Goal: Task Accomplishment & Management: Manage account settings

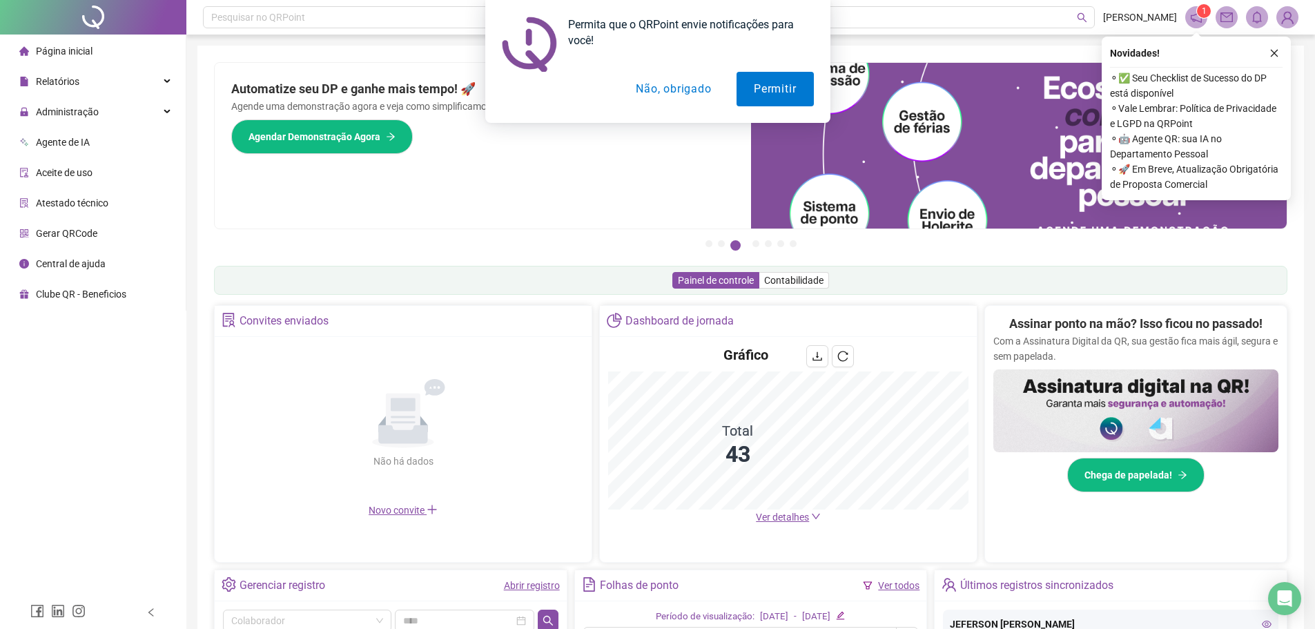
click at [674, 96] on button "Não, obrigado" at bounding box center [673, 89] width 110 height 35
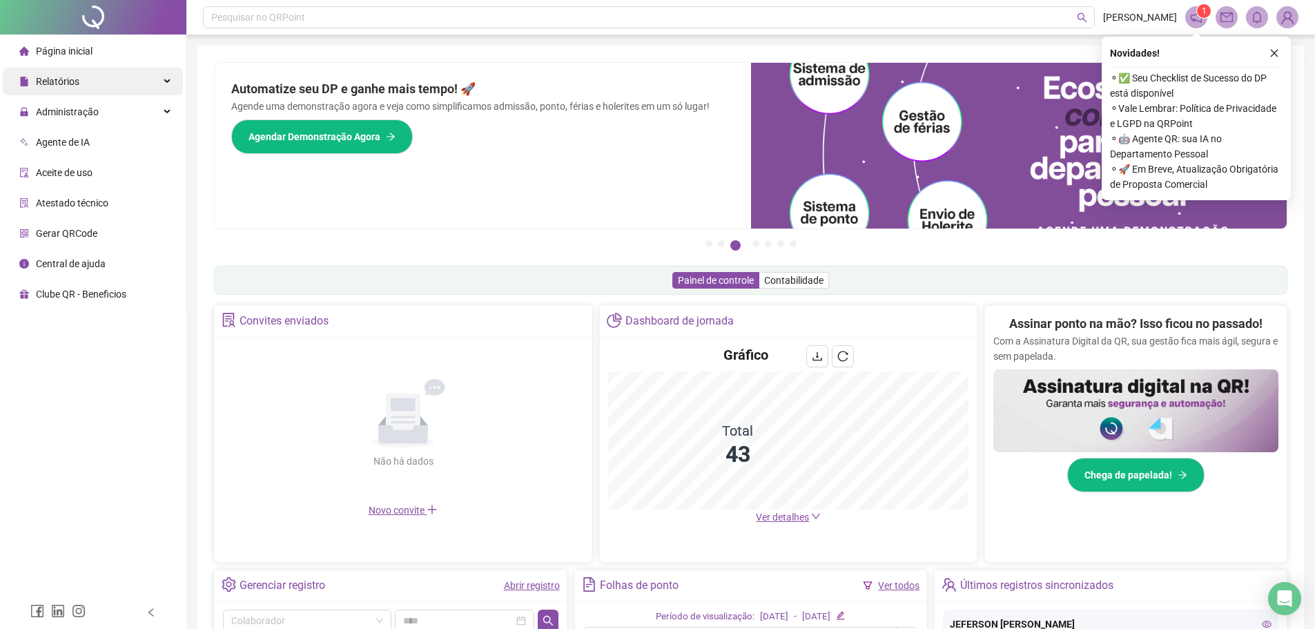
click at [78, 86] on span "Relatórios" at bounding box center [57, 81] width 43 height 11
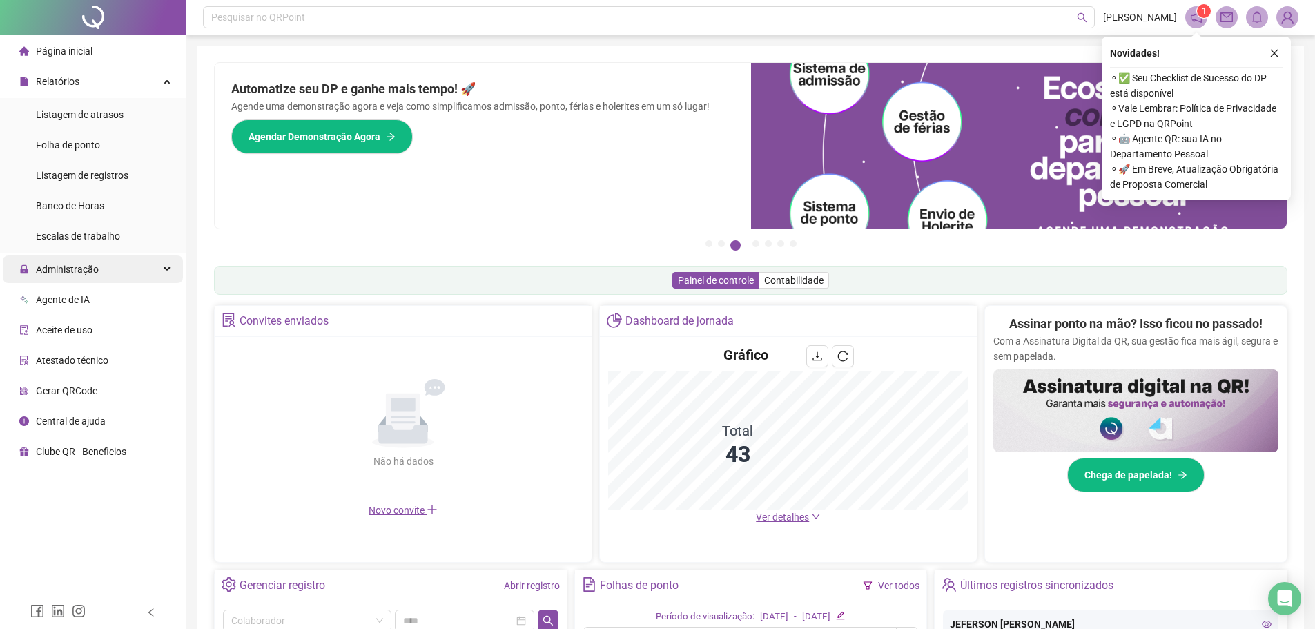
click at [75, 271] on span "Administração" at bounding box center [67, 269] width 63 height 11
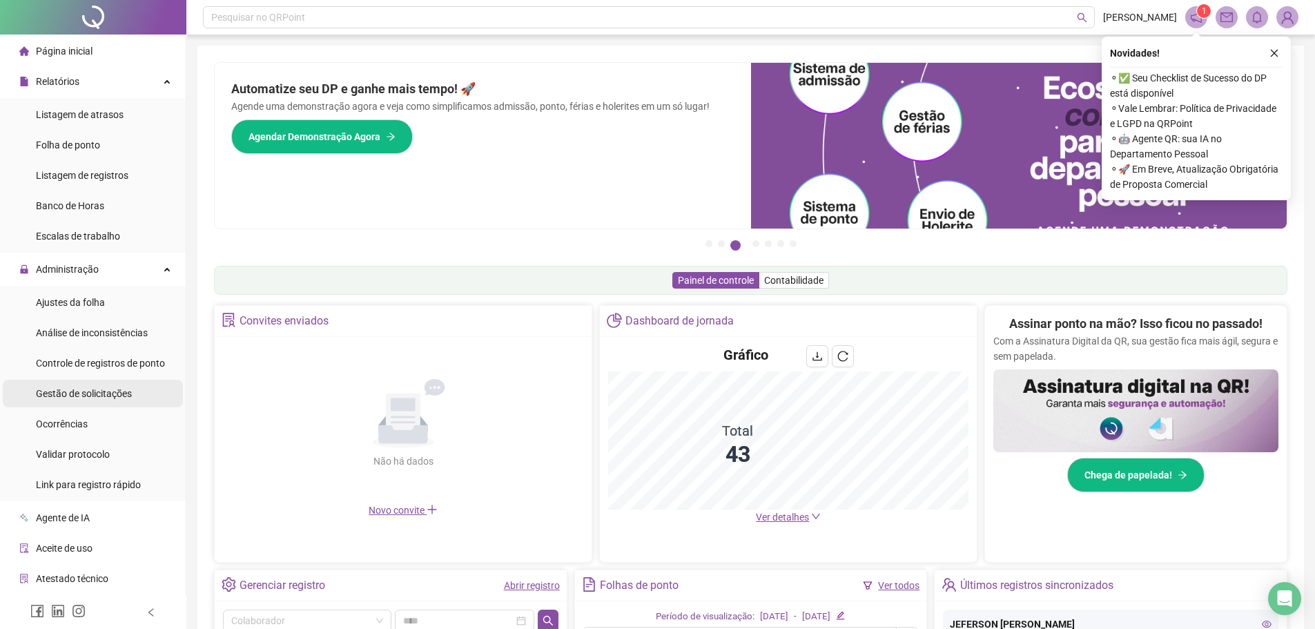
click at [75, 390] on span "Gestão de solicitações" at bounding box center [84, 393] width 96 height 11
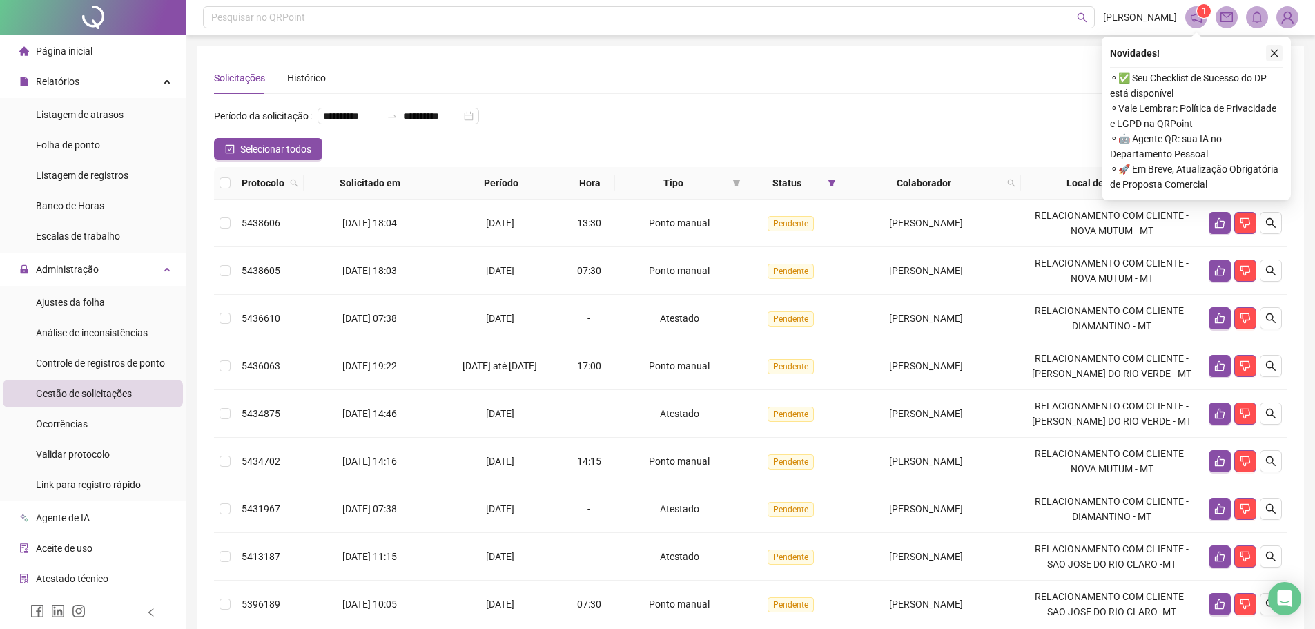
click at [1274, 57] on icon "close" at bounding box center [1274, 53] width 10 height 10
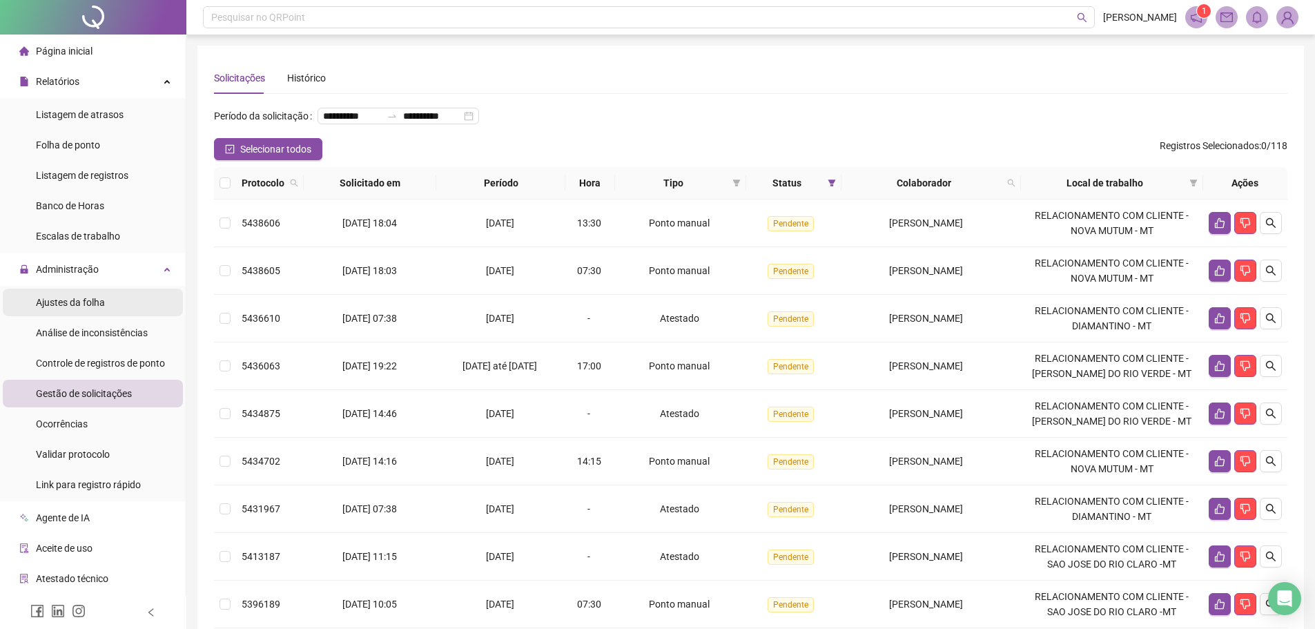
click at [80, 304] on span "Ajustes da folha" at bounding box center [70, 302] width 69 height 11
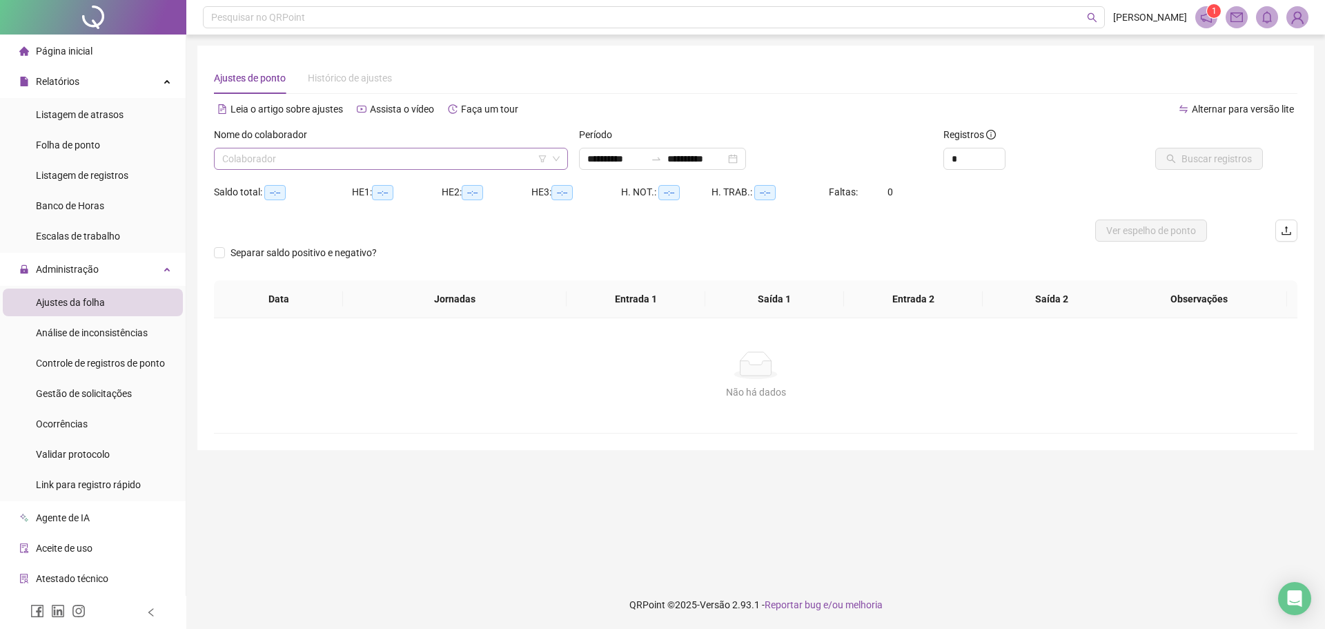
click at [360, 165] on input "search" at bounding box center [384, 158] width 325 height 21
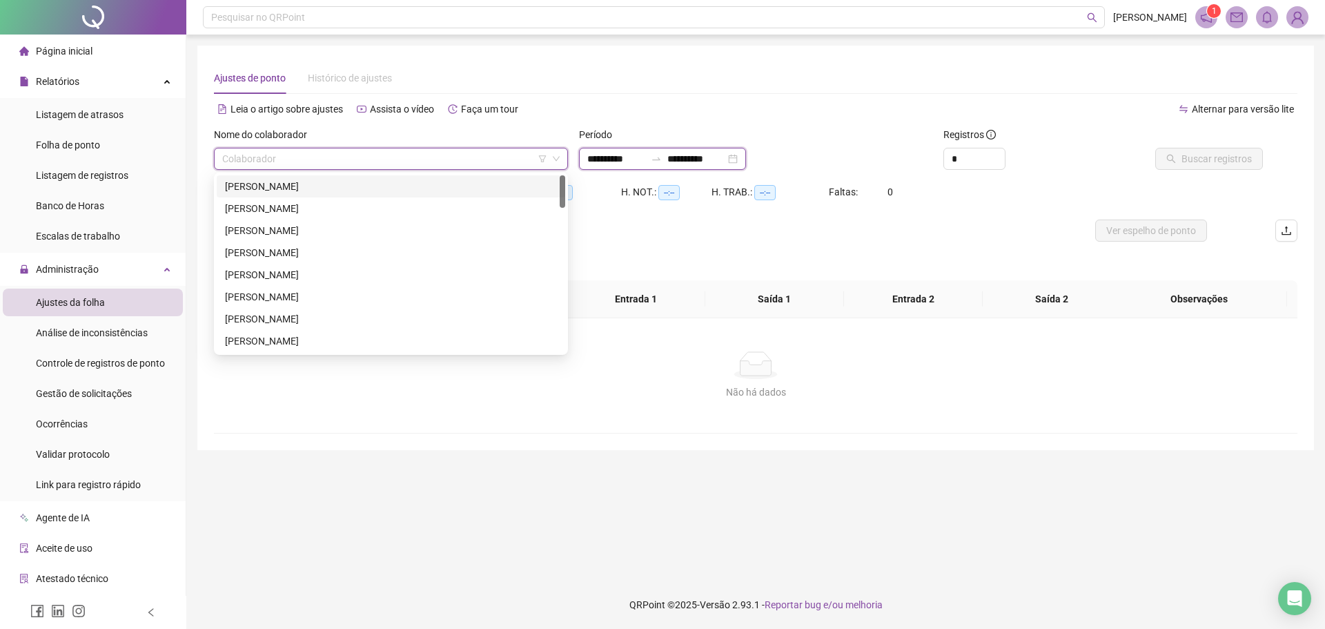
click at [612, 159] on input "**********" at bounding box center [616, 158] width 58 height 15
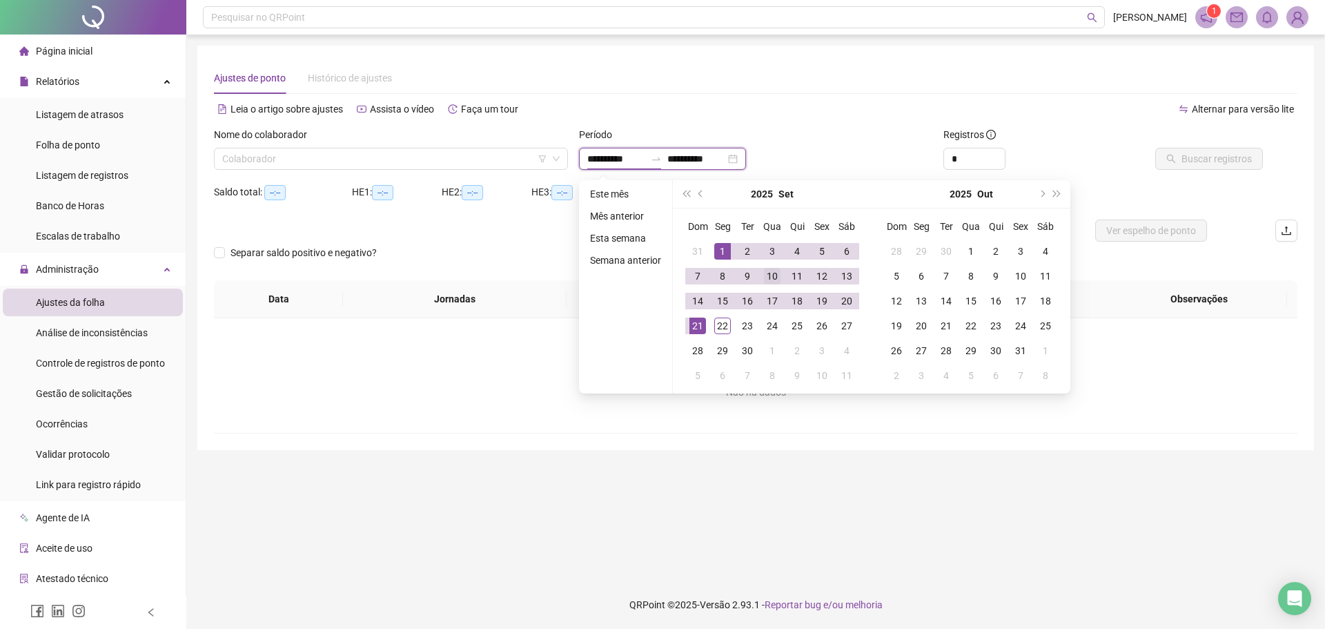
type input "**********"
click at [699, 195] on span "prev-year" at bounding box center [702, 194] width 7 height 7
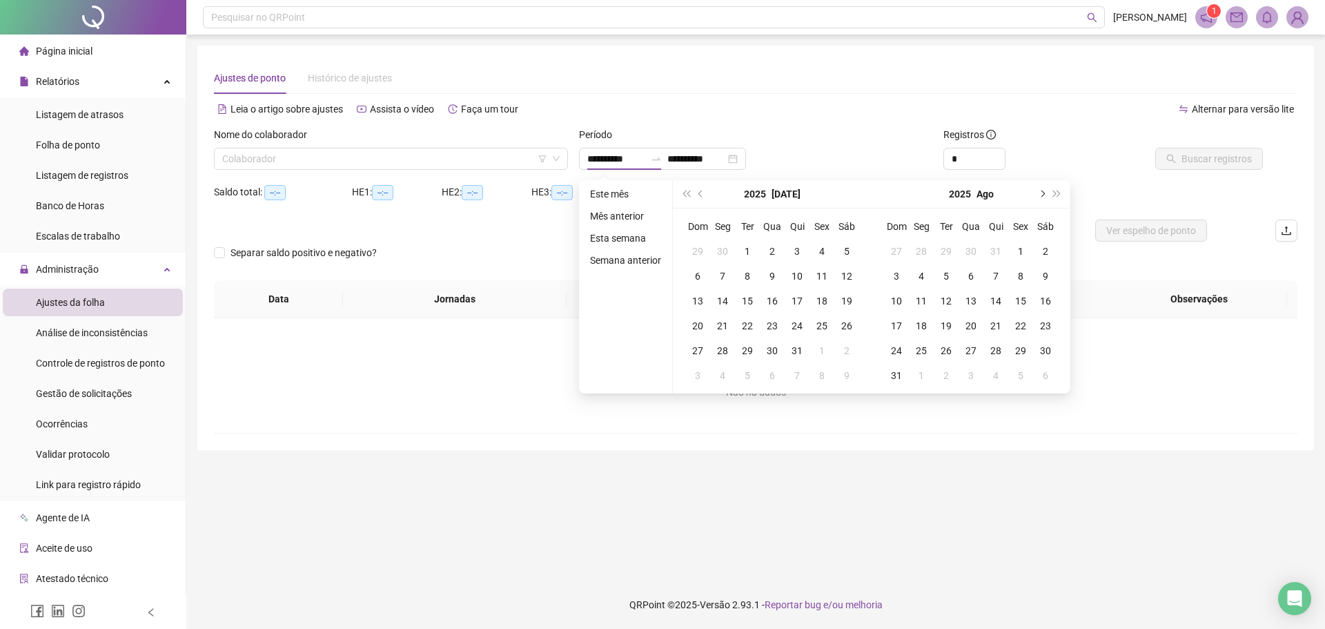
click at [1039, 198] on button "next-year" at bounding box center [1041, 194] width 15 height 28
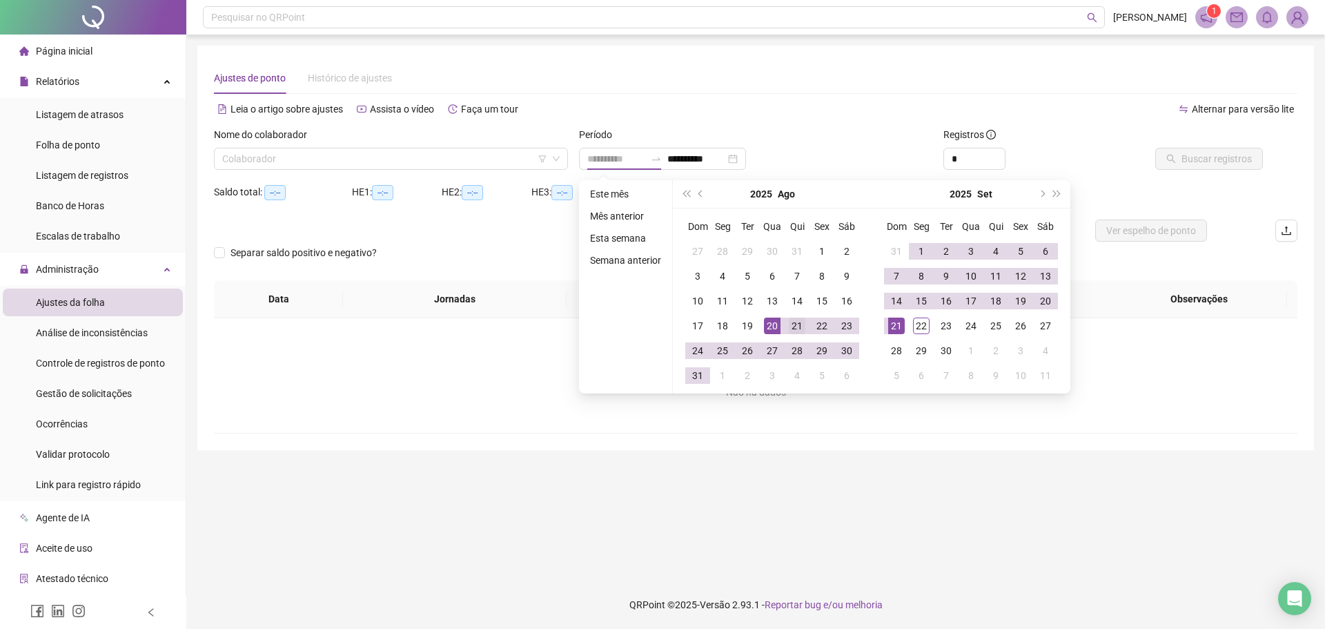
type input "**********"
click at [792, 324] on div "21" at bounding box center [797, 326] width 17 height 17
type input "**********"
click at [1039, 304] on div "20" at bounding box center [1045, 301] width 17 height 17
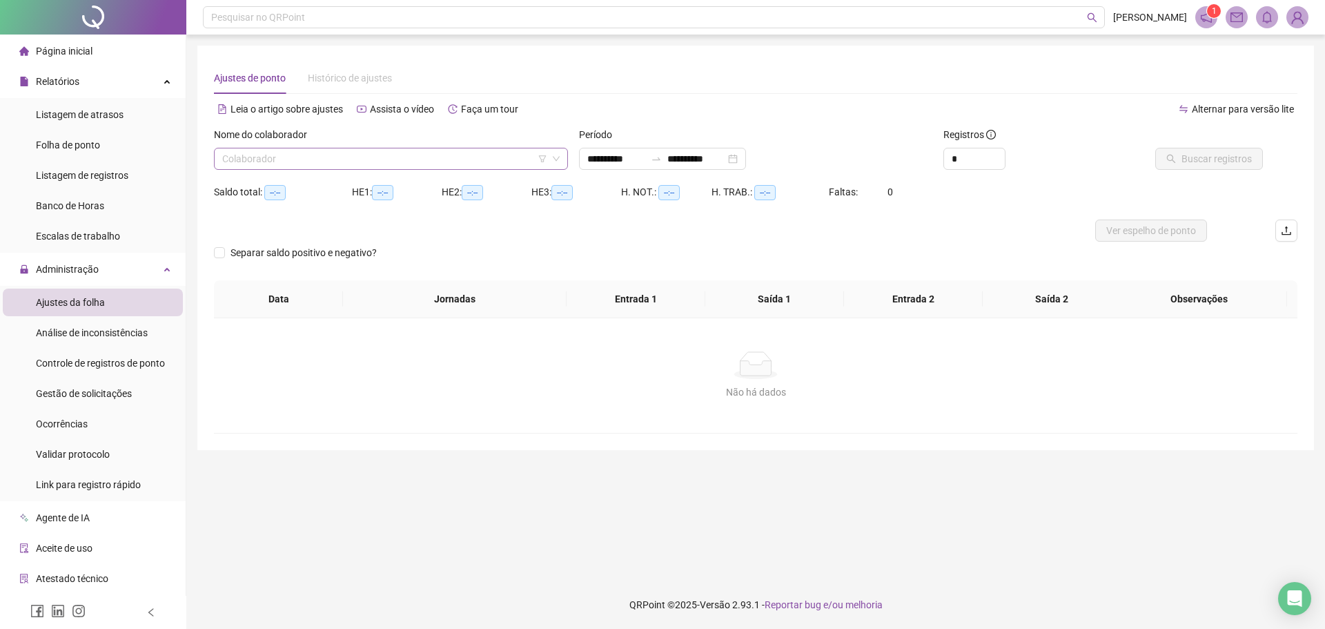
click at [390, 161] on input "search" at bounding box center [384, 158] width 325 height 21
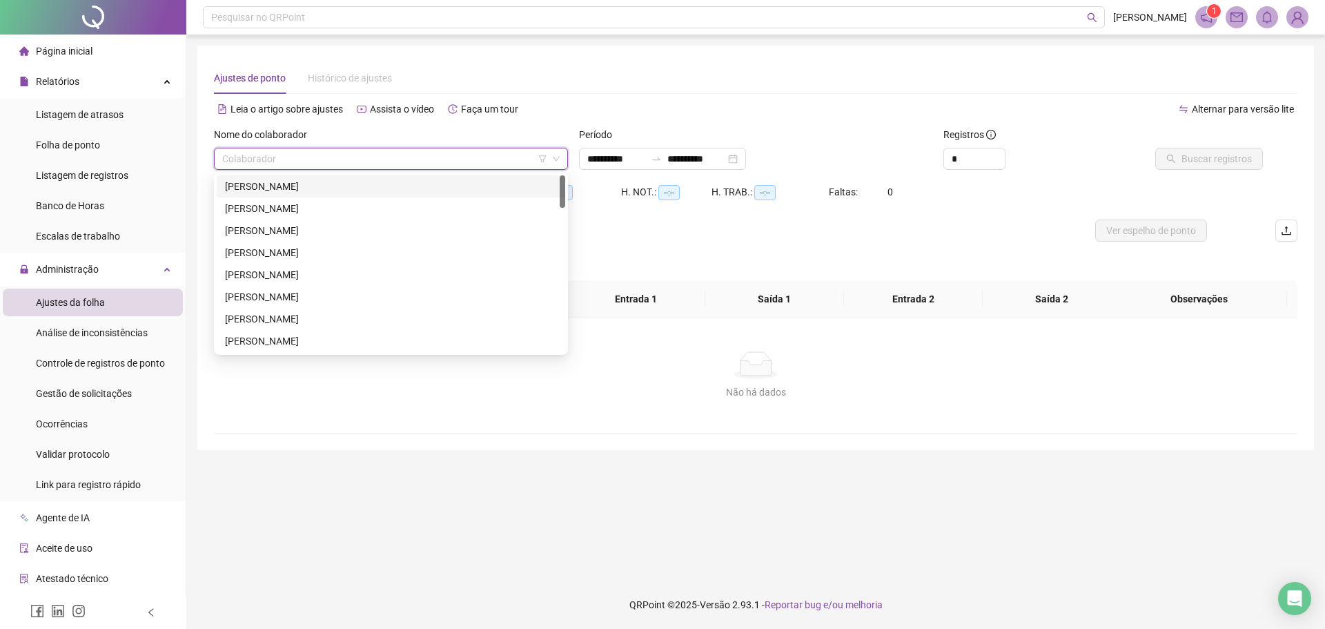
click at [304, 186] on div "[PERSON_NAME]" at bounding box center [391, 186] width 332 height 15
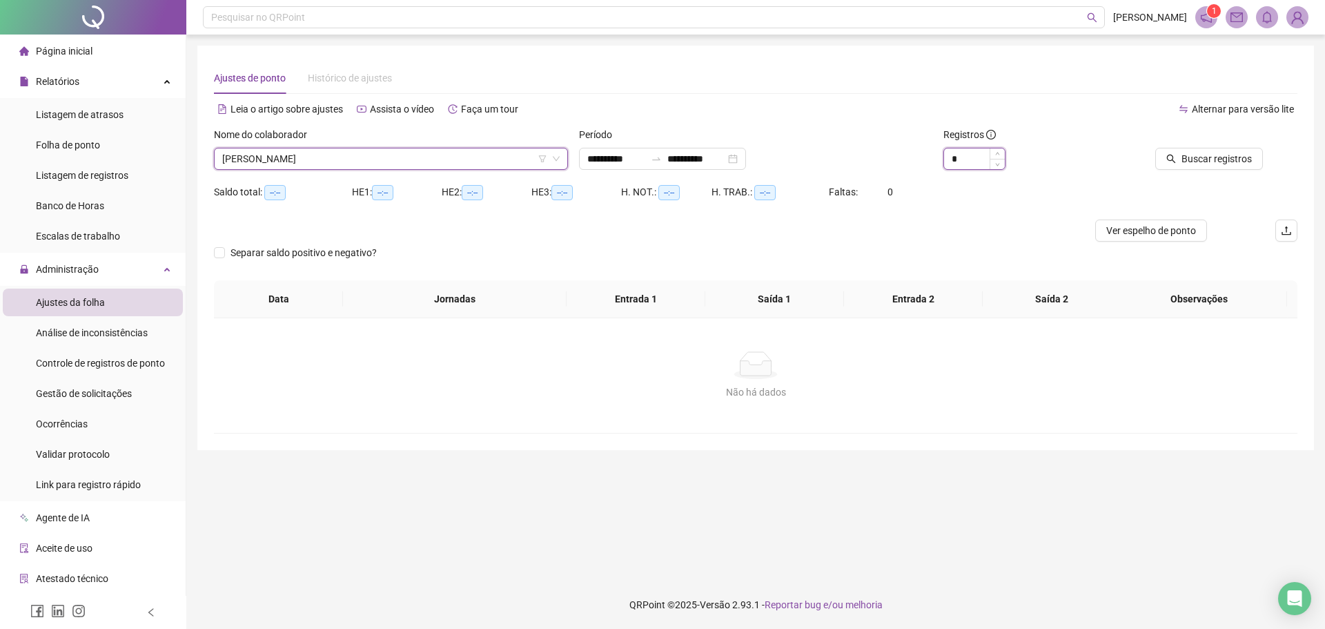
click at [969, 148] on input "*" at bounding box center [974, 158] width 61 height 21
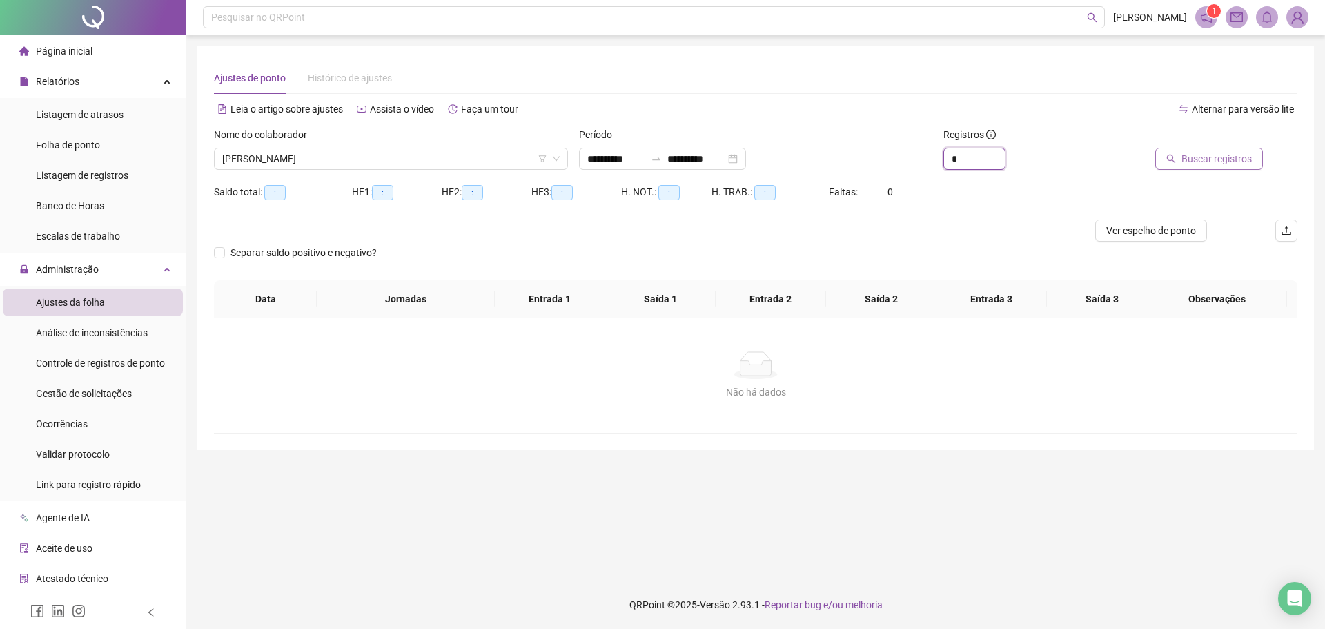
type input "*"
click at [1200, 155] on span "Buscar registros" at bounding box center [1217, 158] width 70 height 15
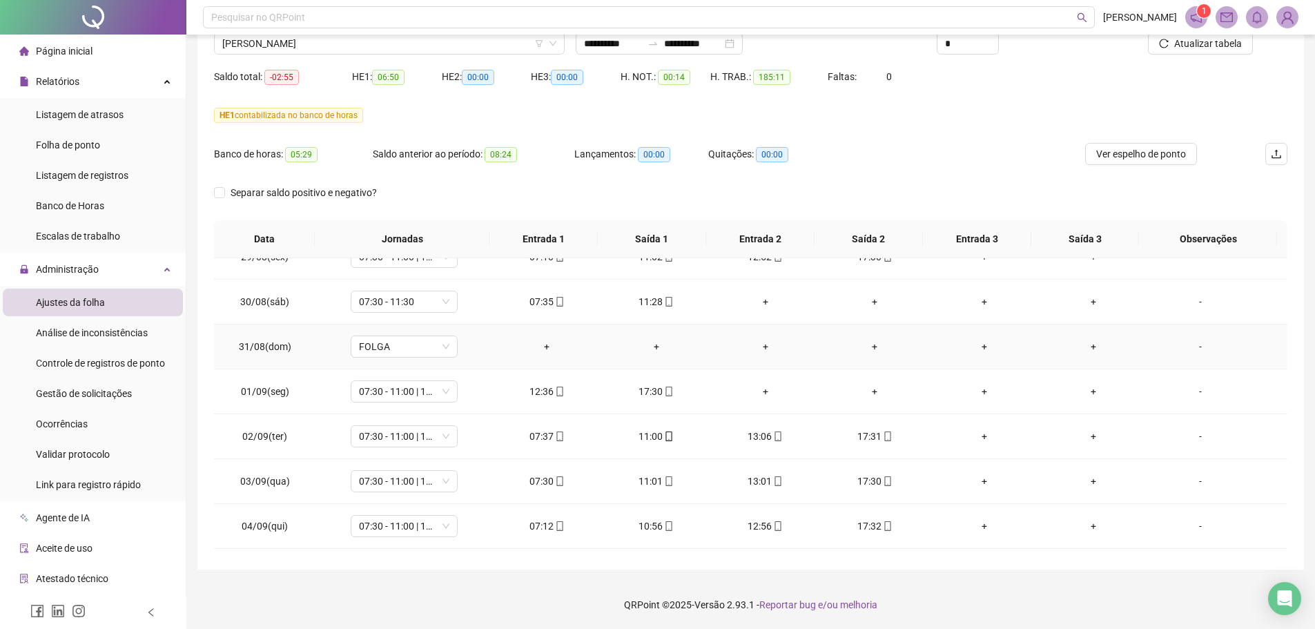
scroll to position [483, 0]
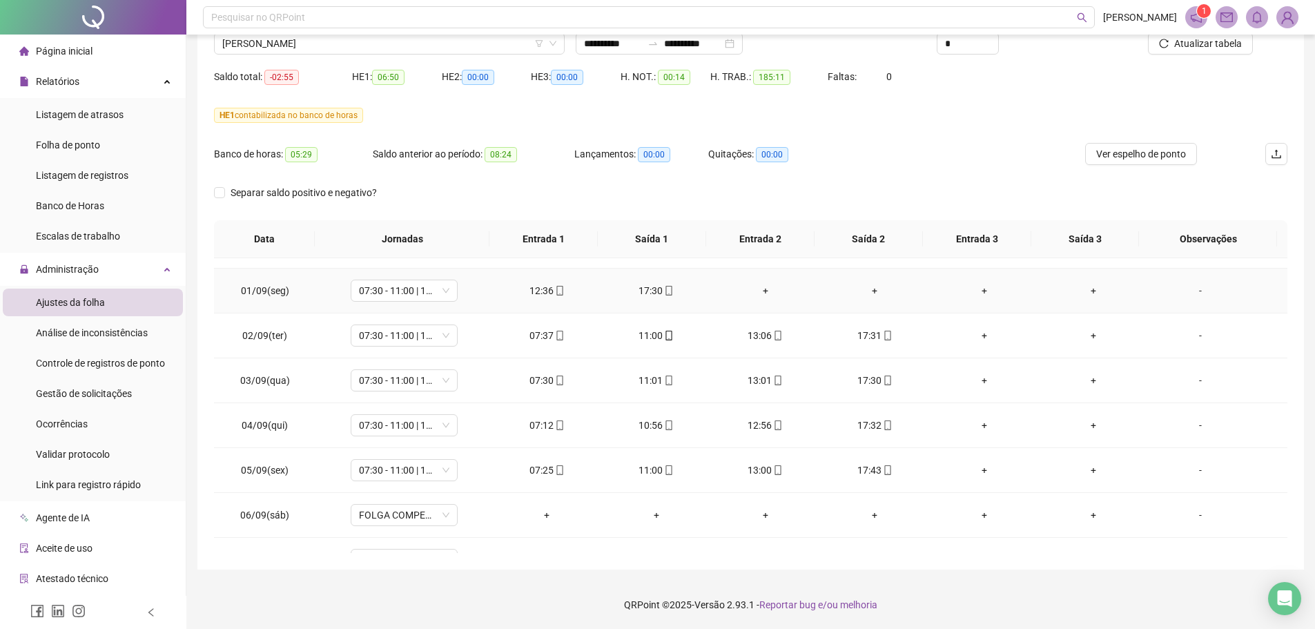
click at [1187, 291] on div "-" at bounding box center [1200, 290] width 81 height 15
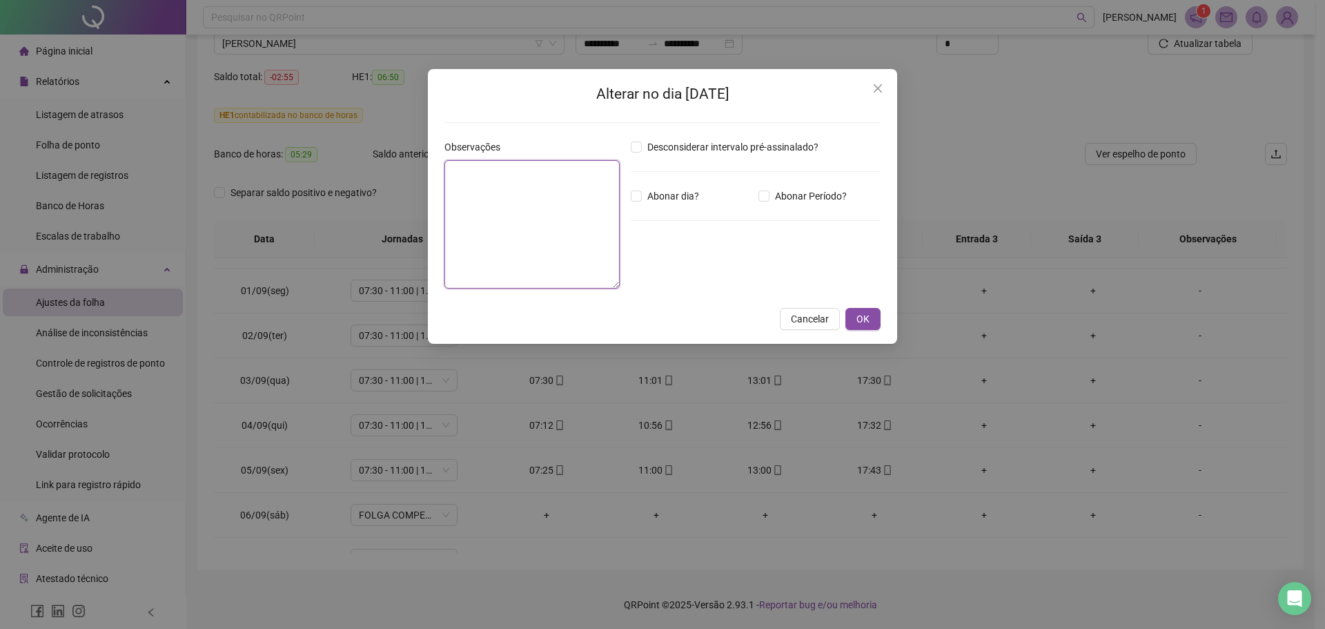
click at [540, 258] on textarea at bounding box center [532, 224] width 175 height 128
type textarea "**********"
click at [866, 319] on span "OK" at bounding box center [863, 318] width 13 height 15
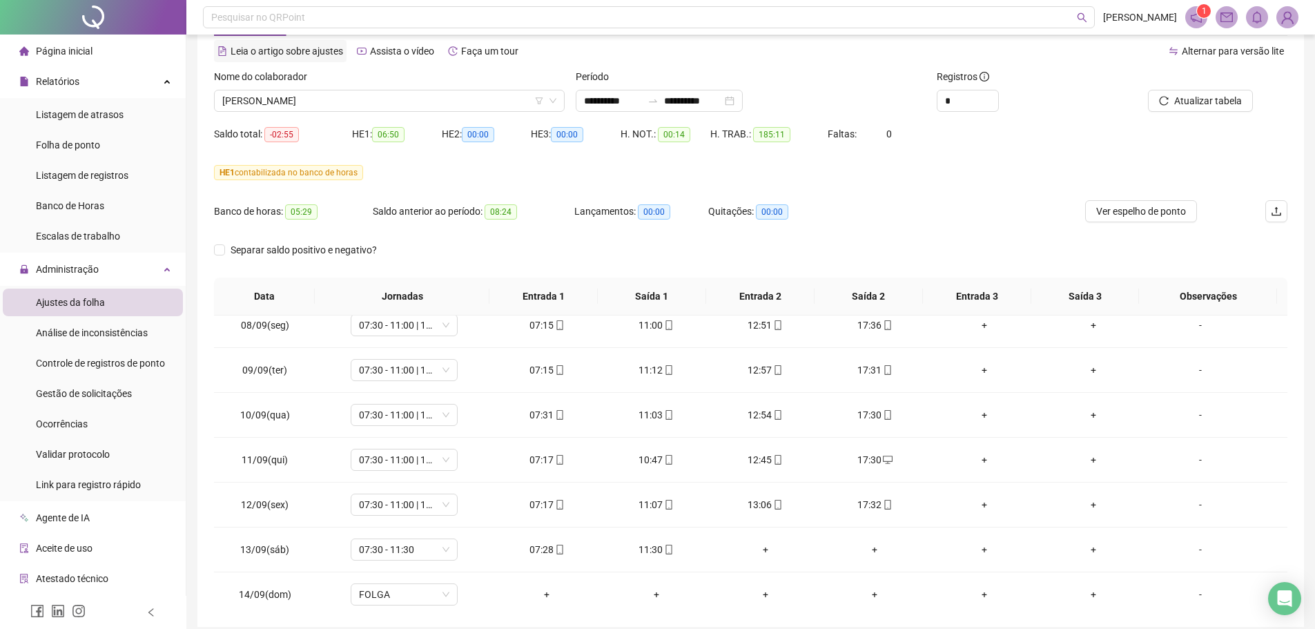
scroll to position [0, 0]
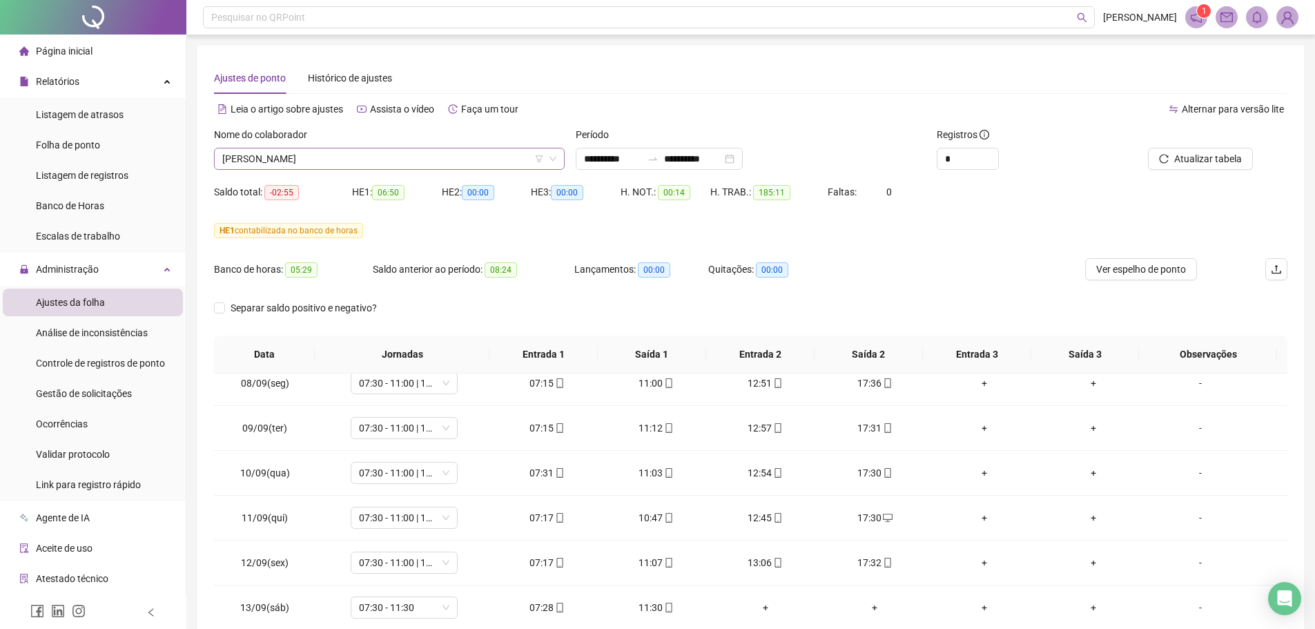
click at [297, 163] on span "[PERSON_NAME]" at bounding box center [389, 158] width 334 height 21
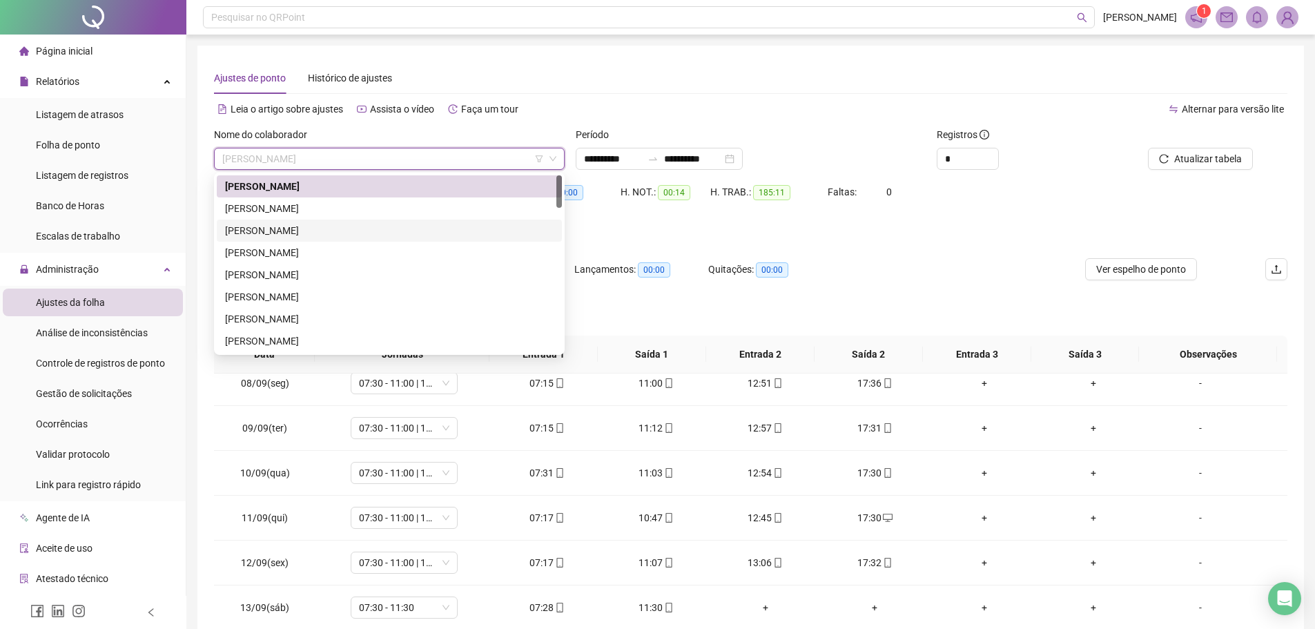
click at [265, 206] on div "[PERSON_NAME]" at bounding box center [389, 208] width 329 height 15
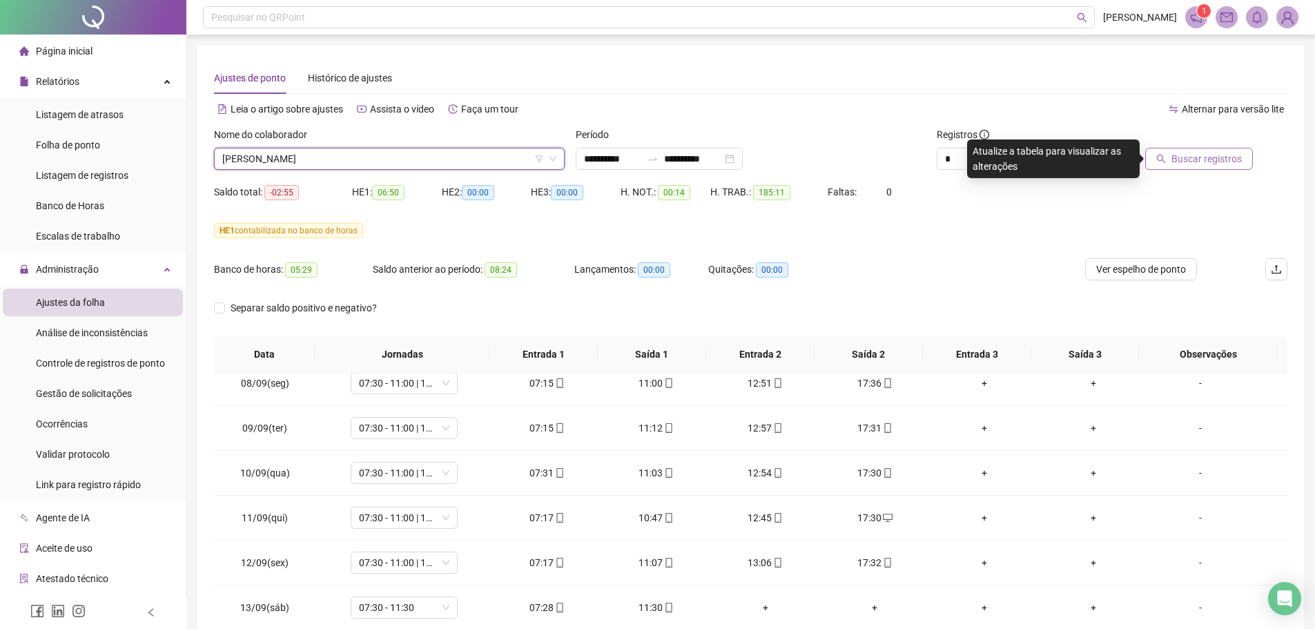
click at [1198, 163] on span "Buscar registros" at bounding box center [1206, 158] width 70 height 15
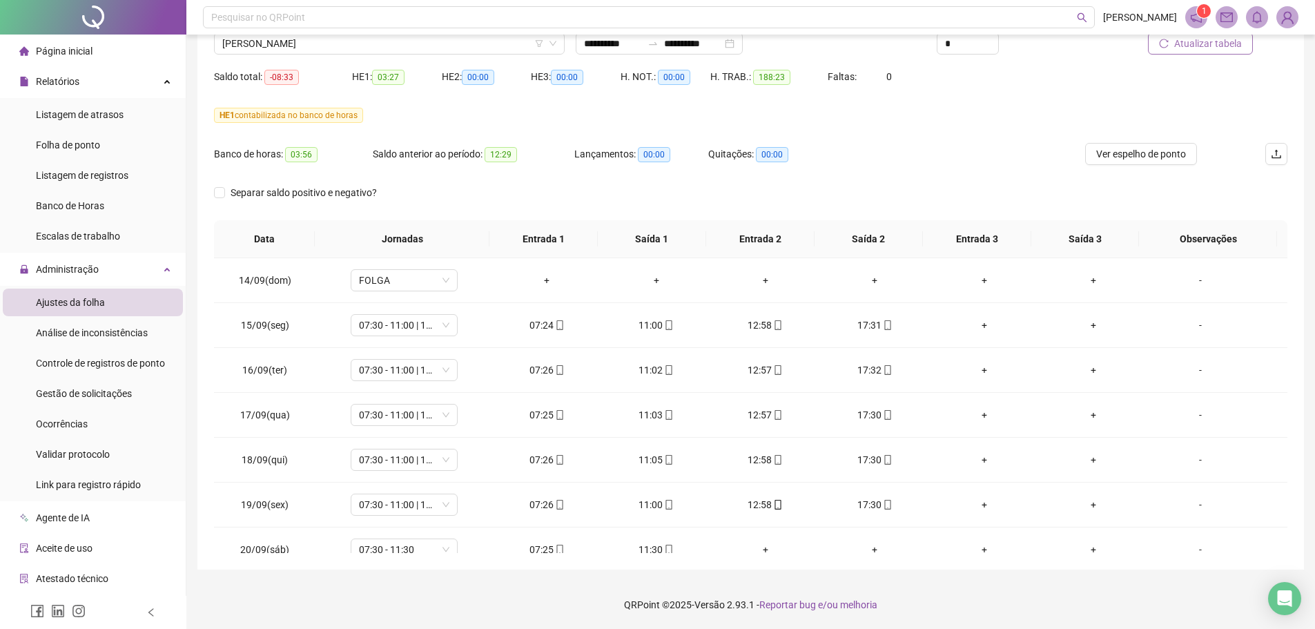
scroll to position [1096, 0]
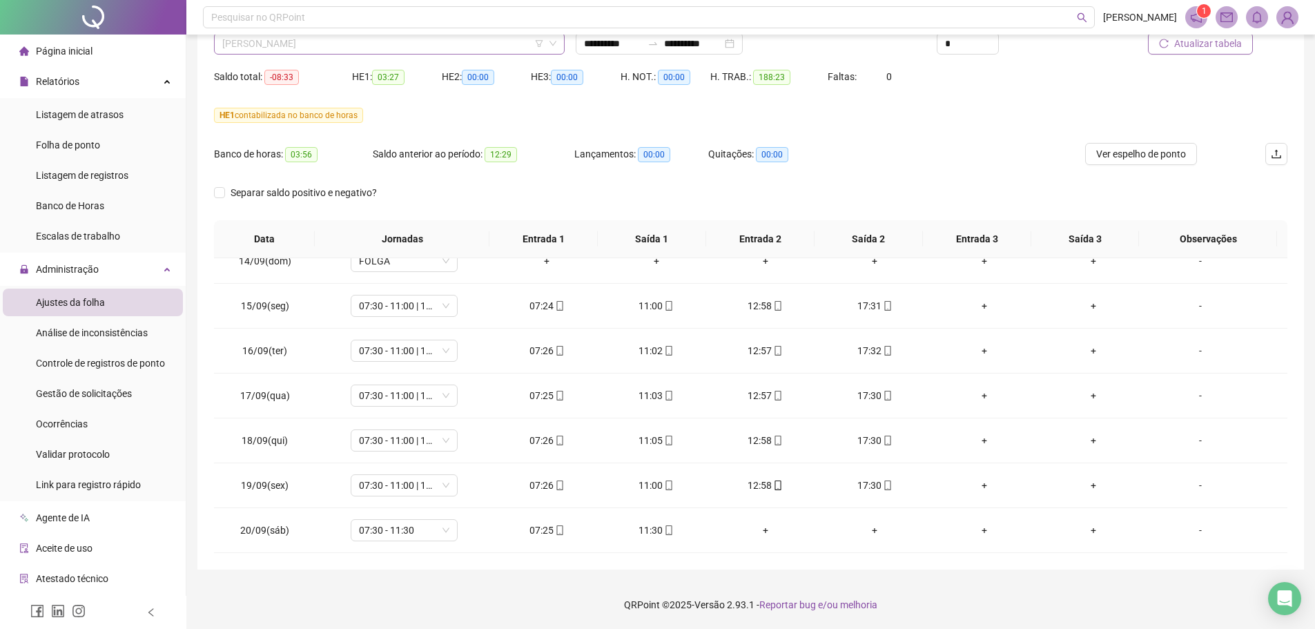
click at [335, 48] on span "[PERSON_NAME]" at bounding box center [389, 43] width 334 height 21
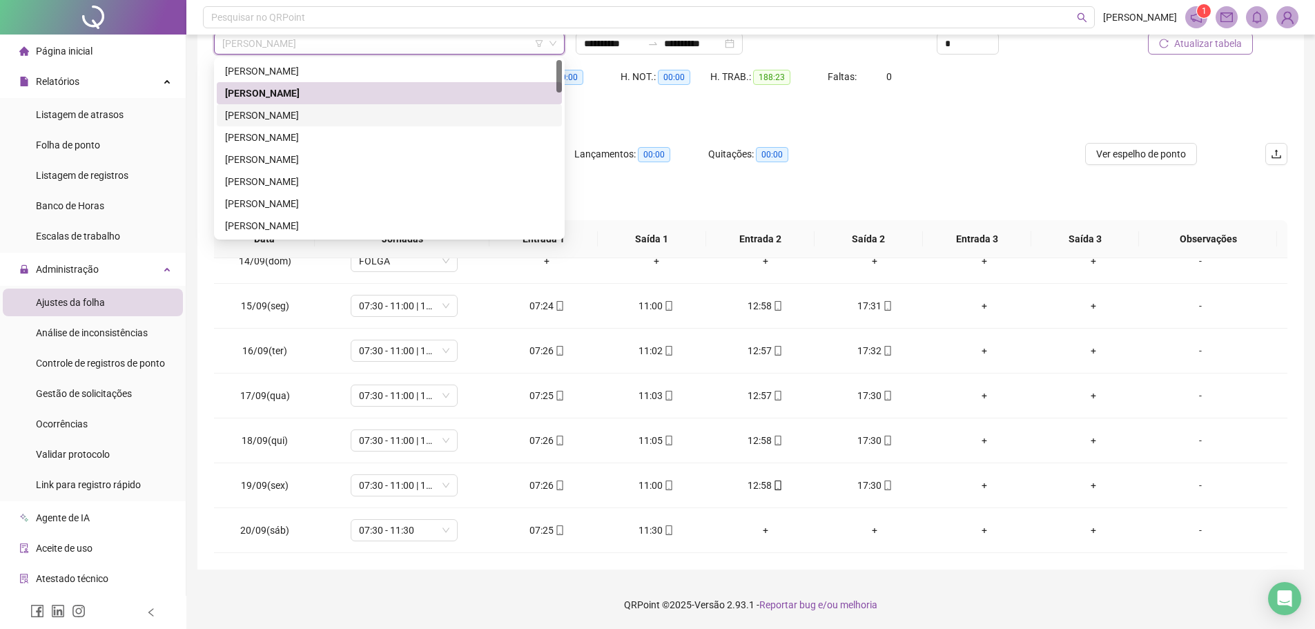
click at [260, 117] on div "[PERSON_NAME]" at bounding box center [389, 115] width 329 height 15
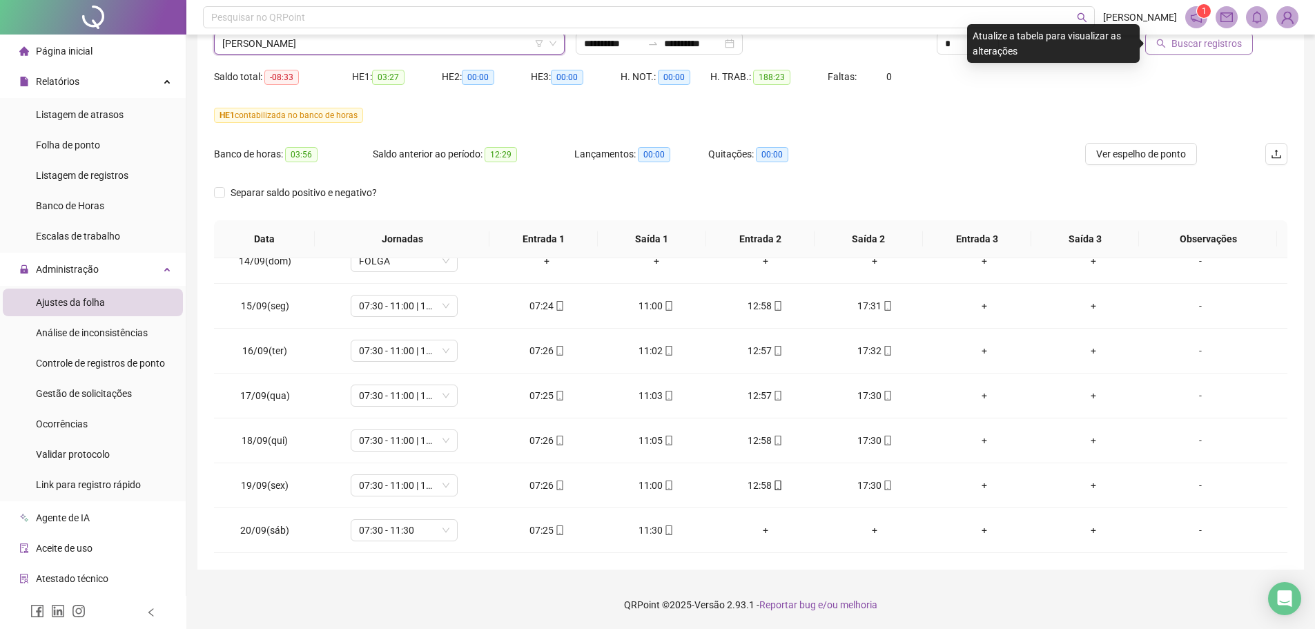
click at [1171, 51] on button "Buscar registros" at bounding box center [1199, 43] width 108 height 22
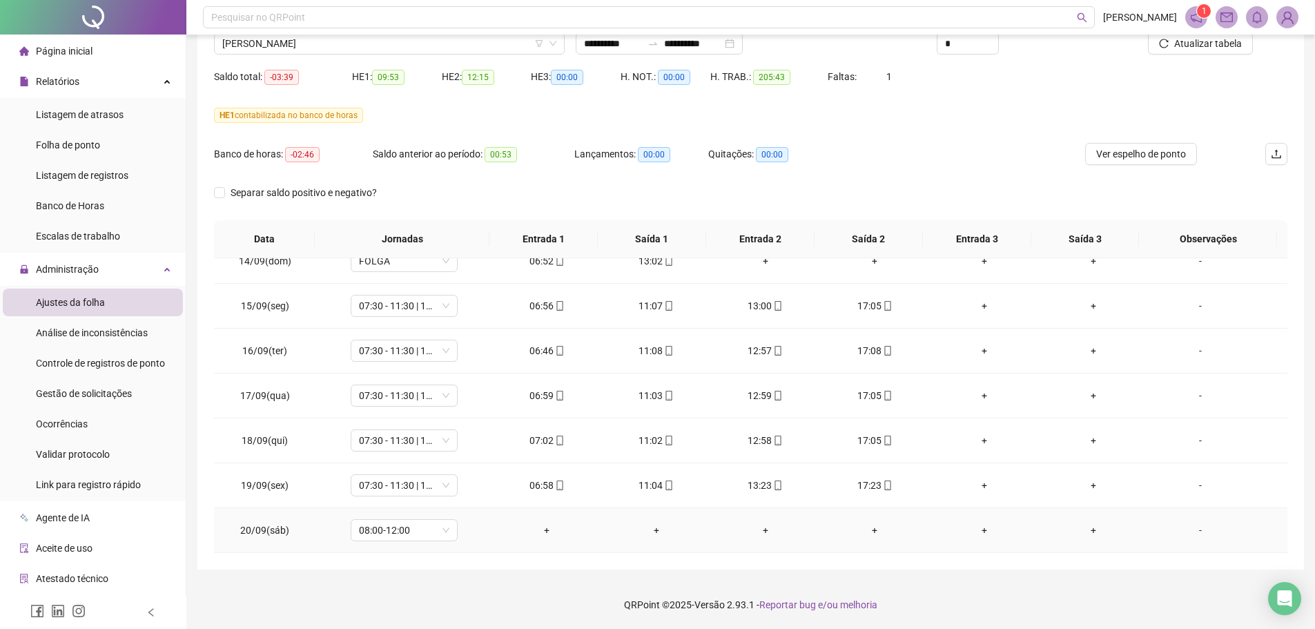
click at [451, 534] on div "08:00-12:00" at bounding box center [404, 530] width 107 height 22
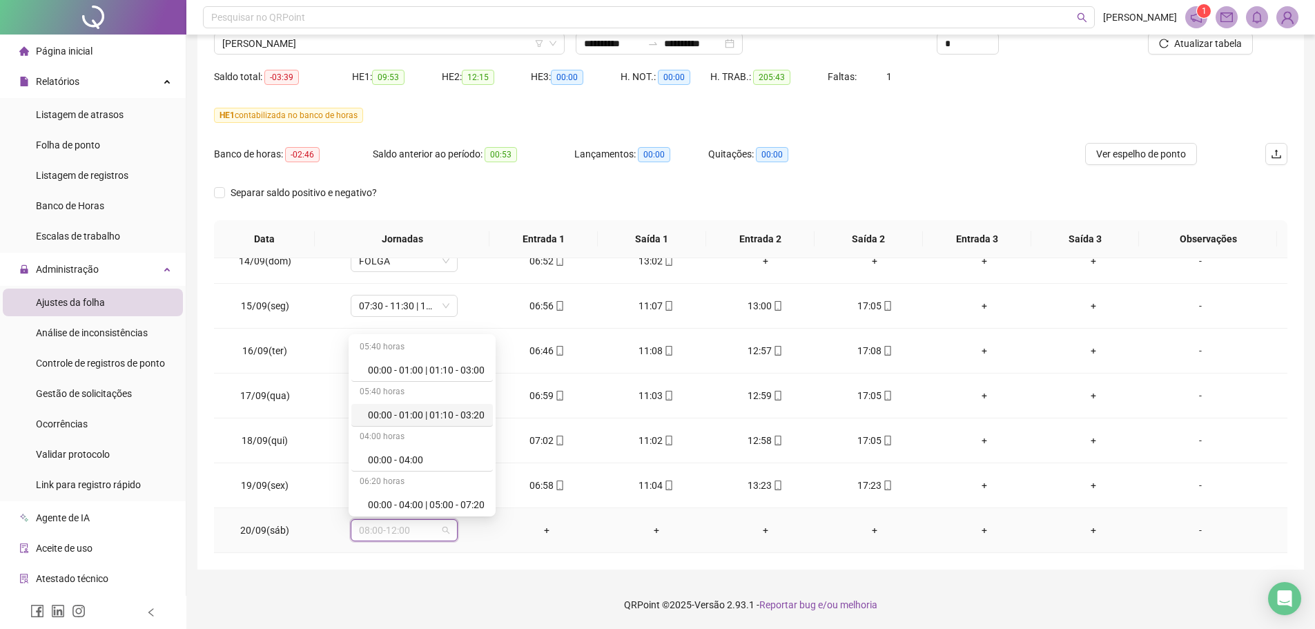
scroll to position [8797, 0]
click at [422, 454] on div "Folga compensatória" at bounding box center [426, 456] width 117 height 15
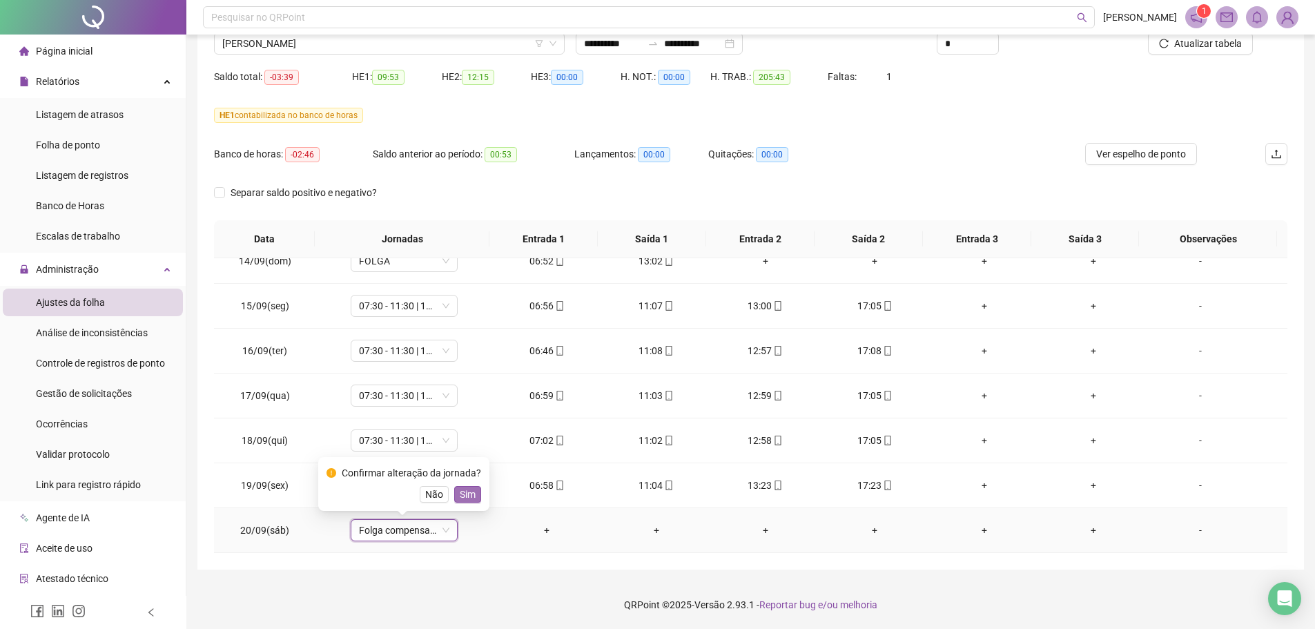
click at [471, 493] on span "Sim" at bounding box center [468, 494] width 16 height 15
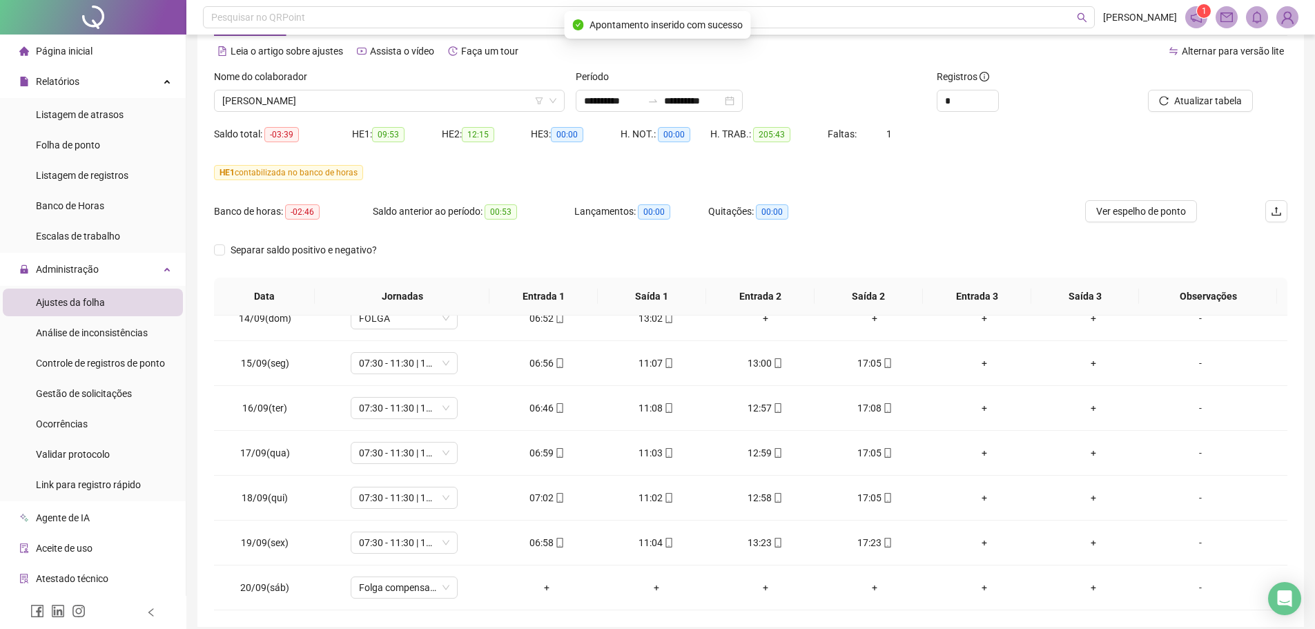
scroll to position [0, 0]
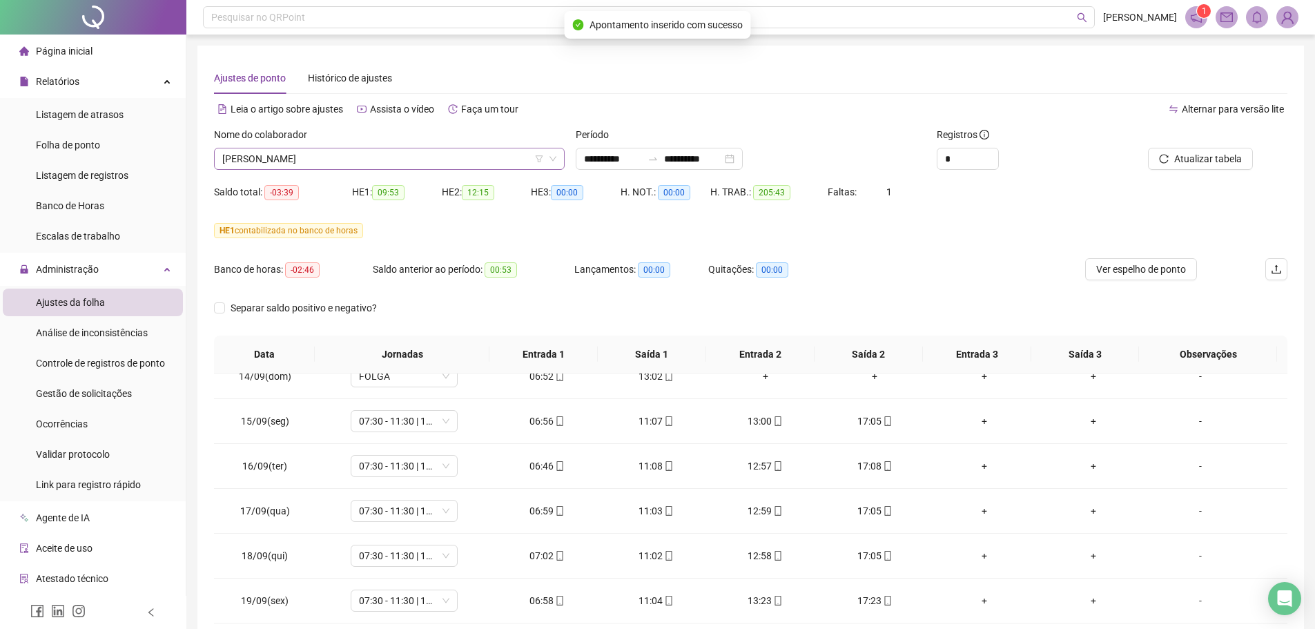
click at [337, 163] on span "[PERSON_NAME]" at bounding box center [389, 158] width 334 height 21
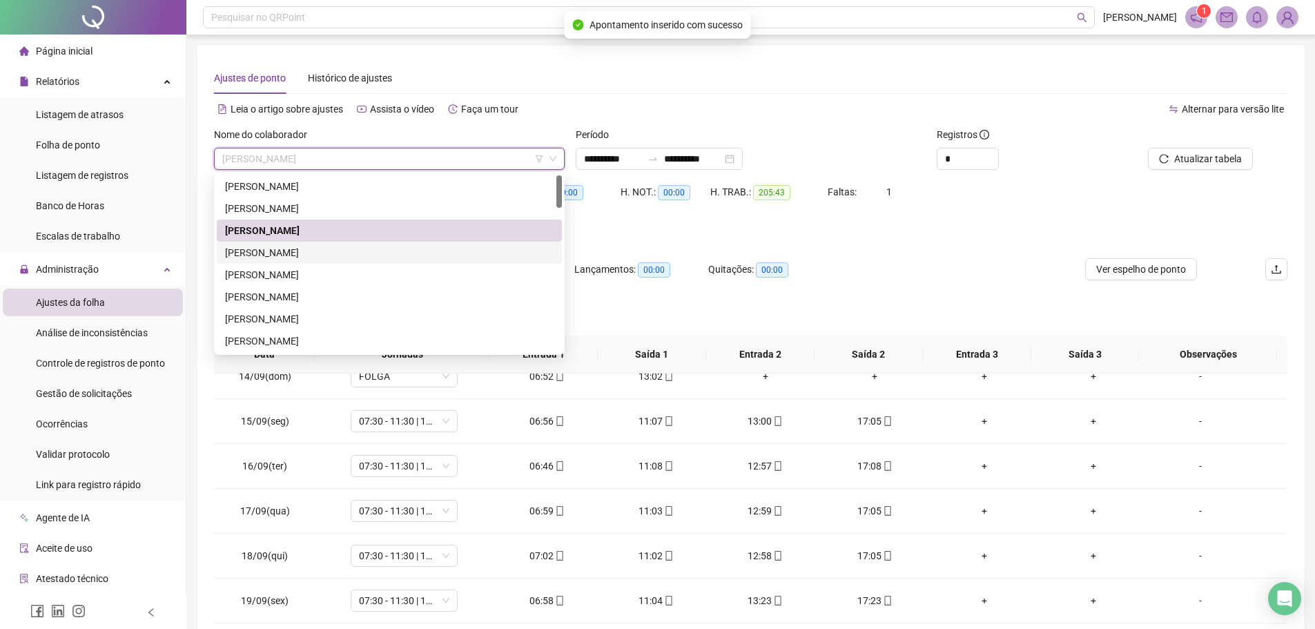
click at [244, 257] on div "[PERSON_NAME]" at bounding box center [389, 252] width 329 height 15
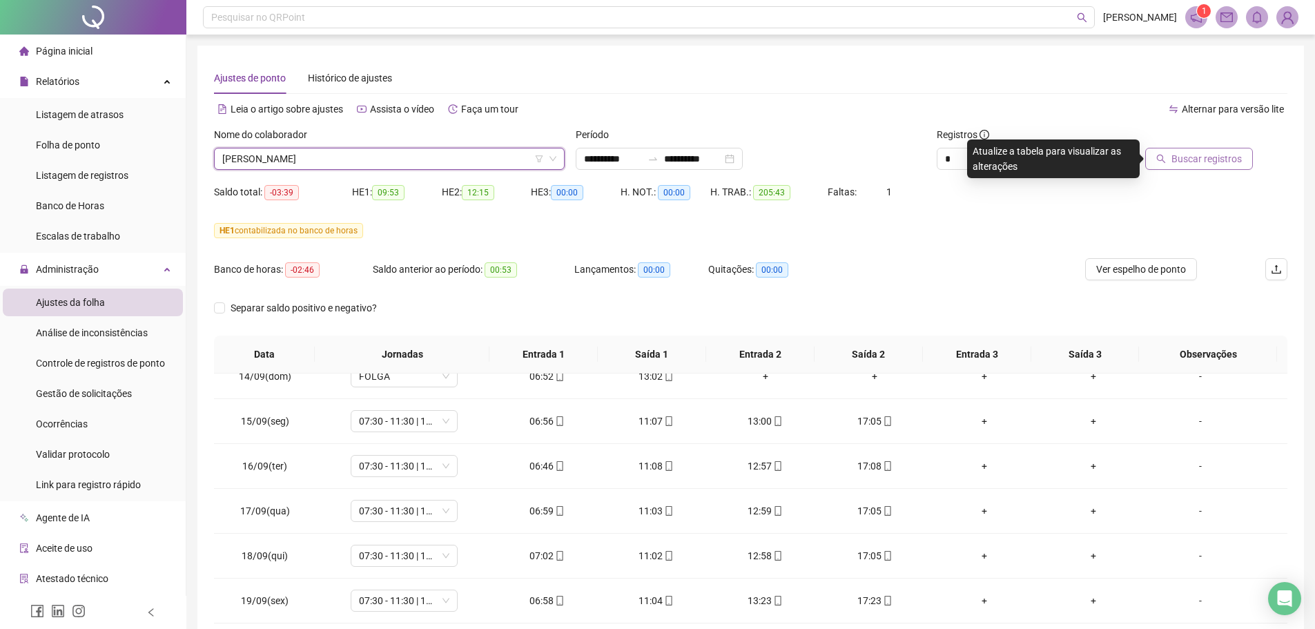
click at [1220, 168] on button "Buscar registros" at bounding box center [1199, 159] width 108 height 22
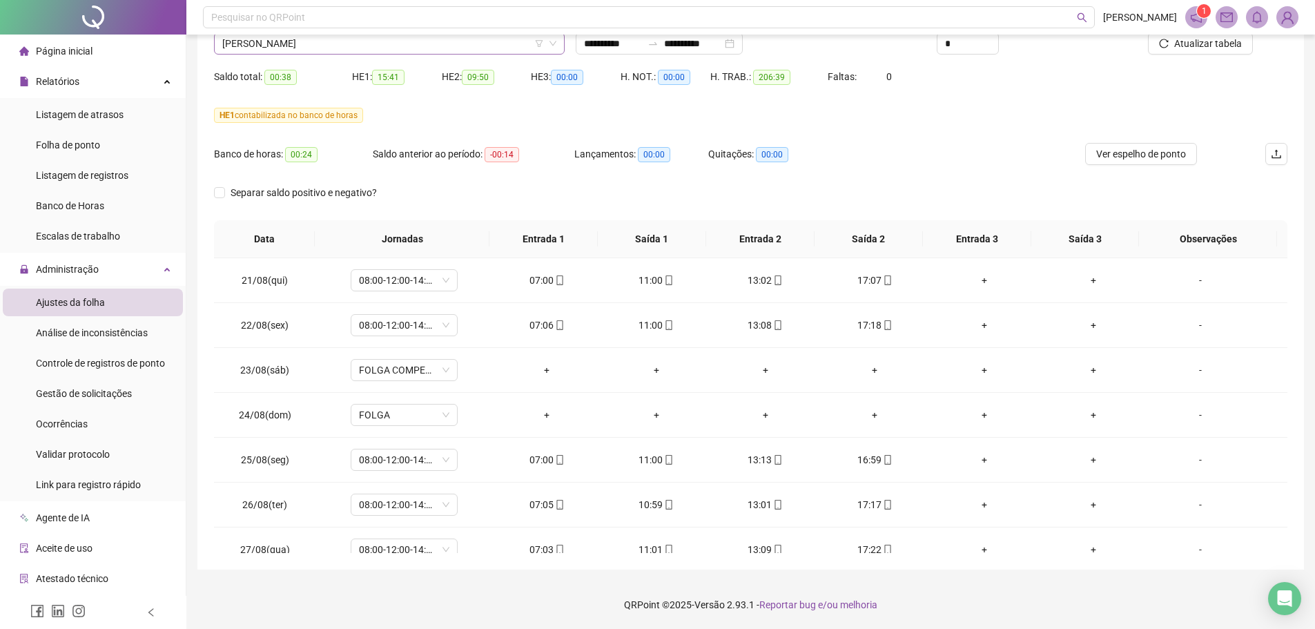
click at [312, 47] on span "[PERSON_NAME]" at bounding box center [389, 43] width 334 height 21
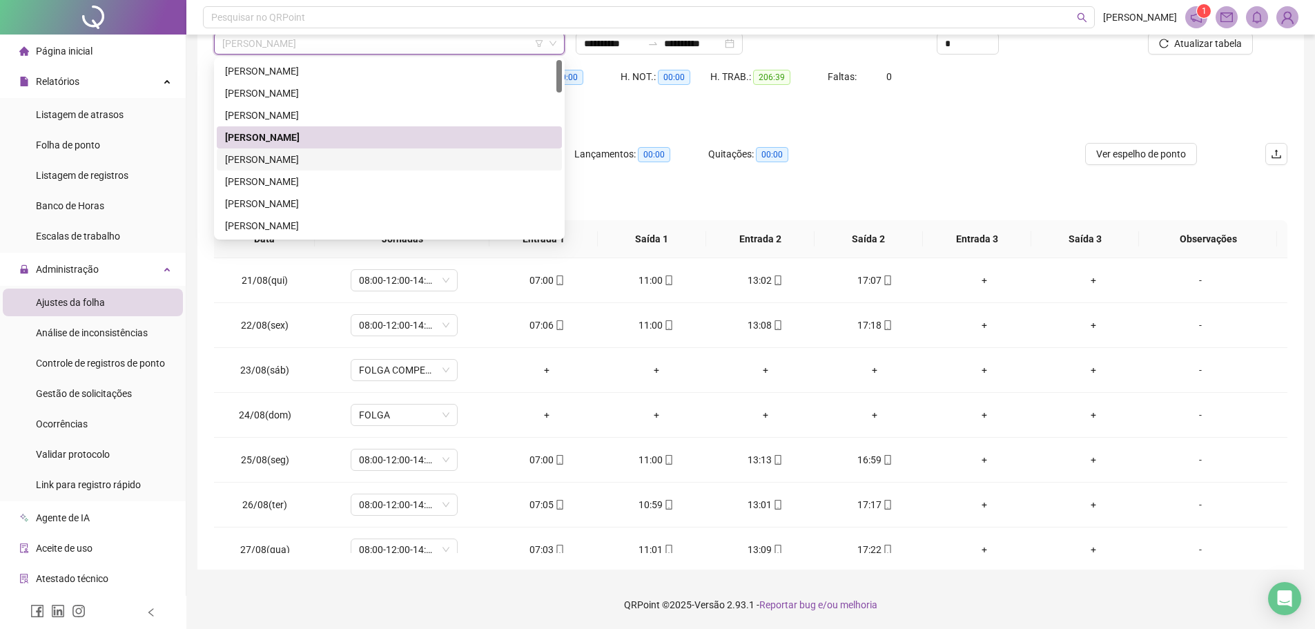
click at [259, 159] on div "[PERSON_NAME]" at bounding box center [389, 159] width 329 height 15
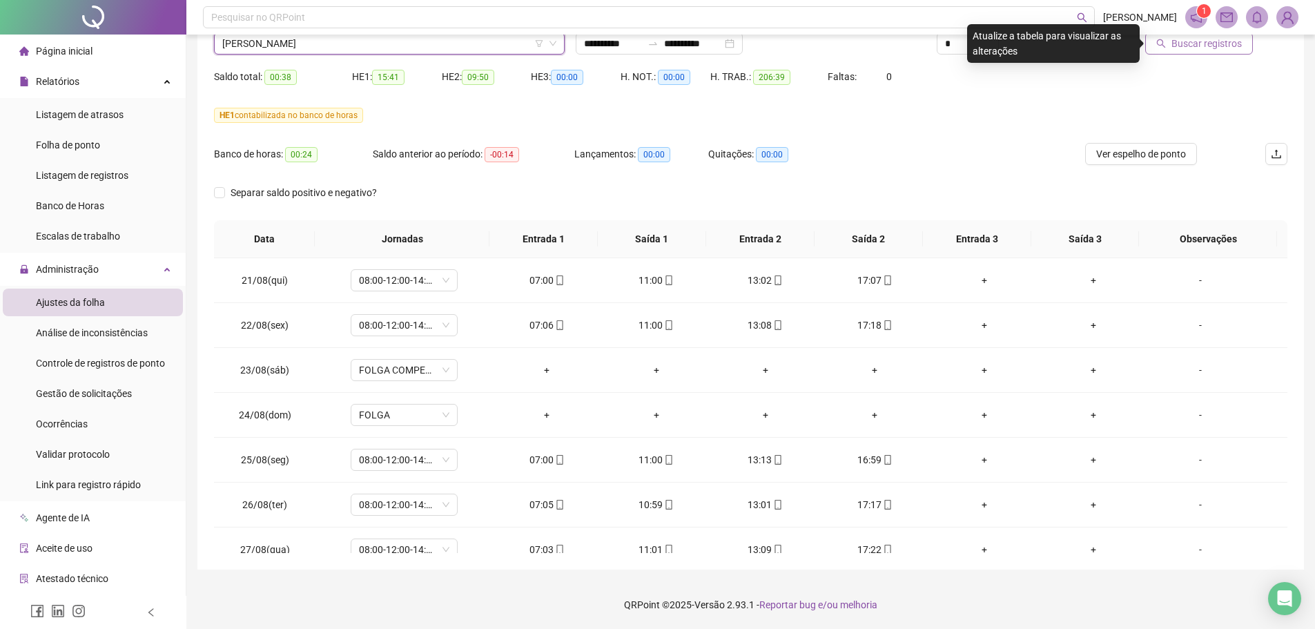
click at [1198, 53] on button "Buscar registros" at bounding box center [1199, 43] width 108 height 22
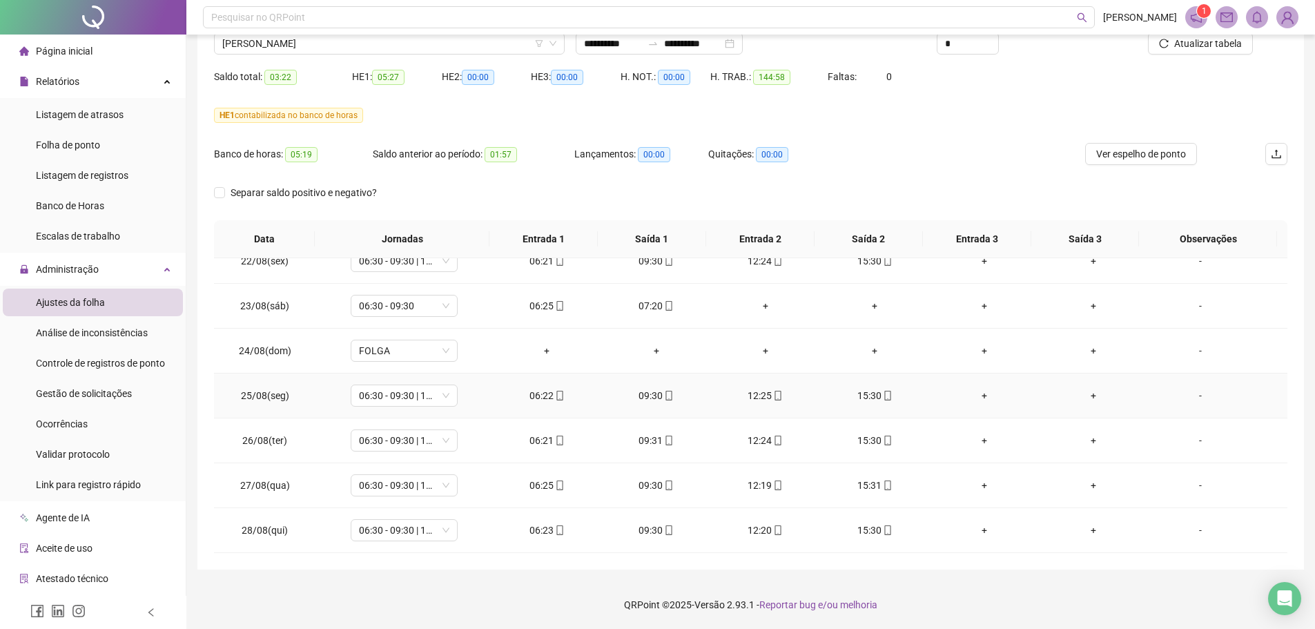
scroll to position [61, 0]
drag, startPoint x: 367, startPoint y: 39, endPoint x: 348, endPoint y: 54, distance: 23.6
click at [358, 48] on span "[PERSON_NAME]" at bounding box center [389, 43] width 334 height 21
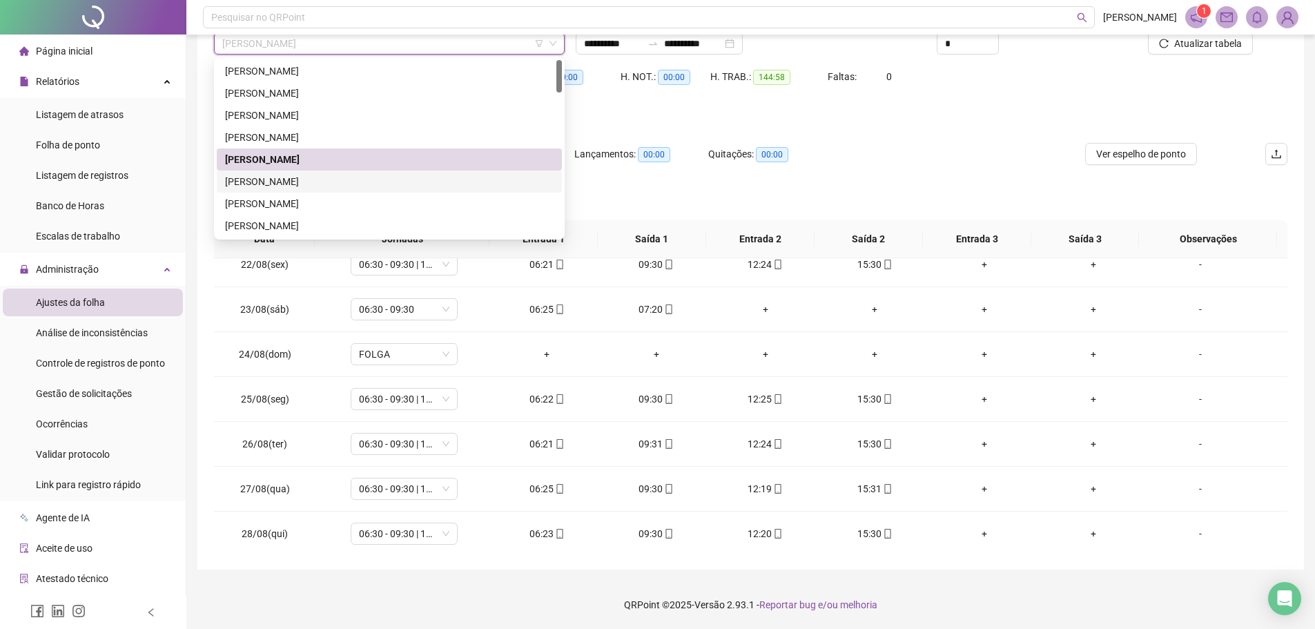
click at [268, 175] on div "[PERSON_NAME]" at bounding box center [389, 181] width 329 height 15
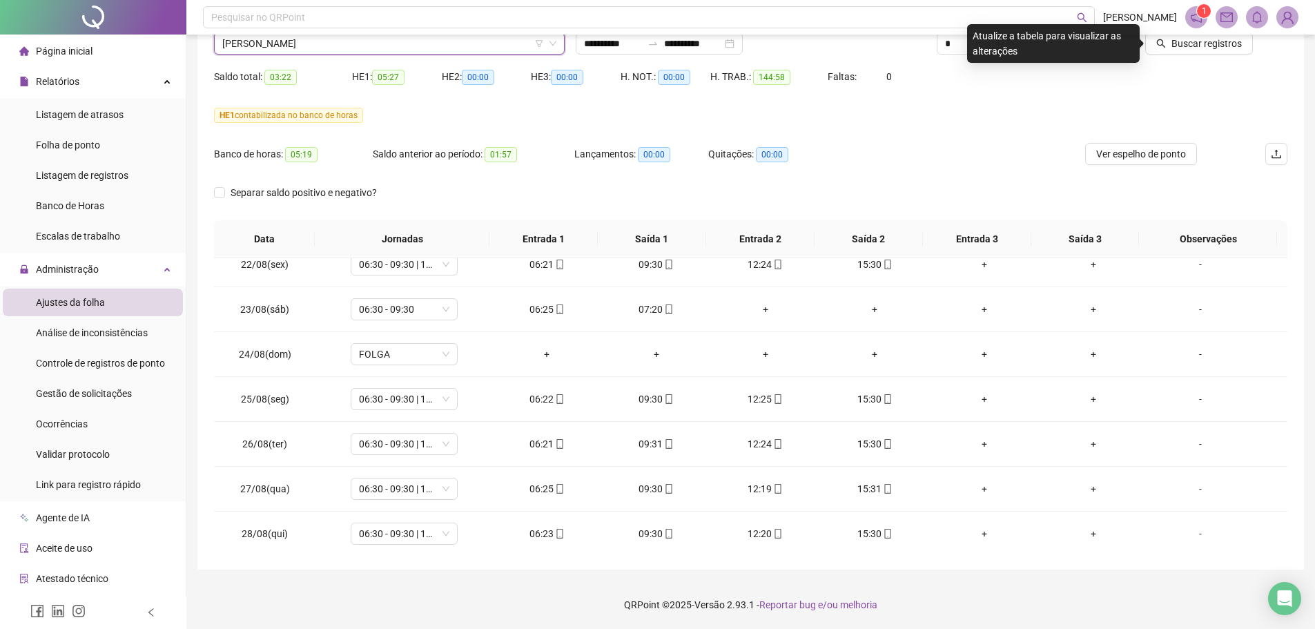
click at [282, 48] on span "[PERSON_NAME]" at bounding box center [389, 43] width 334 height 21
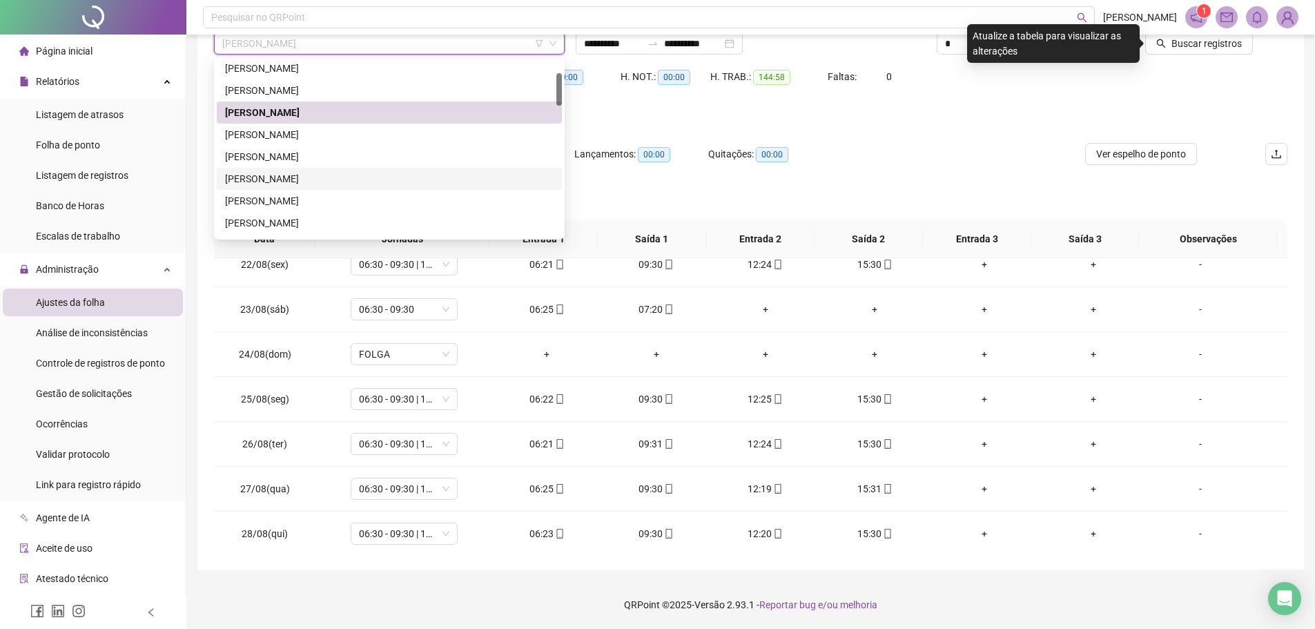
scroll to position [138, 0]
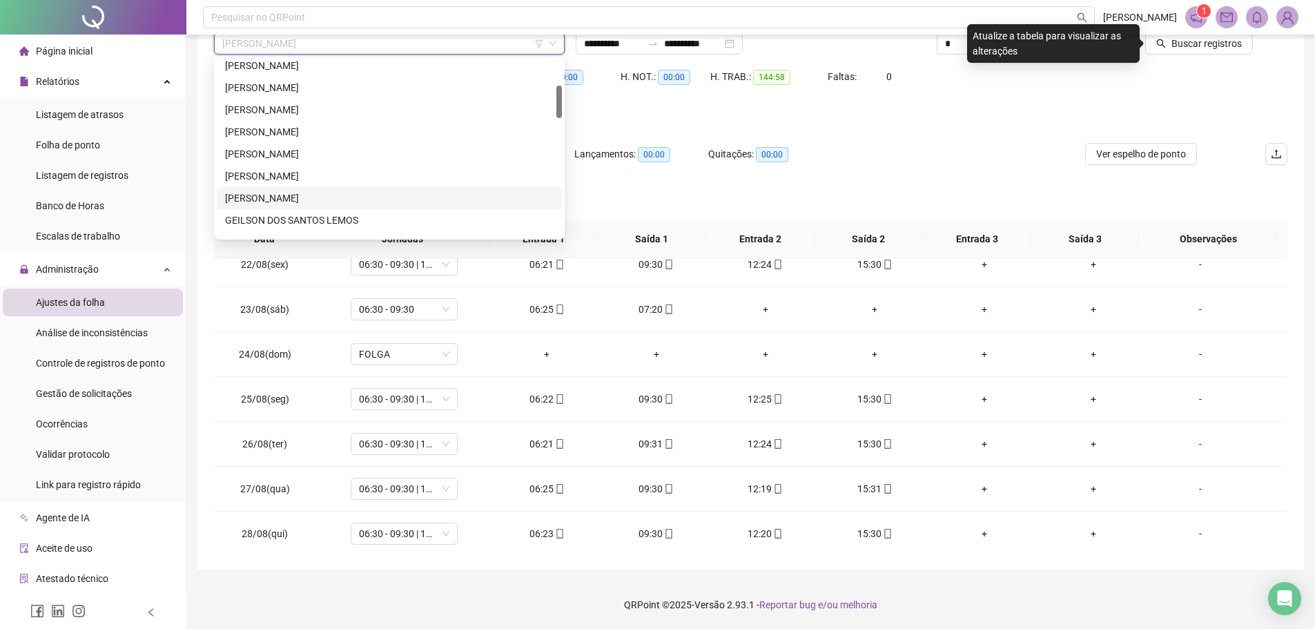
click at [264, 193] on div "[PERSON_NAME]" at bounding box center [389, 198] width 329 height 15
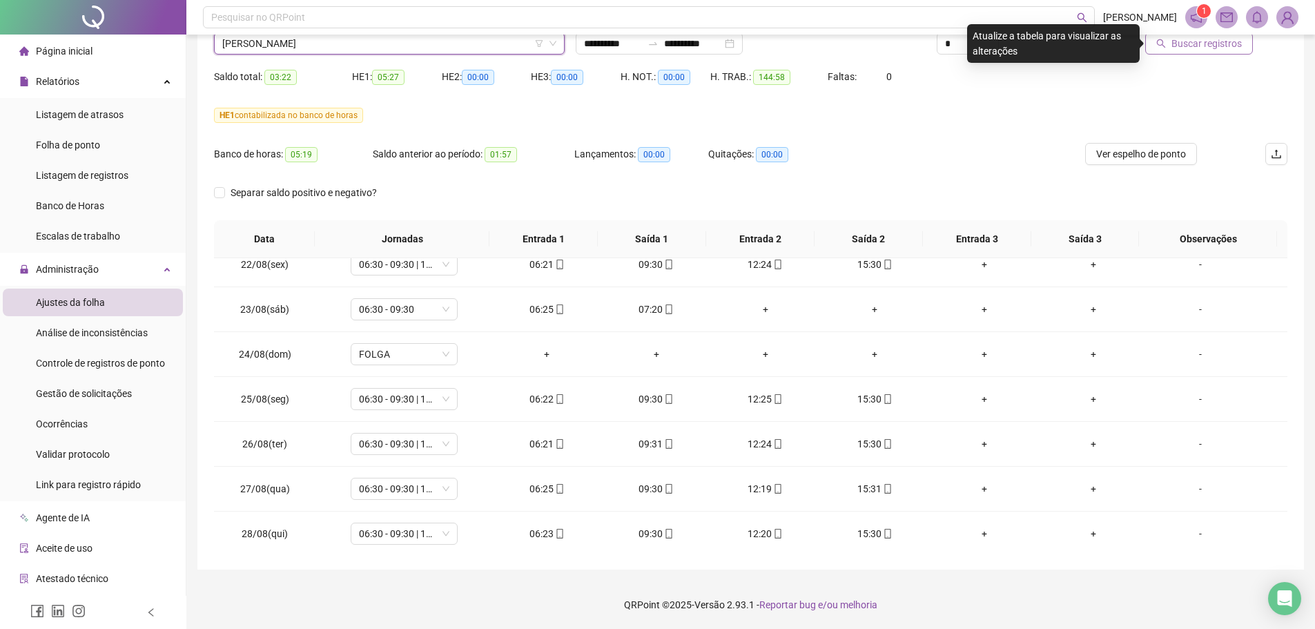
click at [1203, 47] on span "Buscar registros" at bounding box center [1206, 43] width 70 height 15
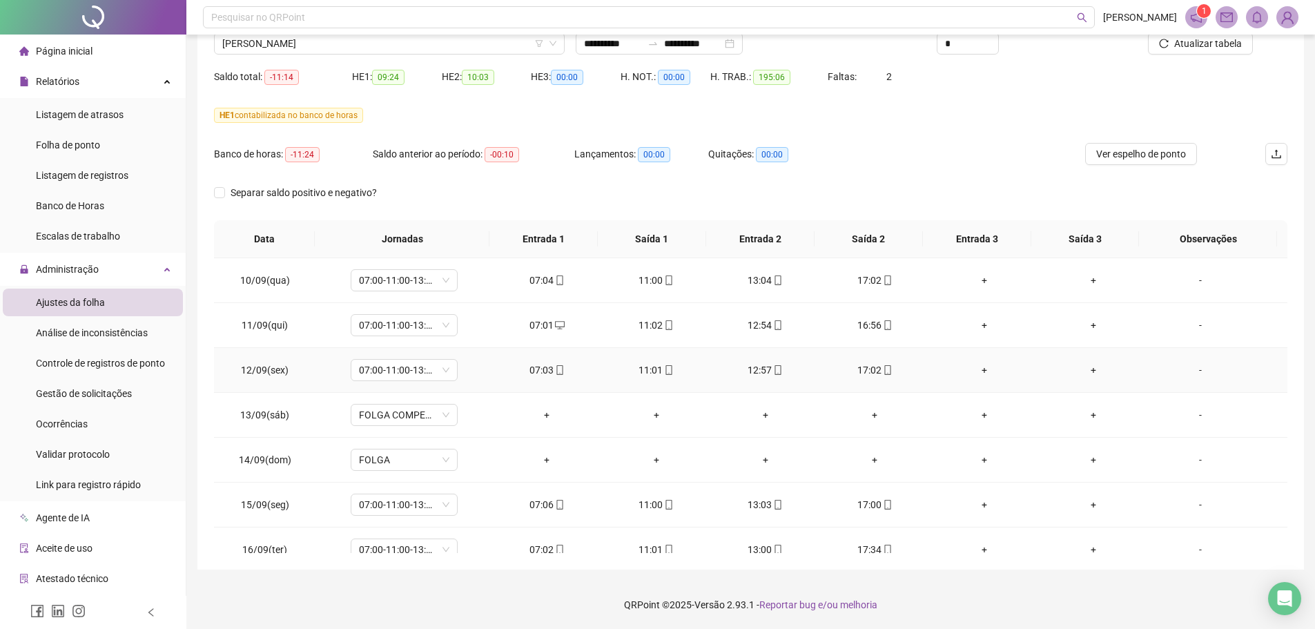
scroll to position [1096, 0]
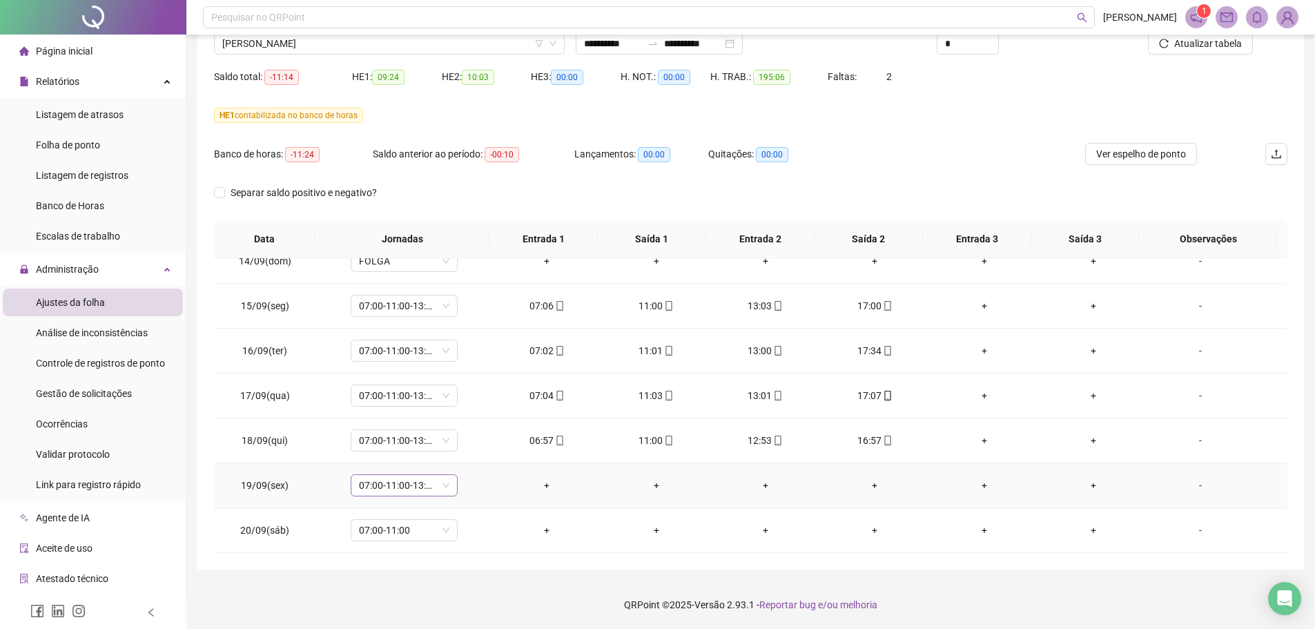
click at [442, 481] on span "07:00-11:00-13:00-17:00" at bounding box center [404, 485] width 90 height 21
click at [379, 362] on div "Folga" at bounding box center [426, 367] width 117 height 15
click at [468, 451] on span "Sim" at bounding box center [468, 449] width 16 height 15
click at [468, 451] on td "07:00-11:00-13:00-17:00" at bounding box center [404, 440] width 176 height 45
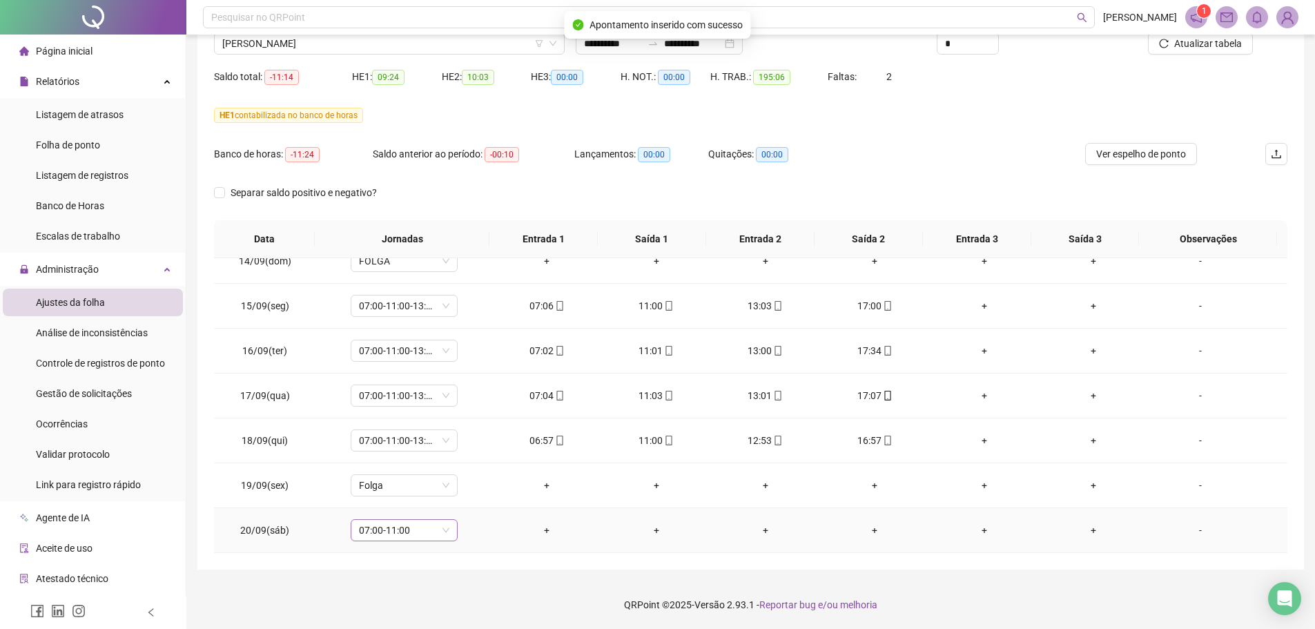
click at [443, 531] on span "07:00-11:00" at bounding box center [404, 530] width 90 height 21
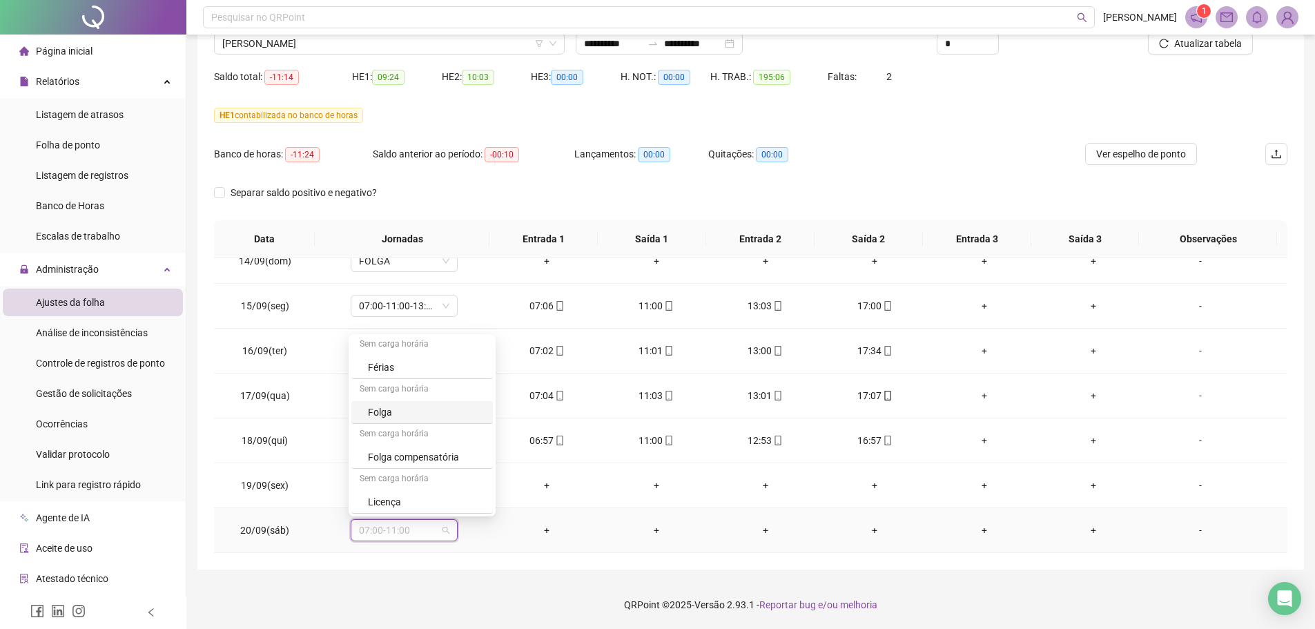
click at [389, 415] on div "Folga" at bounding box center [426, 411] width 117 height 15
click at [469, 495] on span "Sim" at bounding box center [468, 494] width 16 height 15
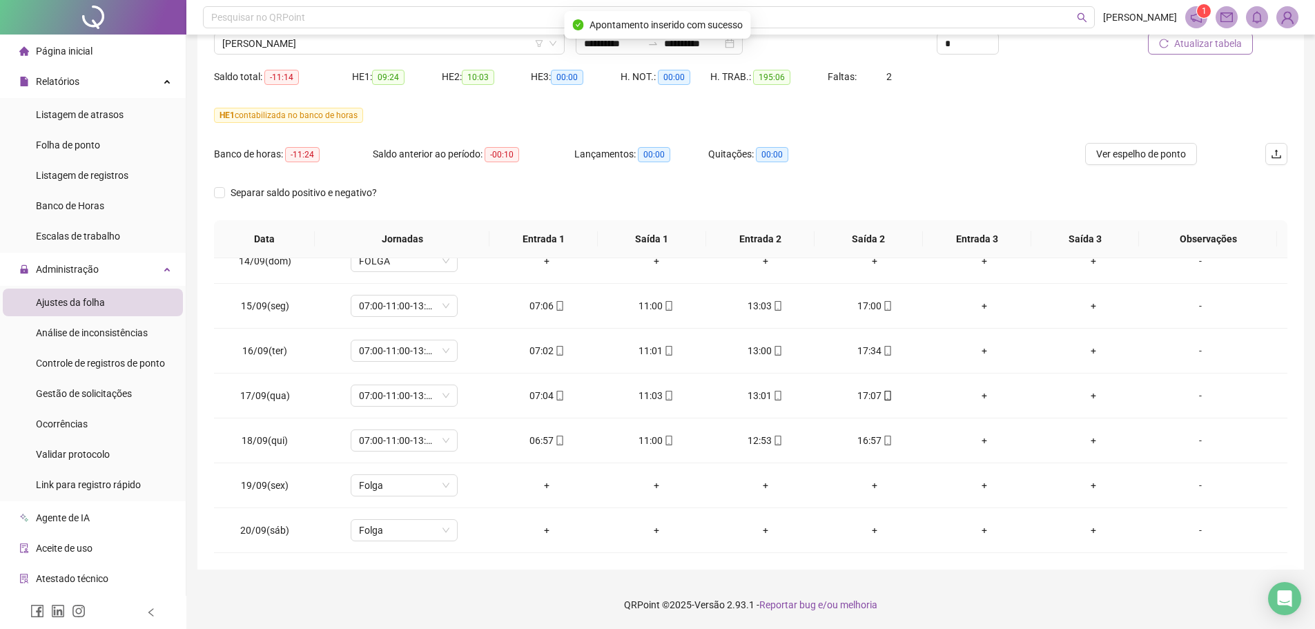
click at [1216, 50] on span "Atualizar tabela" at bounding box center [1208, 43] width 68 height 15
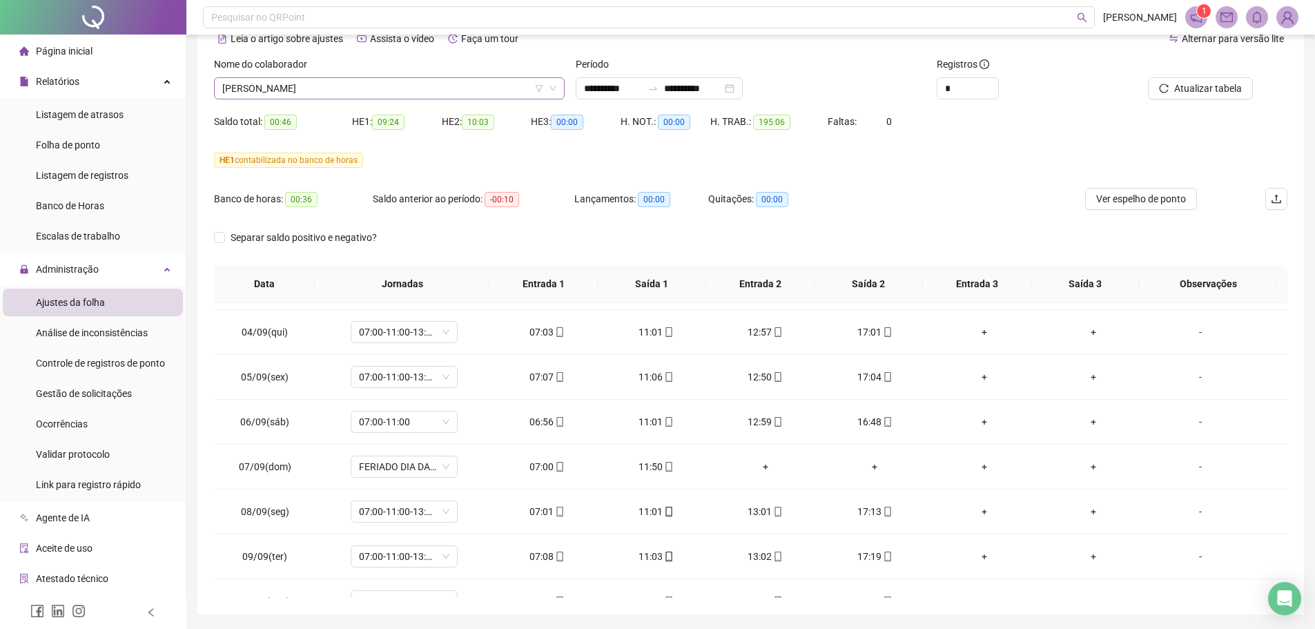
scroll to position [46, 0]
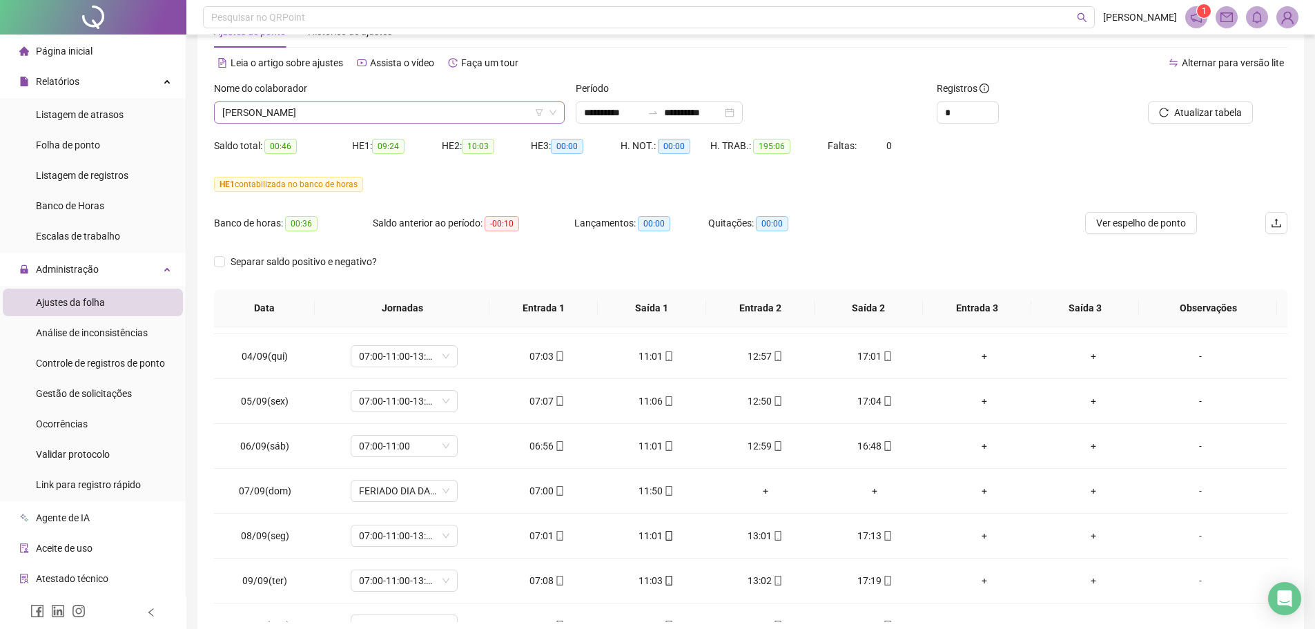
click at [298, 113] on span "[PERSON_NAME]" at bounding box center [389, 112] width 334 height 21
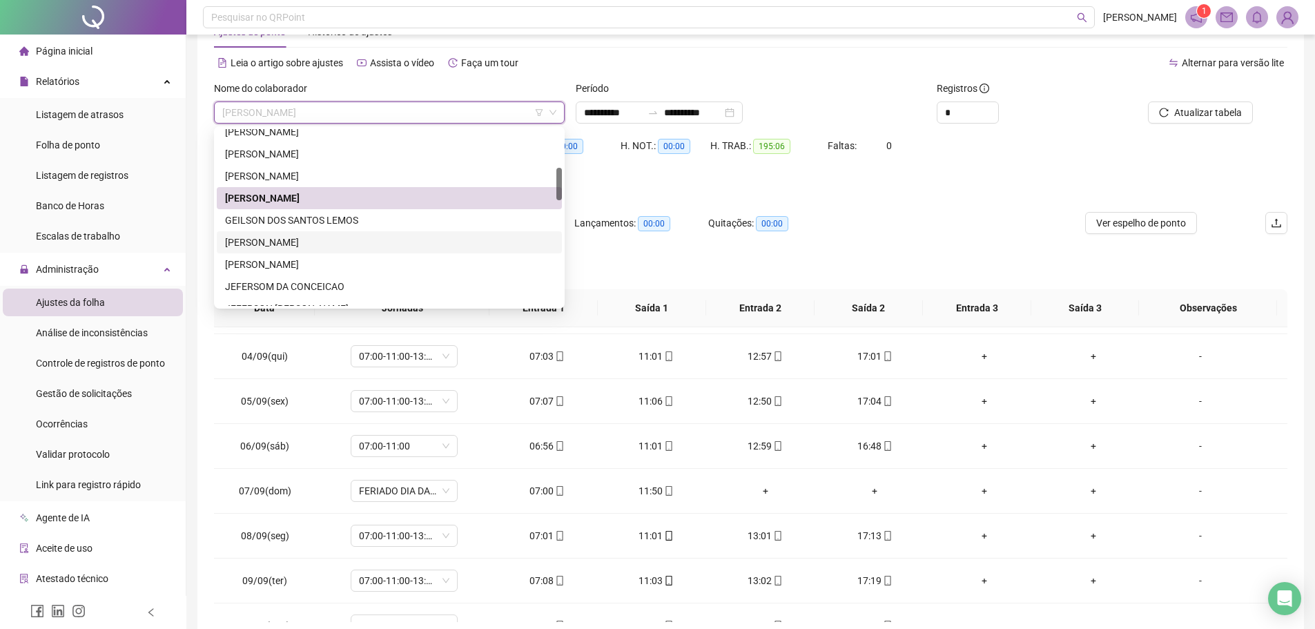
scroll to position [276, 0]
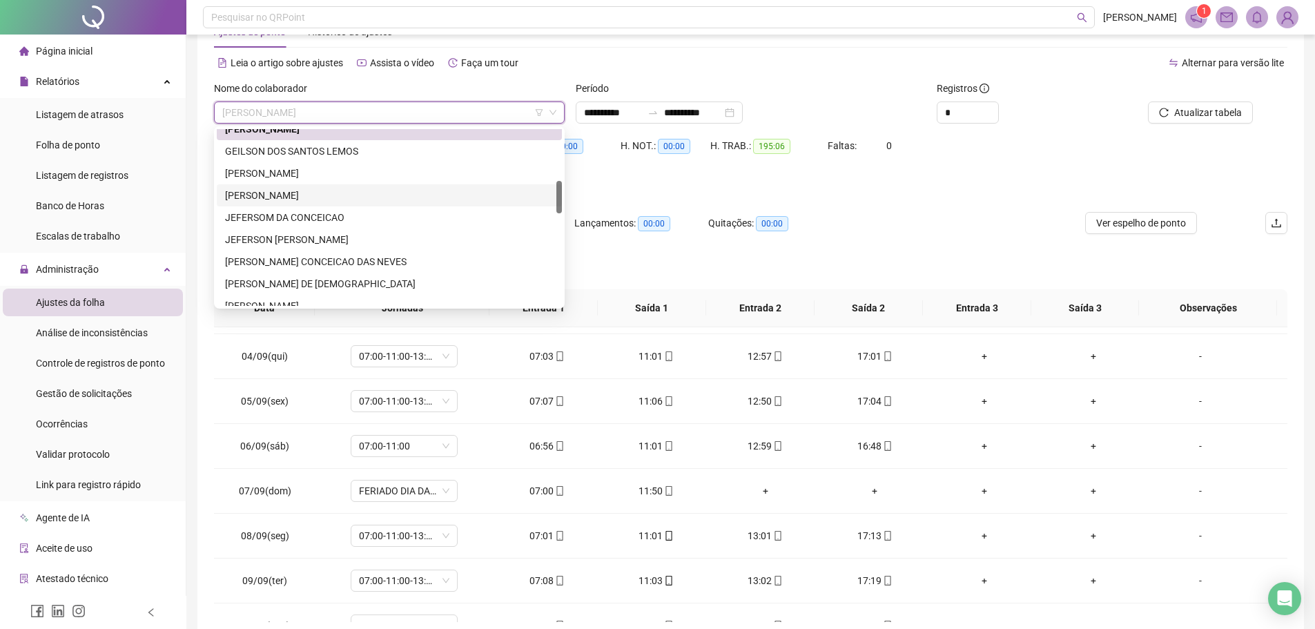
click at [288, 200] on div "[PERSON_NAME]" at bounding box center [389, 195] width 329 height 15
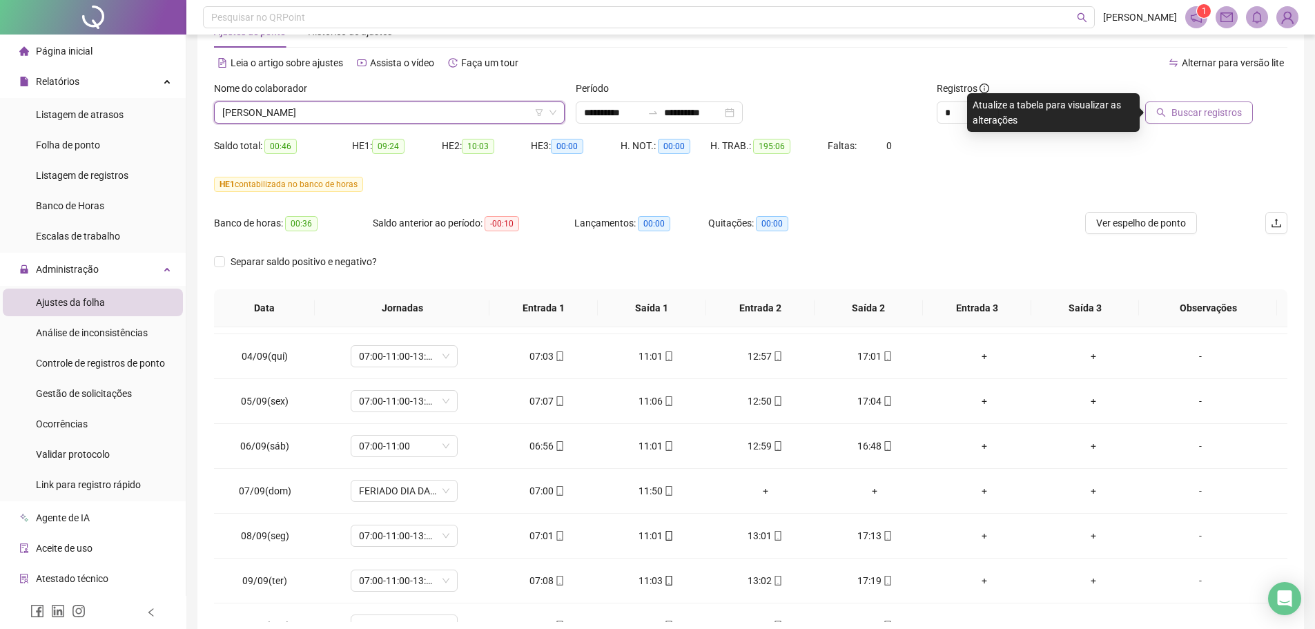
click at [1177, 115] on span "Buscar registros" at bounding box center [1206, 112] width 70 height 15
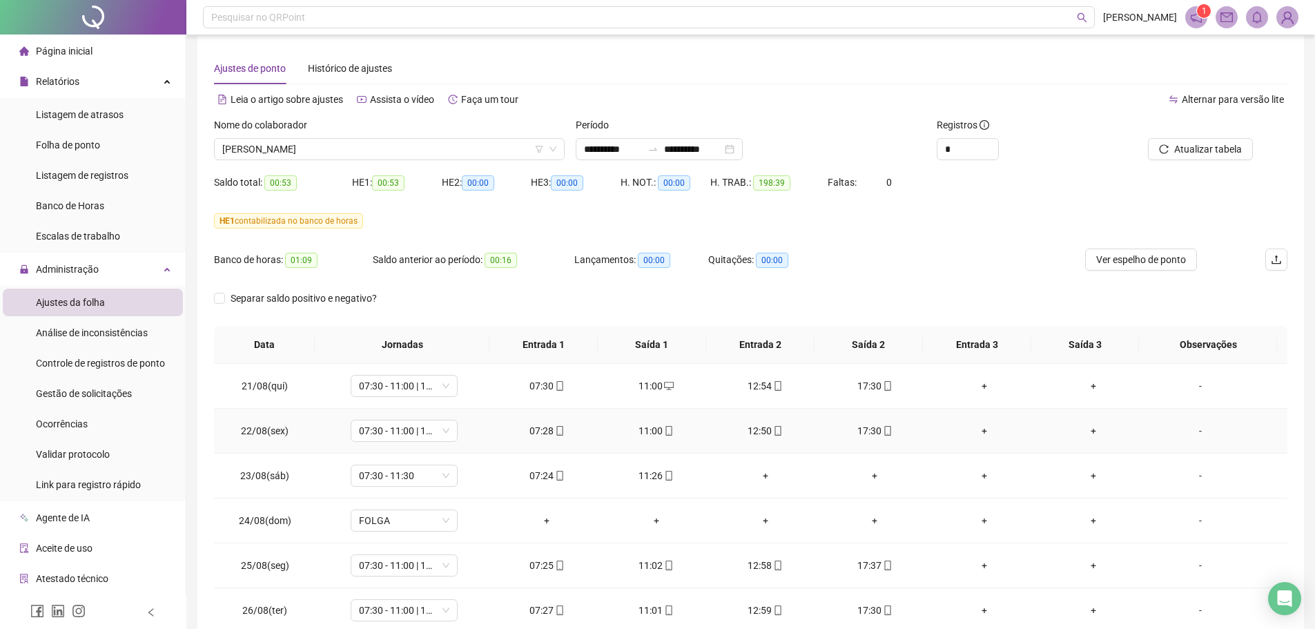
scroll to position [0, 0]
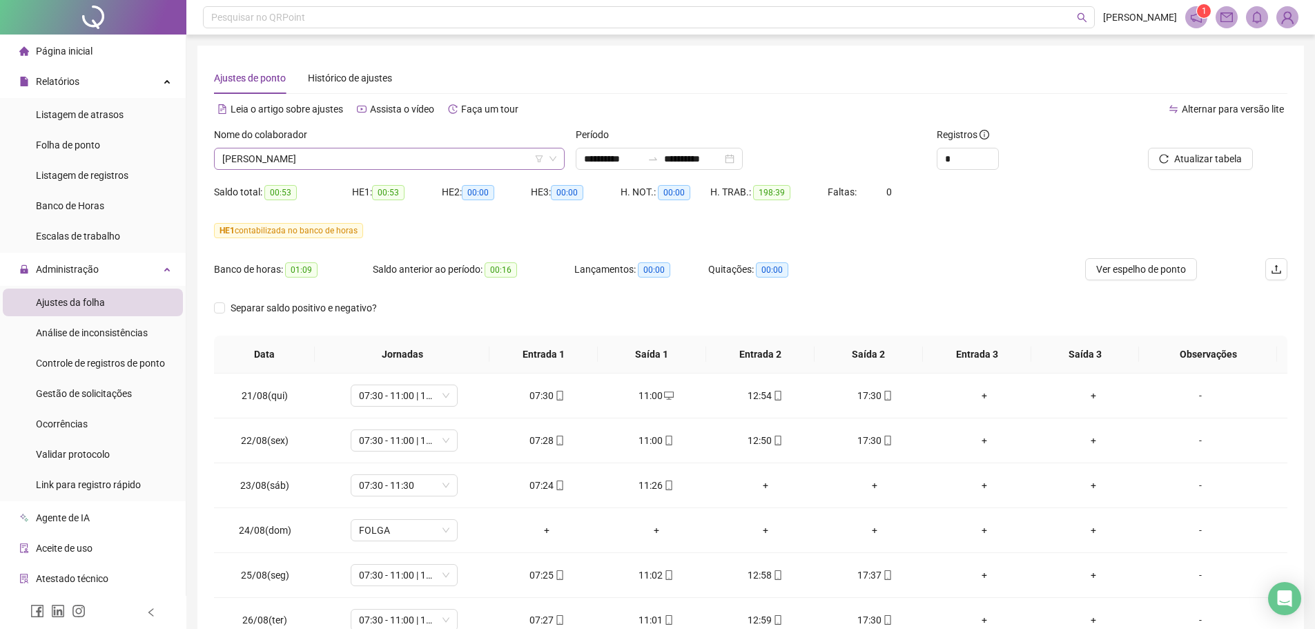
click at [407, 162] on span "[PERSON_NAME]" at bounding box center [389, 158] width 334 height 21
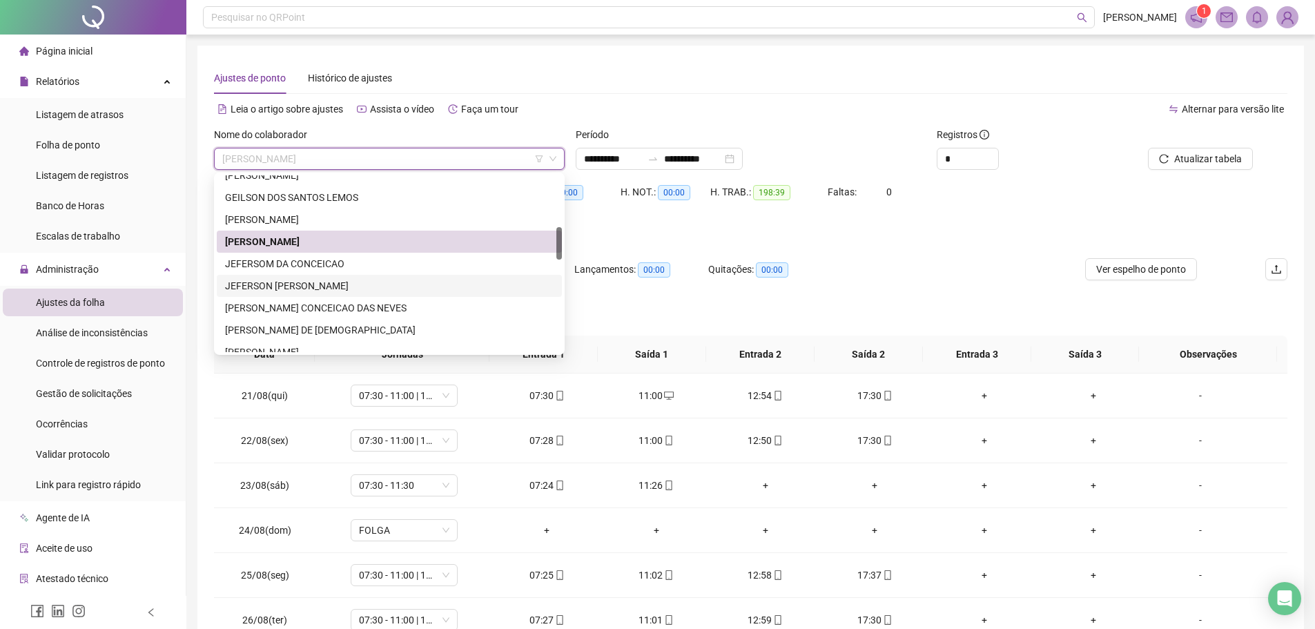
click at [277, 287] on div "JEFERSON [PERSON_NAME]" at bounding box center [389, 285] width 329 height 15
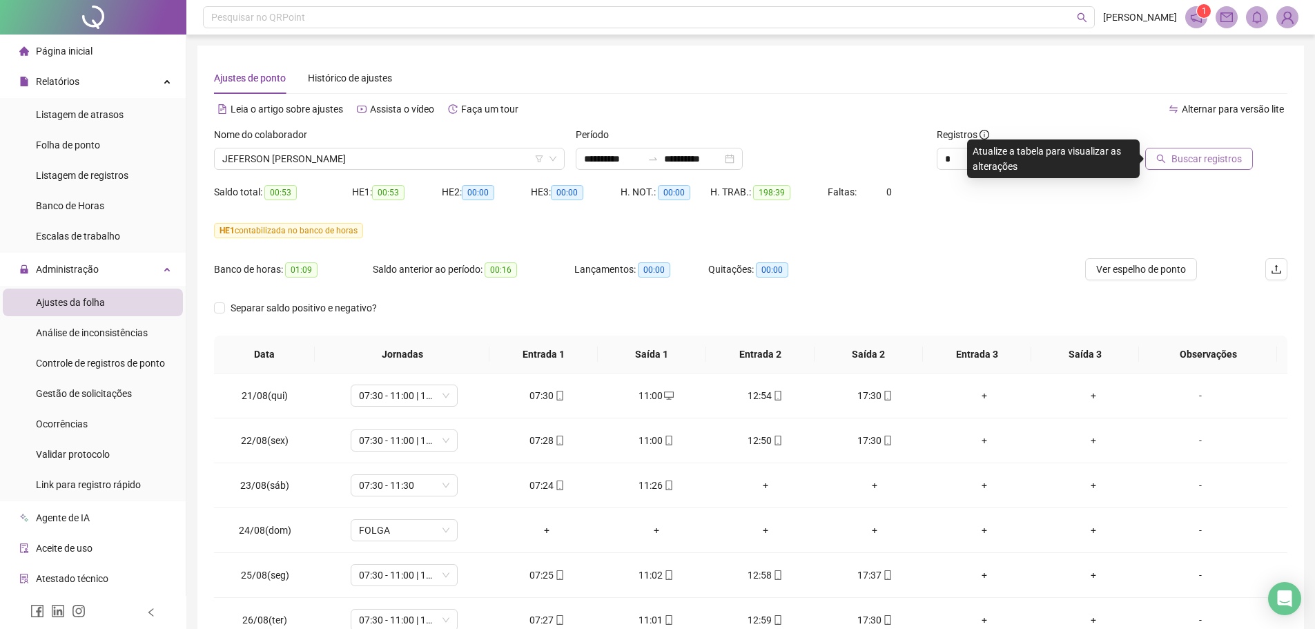
click at [1204, 159] on span "Buscar registros" at bounding box center [1206, 158] width 70 height 15
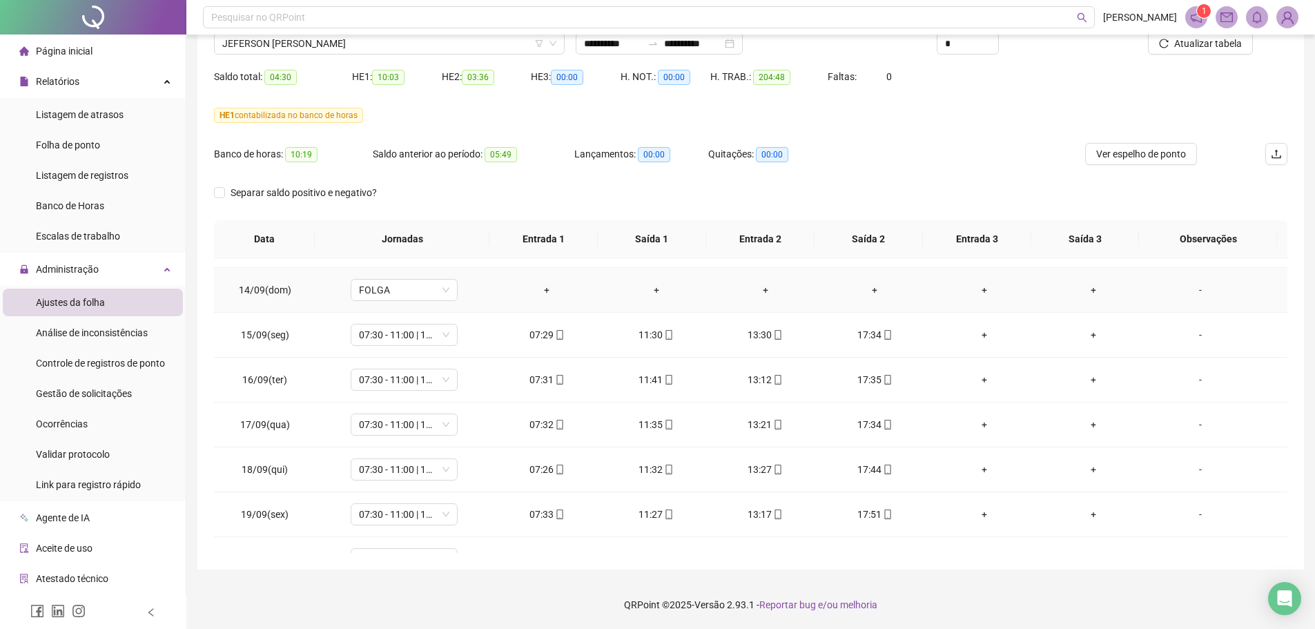
scroll to position [1096, 0]
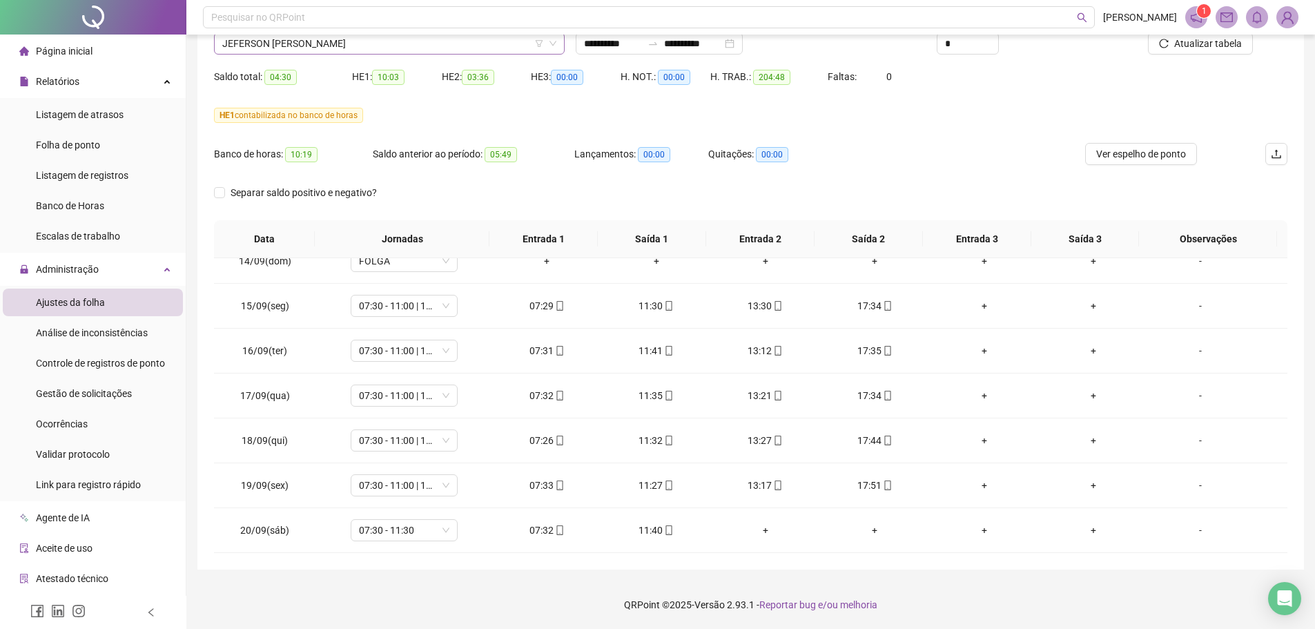
click at [353, 48] on span "JEFERSON [PERSON_NAME]" at bounding box center [389, 43] width 334 height 21
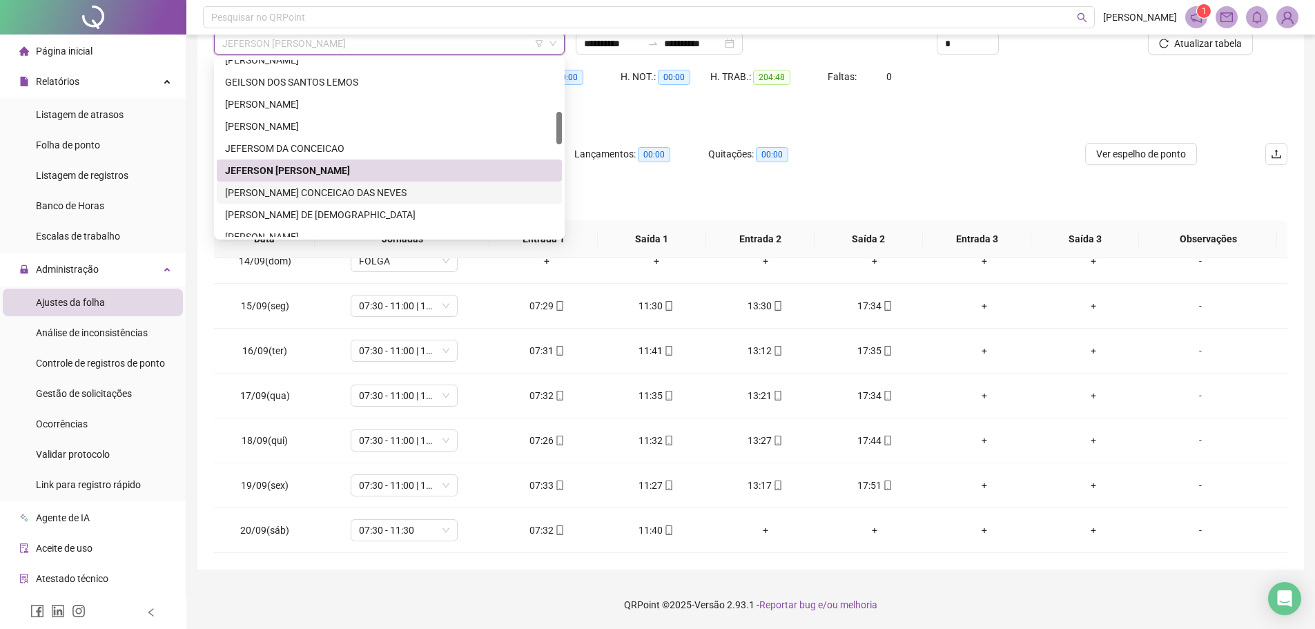
click at [286, 195] on div "[PERSON_NAME] CONCEICAO DAS NEVES" at bounding box center [389, 192] width 329 height 15
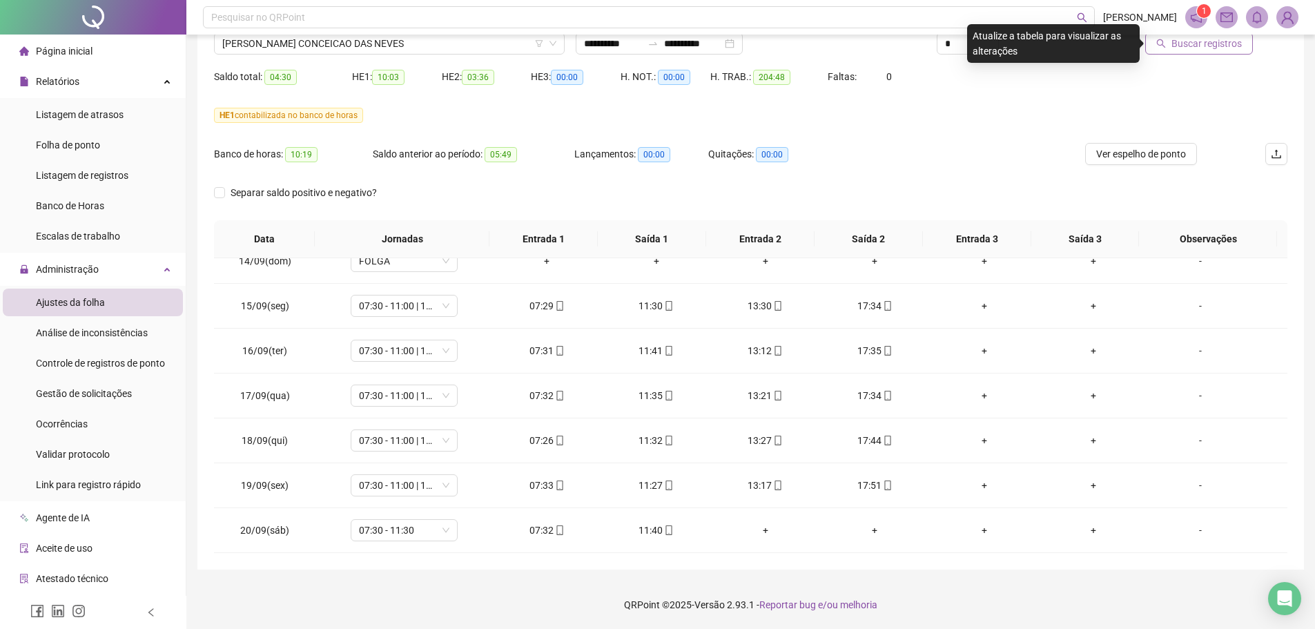
click at [1202, 47] on span "Buscar registros" at bounding box center [1206, 43] width 70 height 15
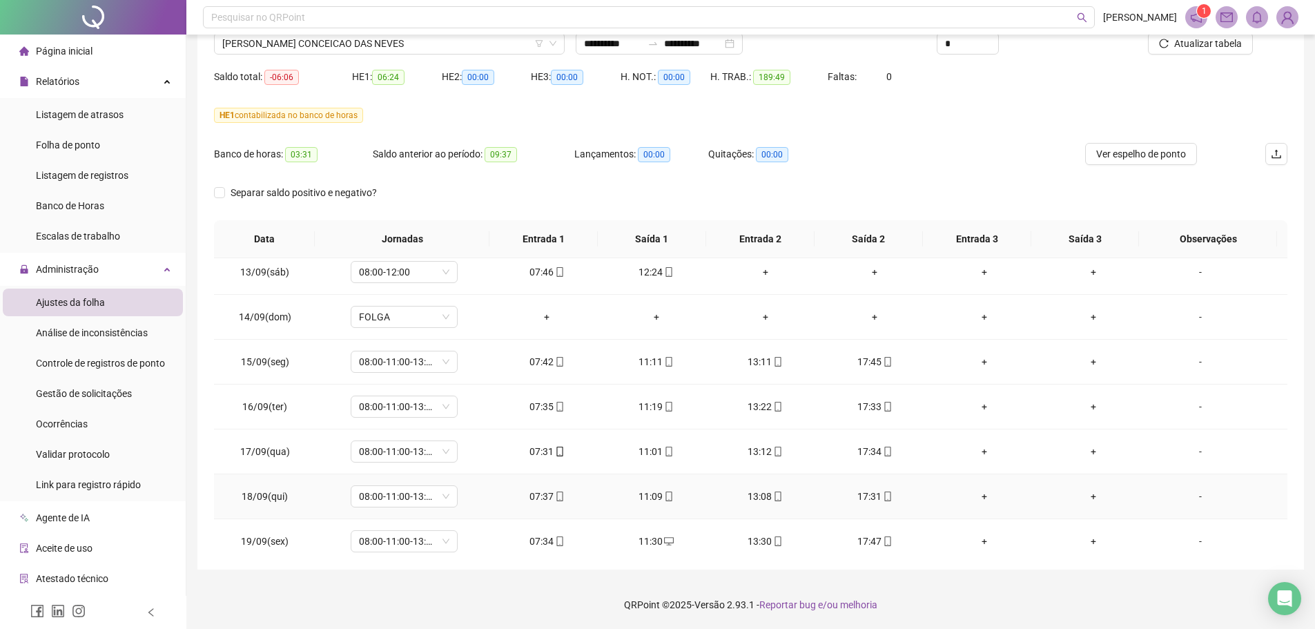
scroll to position [889, 0]
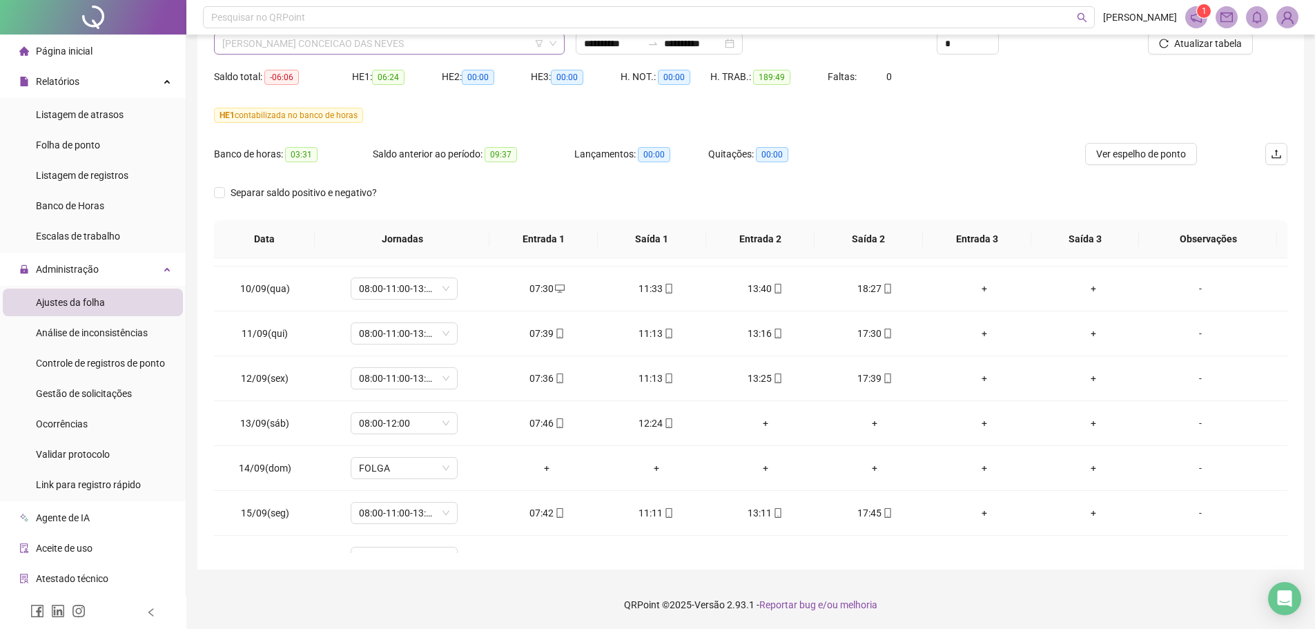
click at [389, 48] on span "[PERSON_NAME] CONCEICAO DAS NEVES" at bounding box center [389, 43] width 334 height 21
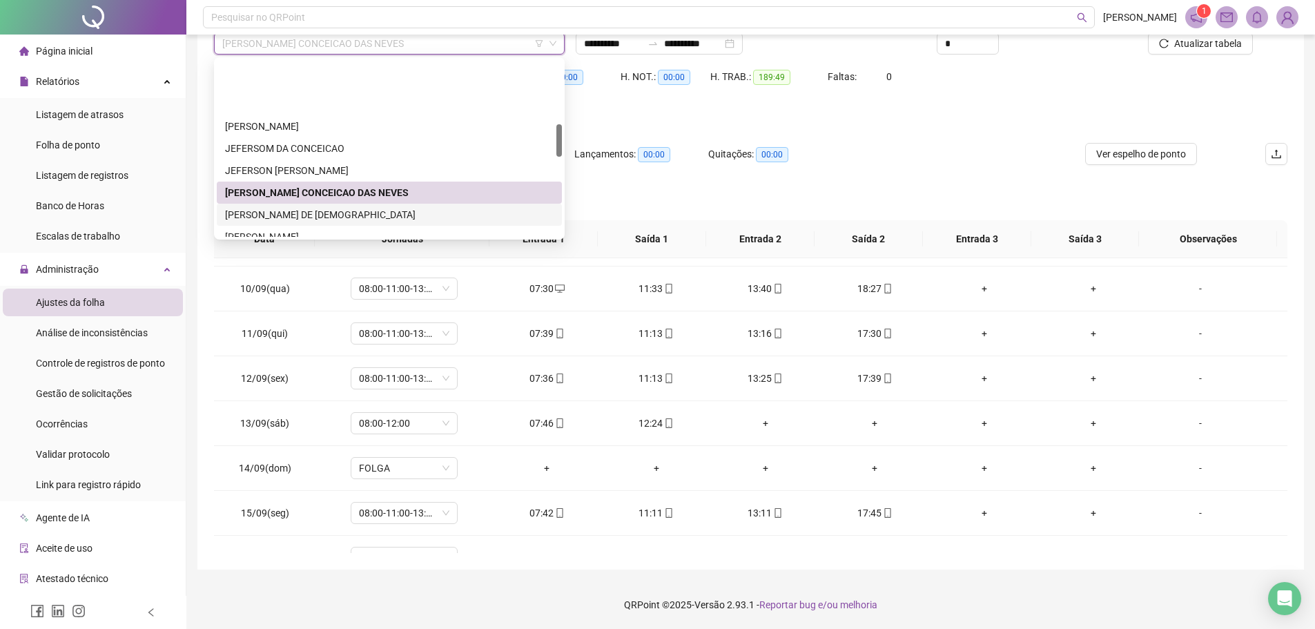
scroll to position [345, 0]
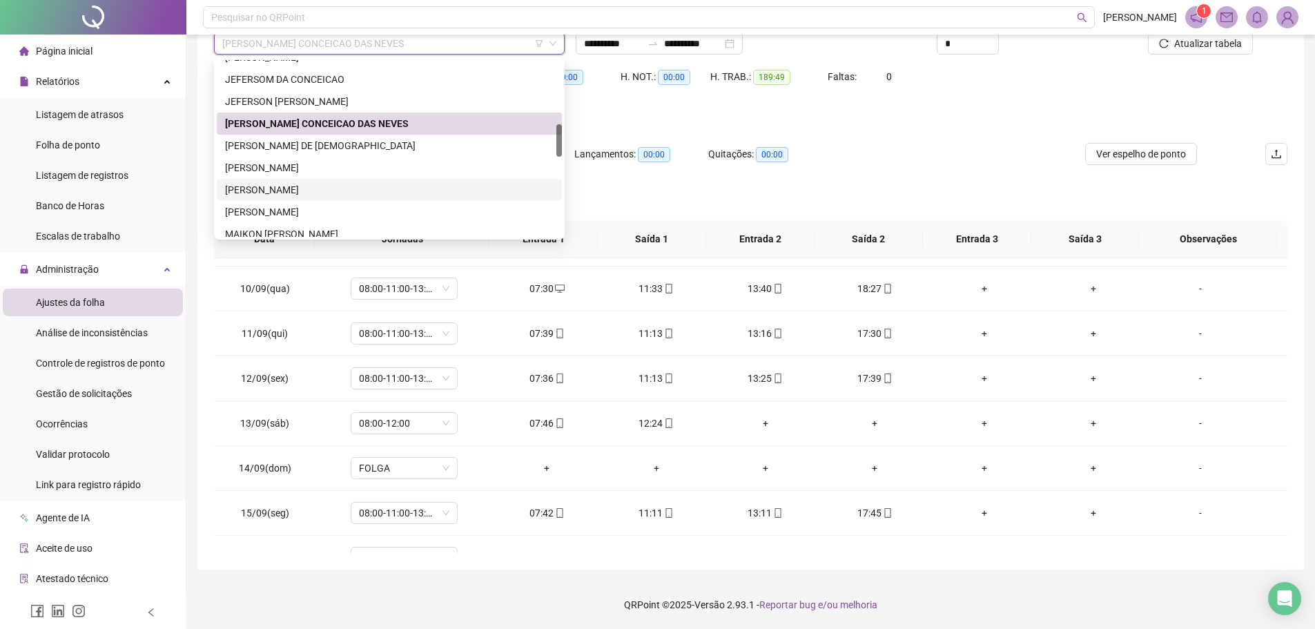
click at [291, 194] on div "[PERSON_NAME]" at bounding box center [389, 189] width 329 height 15
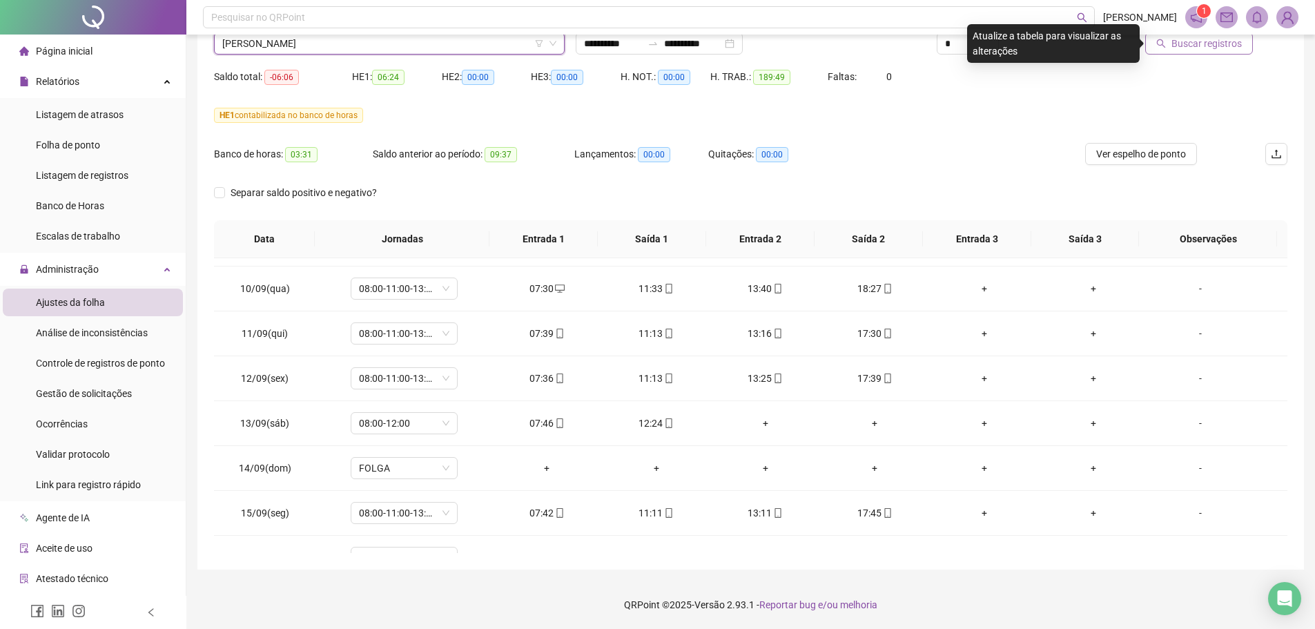
click at [1200, 49] on span "Buscar registros" at bounding box center [1206, 43] width 70 height 15
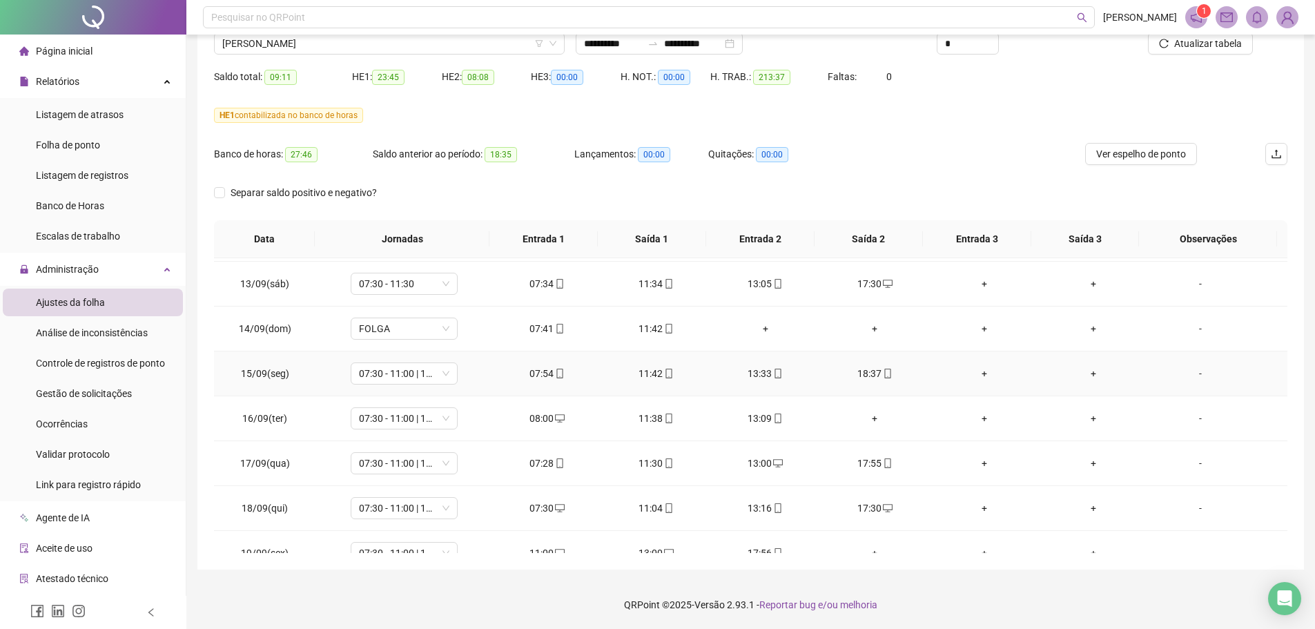
scroll to position [1096, 0]
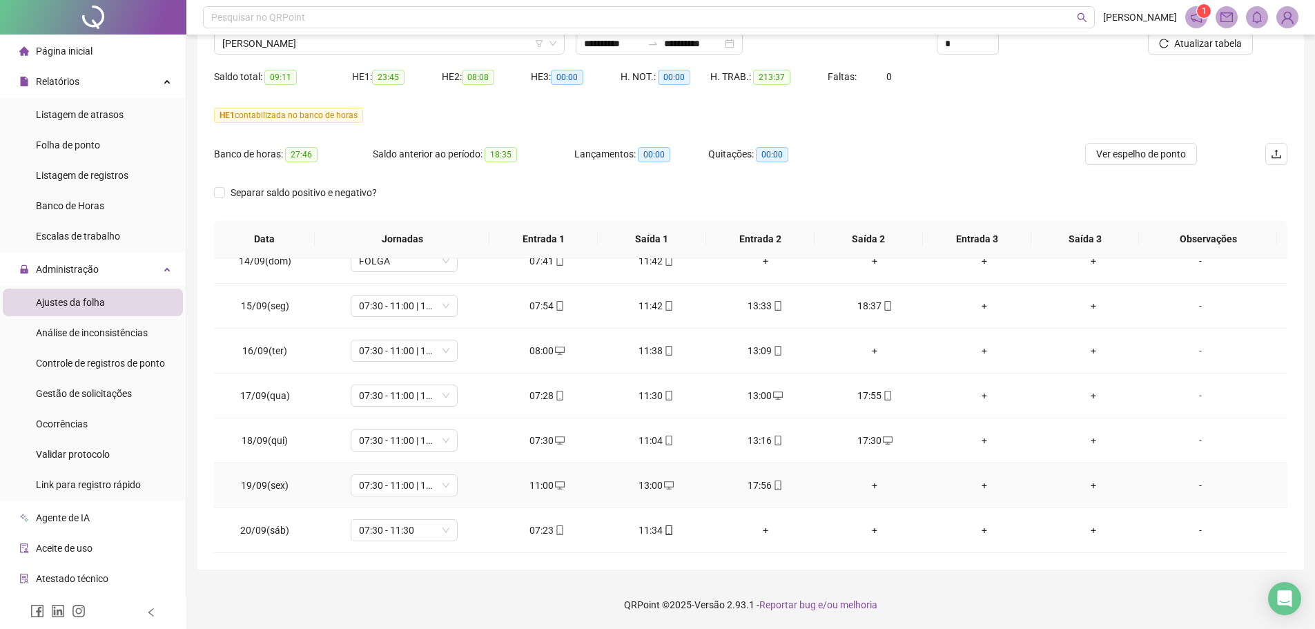
click at [863, 485] on div "+" at bounding box center [874, 485] width 87 height 15
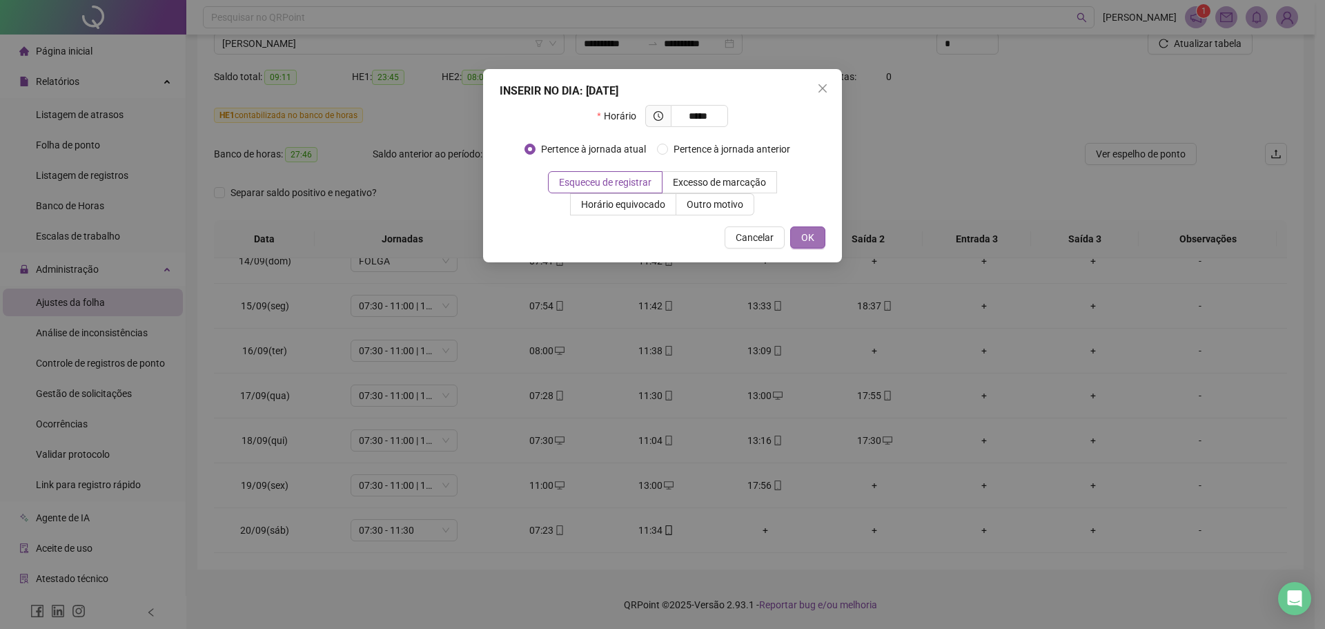
type input "*****"
click at [811, 240] on span "OK" at bounding box center [807, 237] width 13 height 15
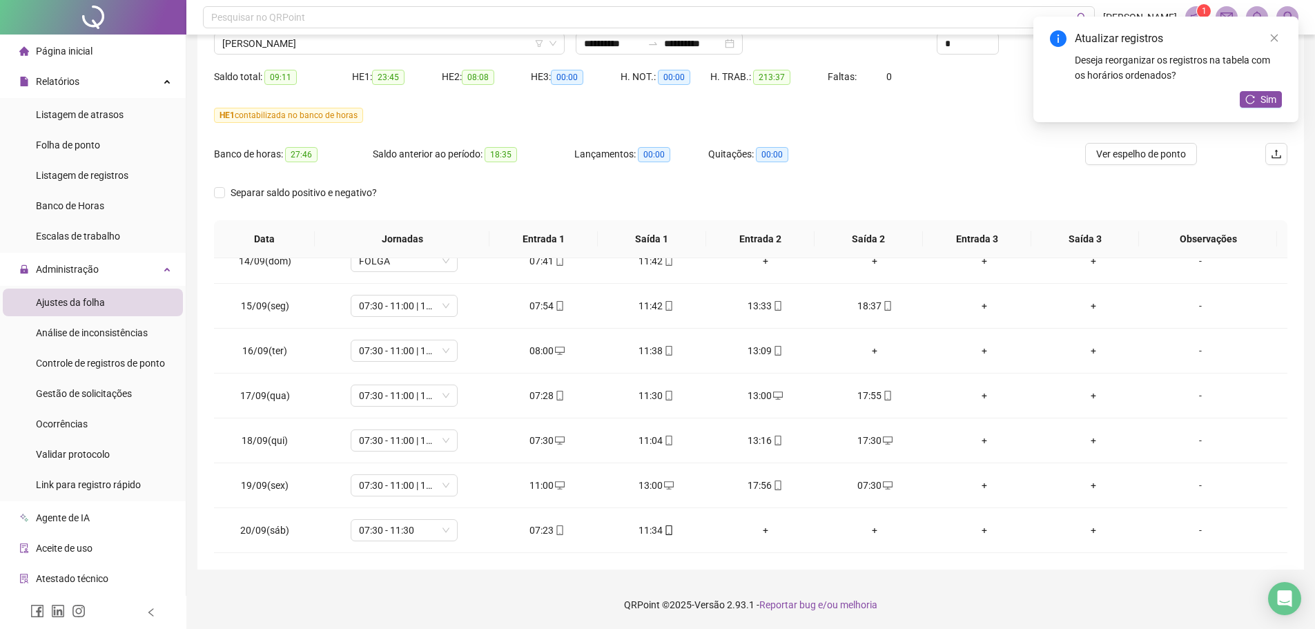
click at [1269, 108] on div "Sim" at bounding box center [1261, 99] width 42 height 17
click at [1270, 95] on span "Sim" at bounding box center [1268, 99] width 16 height 15
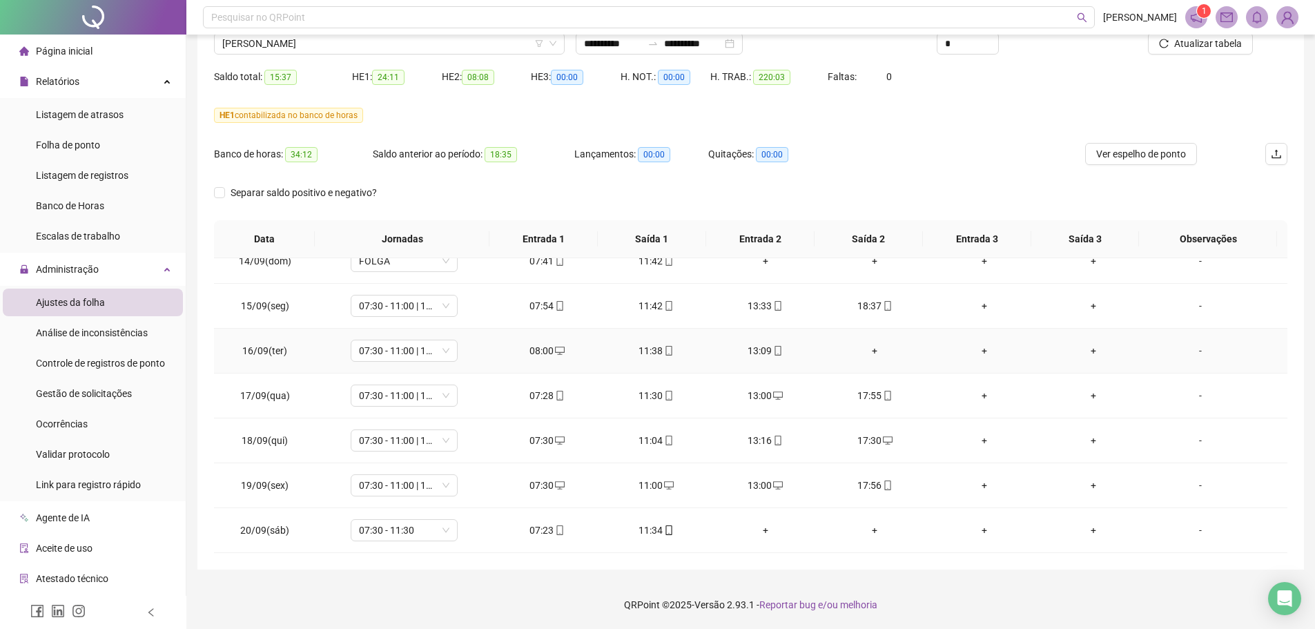
click at [867, 353] on div "+" at bounding box center [874, 350] width 87 height 15
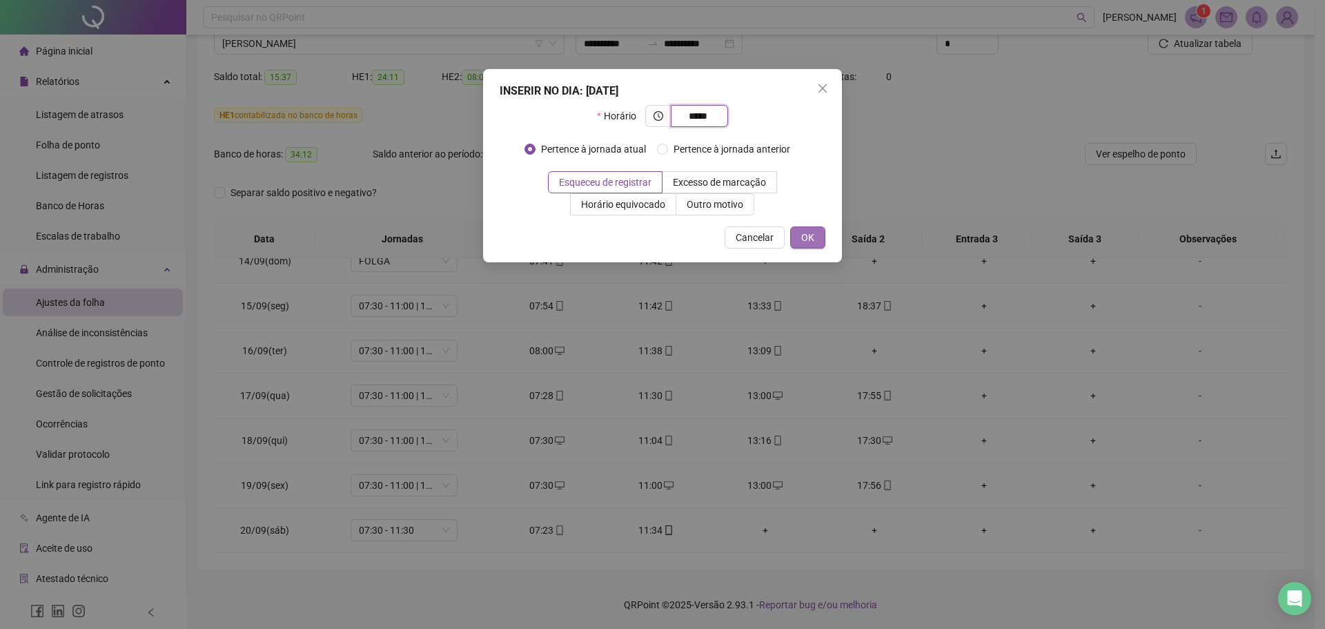
type input "*****"
click at [806, 241] on span "OK" at bounding box center [807, 237] width 13 height 15
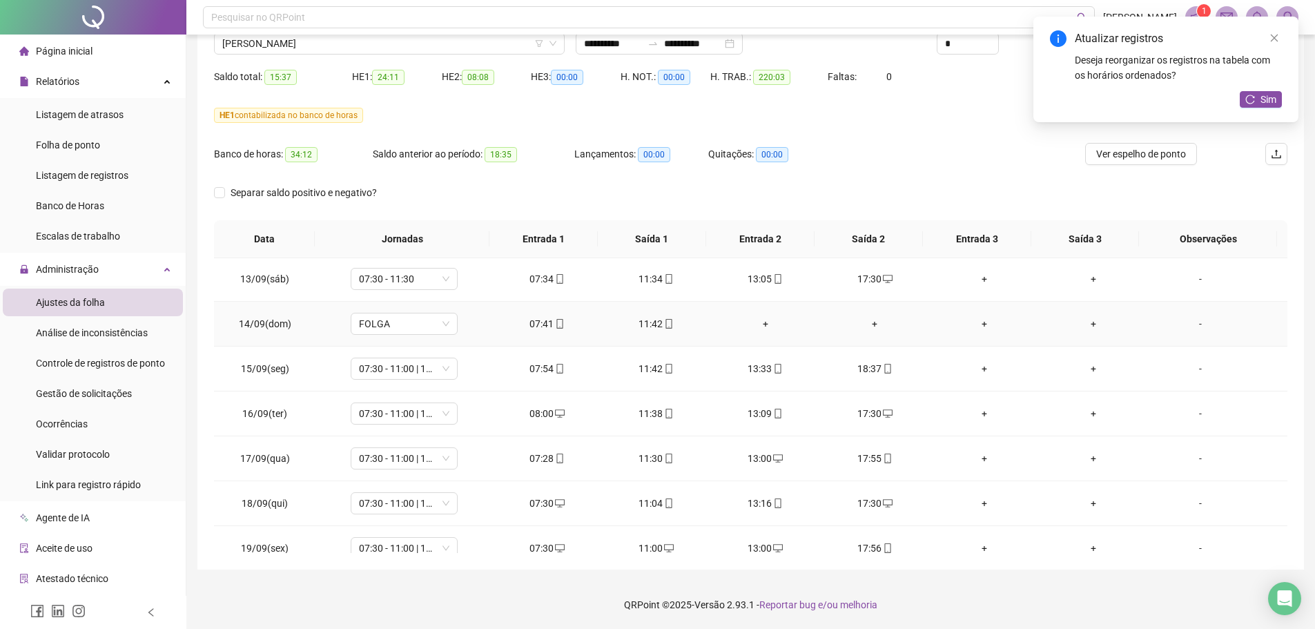
scroll to position [958, 0]
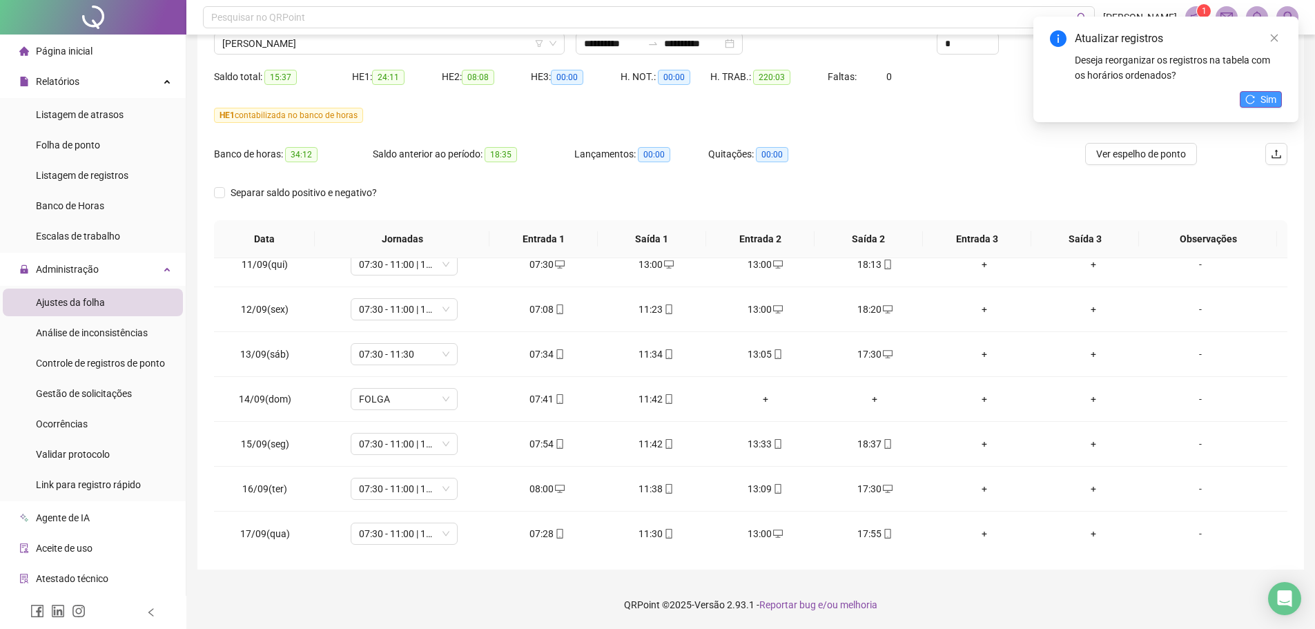
click at [1257, 98] on button "Sim" at bounding box center [1261, 99] width 42 height 17
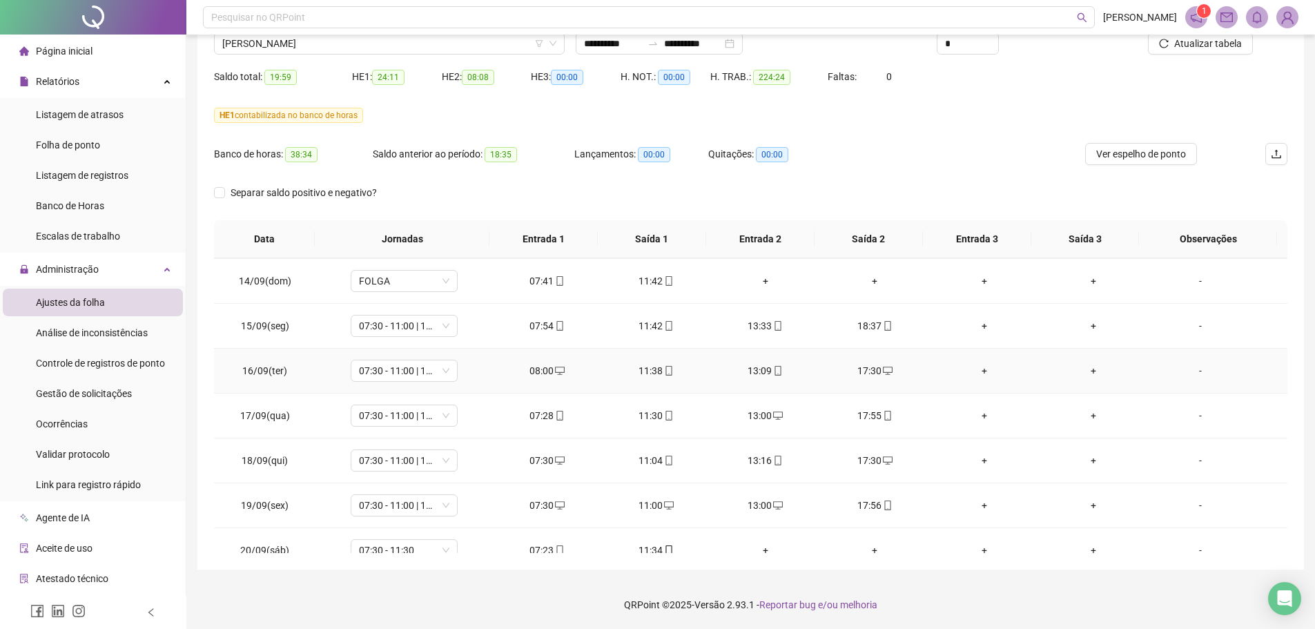
scroll to position [1096, 0]
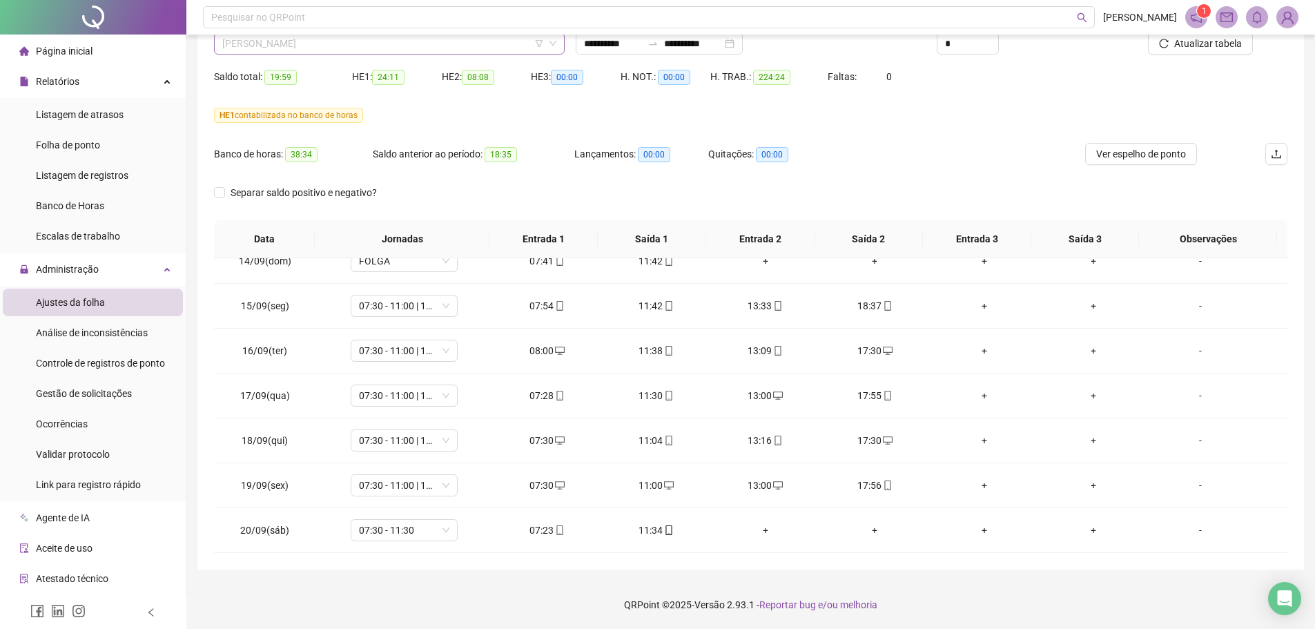
click at [326, 46] on span "[PERSON_NAME]" at bounding box center [389, 43] width 334 height 21
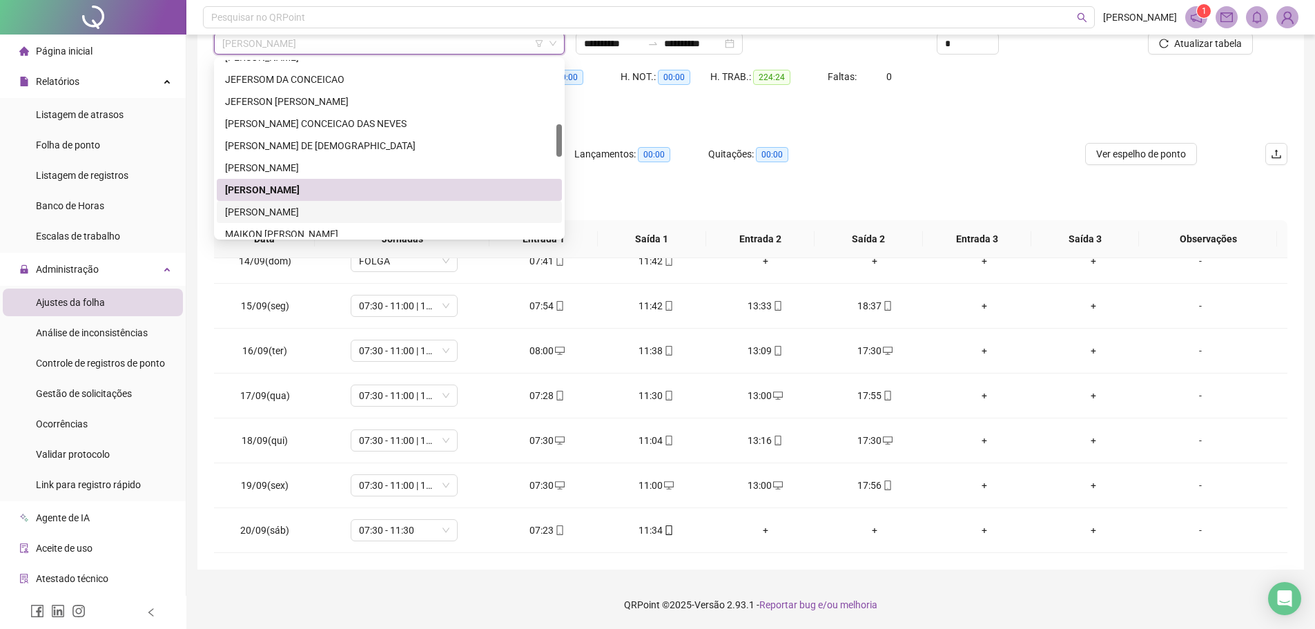
click at [289, 214] on div "[PERSON_NAME]" at bounding box center [389, 211] width 329 height 15
click at [289, 214] on div "Separar saldo positivo e negativo?" at bounding box center [314, 201] width 200 height 39
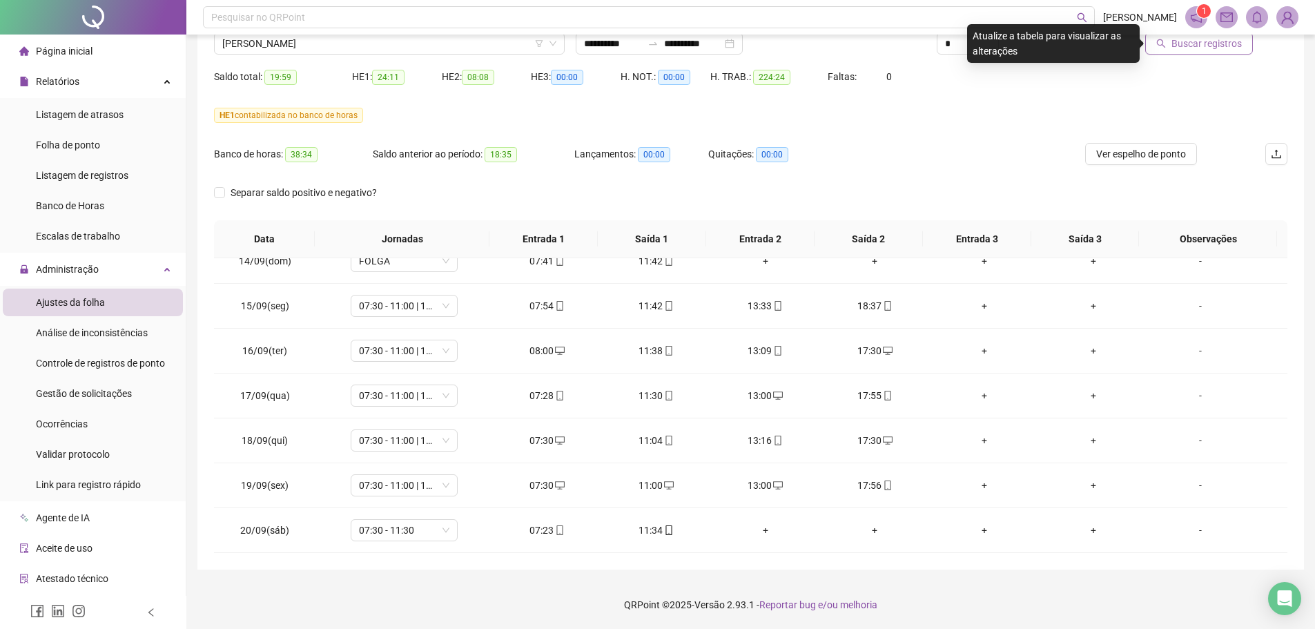
click at [1217, 48] on span "Buscar registros" at bounding box center [1206, 43] width 70 height 15
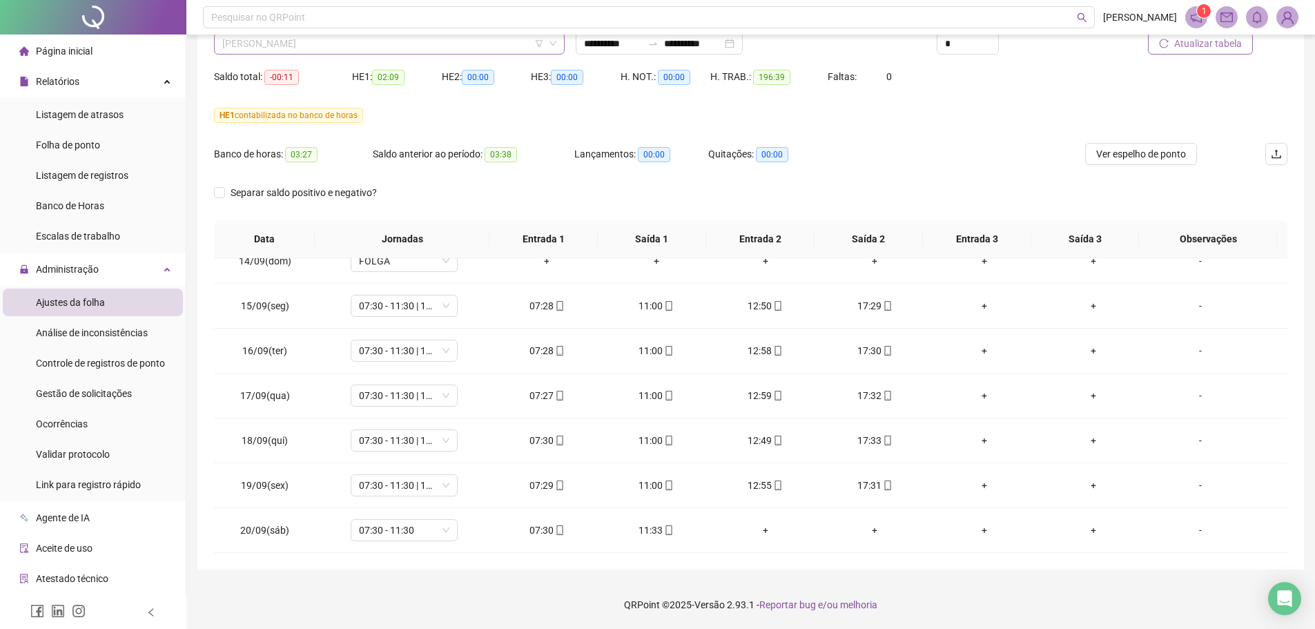
click at [358, 50] on span "[PERSON_NAME]" at bounding box center [389, 43] width 334 height 21
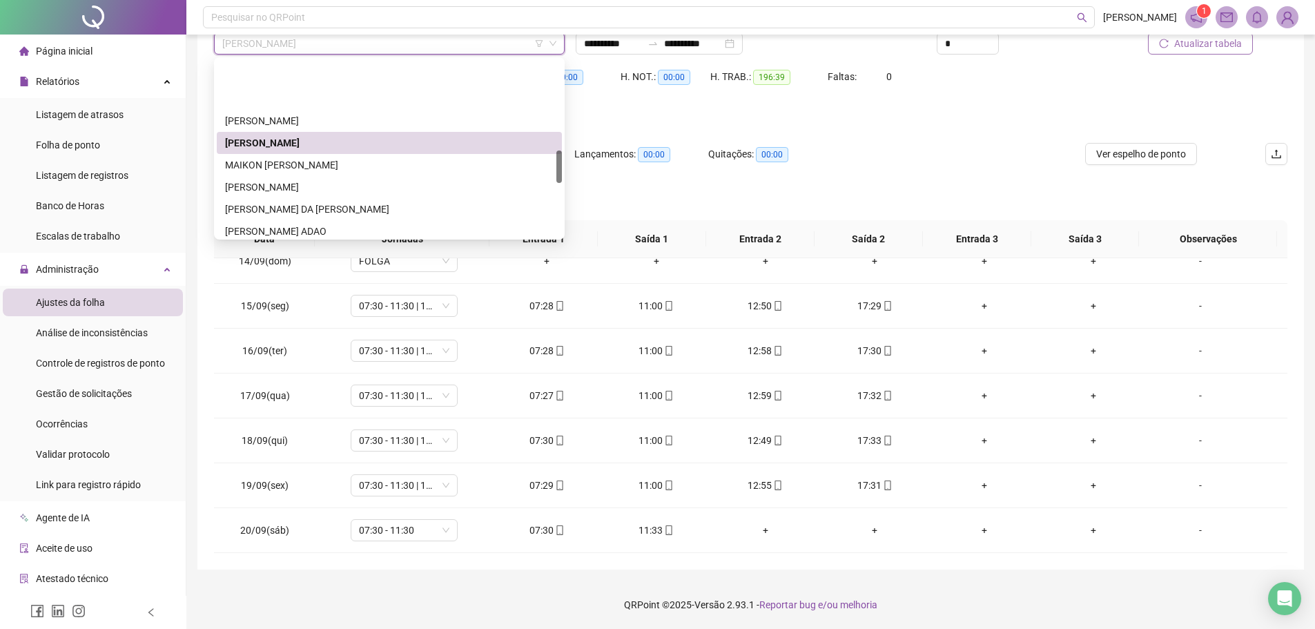
scroll to position [483, 0]
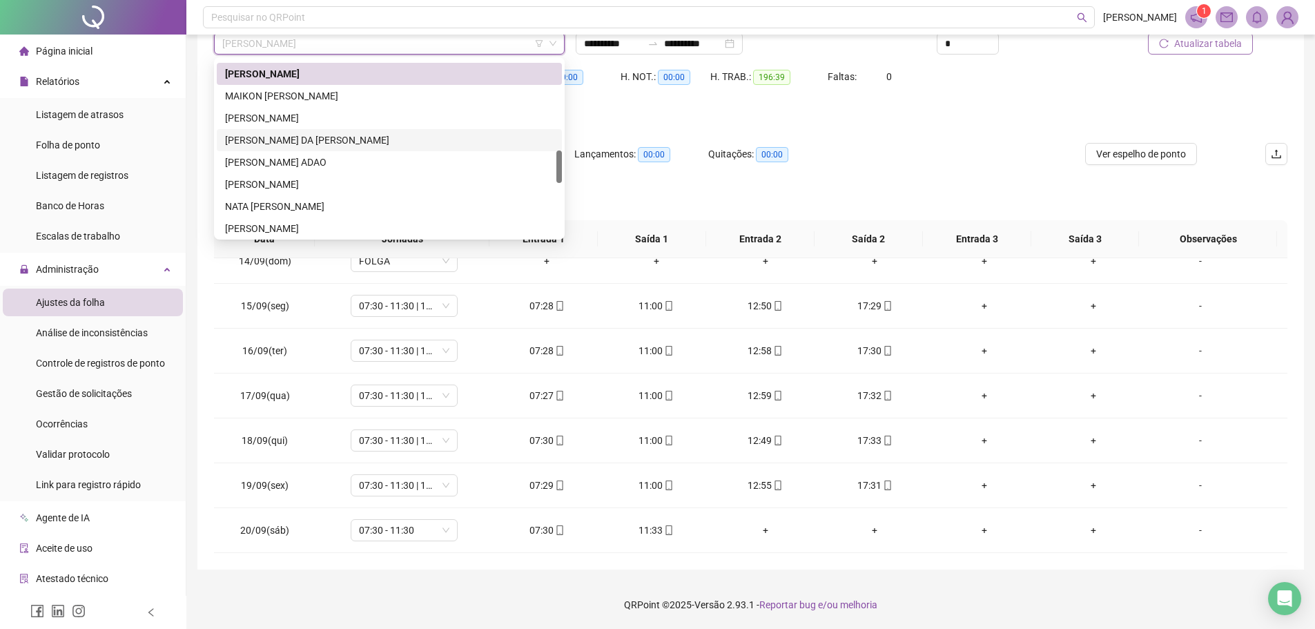
click at [281, 133] on div "[PERSON_NAME] DA [PERSON_NAME]" at bounding box center [389, 140] width 329 height 15
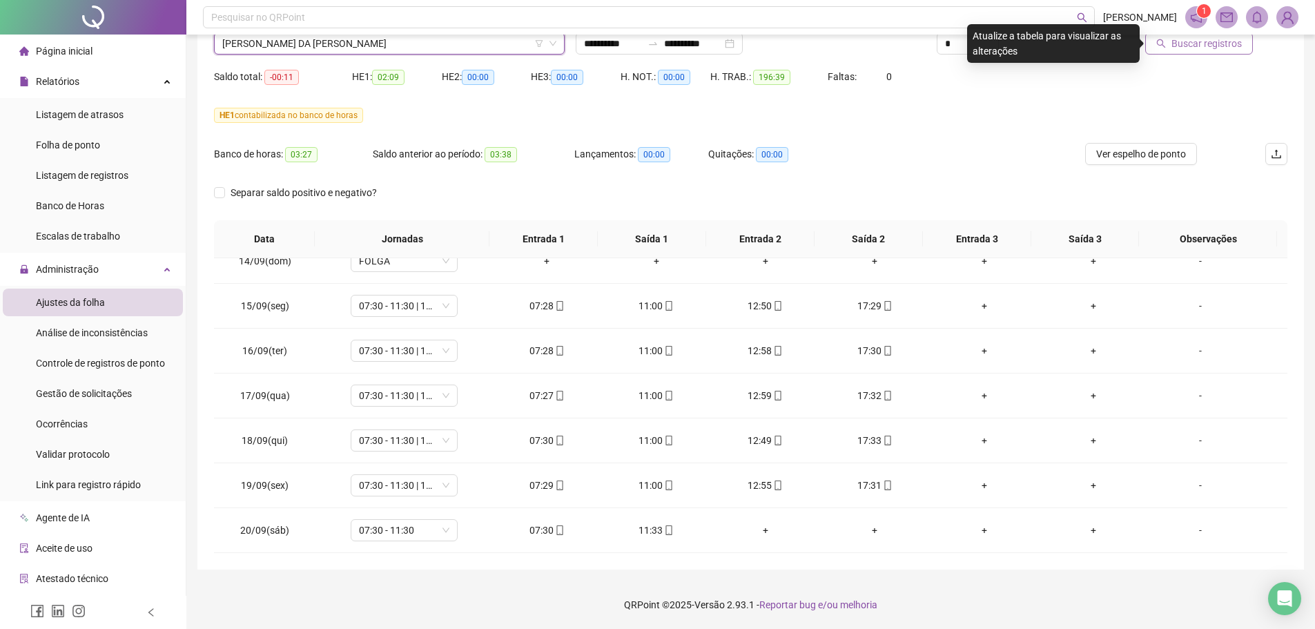
click at [1174, 42] on span "Buscar registros" at bounding box center [1206, 43] width 70 height 15
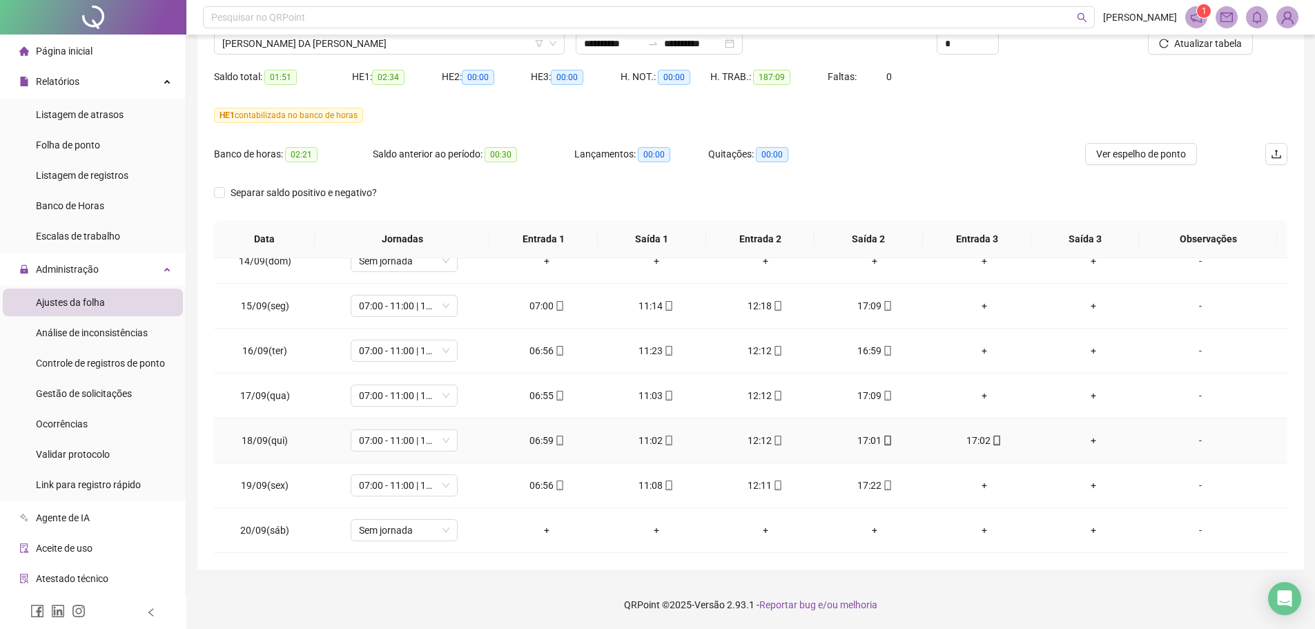
click at [974, 439] on div "17:02" at bounding box center [984, 440] width 87 height 15
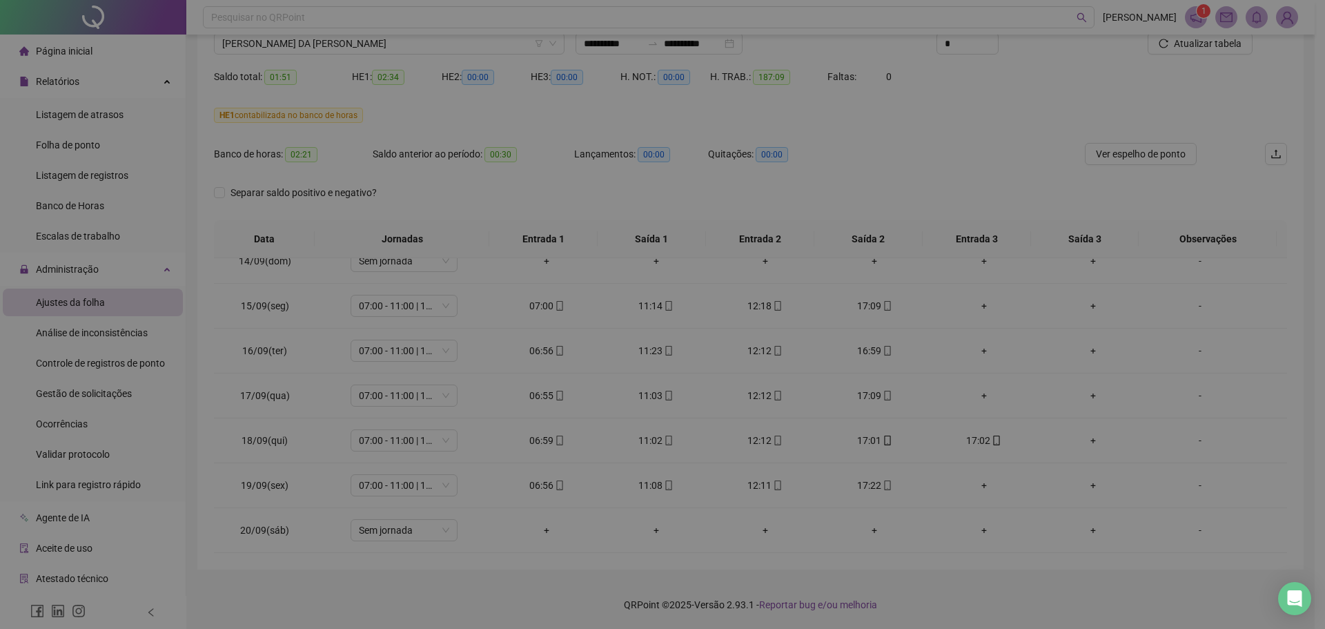
type input "**********"
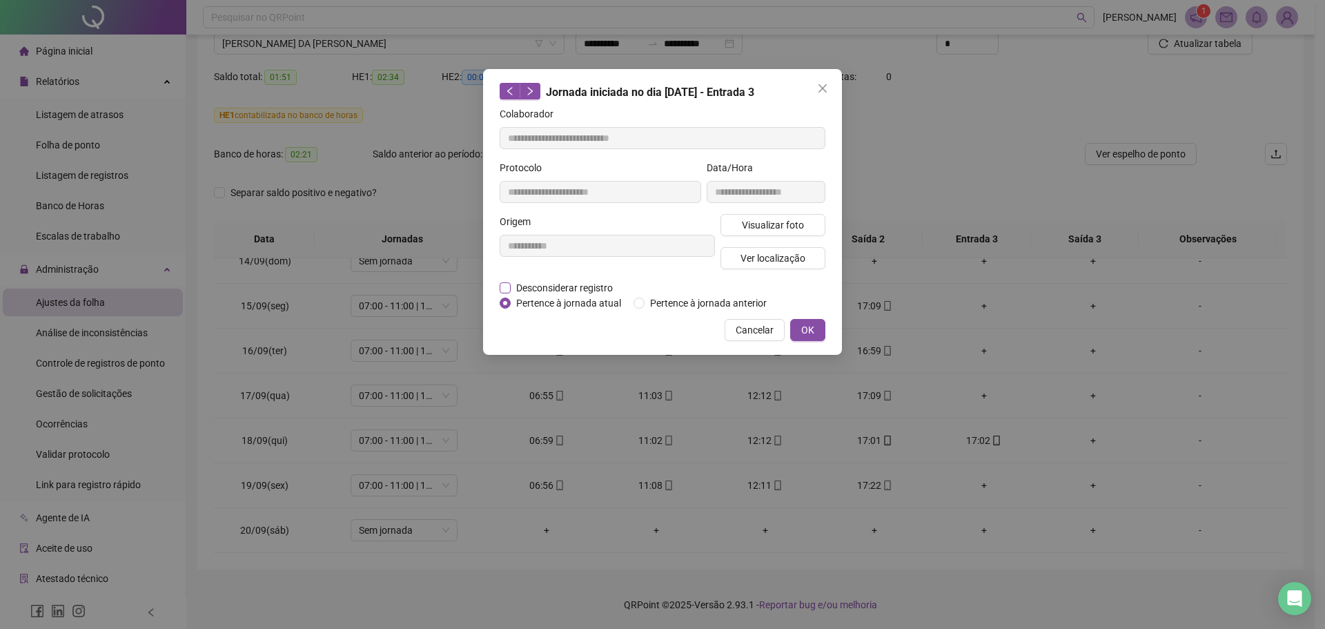
click at [558, 288] on span "Desconsiderar registro" at bounding box center [565, 287] width 108 height 15
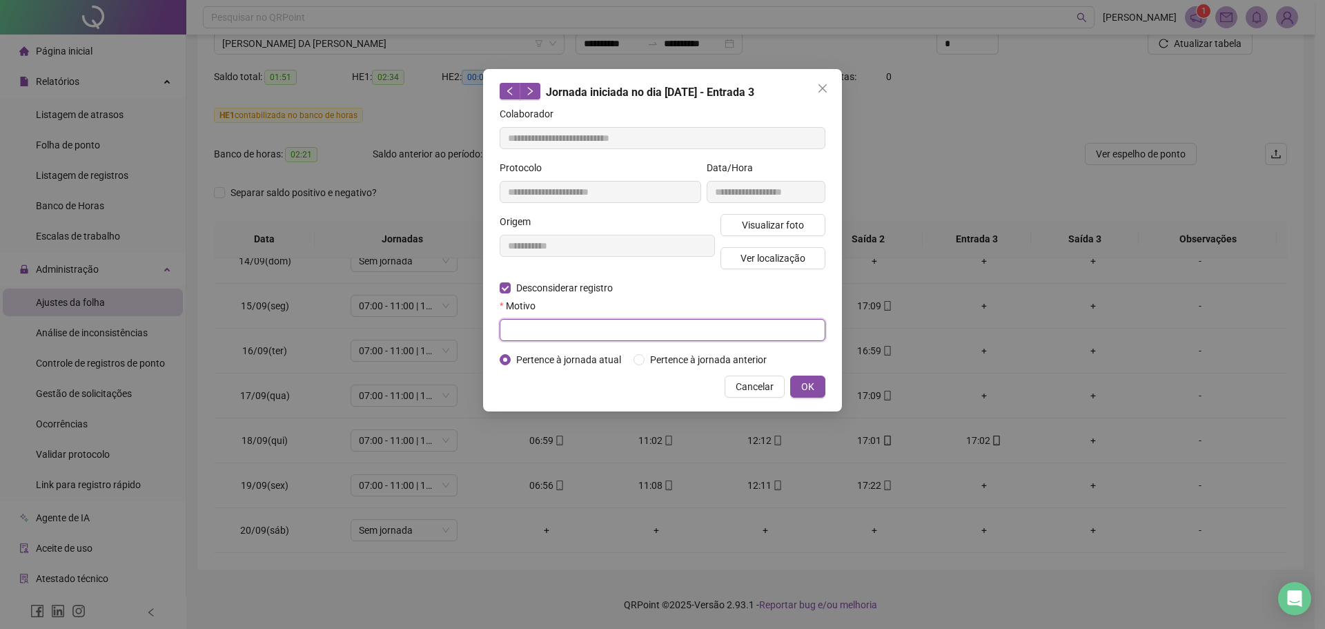
click at [563, 333] on input "text" at bounding box center [663, 330] width 326 height 22
type input "**********"
click at [819, 390] on button "OK" at bounding box center [807, 386] width 35 height 22
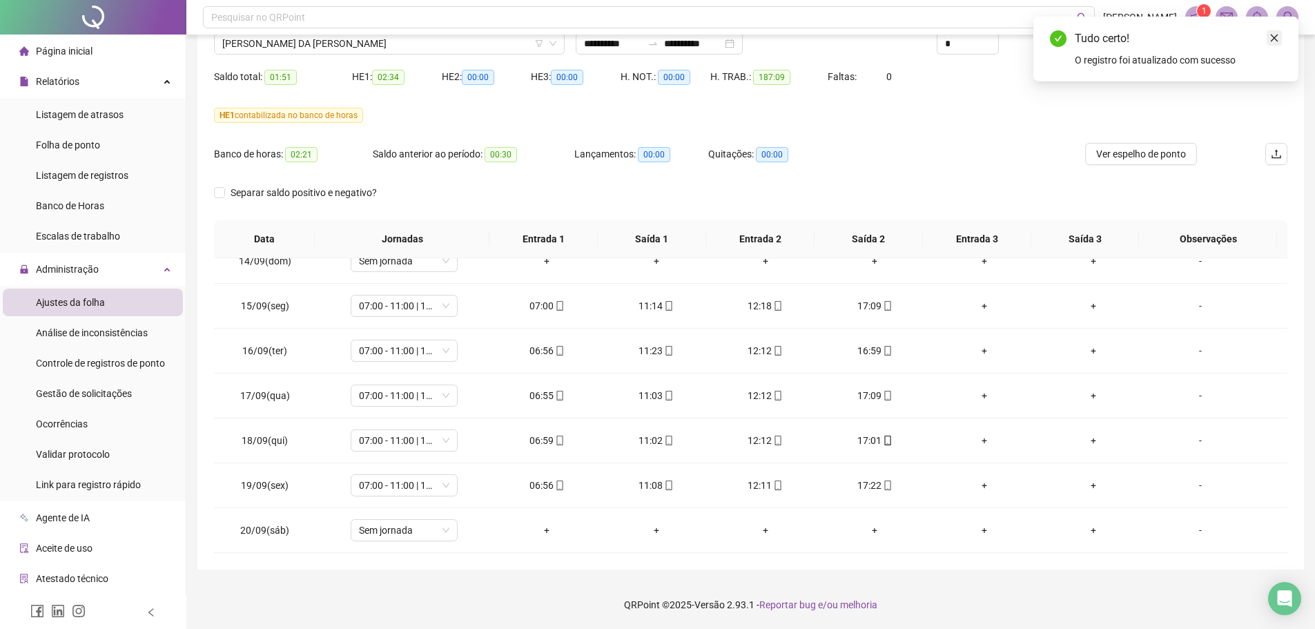
click at [1274, 43] on link "Close" at bounding box center [1274, 37] width 15 height 15
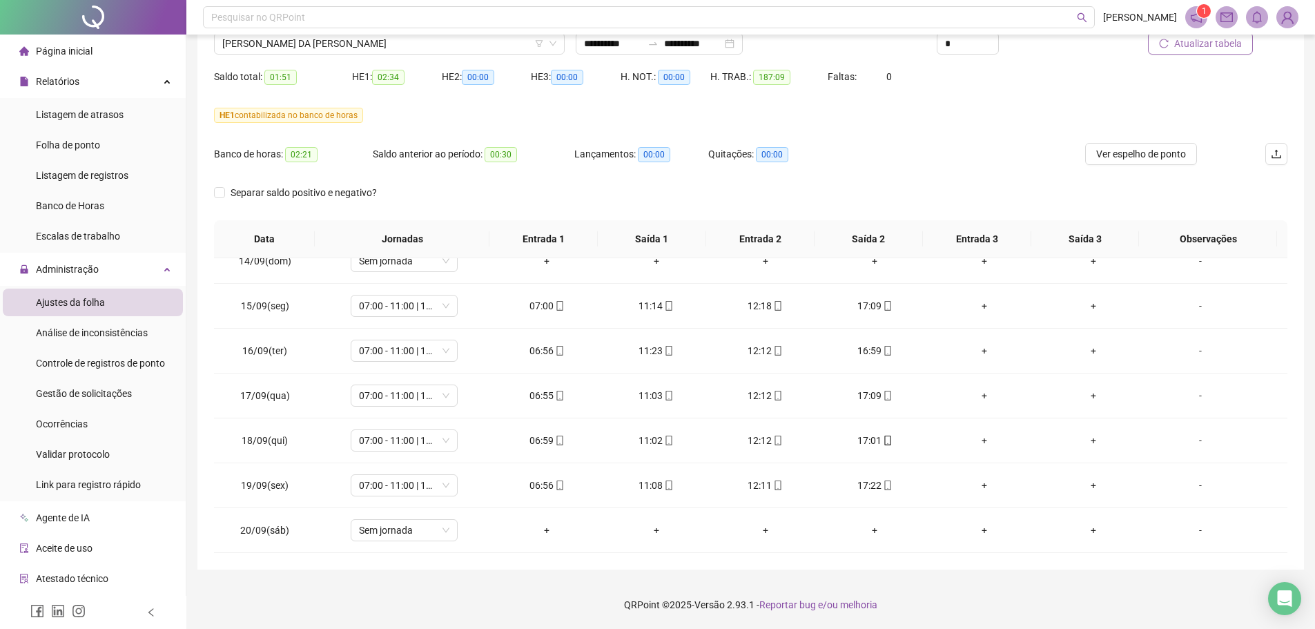
click at [1212, 51] on button "Atualizar tabela" at bounding box center [1200, 43] width 105 height 22
click at [1212, 51] on div "Atualizando tabela Atualizando e reorganizando os registros... OK" at bounding box center [662, 314] width 1325 height 629
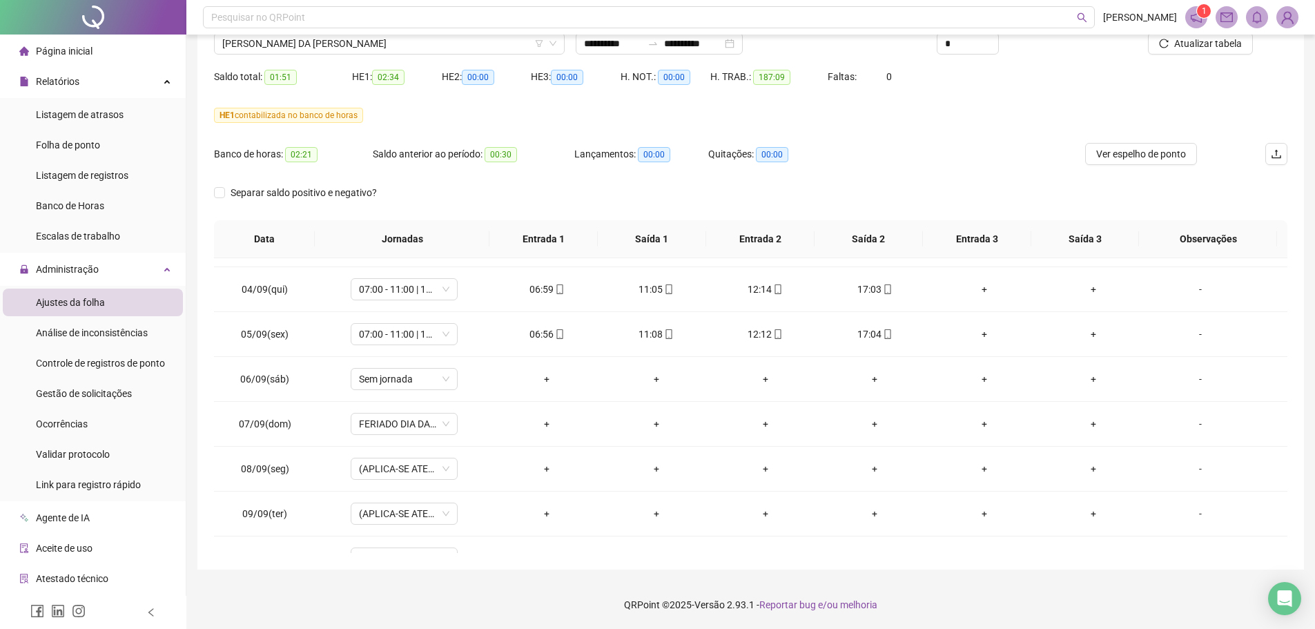
scroll to position [613, 0]
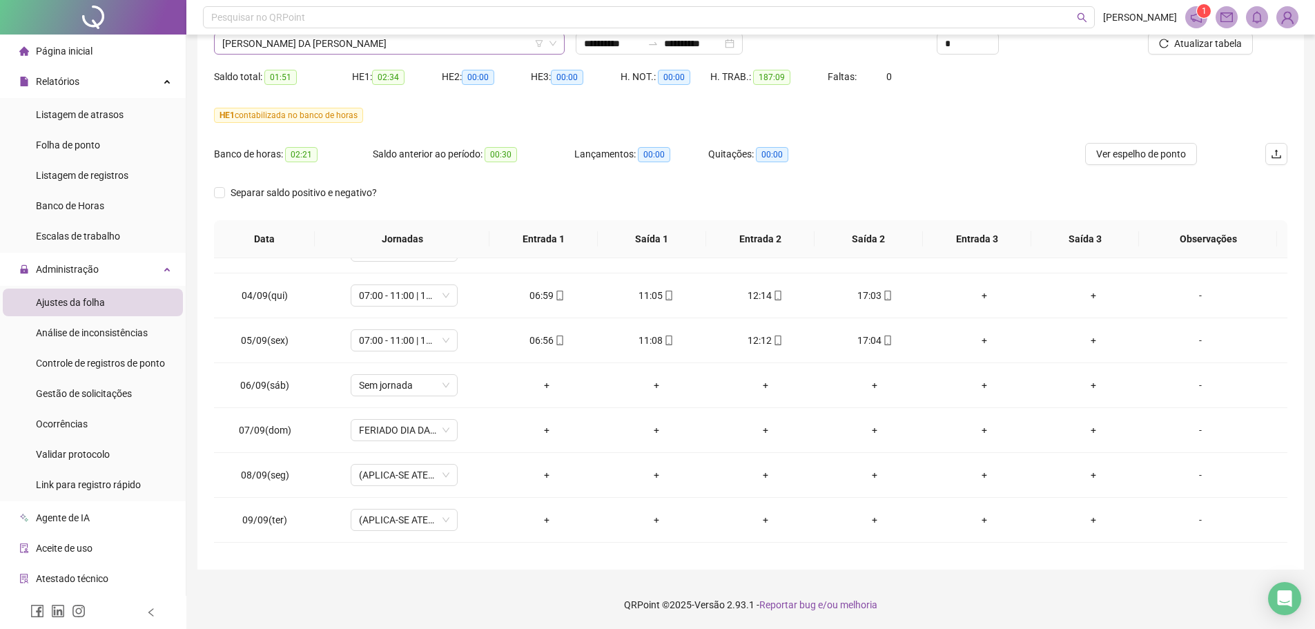
click at [338, 50] on span "[PERSON_NAME] DA [PERSON_NAME]" at bounding box center [389, 43] width 334 height 21
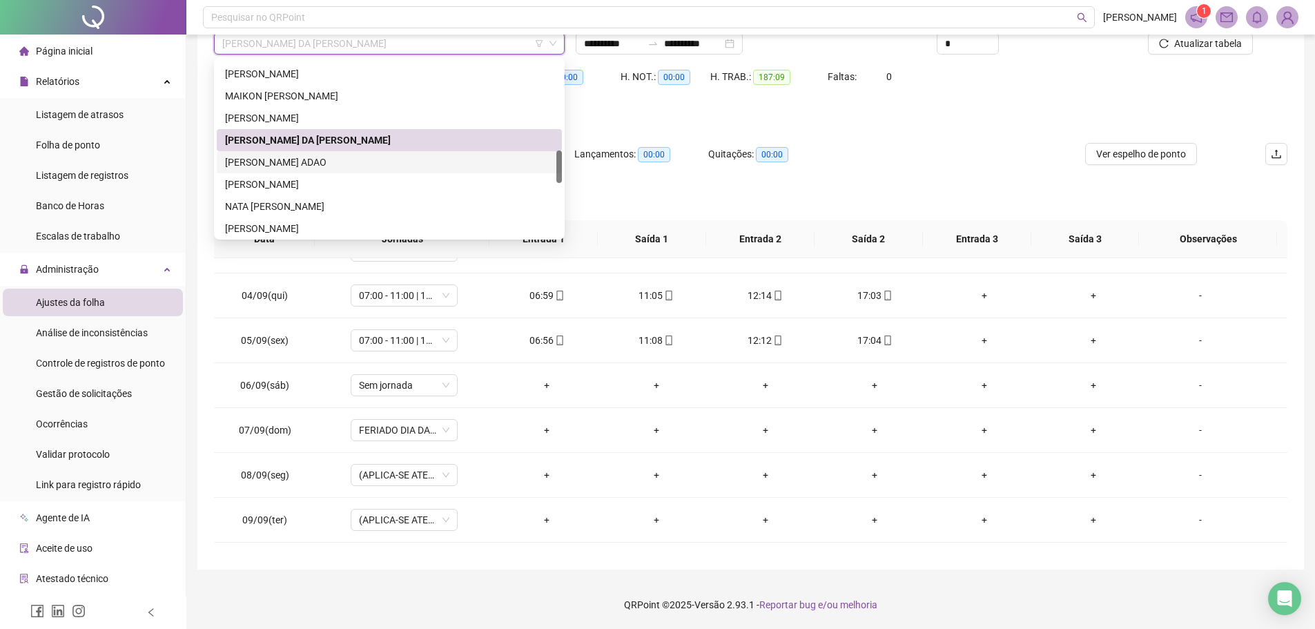
click at [277, 166] on div "[PERSON_NAME] ADAO" at bounding box center [389, 162] width 329 height 15
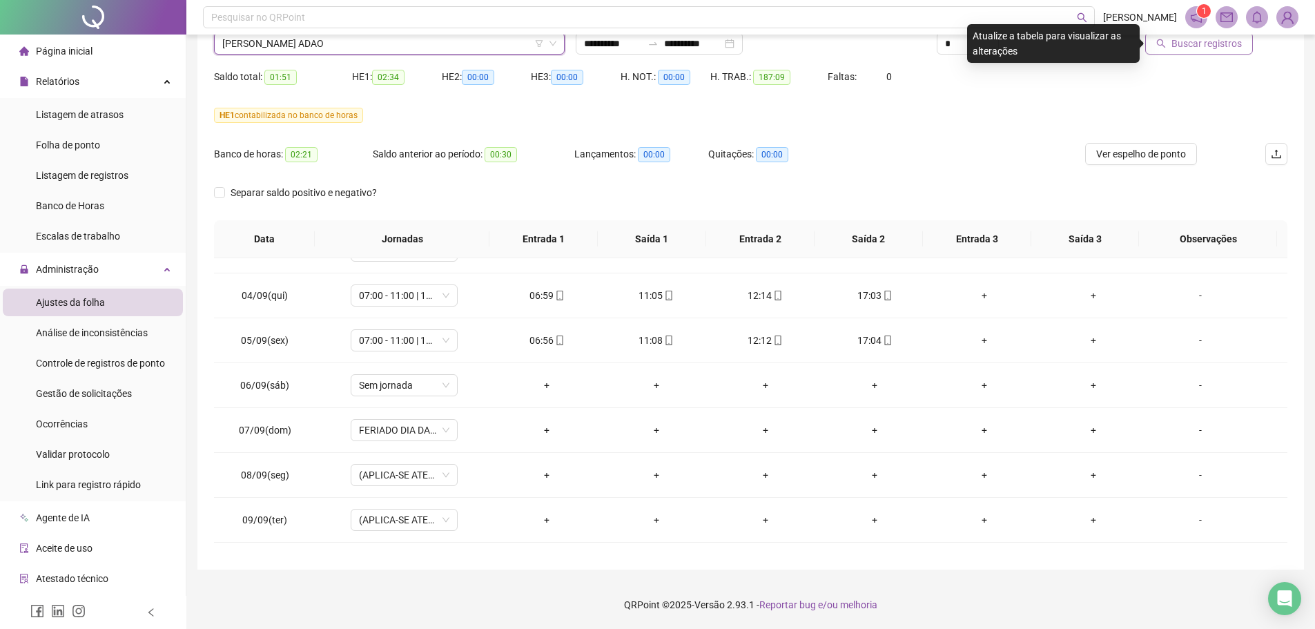
click at [1197, 48] on span "Buscar registros" at bounding box center [1206, 43] width 70 height 15
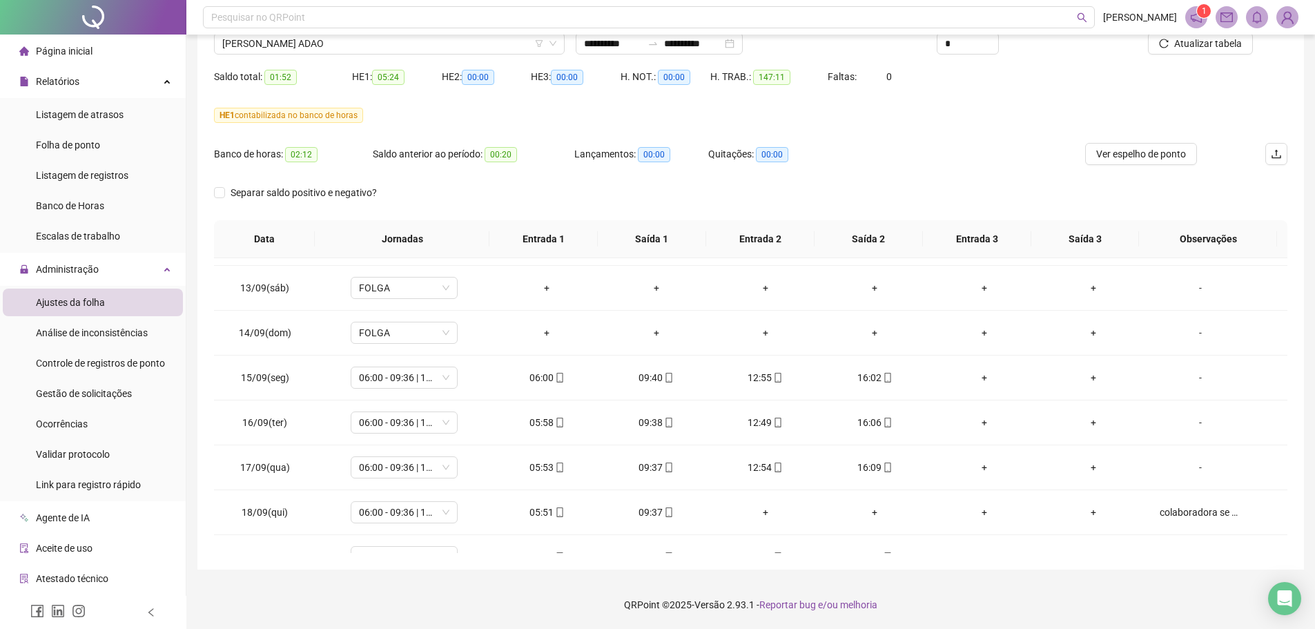
scroll to position [1096, 0]
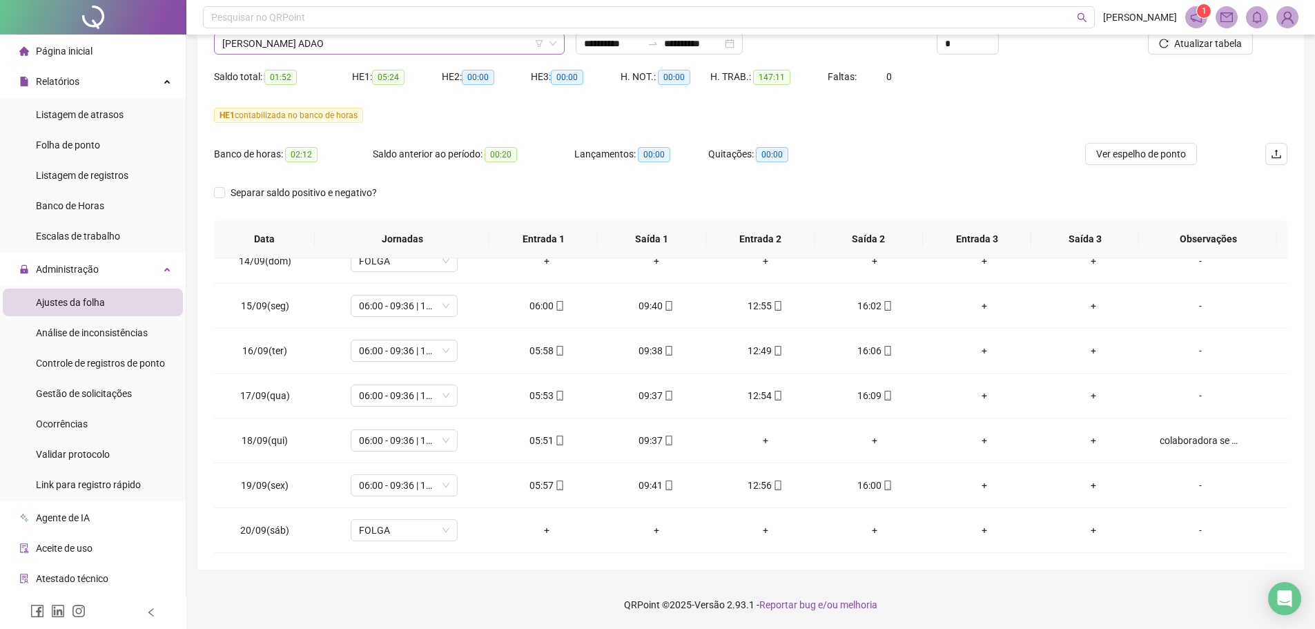
click at [338, 48] on span "[PERSON_NAME] ADAO" at bounding box center [389, 43] width 334 height 21
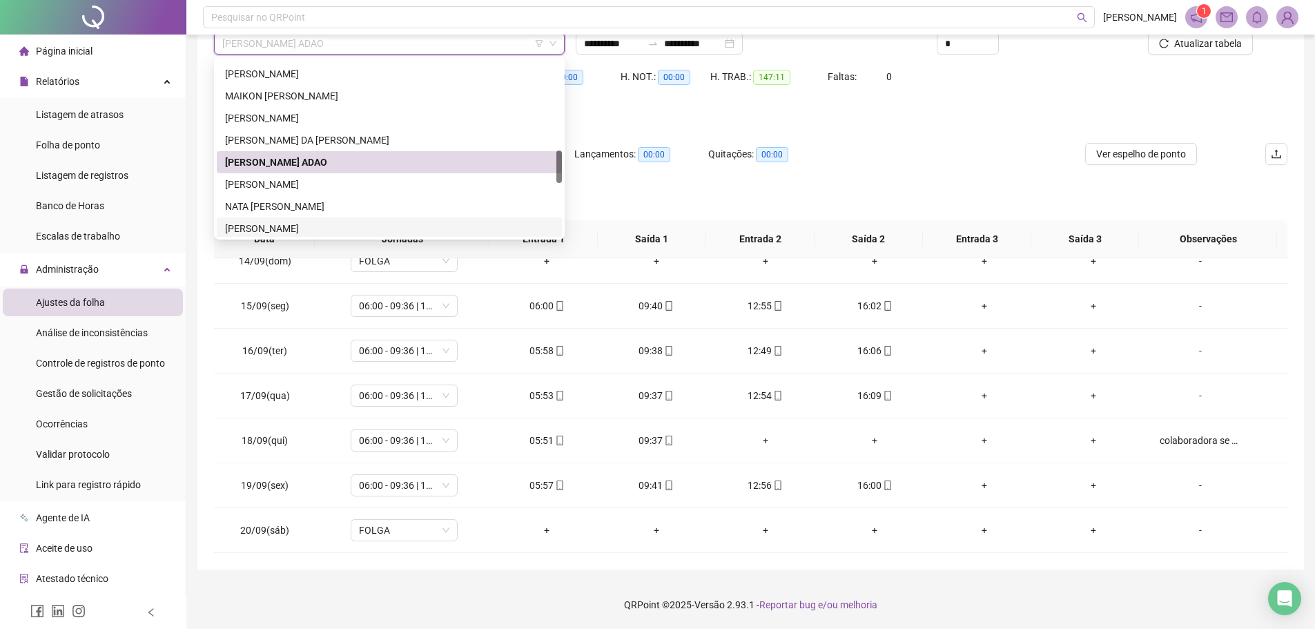
click at [264, 222] on div "[PERSON_NAME]" at bounding box center [389, 228] width 329 height 15
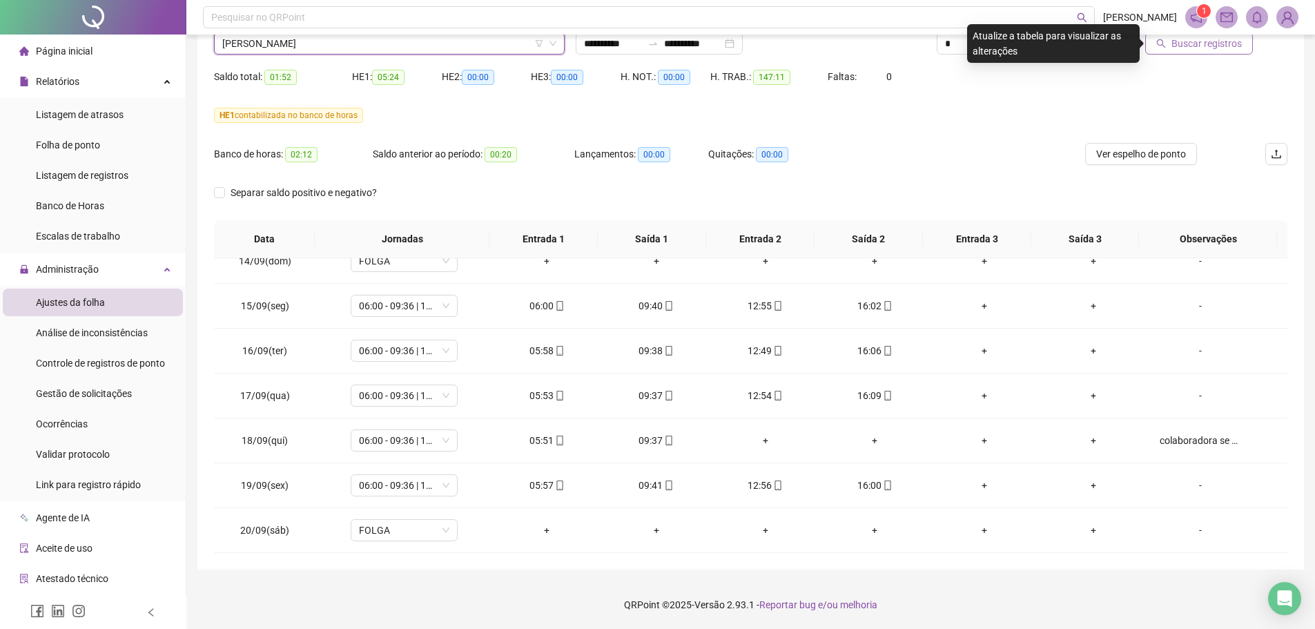
click at [1196, 48] on span "Buscar registros" at bounding box center [1206, 43] width 70 height 15
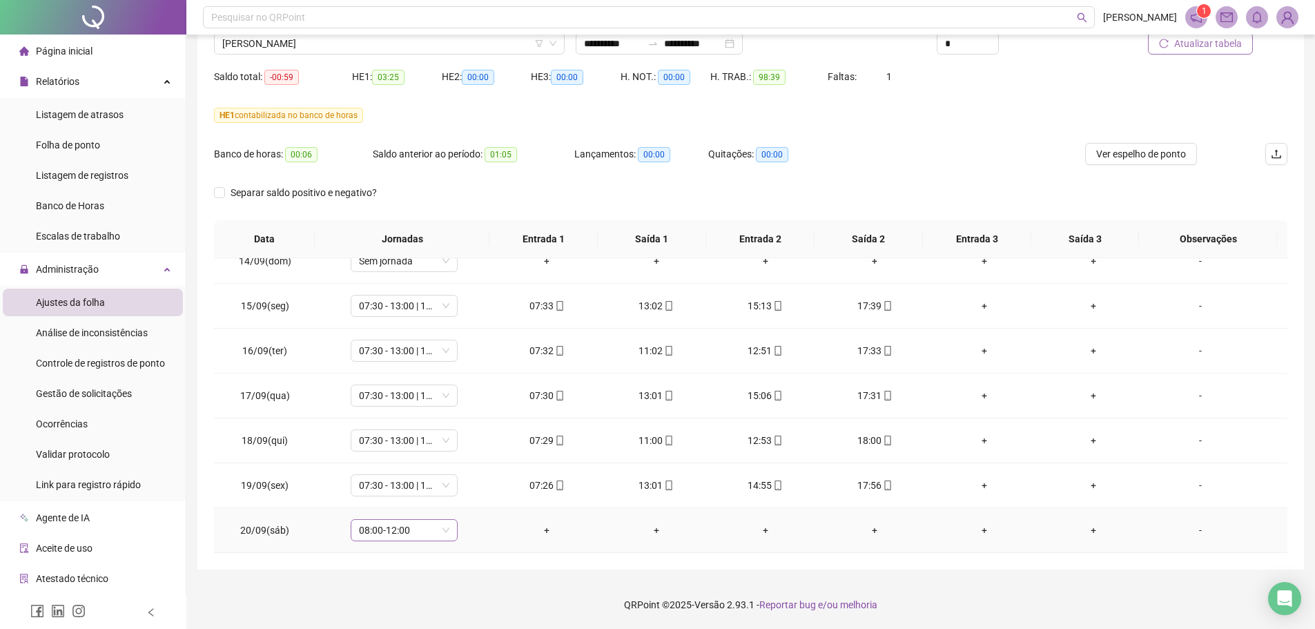
click at [449, 537] on div "08:00-12:00" at bounding box center [404, 530] width 107 height 22
click at [429, 449] on div "Folga compensatória" at bounding box center [426, 456] width 117 height 15
click at [463, 491] on span "Sim" at bounding box center [468, 494] width 16 height 15
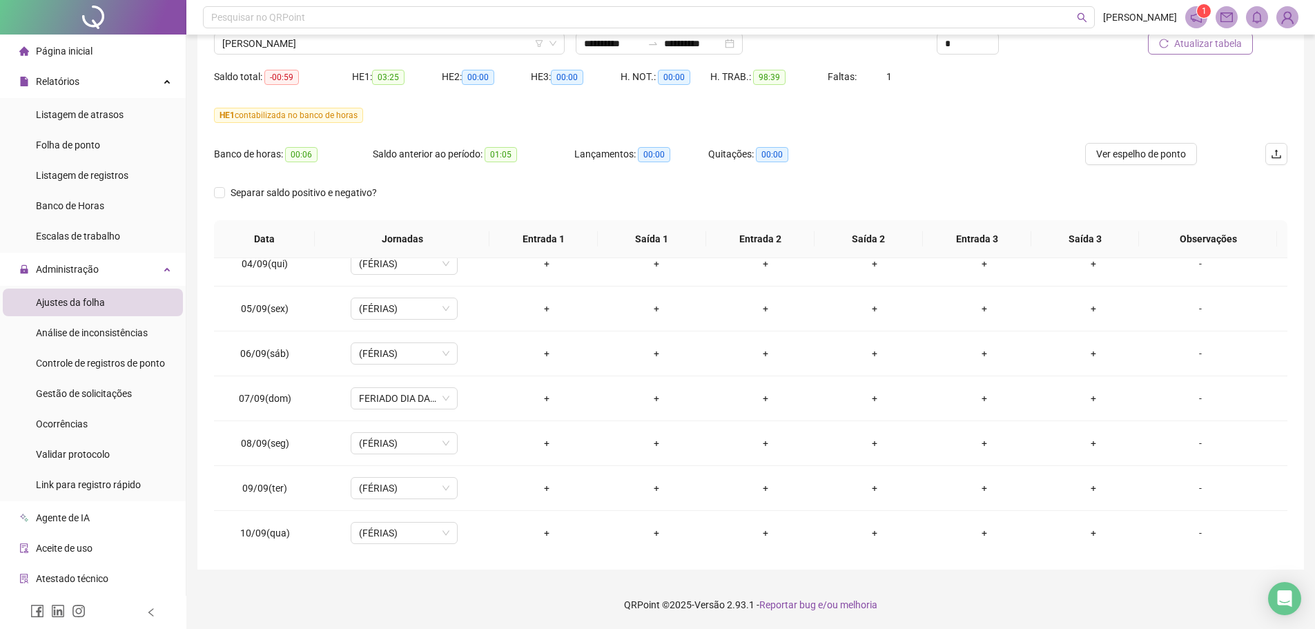
scroll to position [613, 0]
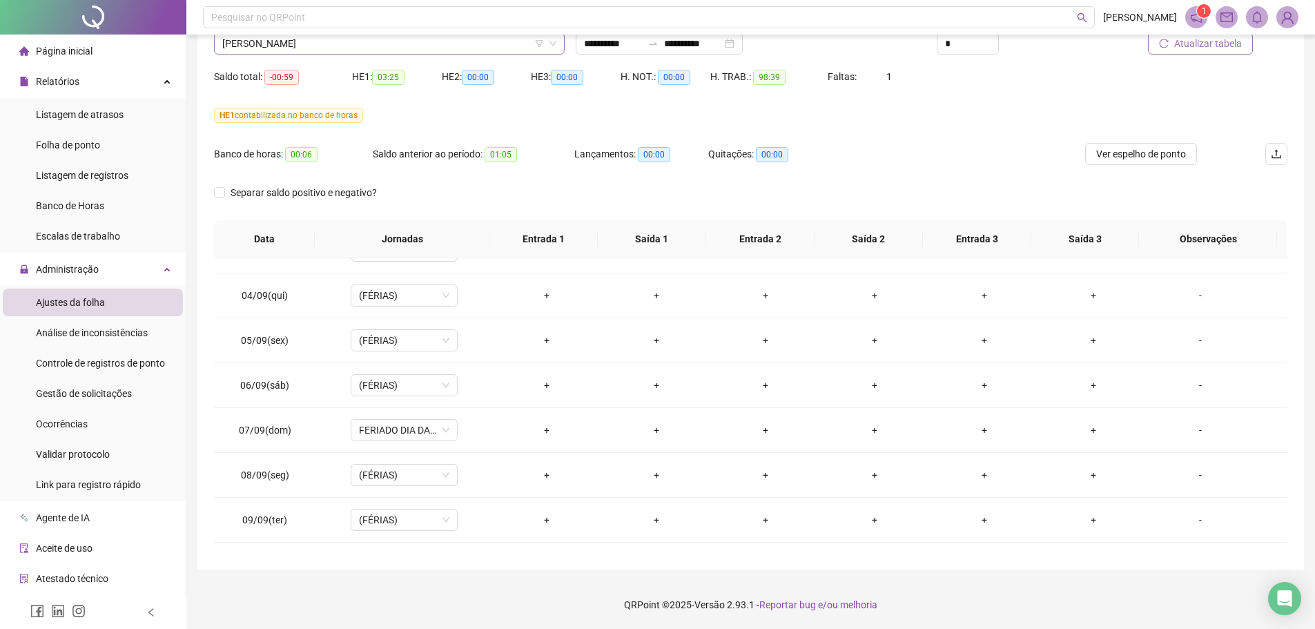
click at [349, 46] on span "[PERSON_NAME]" at bounding box center [389, 43] width 334 height 21
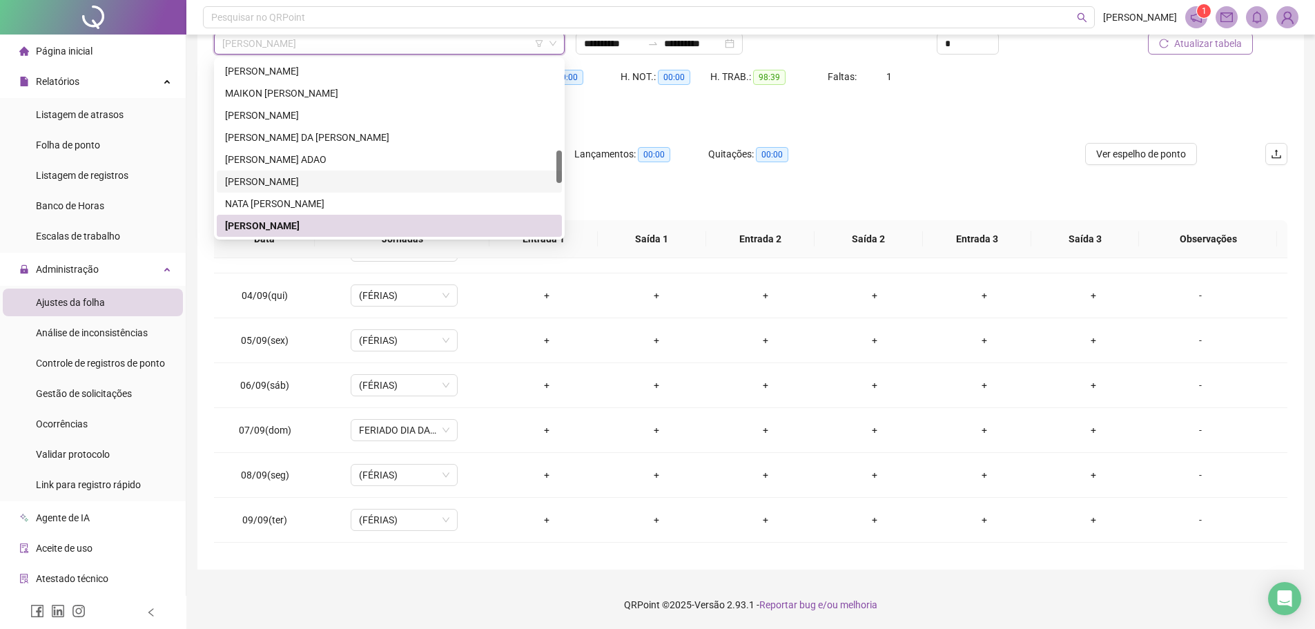
scroll to position [555, 0]
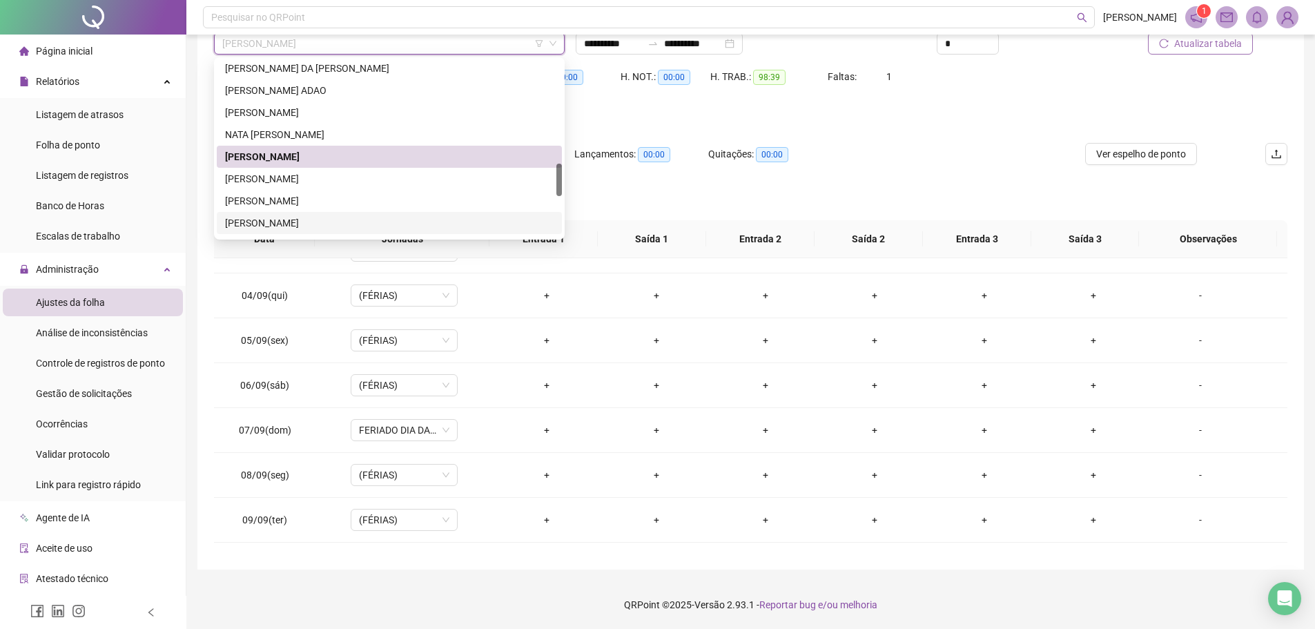
click at [277, 217] on div "[PERSON_NAME]" at bounding box center [389, 222] width 329 height 15
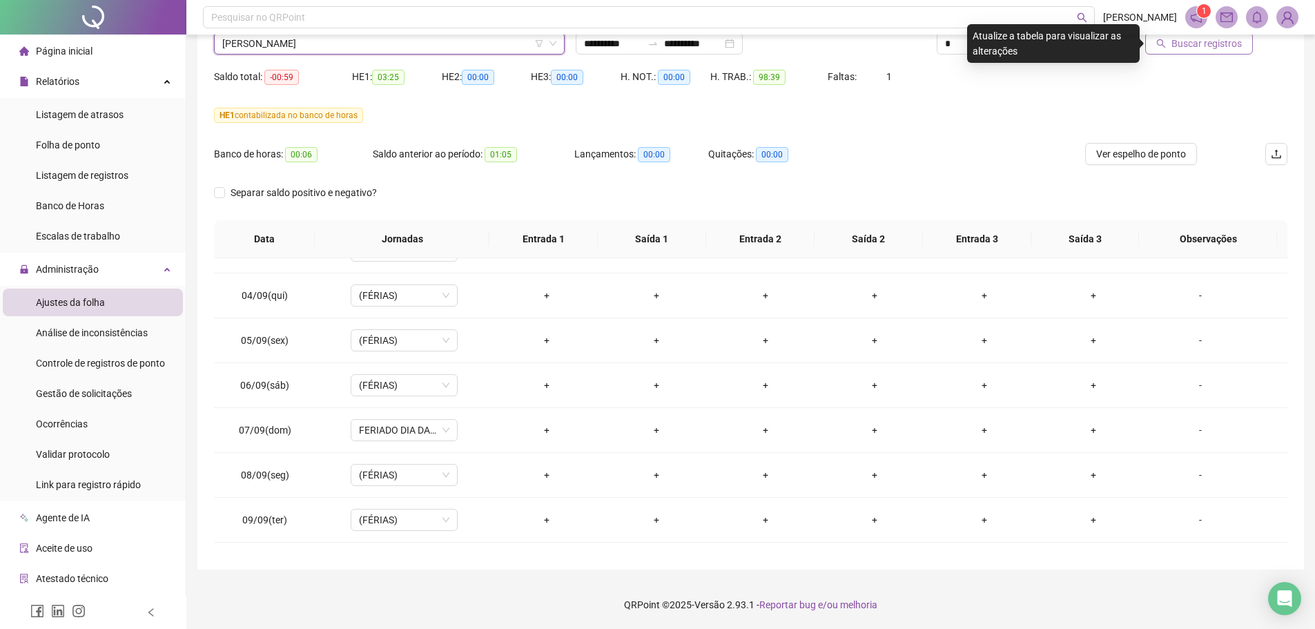
click at [1178, 52] on button "Buscar registros" at bounding box center [1199, 43] width 108 height 22
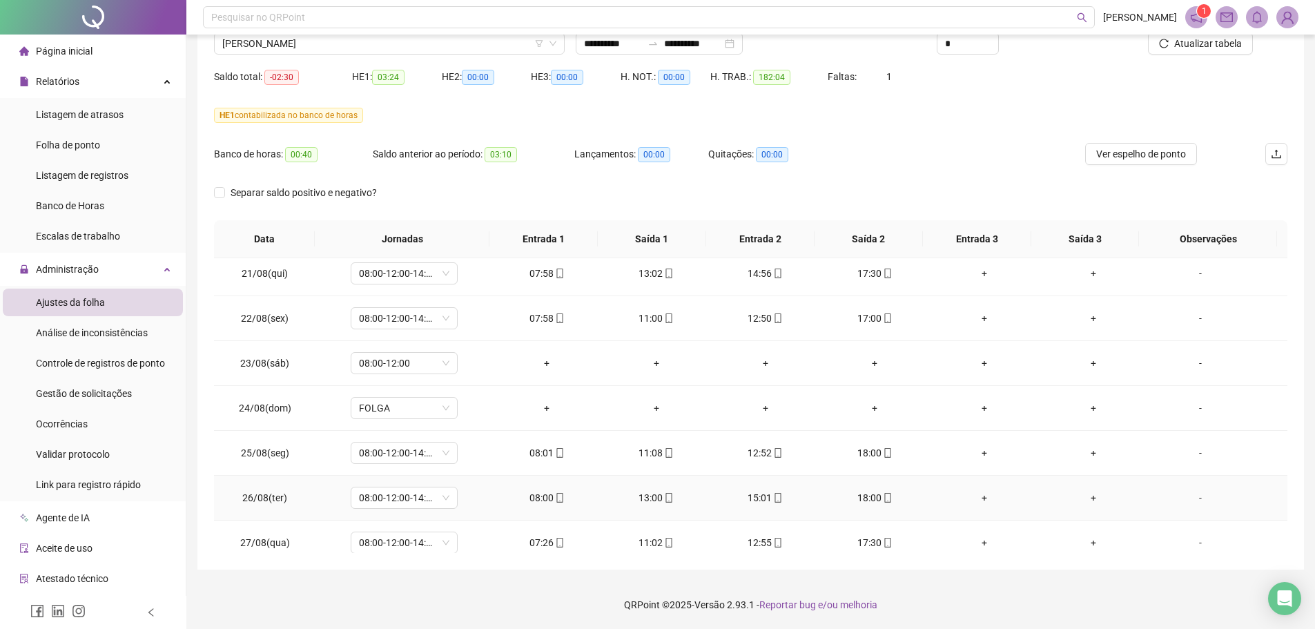
scroll to position [0, 0]
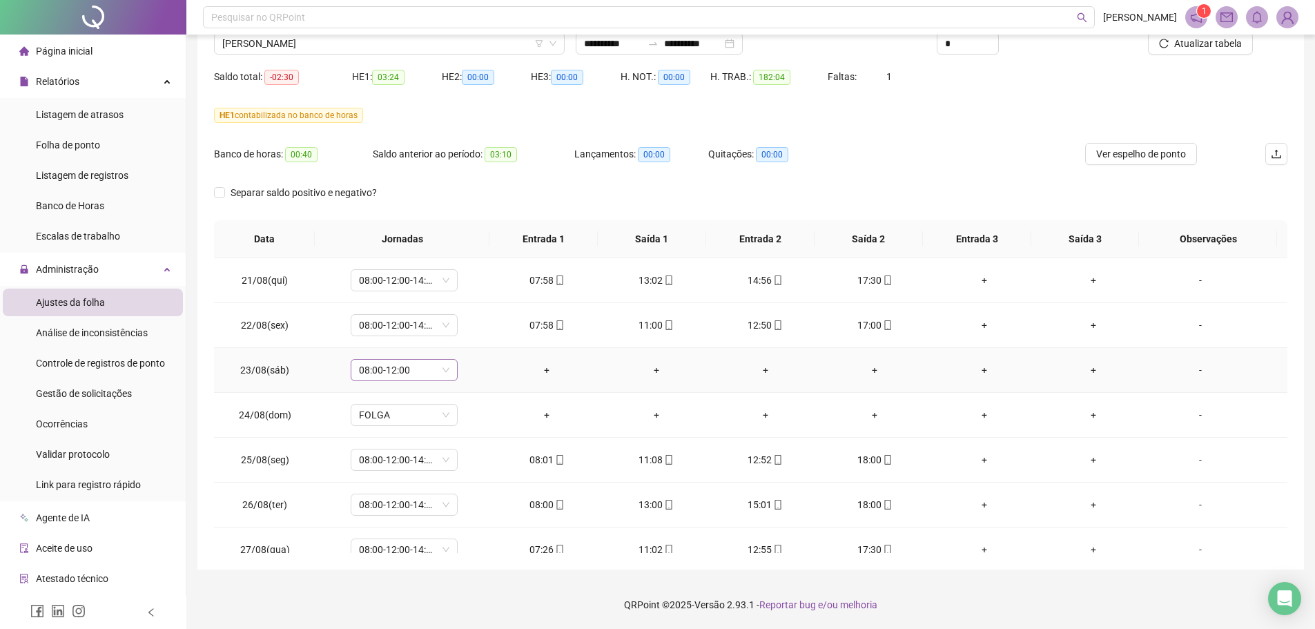
click at [440, 376] on span "08:00-12:00" at bounding box center [404, 370] width 90 height 21
click at [428, 511] on div "Folga compensatória" at bounding box center [426, 506] width 117 height 15
click at [467, 325] on div "Confirmar alteração da jornada? Não Sim" at bounding box center [403, 323] width 155 height 37
click at [465, 336] on span "Sim" at bounding box center [468, 333] width 16 height 15
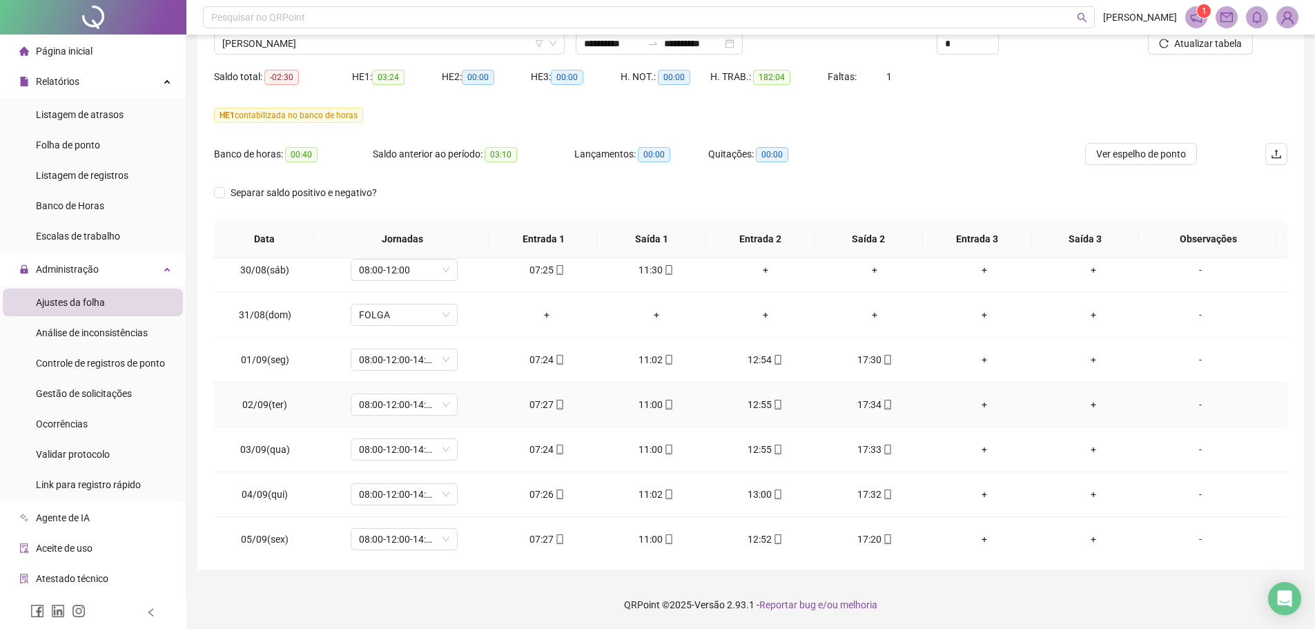
scroll to position [483, 0]
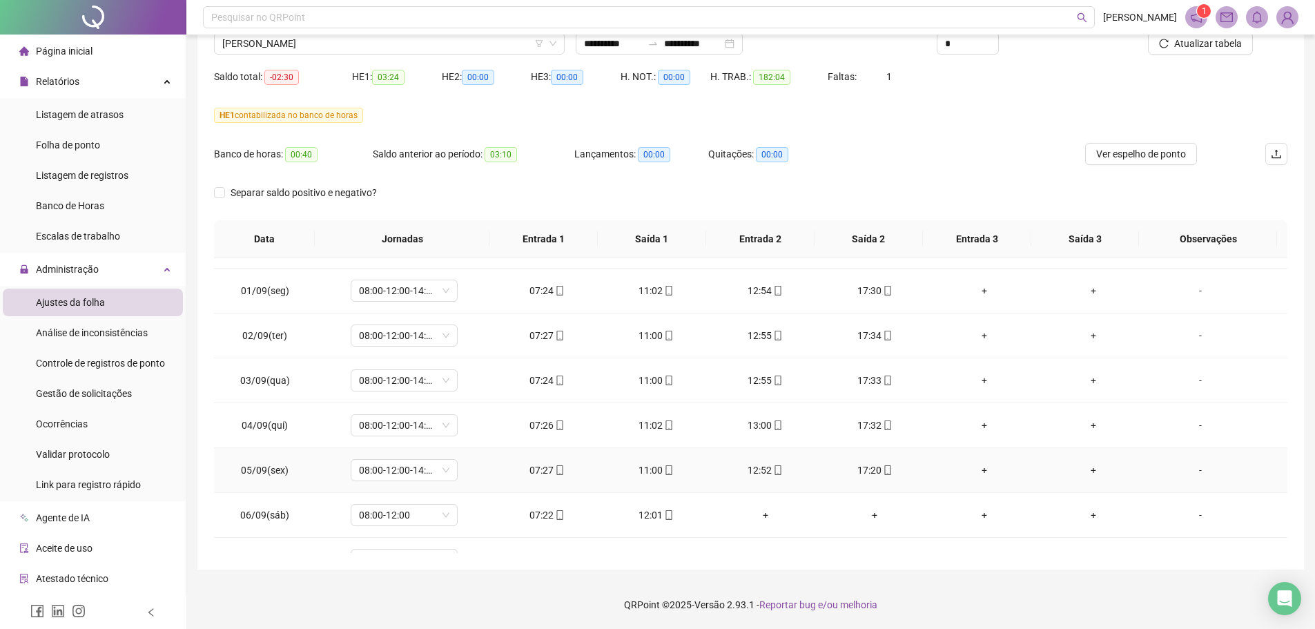
click at [883, 471] on icon "mobile" at bounding box center [888, 470] width 10 height 10
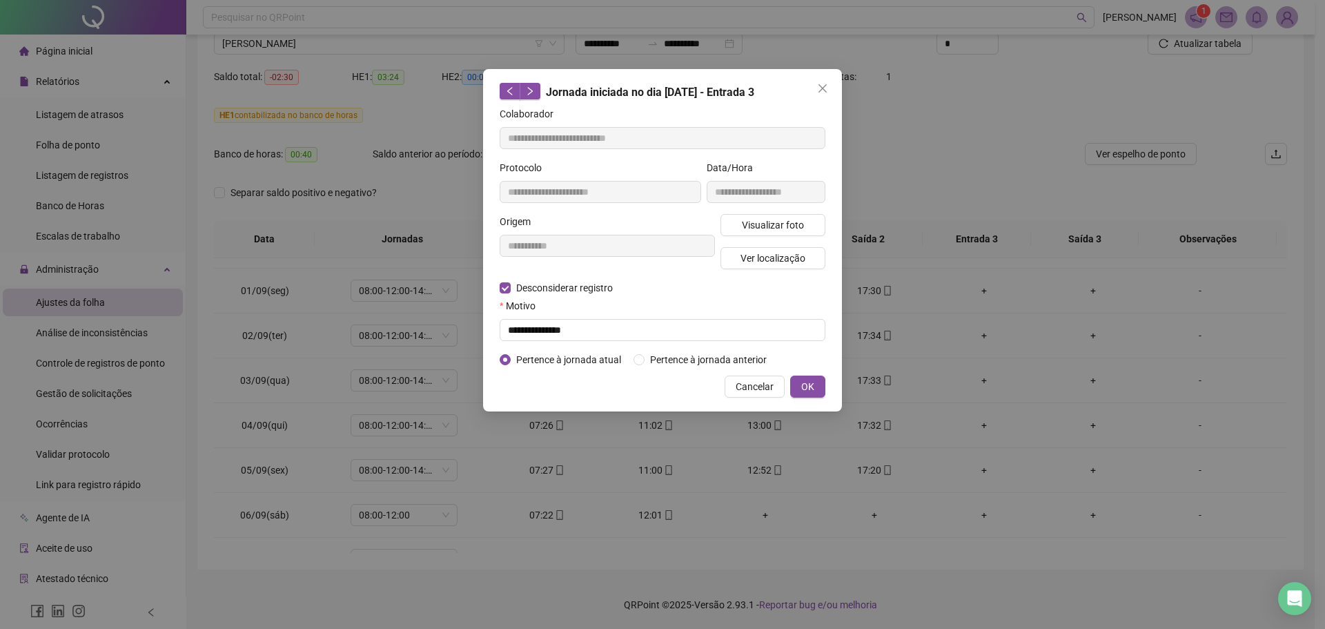
type input "**********"
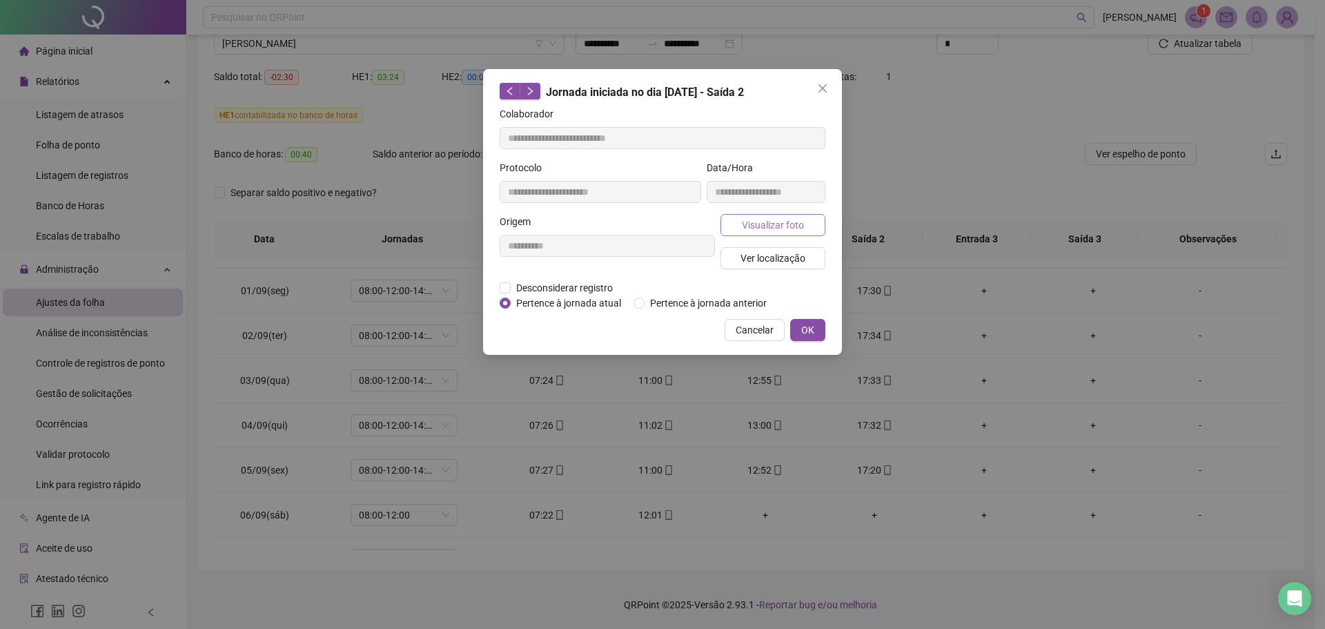
click at [762, 228] on span "Visualizar foto" at bounding box center [773, 224] width 62 height 15
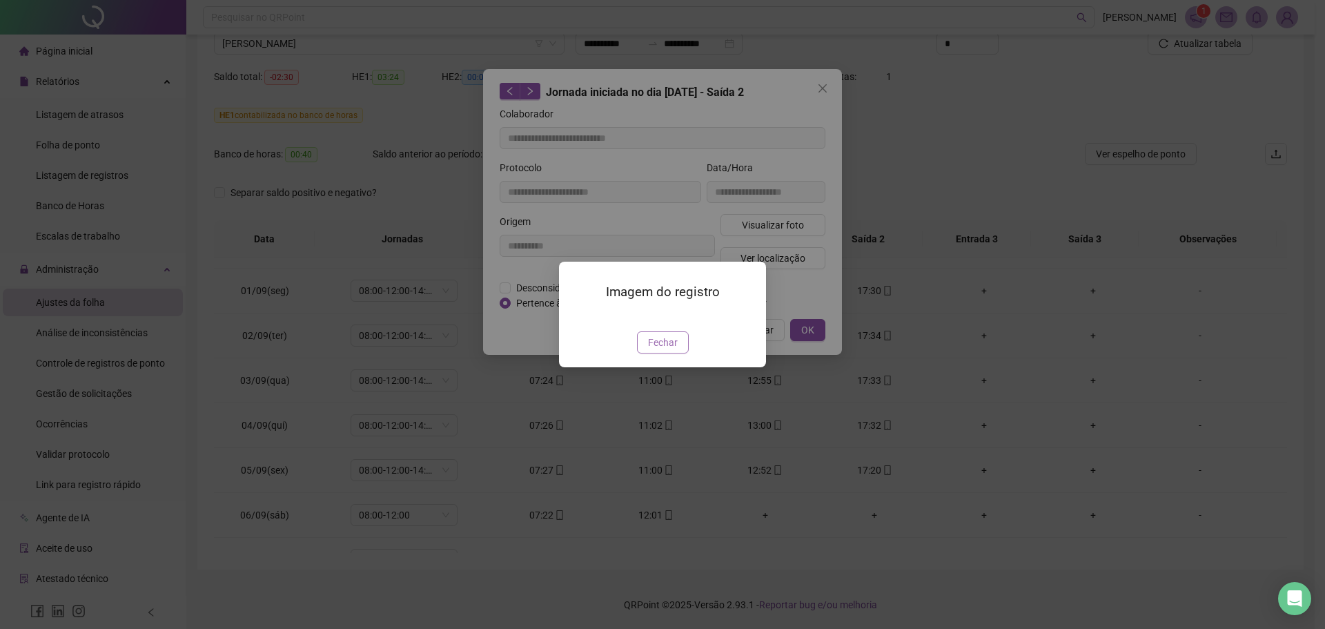
click at [664, 350] on span "Fechar" at bounding box center [663, 342] width 30 height 15
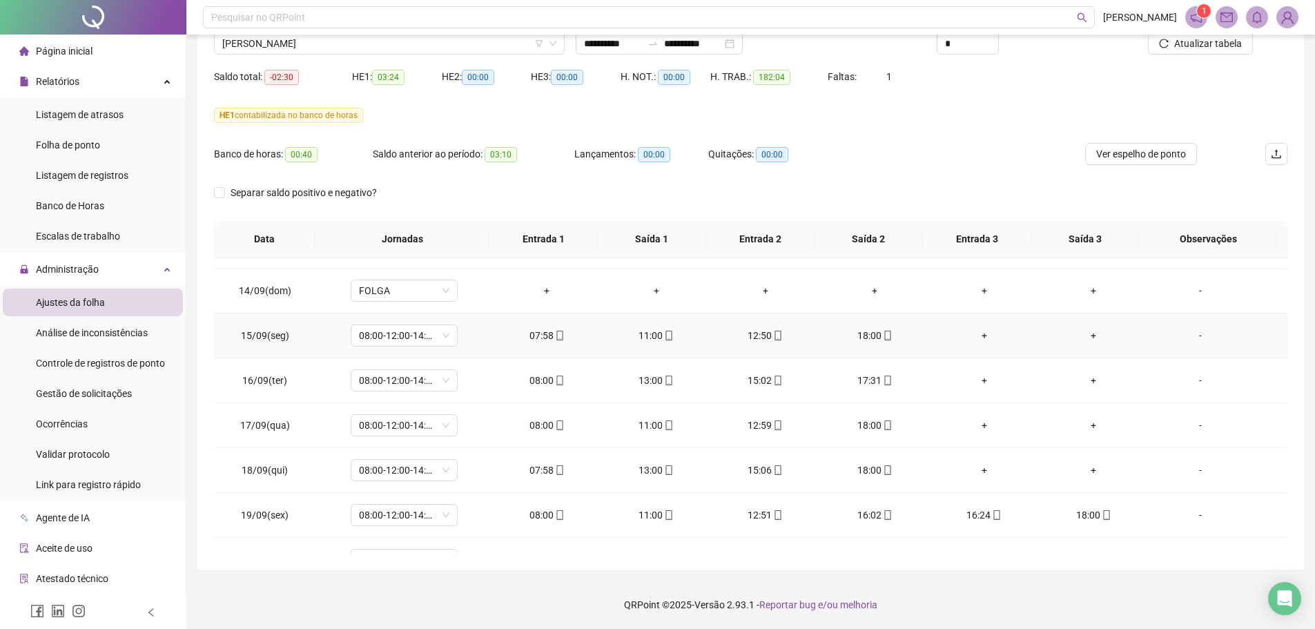
scroll to position [1096, 0]
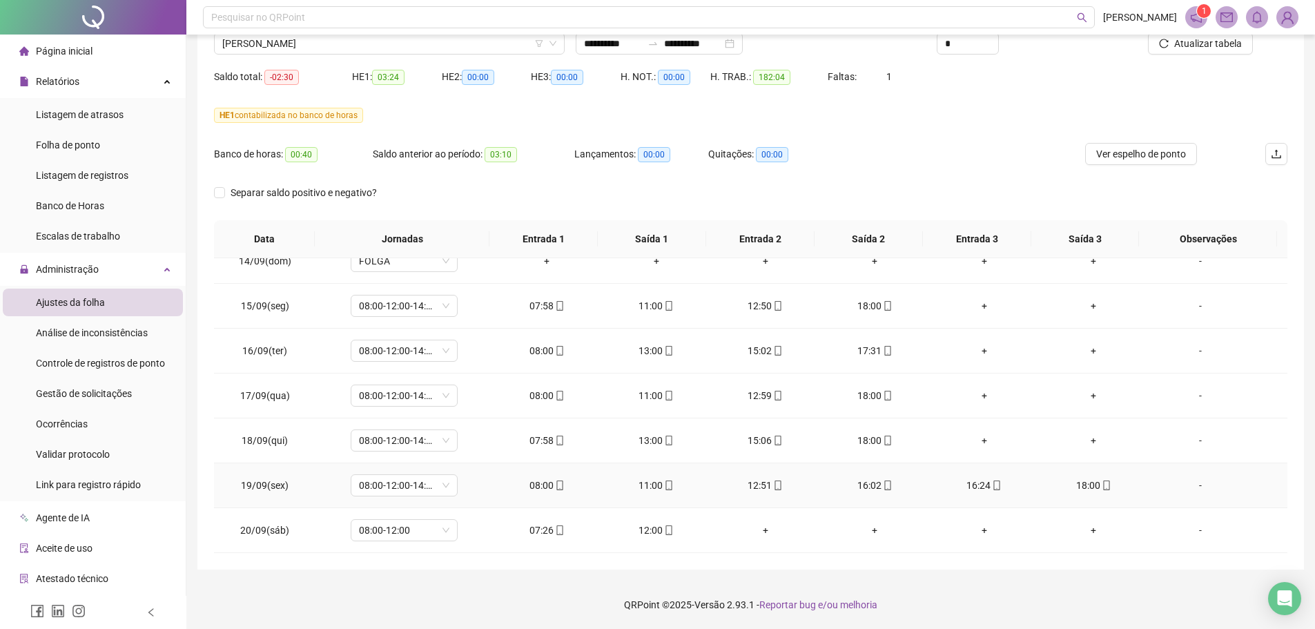
click at [991, 487] on span "mobile" at bounding box center [996, 485] width 11 height 10
type input "**********"
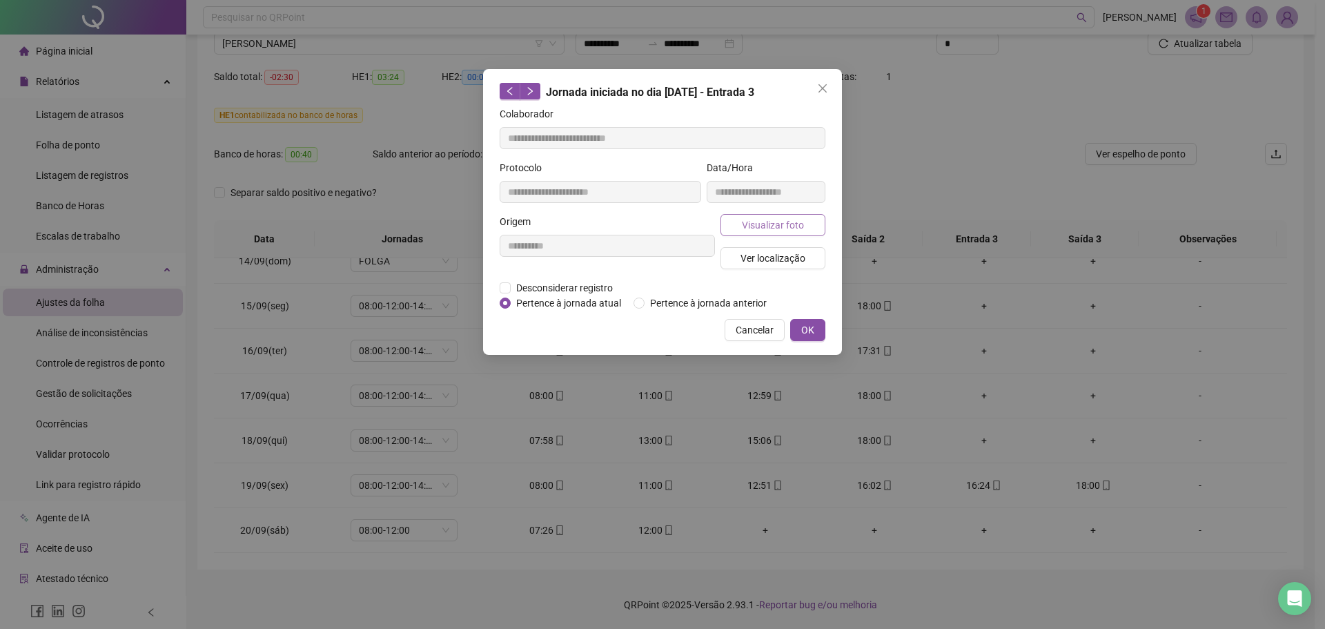
click at [769, 224] on span "Visualizar foto" at bounding box center [773, 224] width 62 height 15
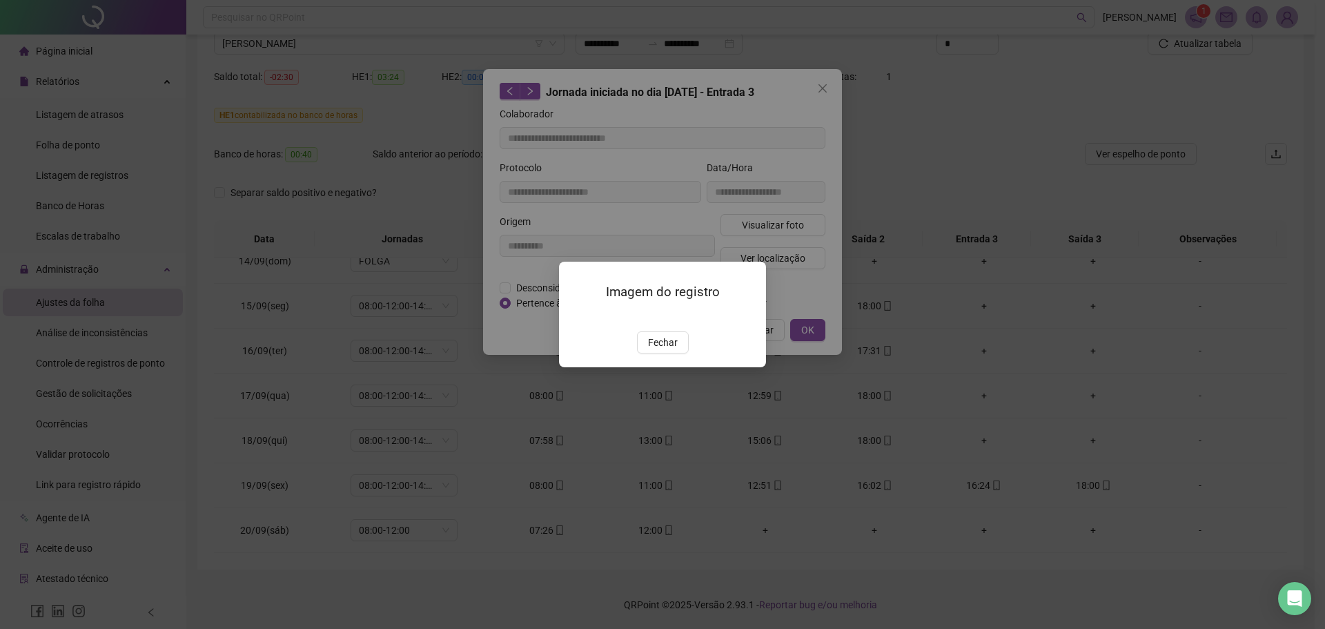
click at [671, 353] on button "Fechar" at bounding box center [663, 342] width 52 height 22
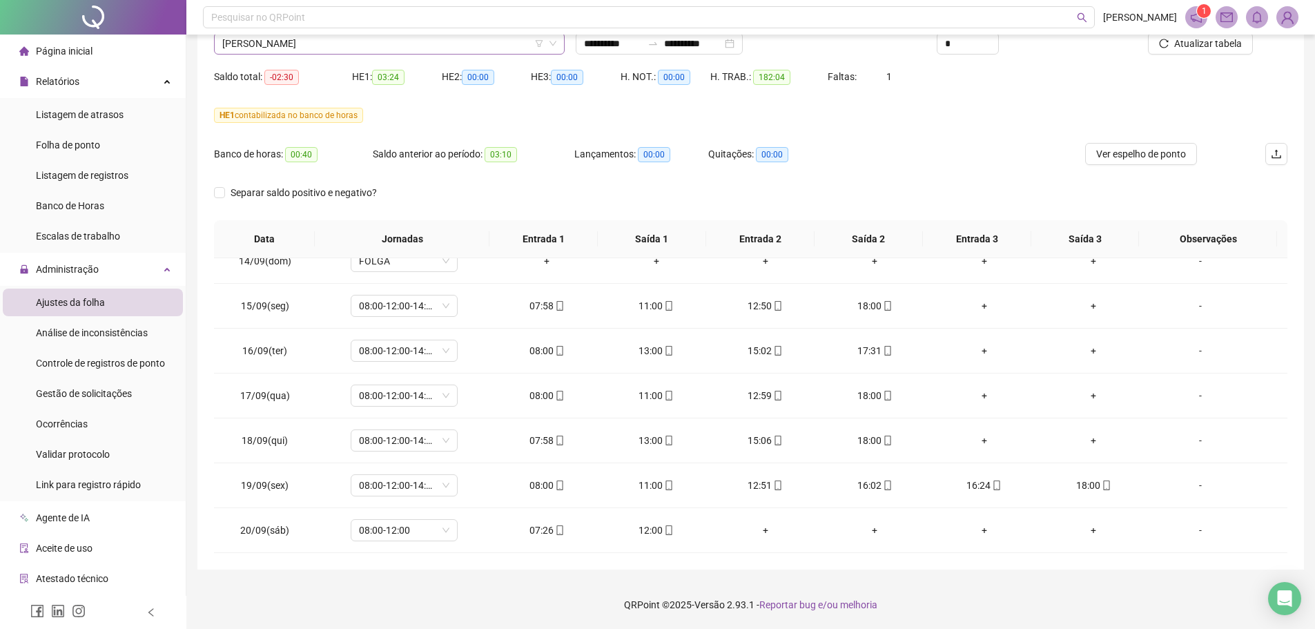
click at [315, 50] on span "[PERSON_NAME]" at bounding box center [389, 43] width 334 height 21
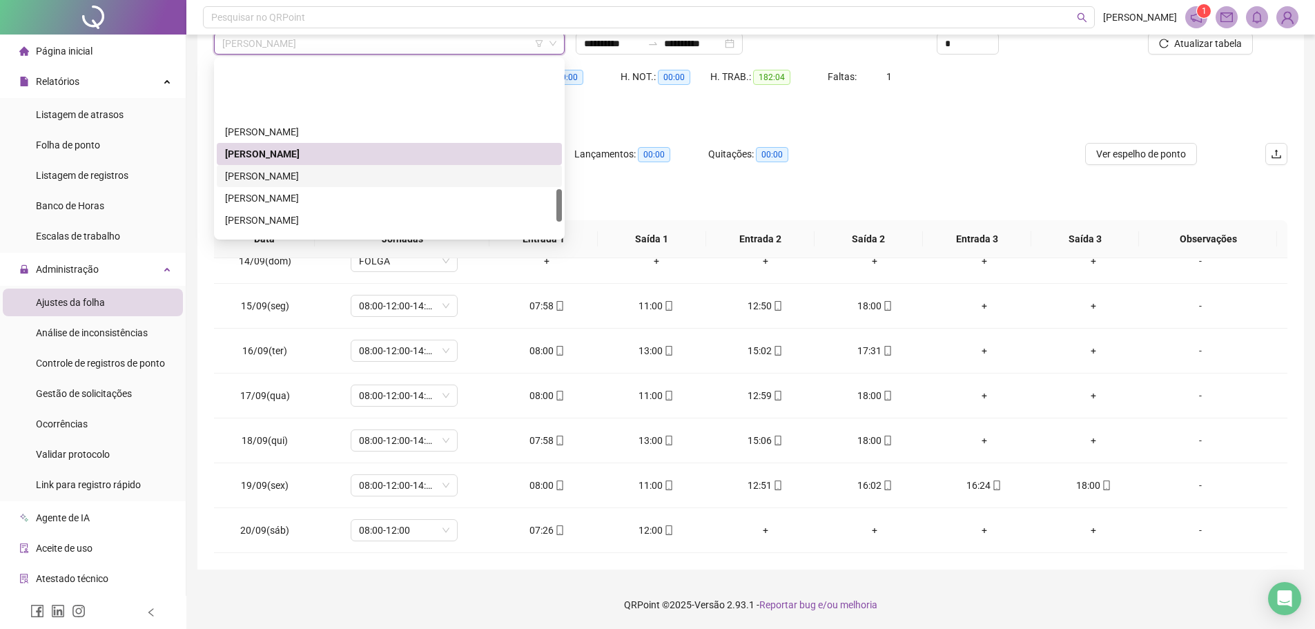
scroll to position [693, 0]
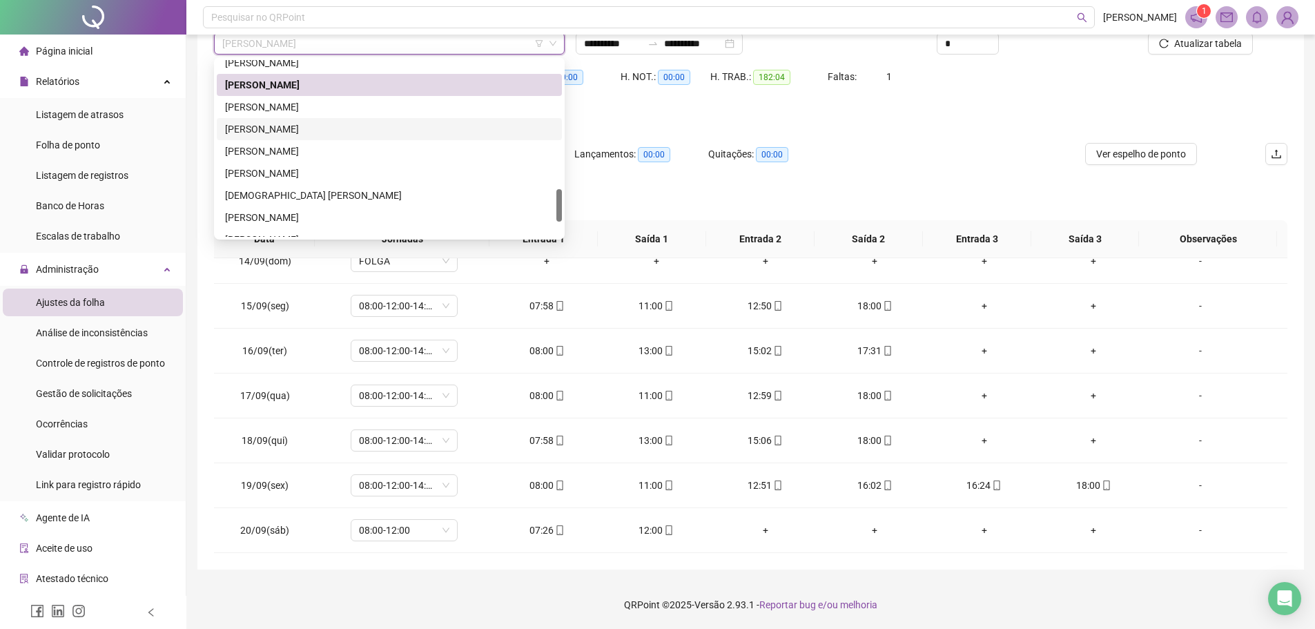
click at [299, 127] on div "[PERSON_NAME]" at bounding box center [389, 128] width 329 height 15
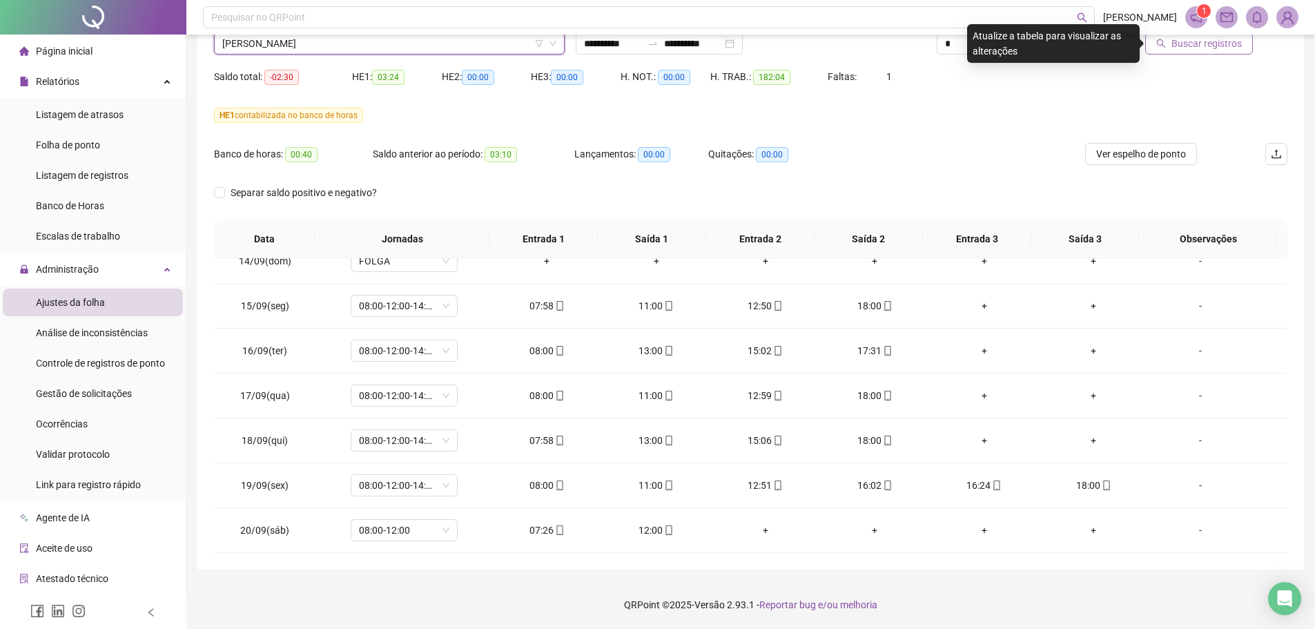
click at [1213, 48] on span "Buscar registros" at bounding box center [1206, 43] width 70 height 15
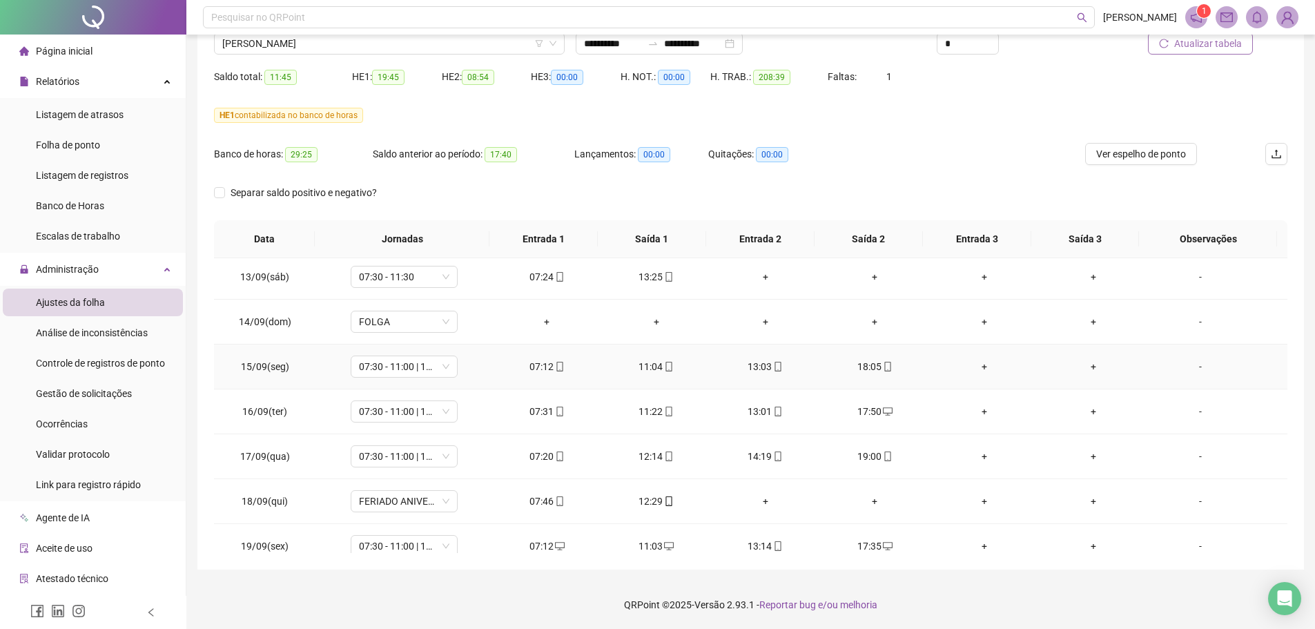
scroll to position [1096, 0]
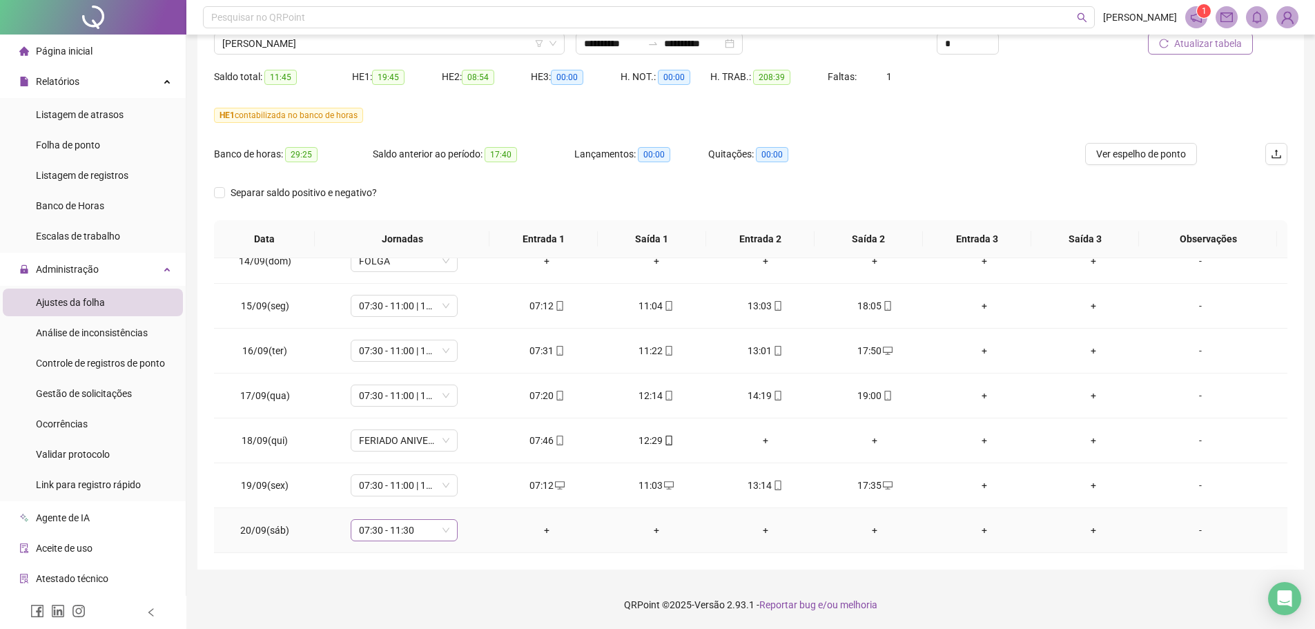
click at [449, 531] on div "07:30 - 11:30" at bounding box center [404, 530] width 107 height 22
click at [440, 458] on div "Folga compensatória" at bounding box center [426, 456] width 117 height 15
click at [473, 494] on button "Sim" at bounding box center [467, 494] width 27 height 17
click at [473, 494] on td "07:30 - 11:00 | 13:00 - 17:30" at bounding box center [404, 485] width 176 height 45
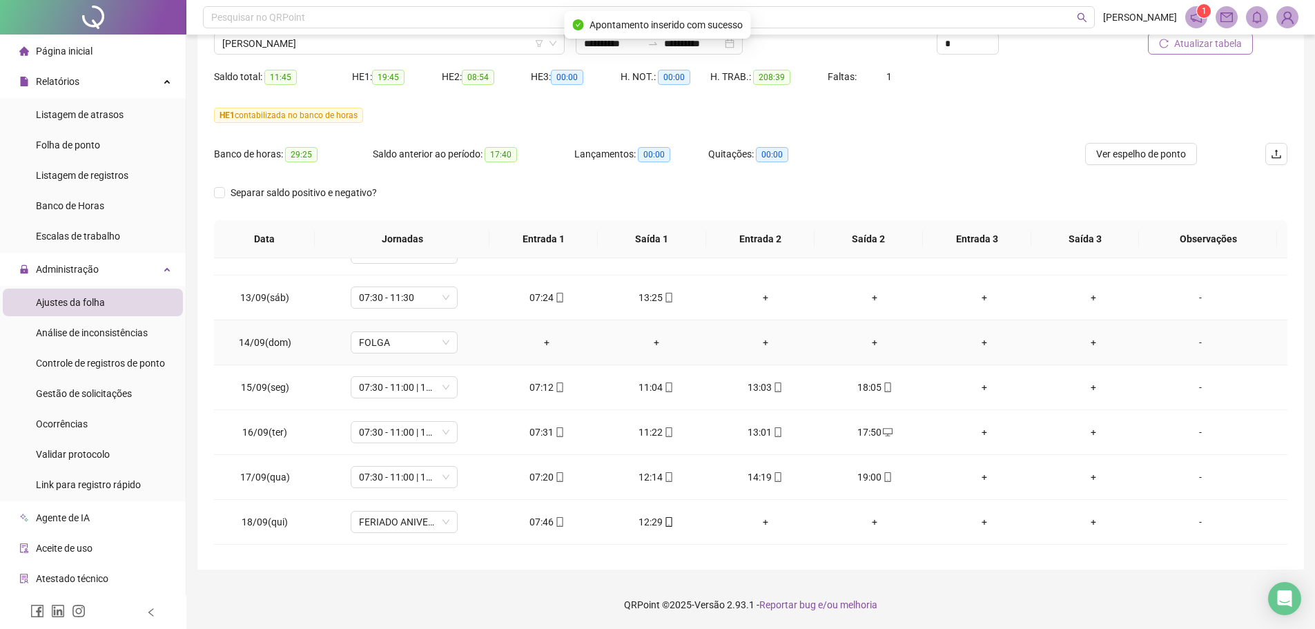
scroll to position [889, 0]
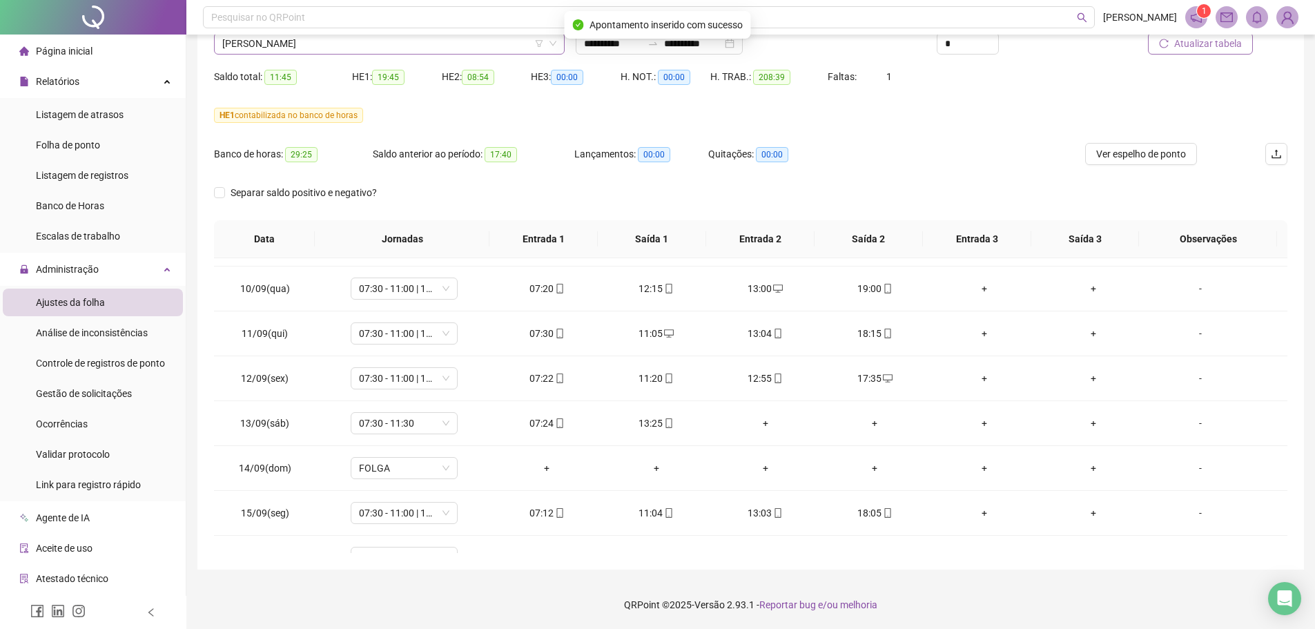
click at [391, 45] on span "[PERSON_NAME]" at bounding box center [389, 43] width 334 height 21
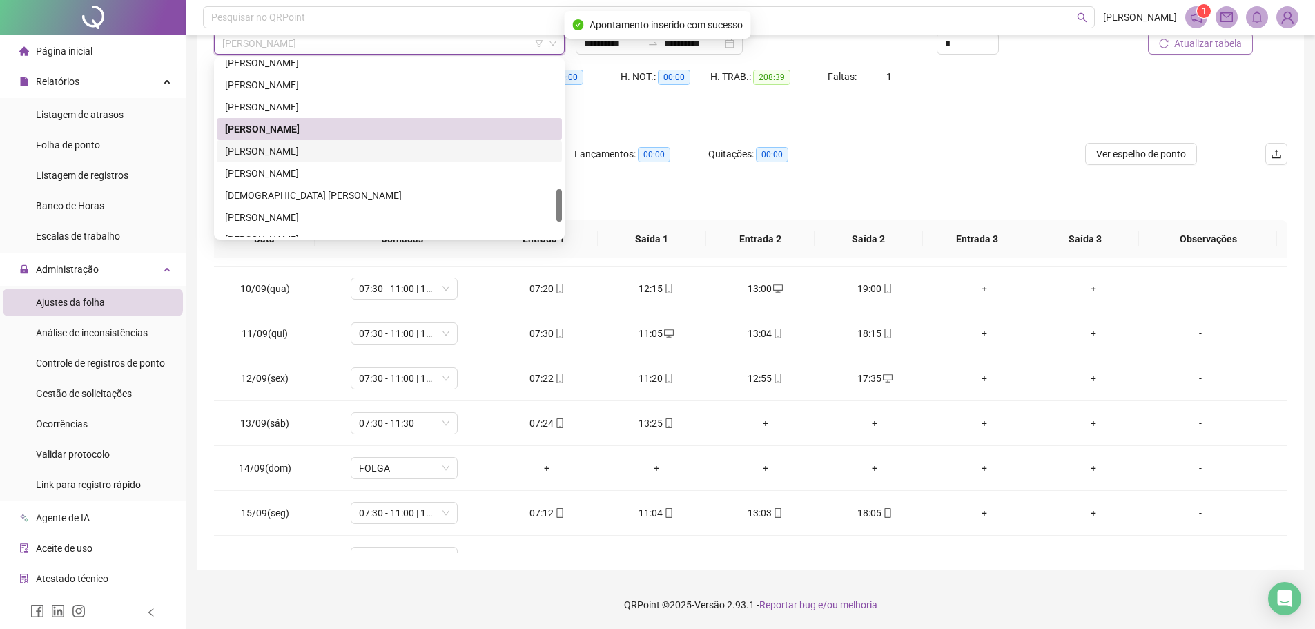
click at [286, 145] on div "[PERSON_NAME]" at bounding box center [389, 151] width 329 height 15
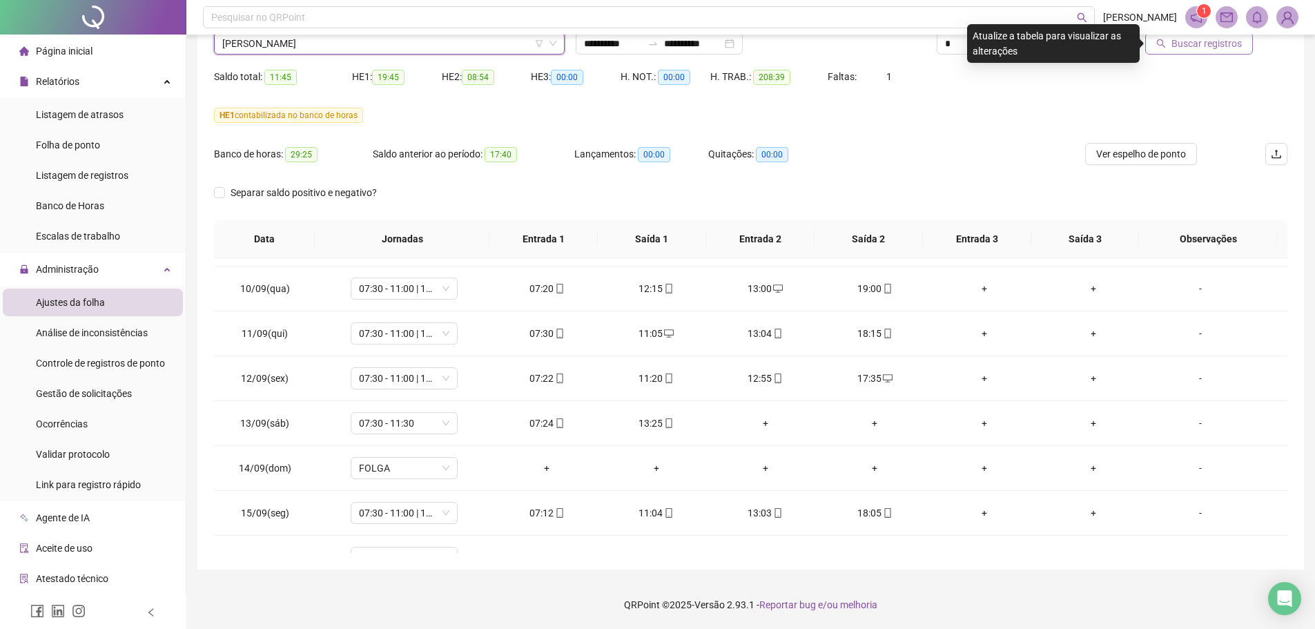
click at [1209, 31] on header "Pesquisar no QRPoint [PERSON_NAME] 1" at bounding box center [750, 17] width 1129 height 35
click at [1202, 41] on span "Buscar registros" at bounding box center [1206, 43] width 70 height 15
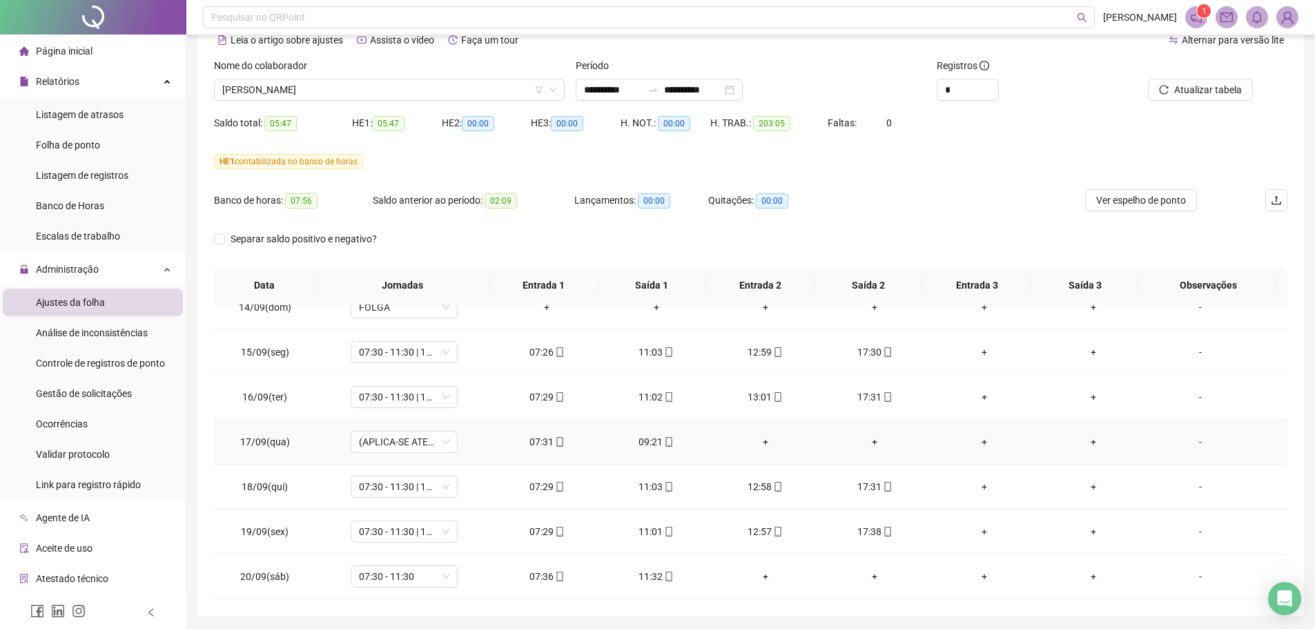
scroll to position [115, 0]
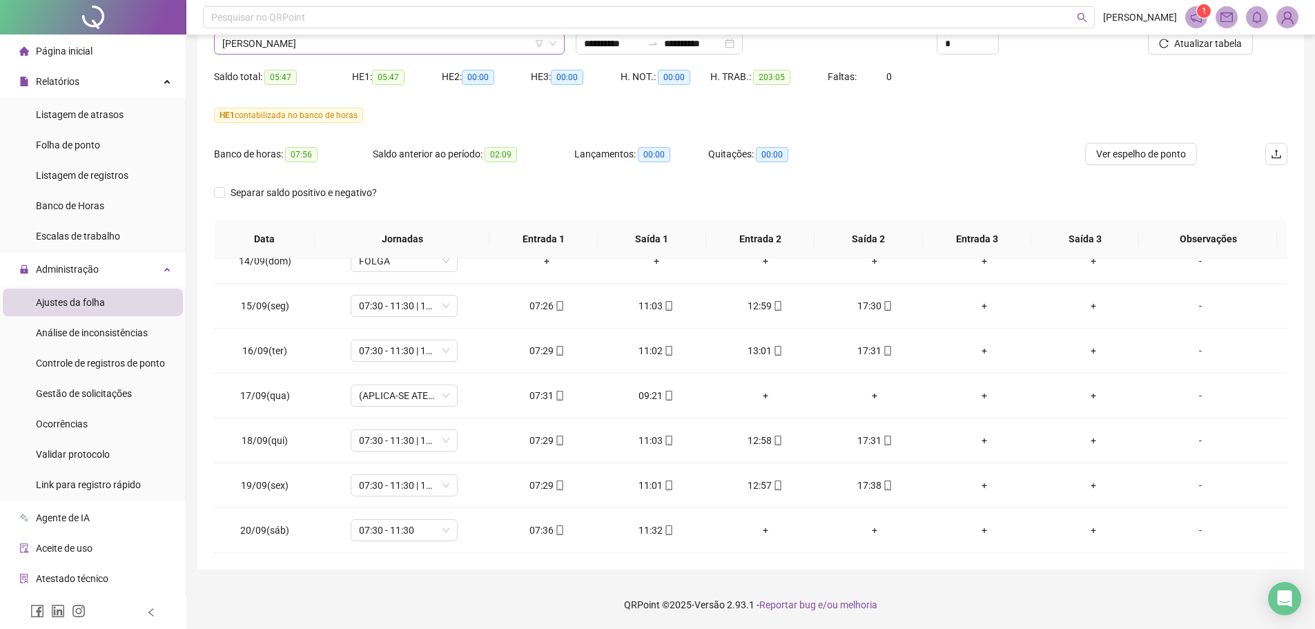
click at [362, 40] on span "[PERSON_NAME]" at bounding box center [389, 43] width 334 height 21
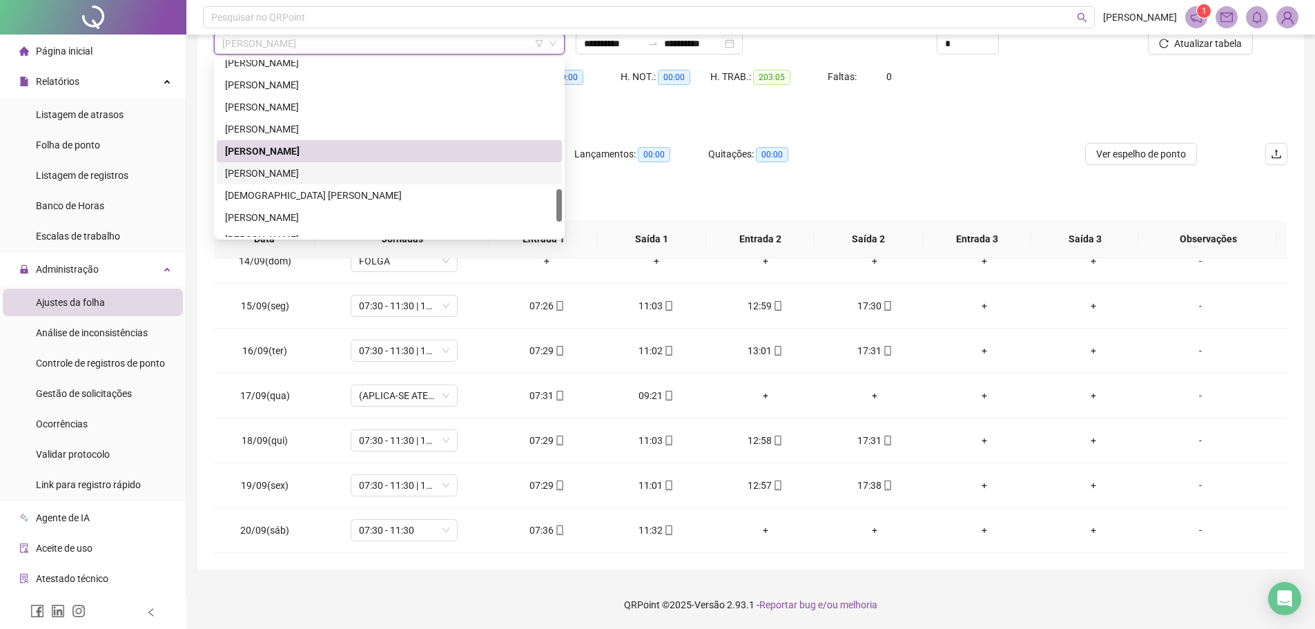
click at [272, 171] on div "[PERSON_NAME]" at bounding box center [389, 173] width 329 height 15
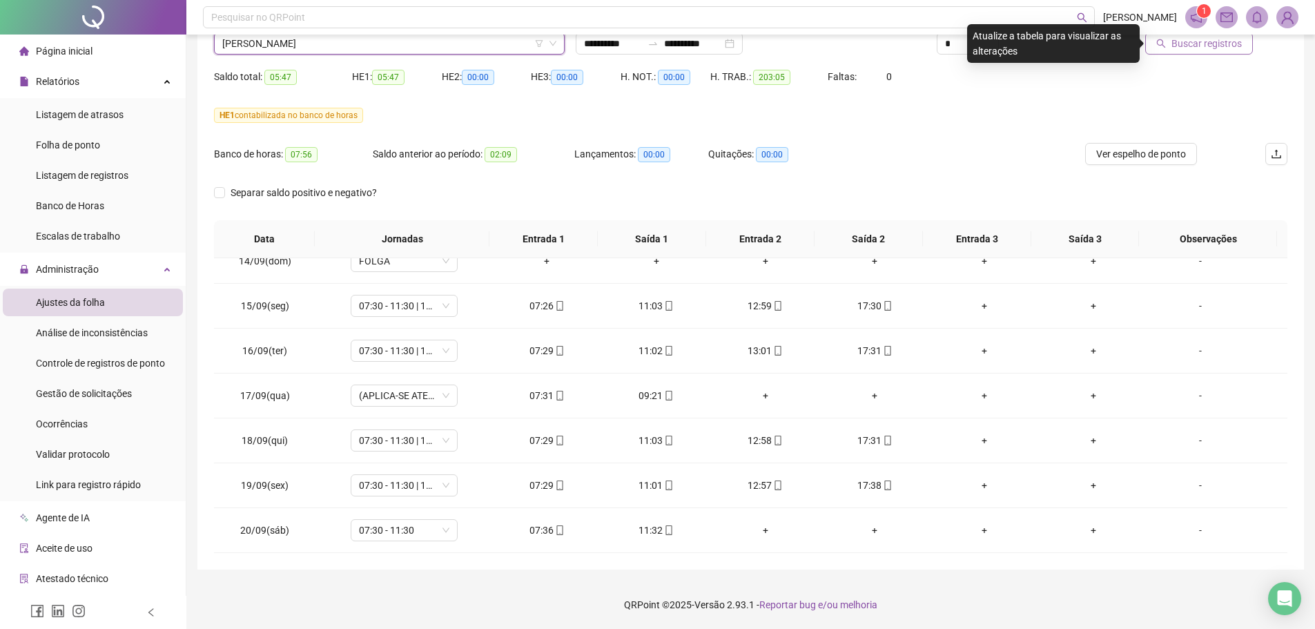
click at [1166, 44] on icon "search" at bounding box center [1161, 44] width 10 height 10
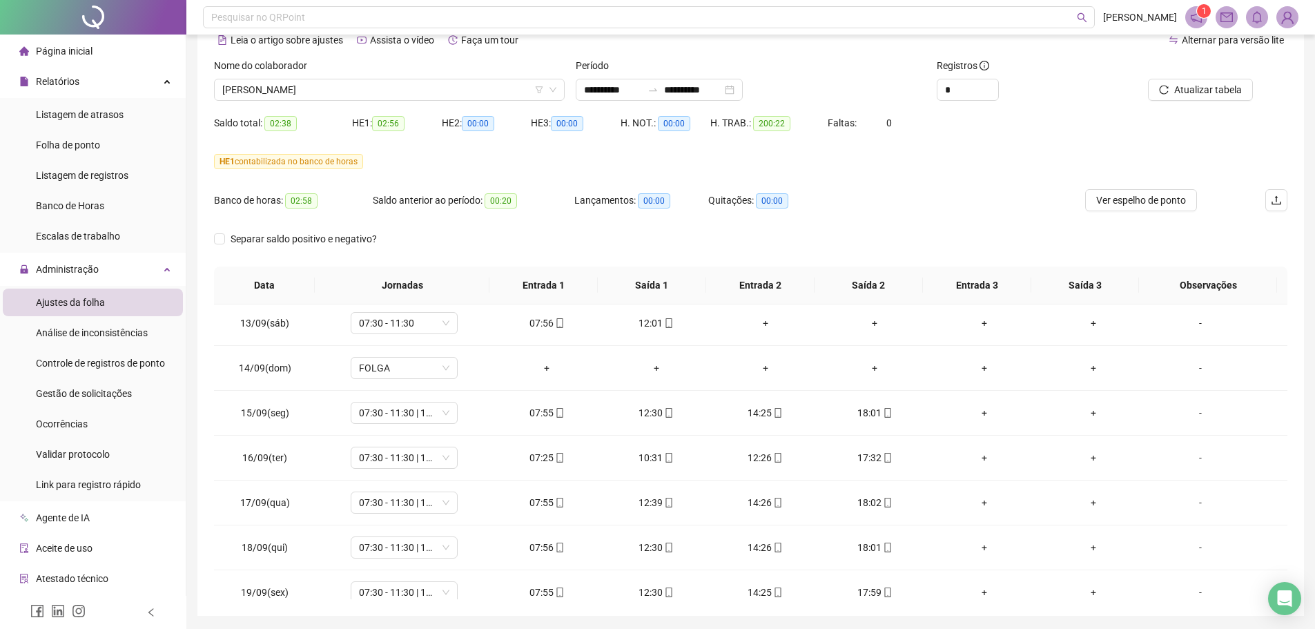
scroll to position [1096, 0]
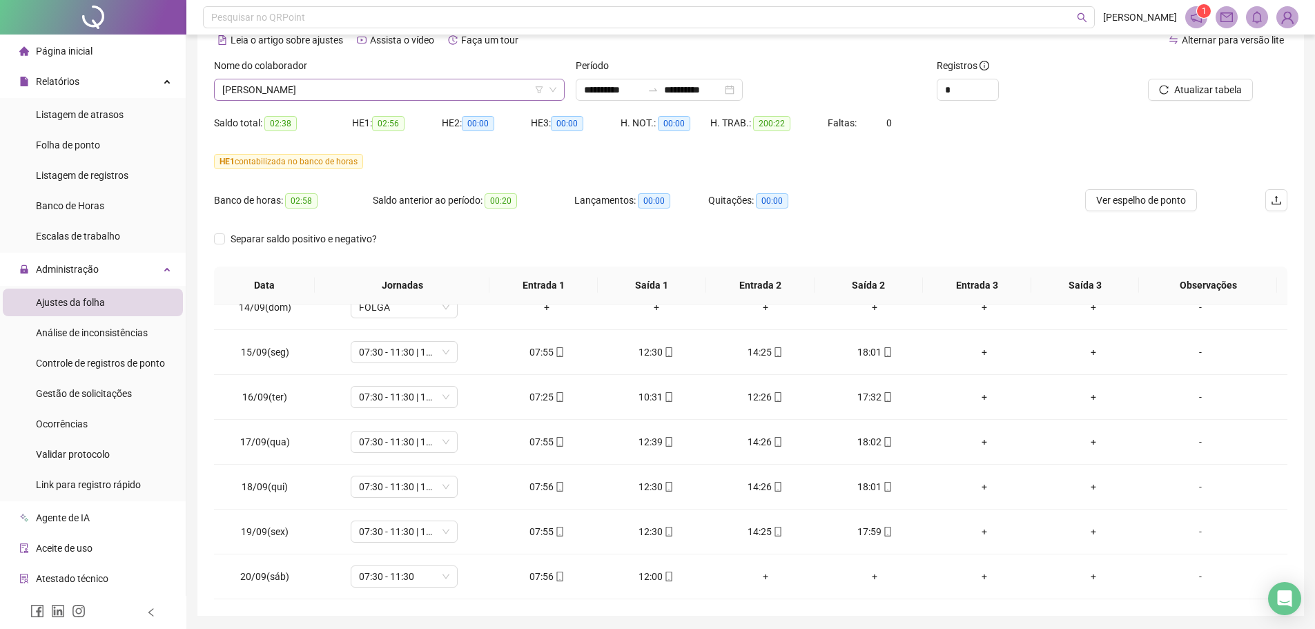
click at [389, 95] on span "[PERSON_NAME]" at bounding box center [389, 89] width 334 height 21
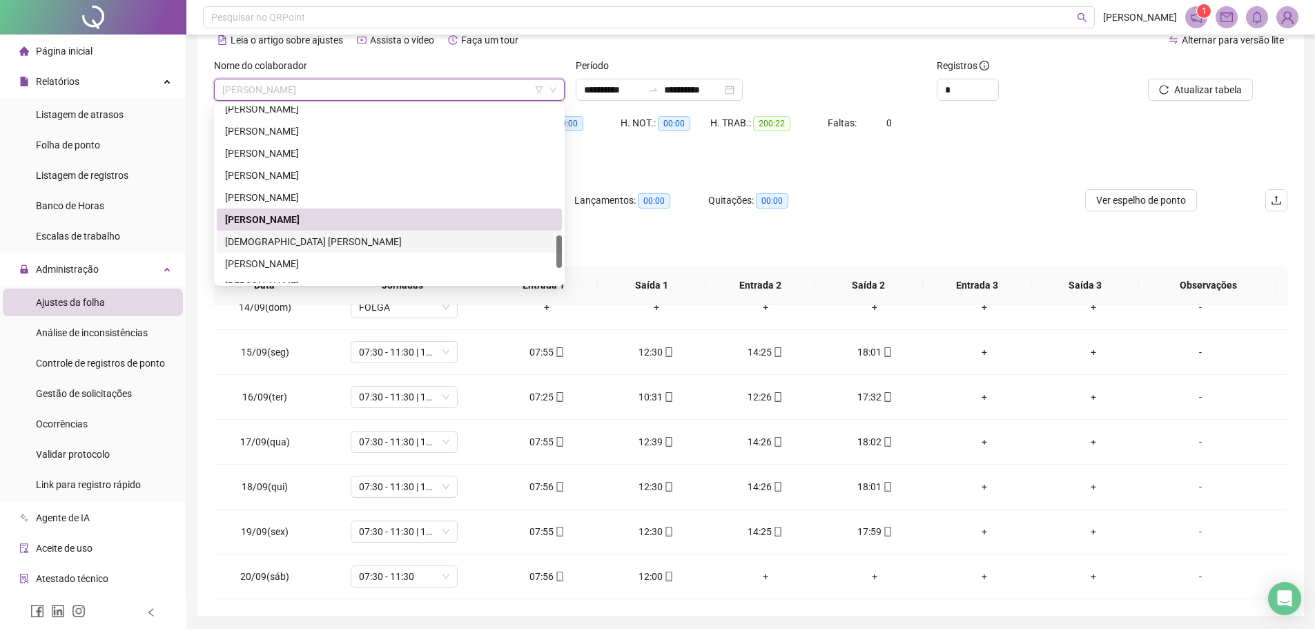
click at [301, 238] on div "[DEMOGRAPHIC_DATA] [PERSON_NAME]" at bounding box center [389, 241] width 329 height 15
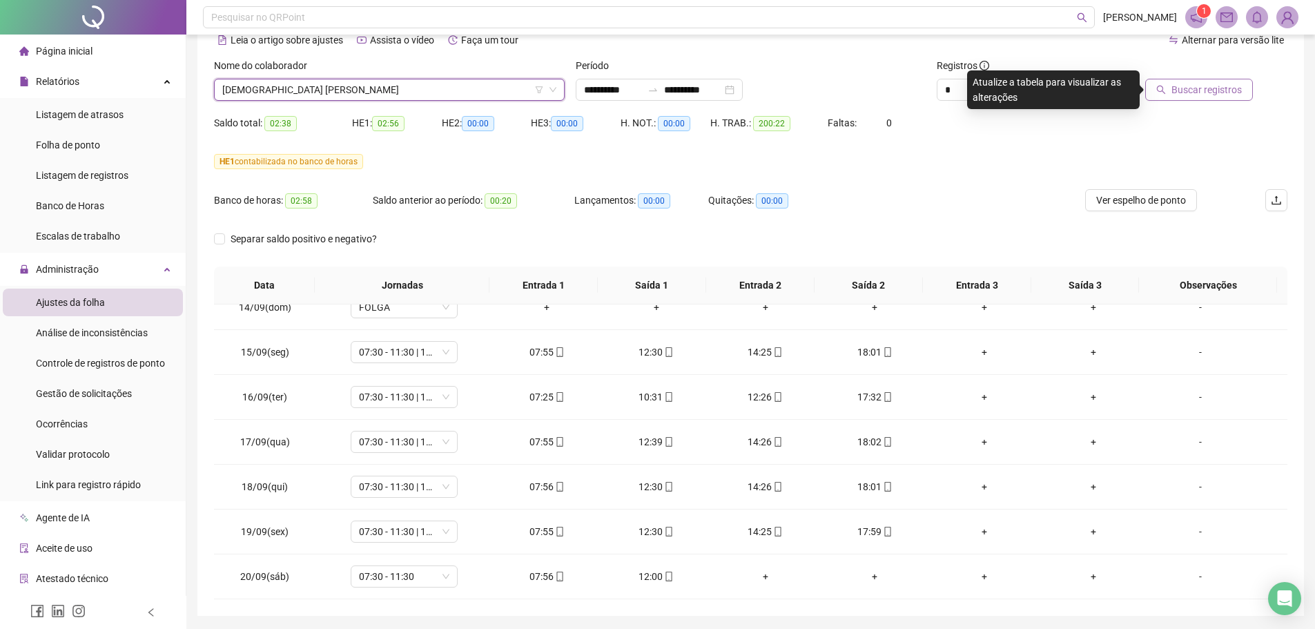
click at [1210, 87] on span "Buscar registros" at bounding box center [1206, 89] width 70 height 15
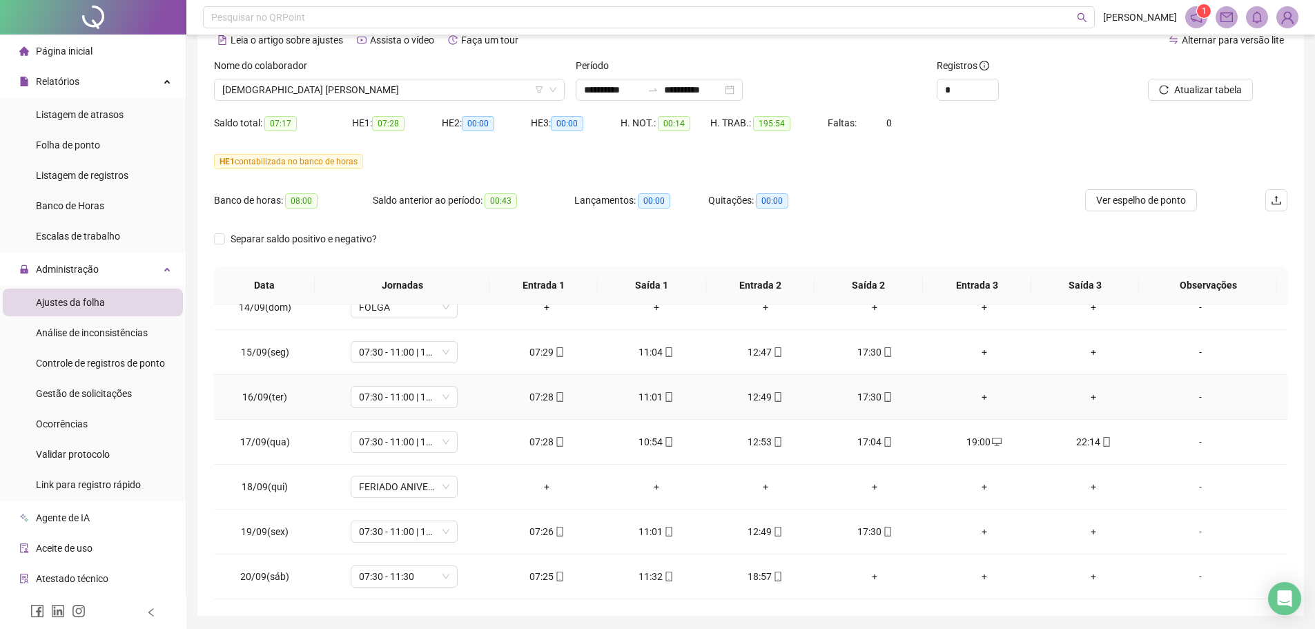
scroll to position [115, 0]
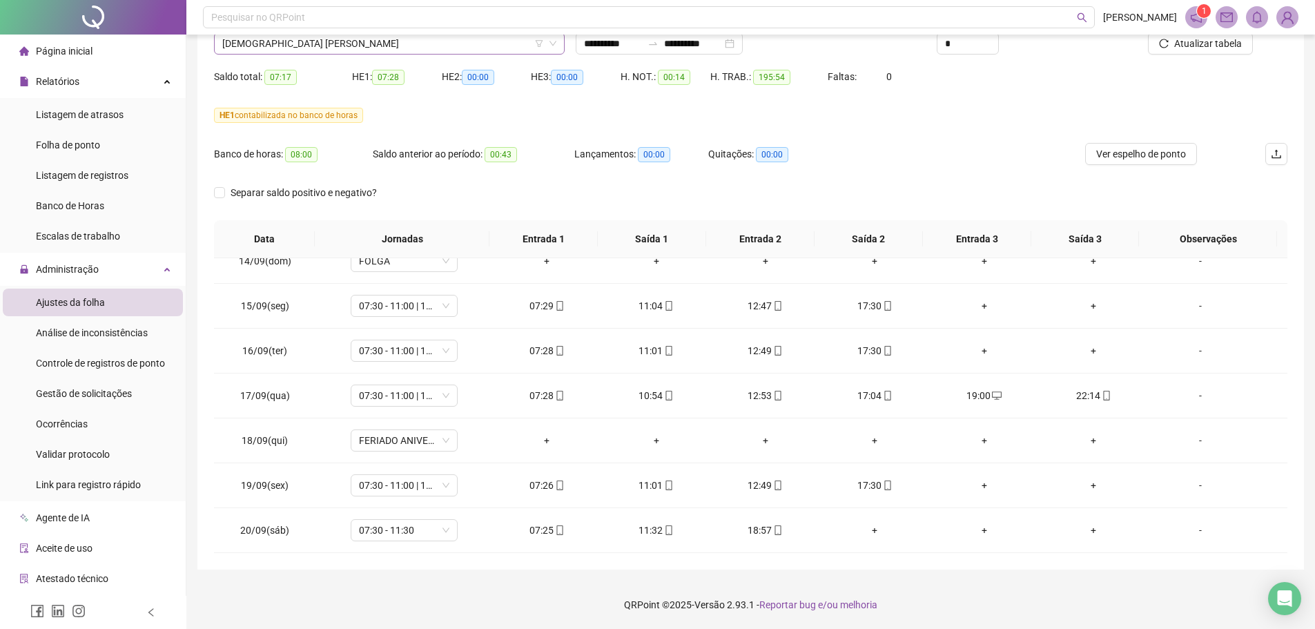
click at [333, 45] on span "[DEMOGRAPHIC_DATA] [PERSON_NAME]" at bounding box center [389, 43] width 334 height 21
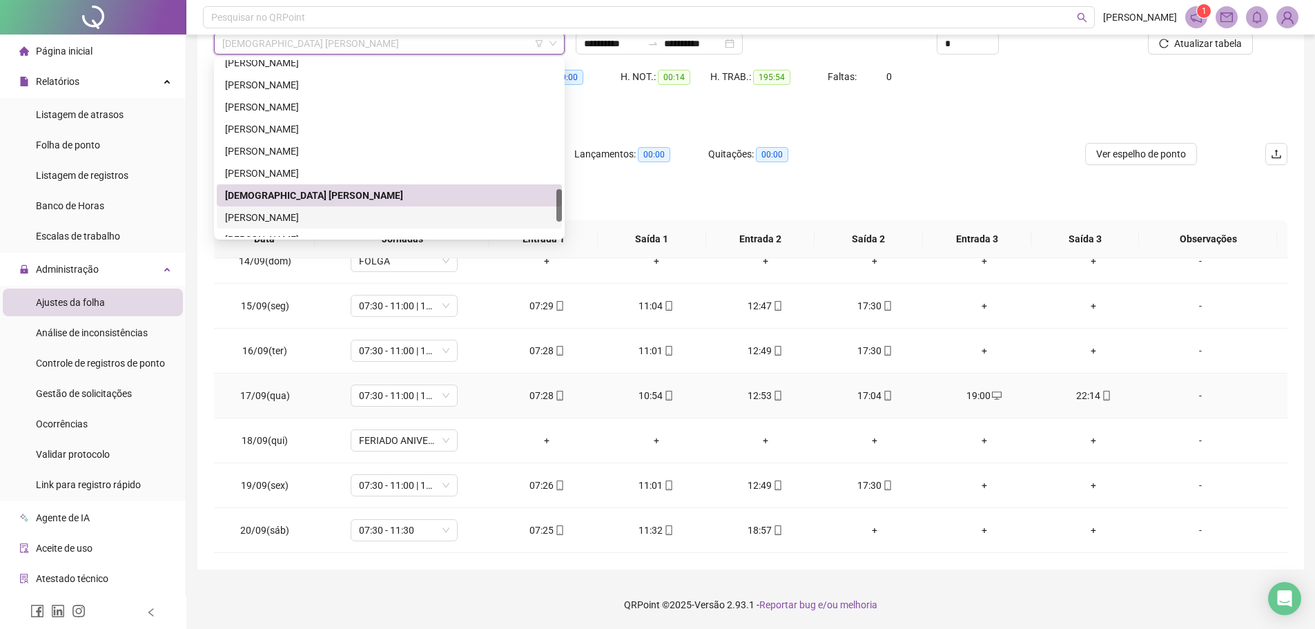
click at [1196, 401] on div "-" at bounding box center [1200, 395] width 81 height 15
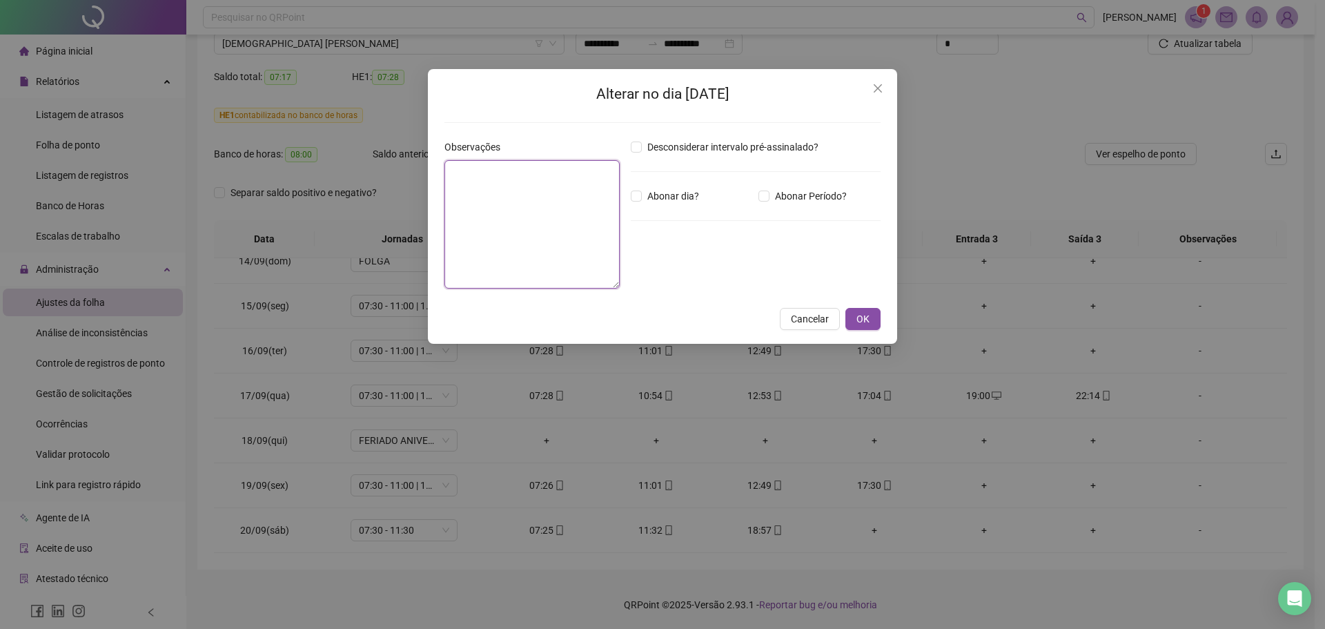
click at [518, 211] on textarea at bounding box center [532, 224] width 175 height 128
drag, startPoint x: 591, startPoint y: 198, endPoint x: 387, endPoint y: 160, distance: 207.8
click at [392, 157] on div "**********" at bounding box center [662, 314] width 1325 height 629
type textarea "**********"
click at [856, 322] on button "OK" at bounding box center [863, 319] width 35 height 22
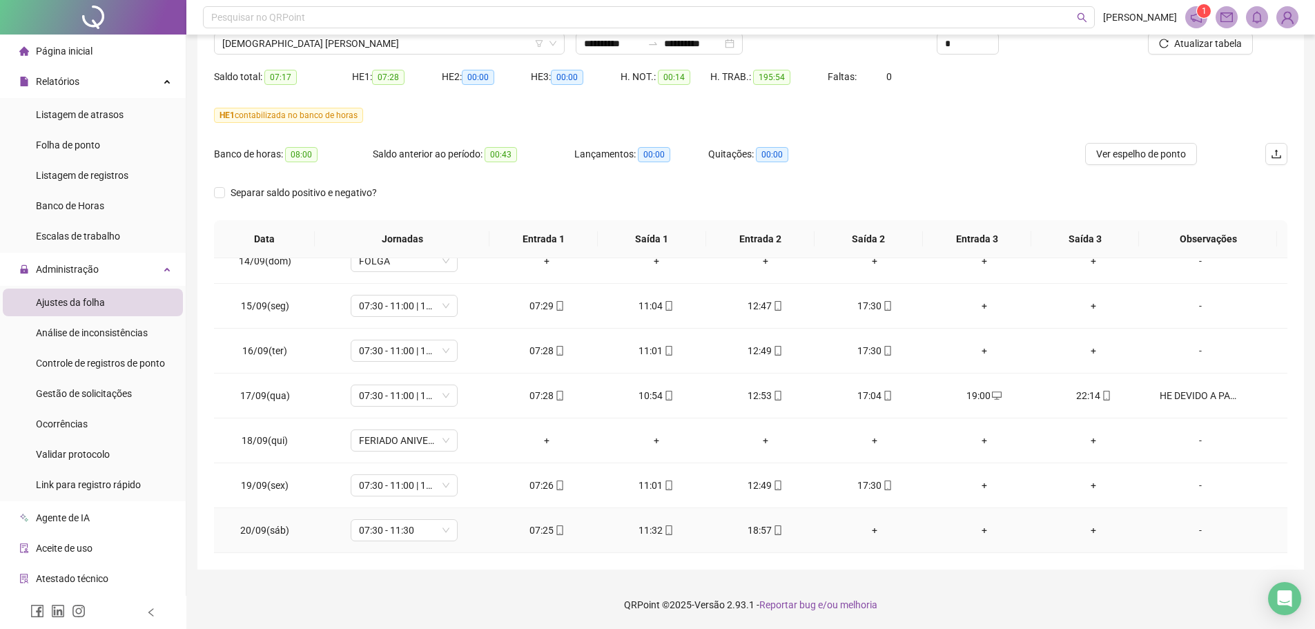
click at [1189, 533] on div "-" at bounding box center [1200, 530] width 81 height 15
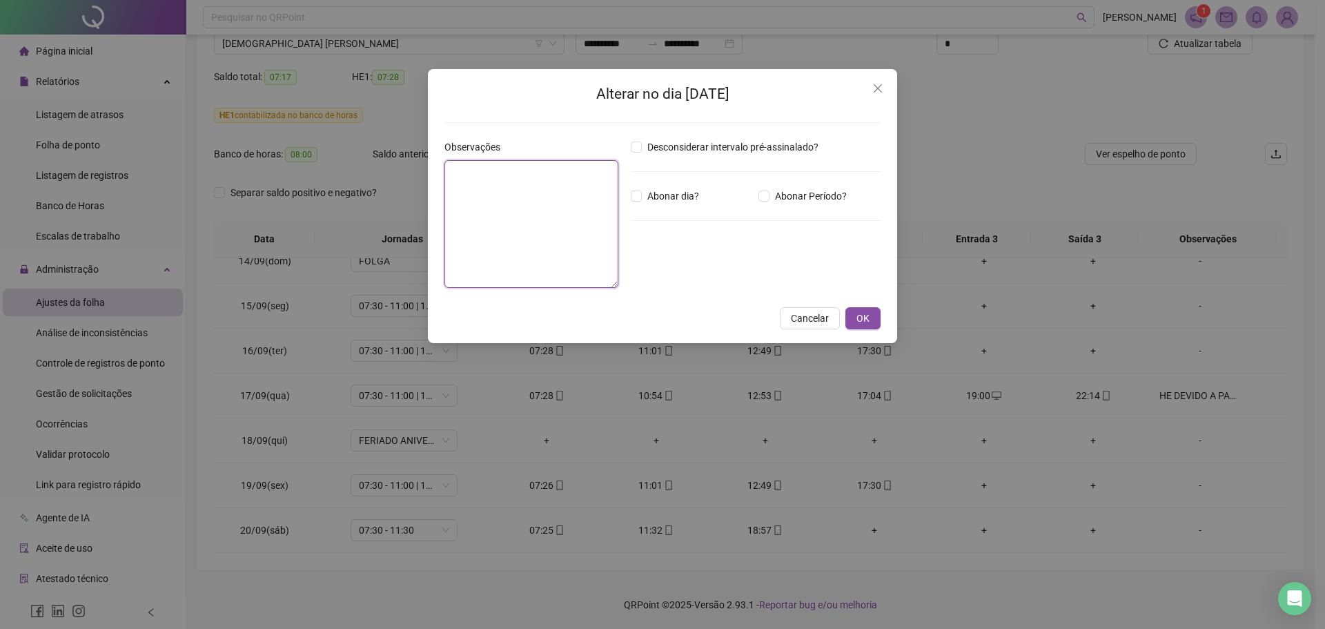
click at [568, 246] on textarea at bounding box center [532, 224] width 174 height 128
paste textarea "**********"
type textarea "**********"
click at [863, 318] on span "OK" at bounding box center [863, 318] width 13 height 15
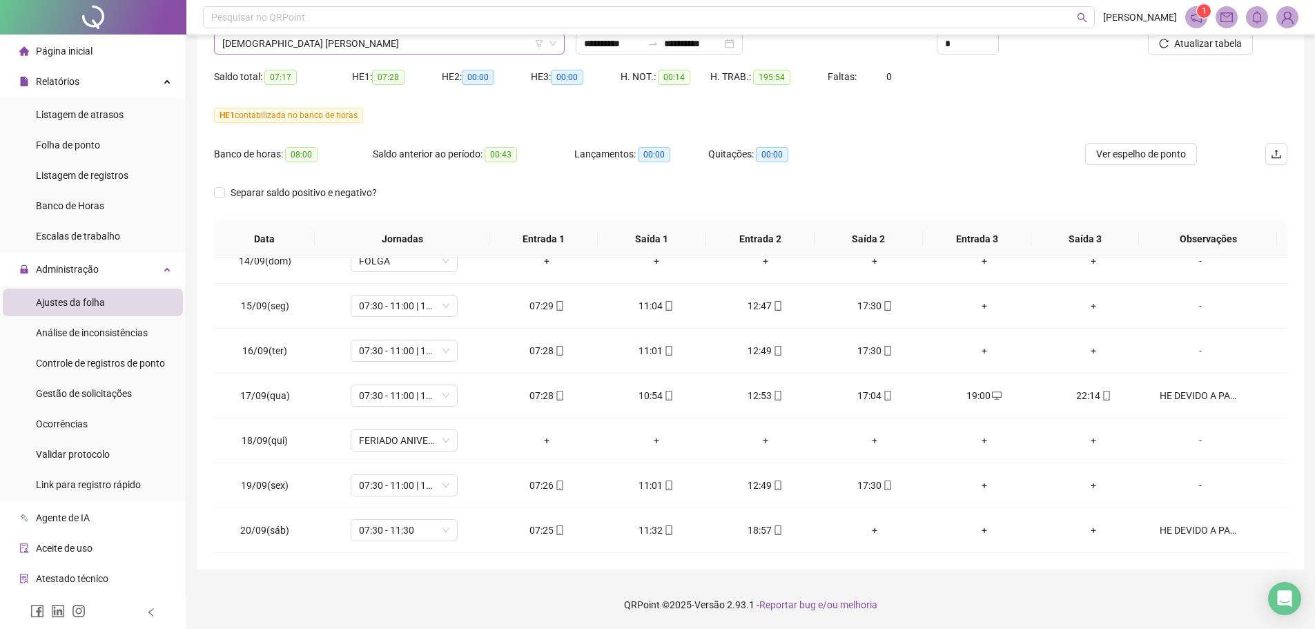
click at [311, 43] on span "[DEMOGRAPHIC_DATA] [PERSON_NAME]" at bounding box center [389, 43] width 334 height 21
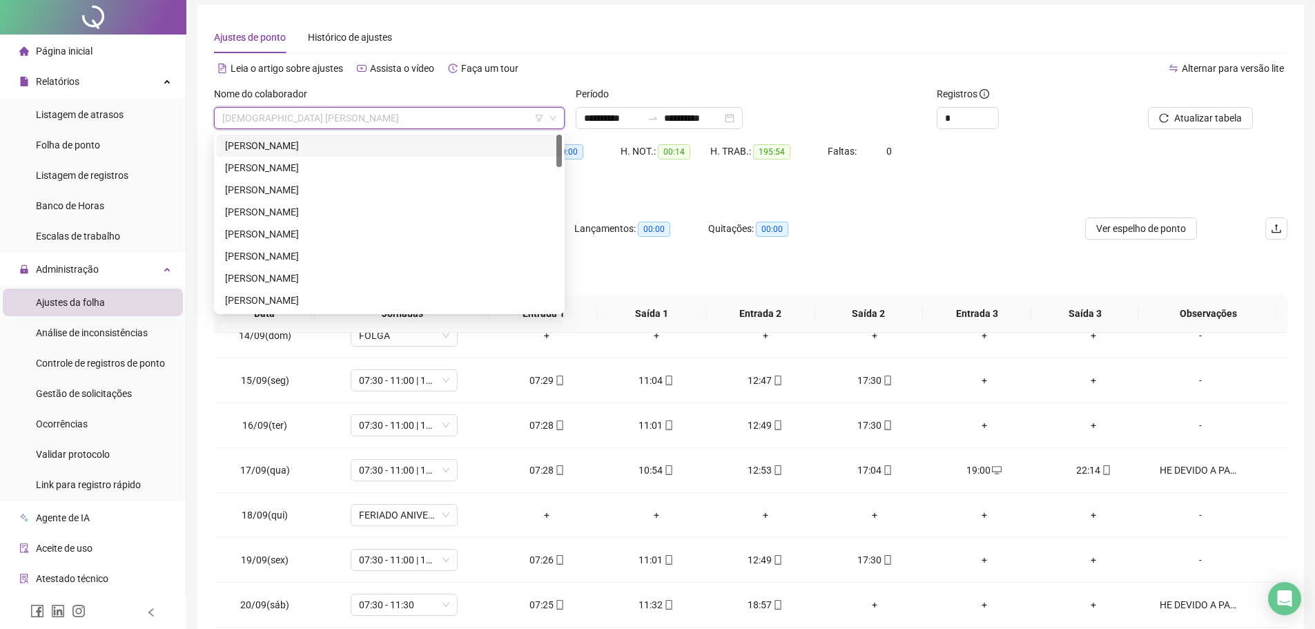
scroll to position [0, 0]
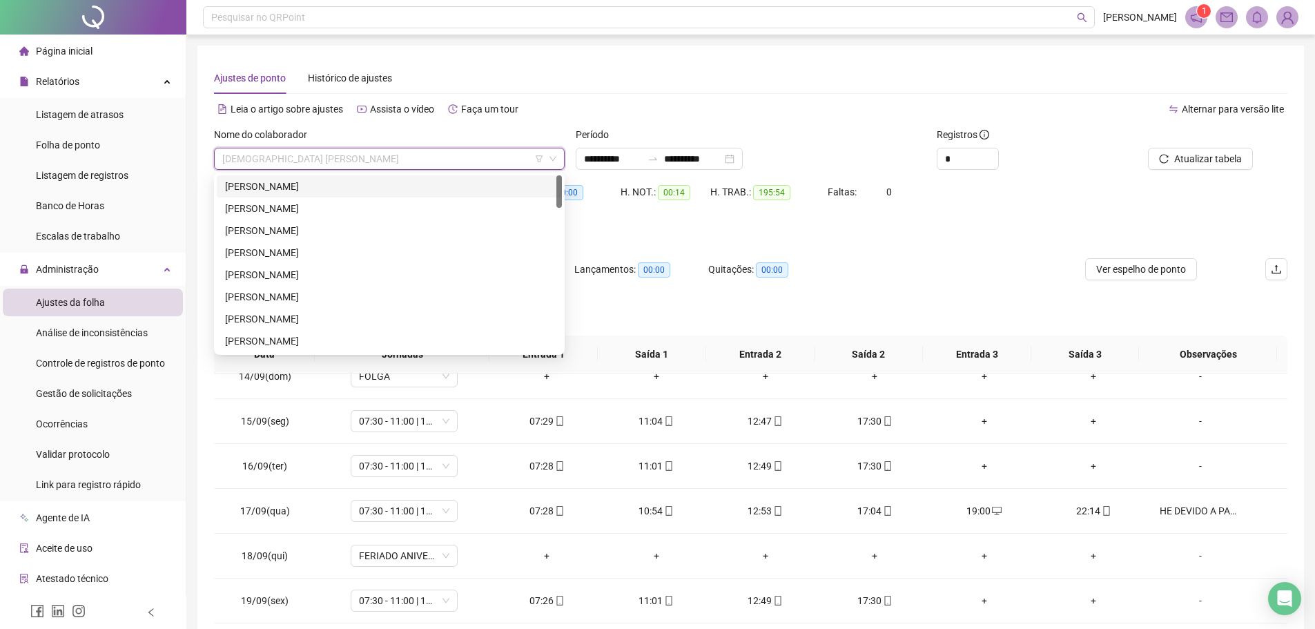
click at [266, 189] on div "[PERSON_NAME]" at bounding box center [389, 186] width 329 height 15
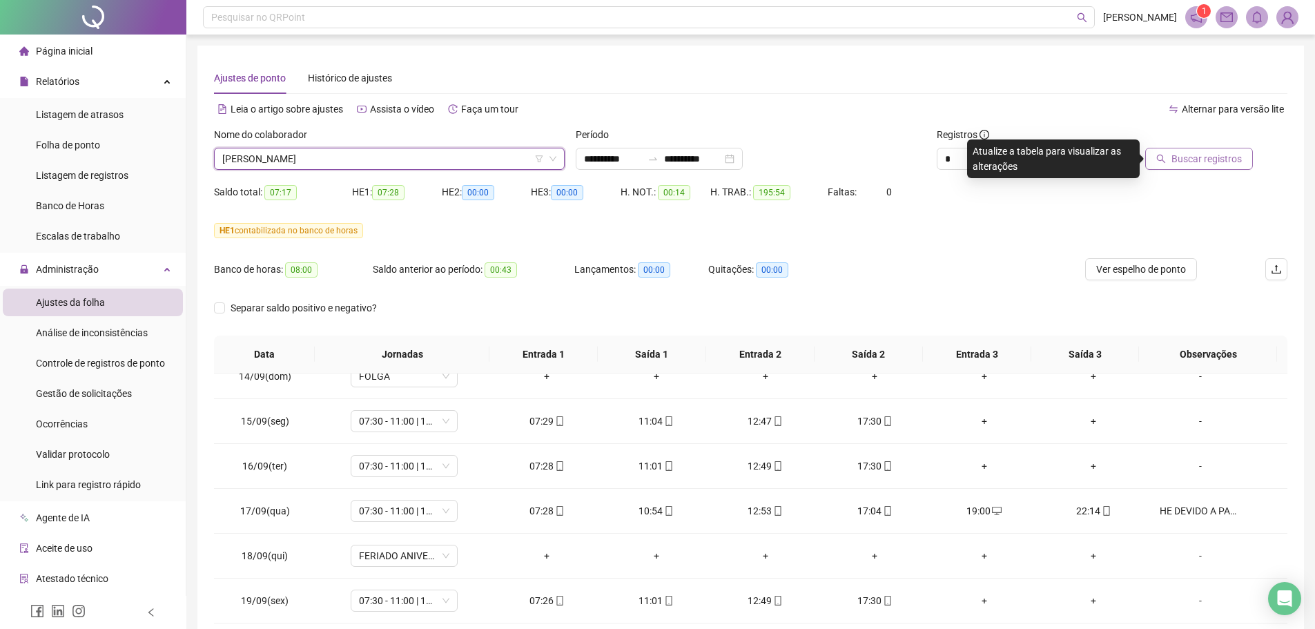
click at [1188, 159] on span "Buscar registros" at bounding box center [1206, 158] width 70 height 15
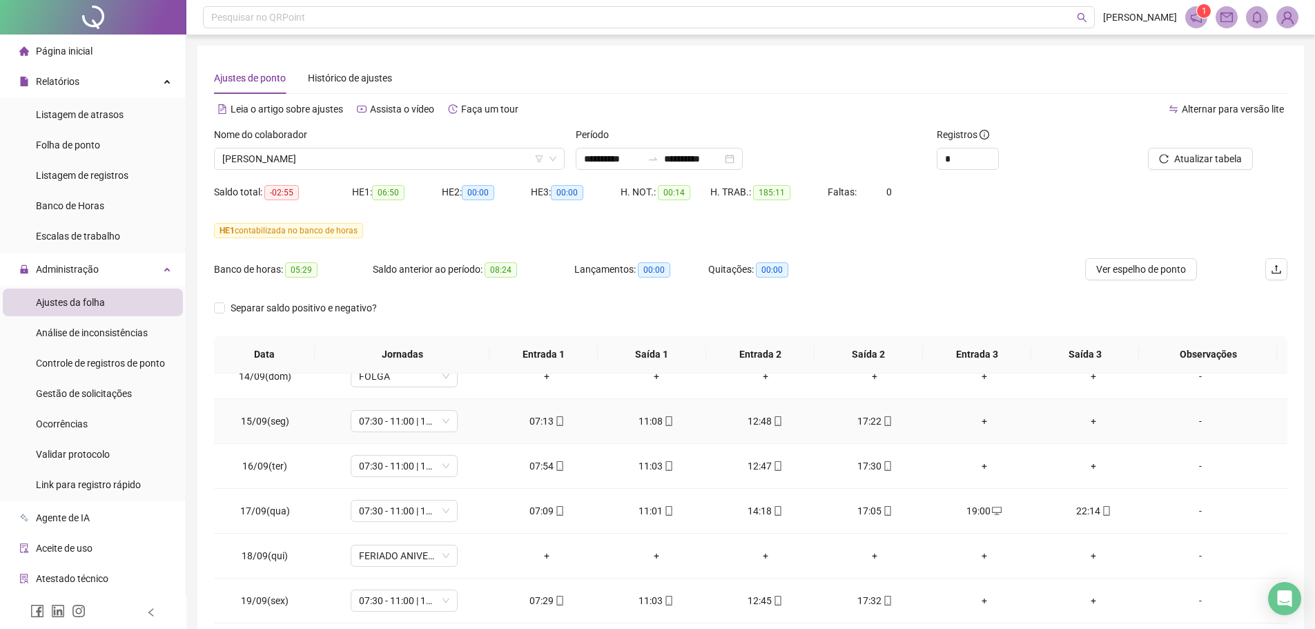
scroll to position [115, 0]
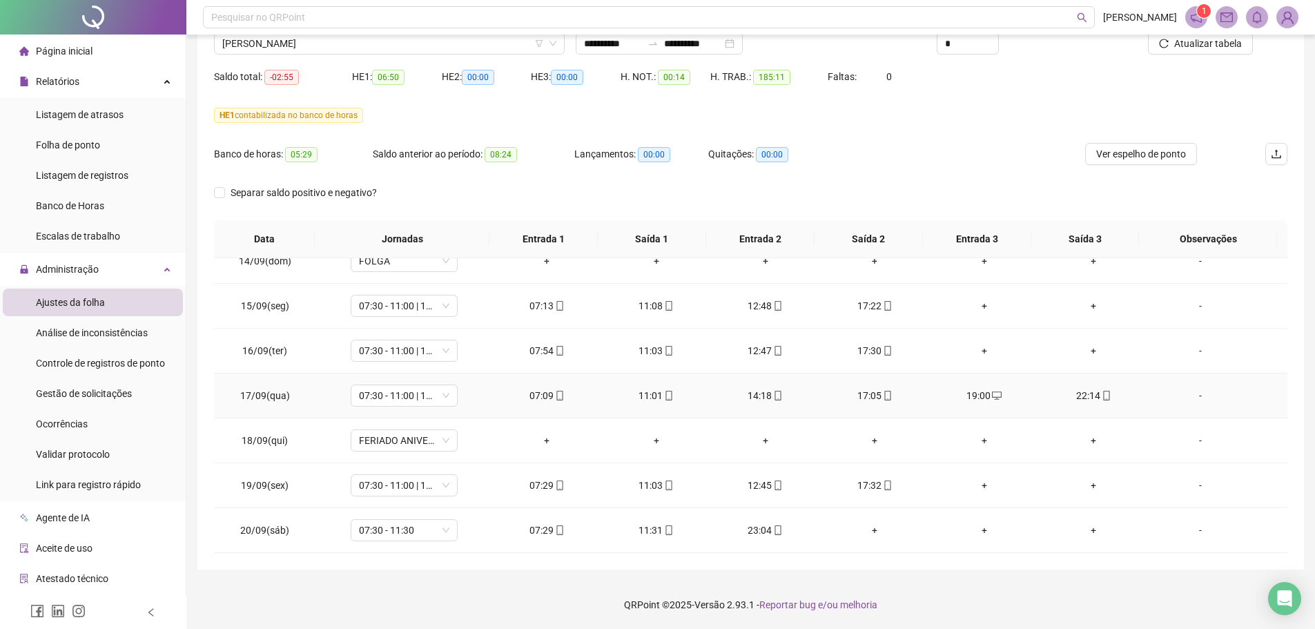
click at [1195, 396] on div "-" at bounding box center [1200, 395] width 81 height 15
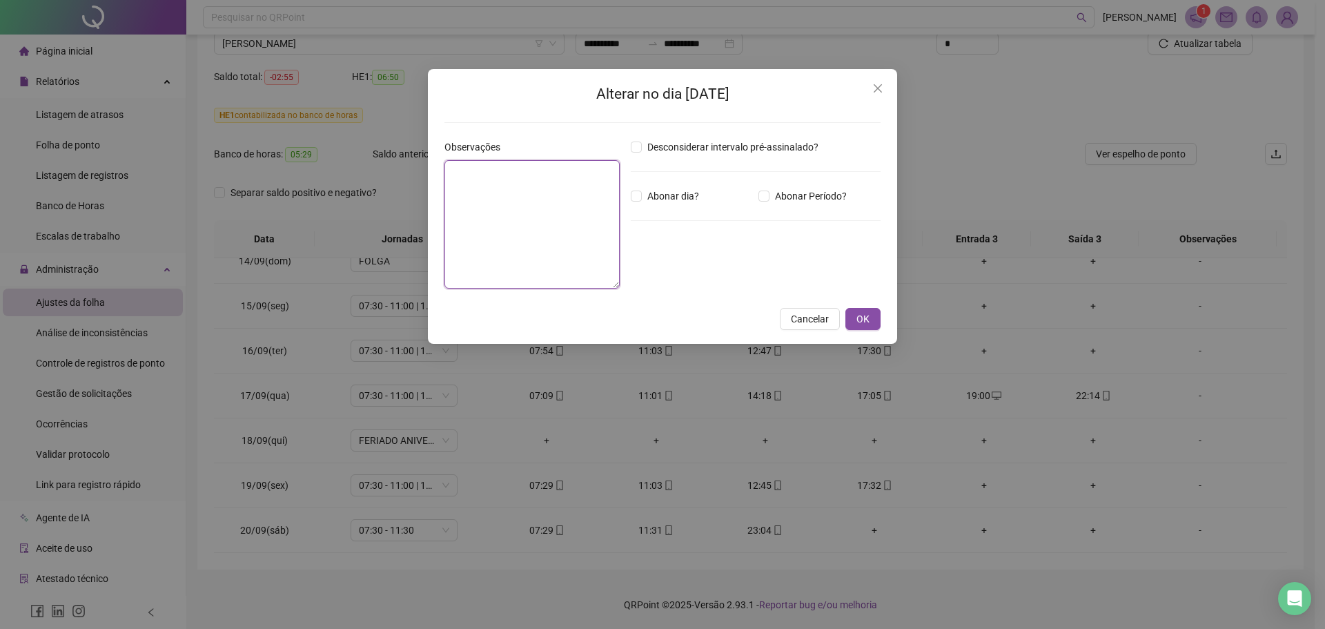
click at [580, 244] on textarea at bounding box center [532, 224] width 175 height 128
paste textarea "**********"
type textarea "**********"
click at [855, 318] on button "OK" at bounding box center [863, 319] width 35 height 22
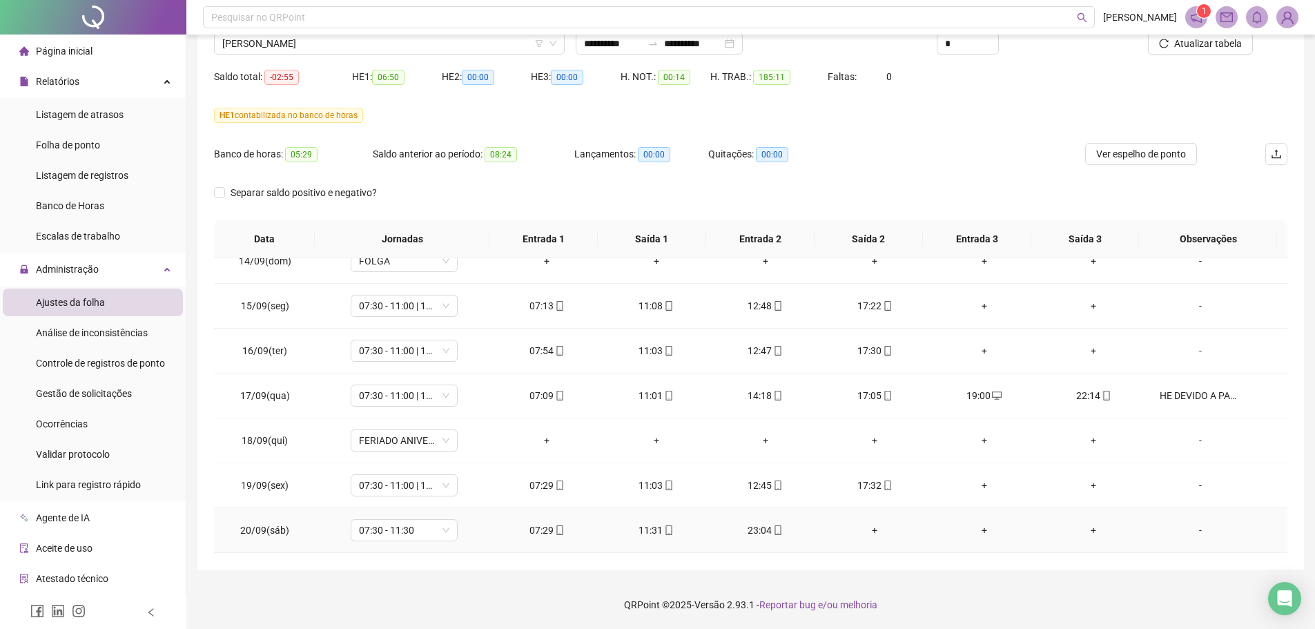
click at [1190, 530] on div "-" at bounding box center [1200, 530] width 81 height 15
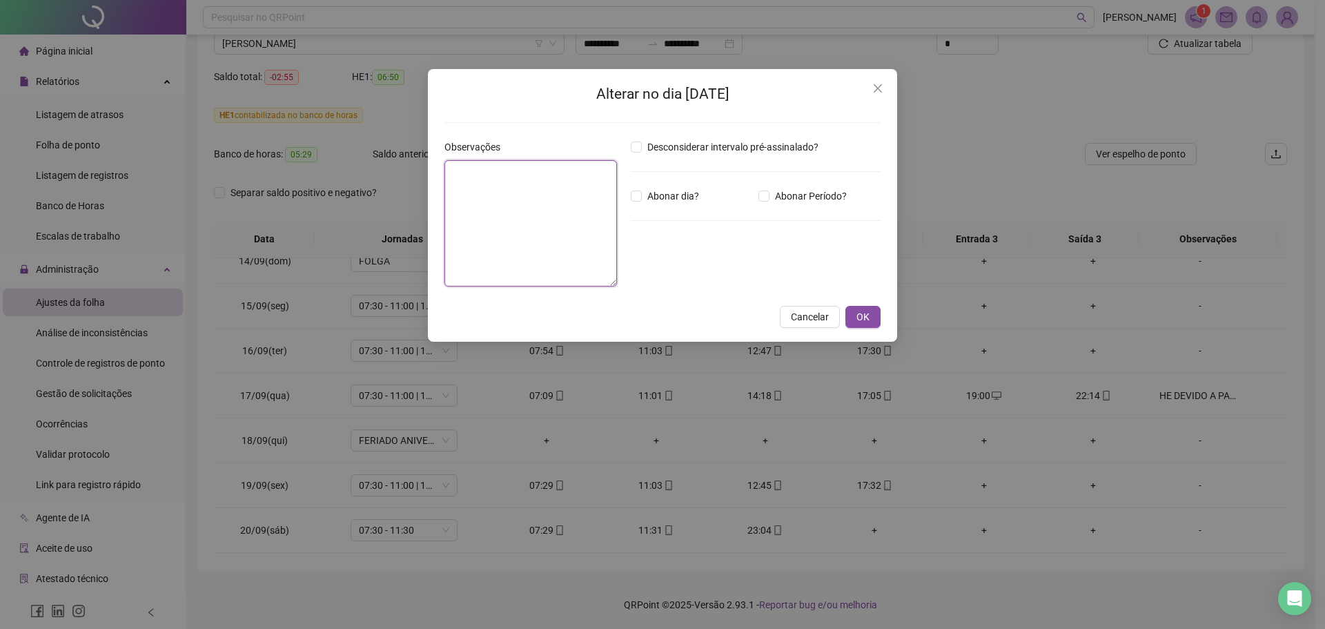
click at [565, 240] on textarea at bounding box center [531, 223] width 173 height 126
paste textarea "**********"
type textarea "**********"
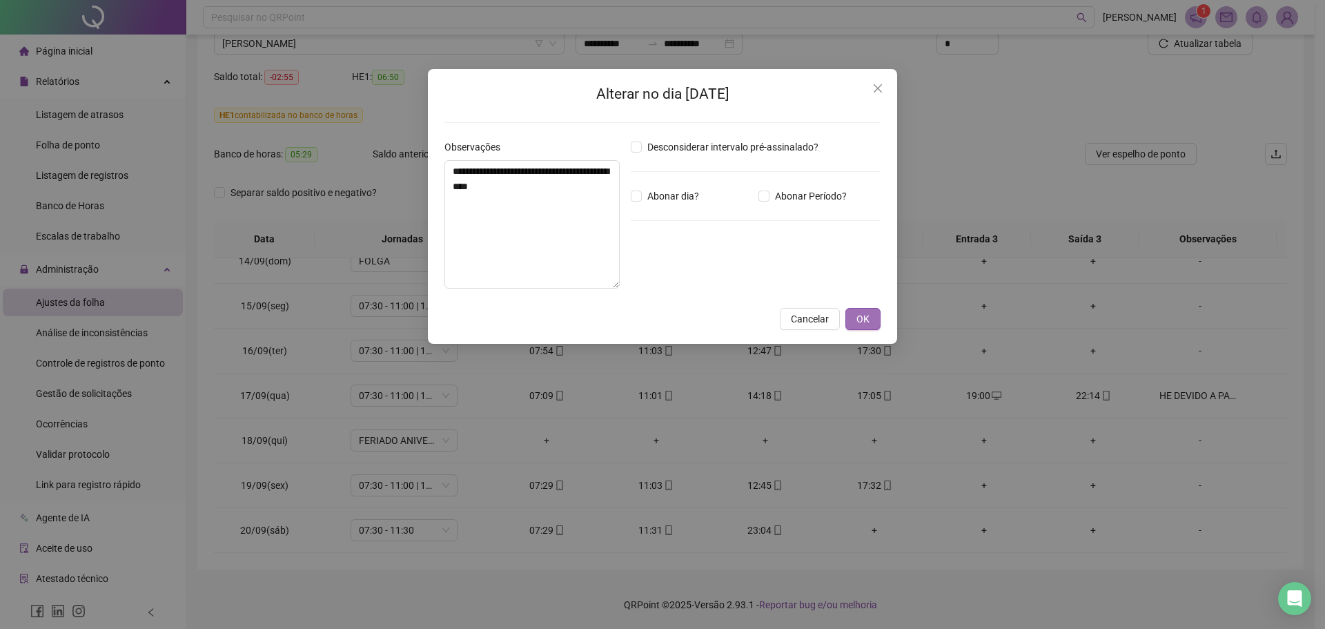
drag, startPoint x: 868, startPoint y: 315, endPoint x: 862, endPoint y: 320, distance: 7.5
click at [862, 320] on span "OK" at bounding box center [863, 318] width 13 height 15
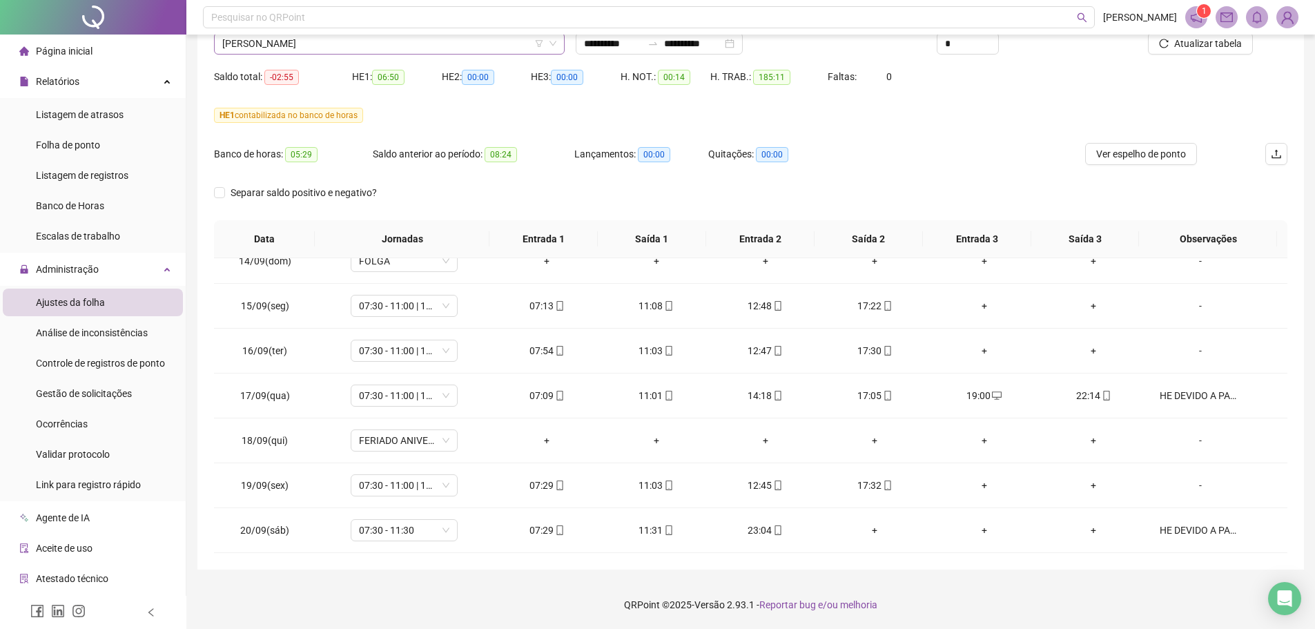
click at [344, 48] on span "[PERSON_NAME]" at bounding box center [389, 43] width 334 height 21
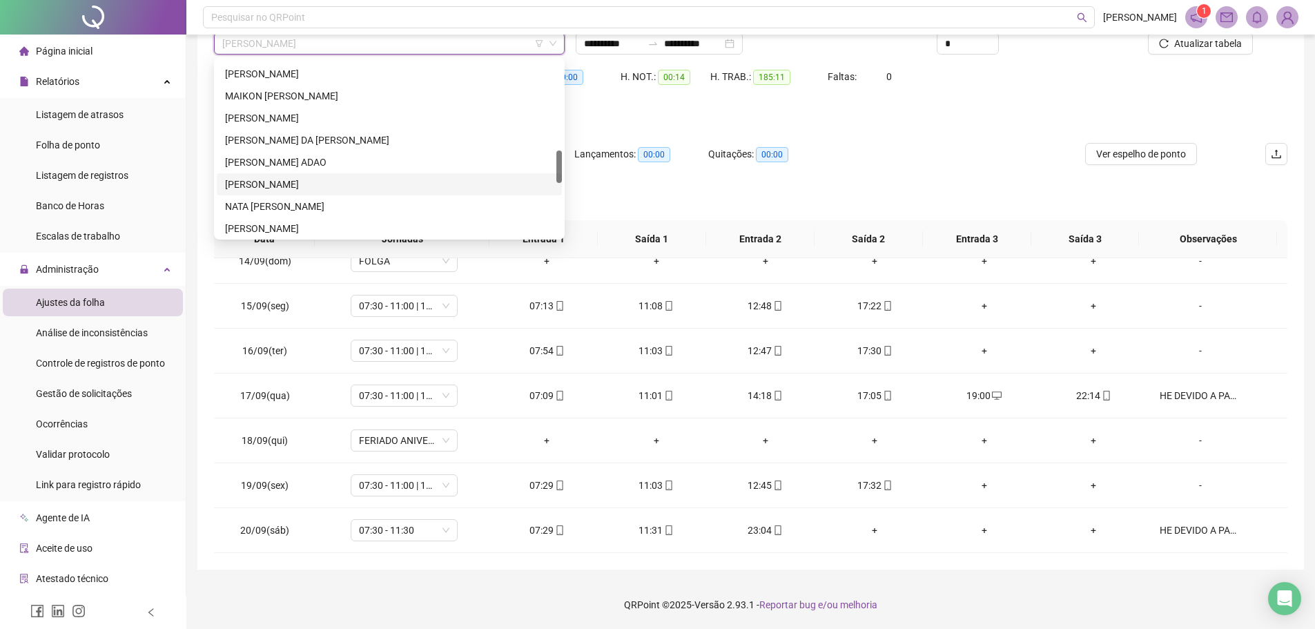
scroll to position [759, 0]
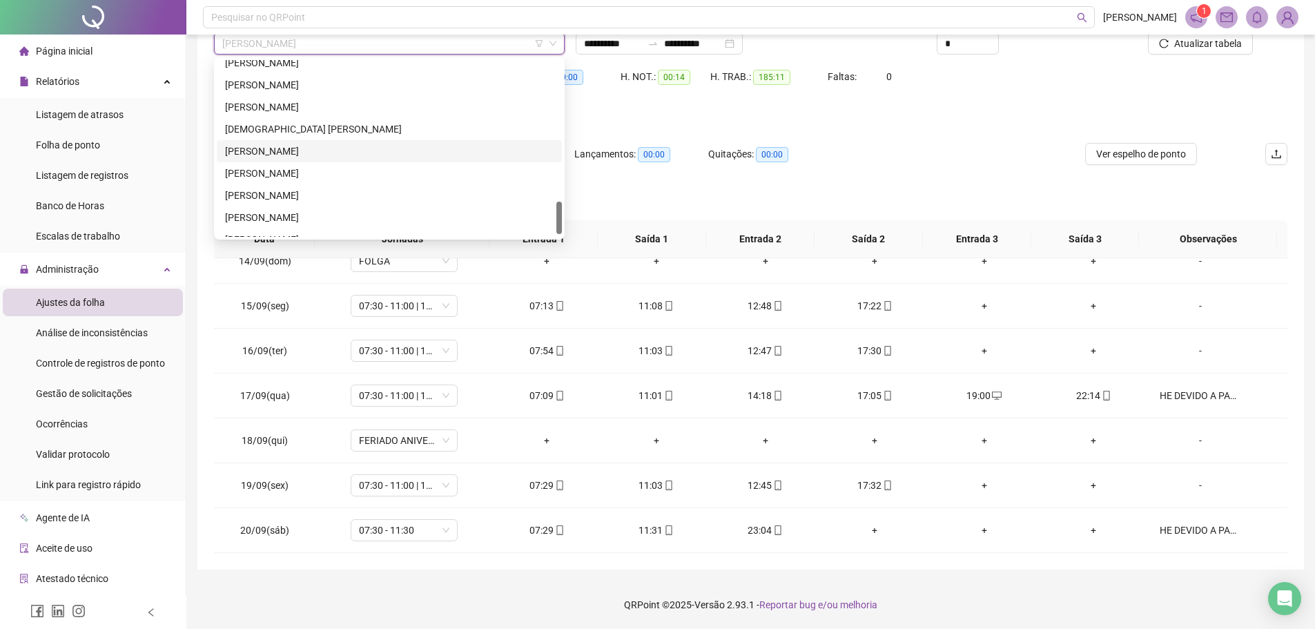
click at [287, 154] on div "[PERSON_NAME]" at bounding box center [389, 151] width 329 height 15
click at [287, 154] on span "05:29" at bounding box center [301, 154] width 32 height 15
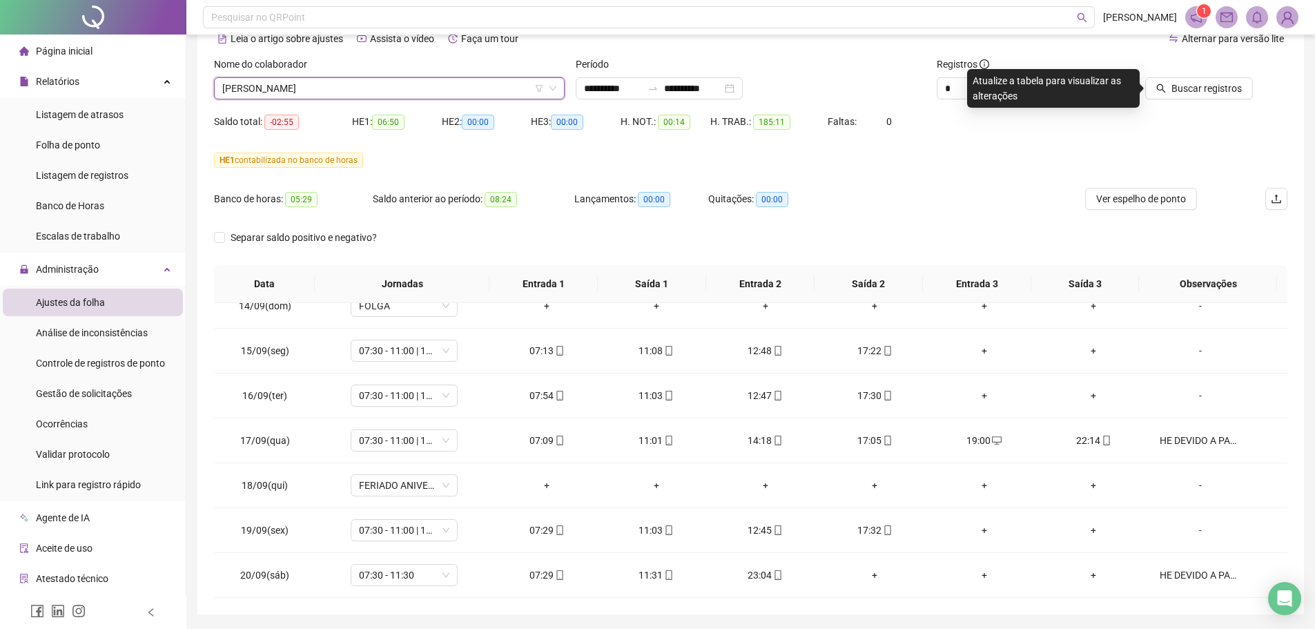
scroll to position [46, 0]
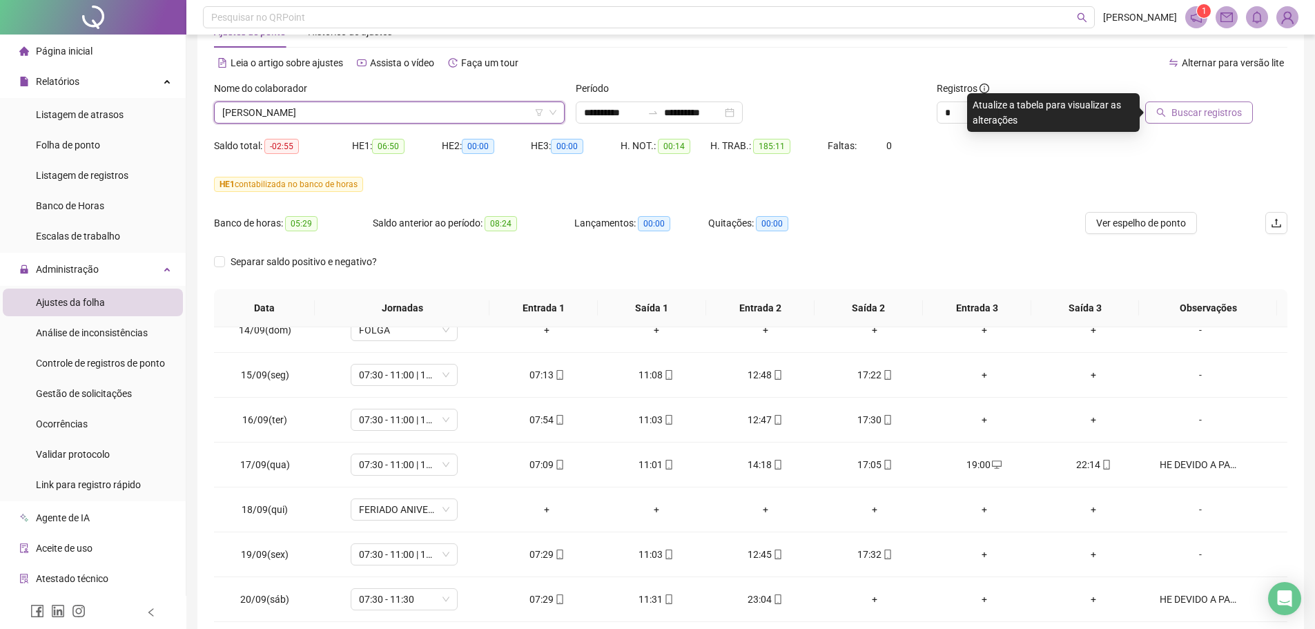
click at [1193, 117] on span "Buscar registros" at bounding box center [1206, 112] width 70 height 15
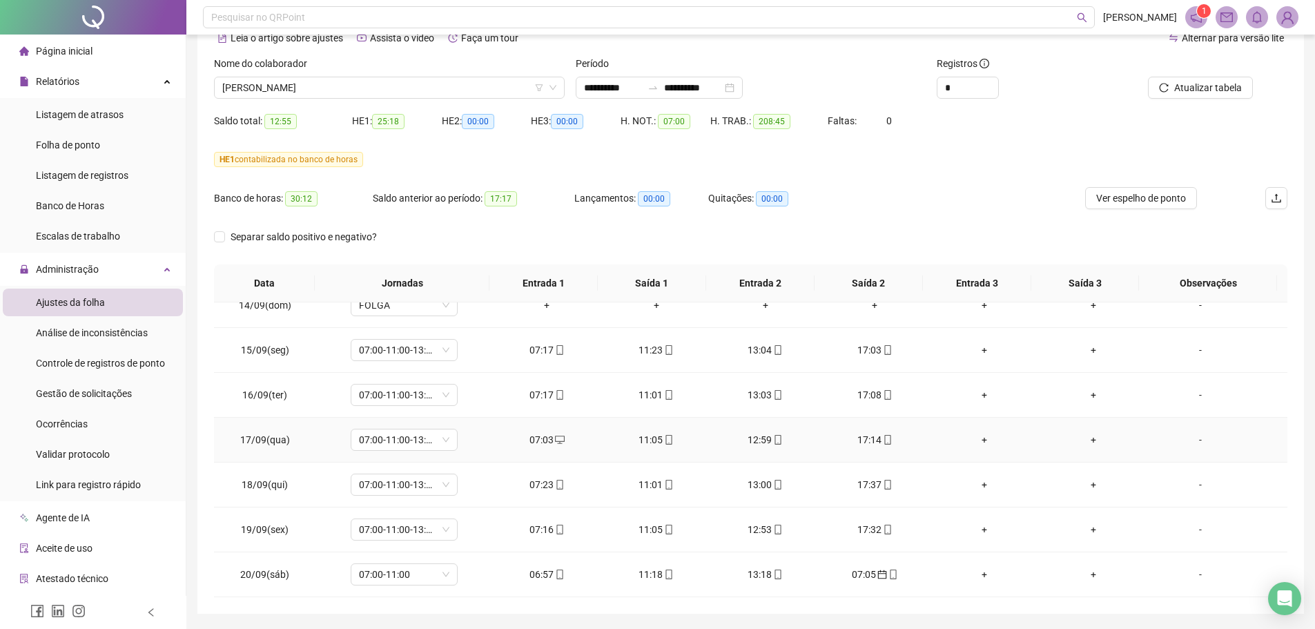
scroll to position [115, 0]
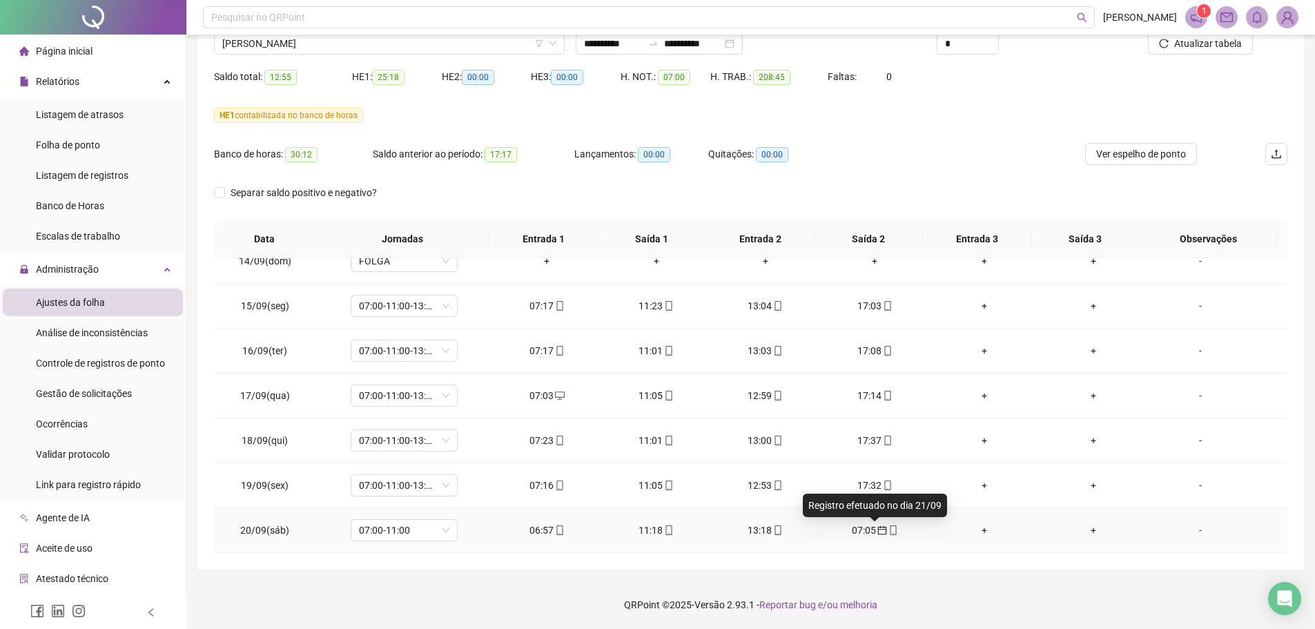
click at [877, 533] on icon "calendar" at bounding box center [882, 530] width 10 height 10
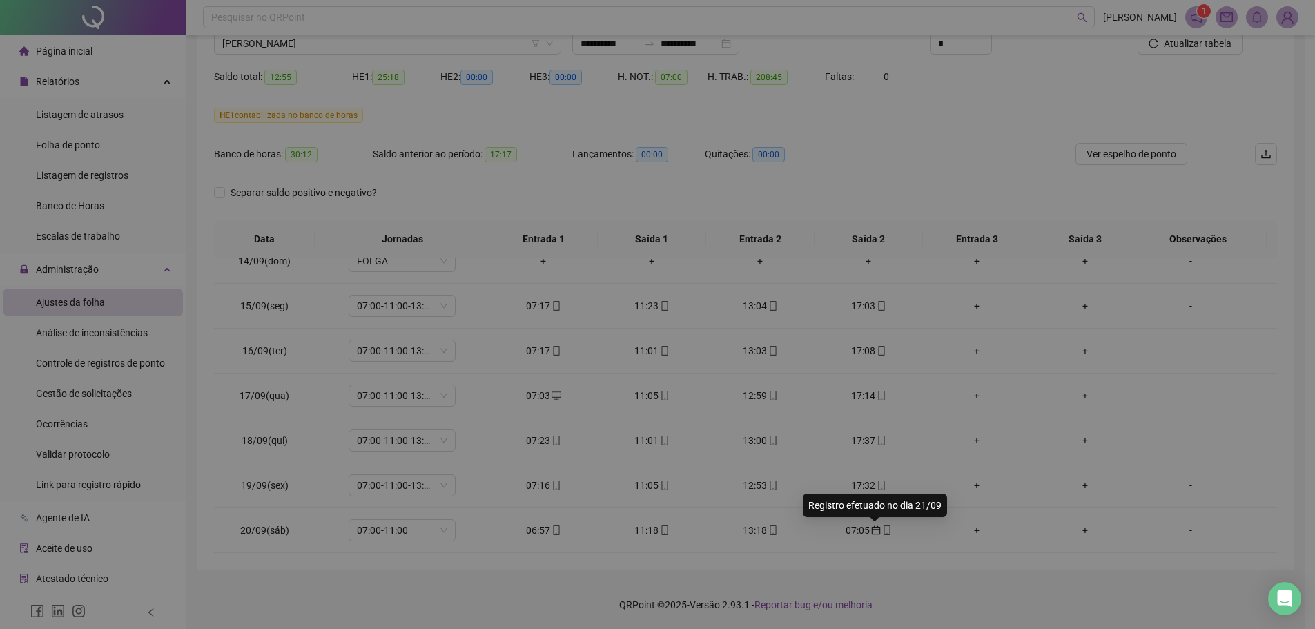
type input "**********"
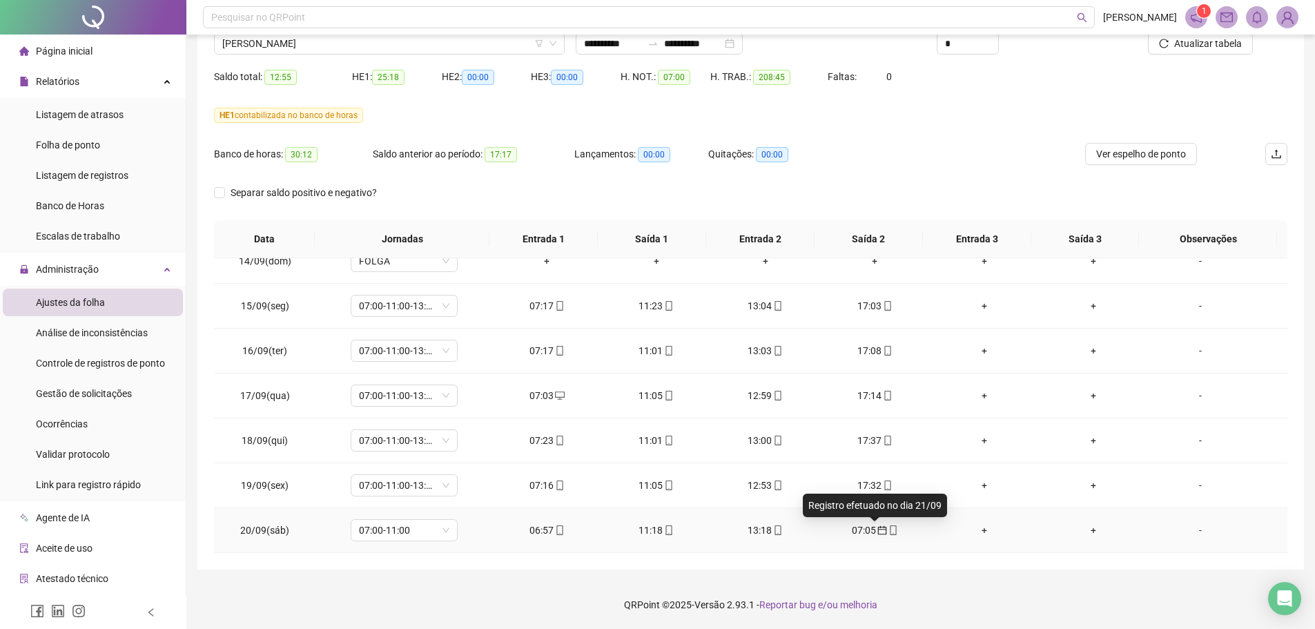
click at [877, 530] on icon "calendar" at bounding box center [882, 530] width 10 height 10
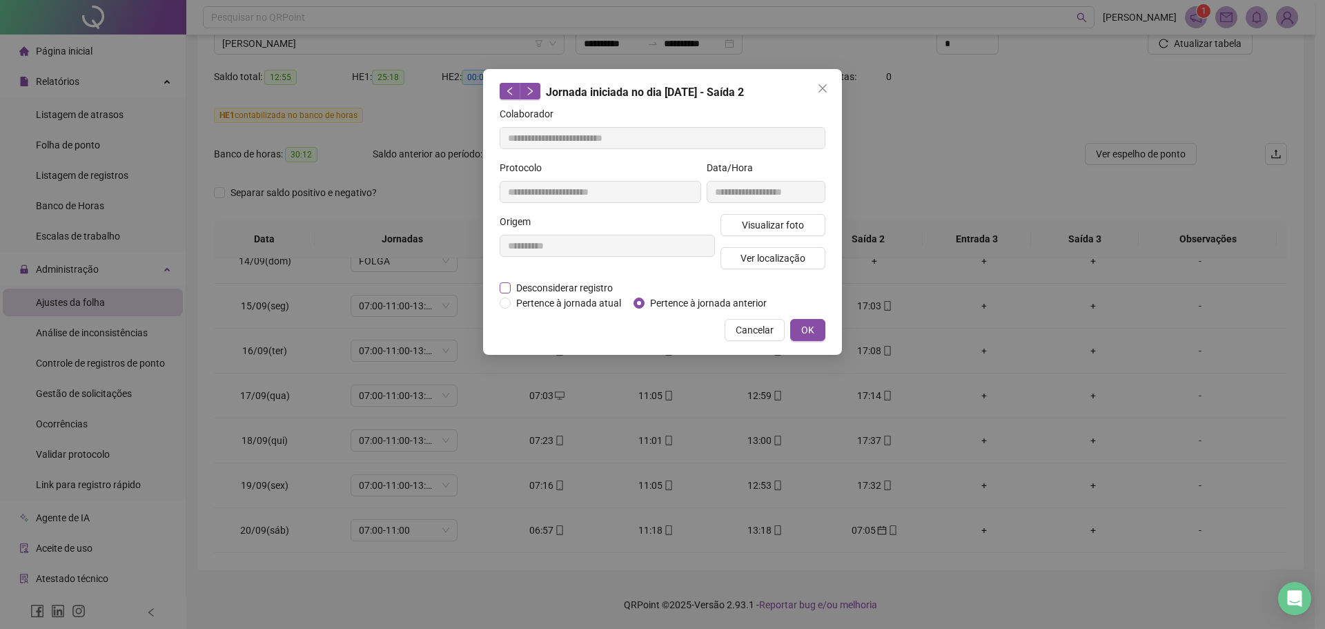
click at [575, 289] on span "Desconsiderar registro" at bounding box center [565, 287] width 108 height 15
click at [554, 304] on span "Pertence à jornada atual" at bounding box center [569, 302] width 116 height 15
click at [797, 335] on button "OK" at bounding box center [807, 330] width 35 height 22
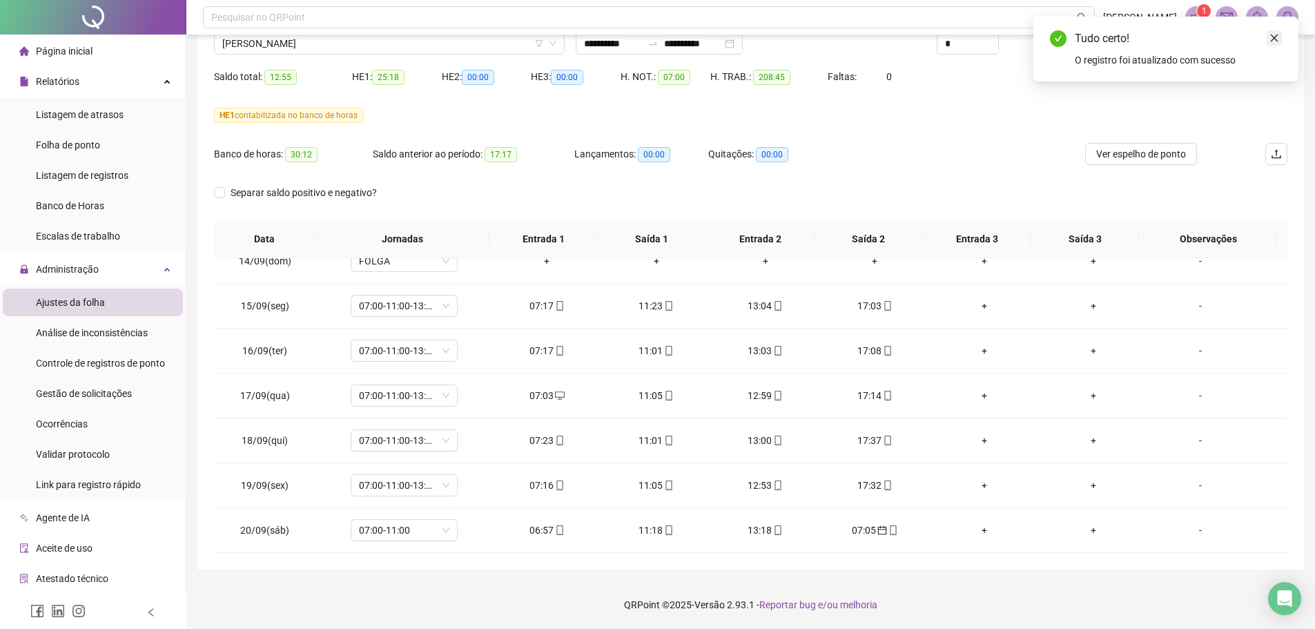
click at [1273, 35] on icon "close" at bounding box center [1274, 38] width 10 height 10
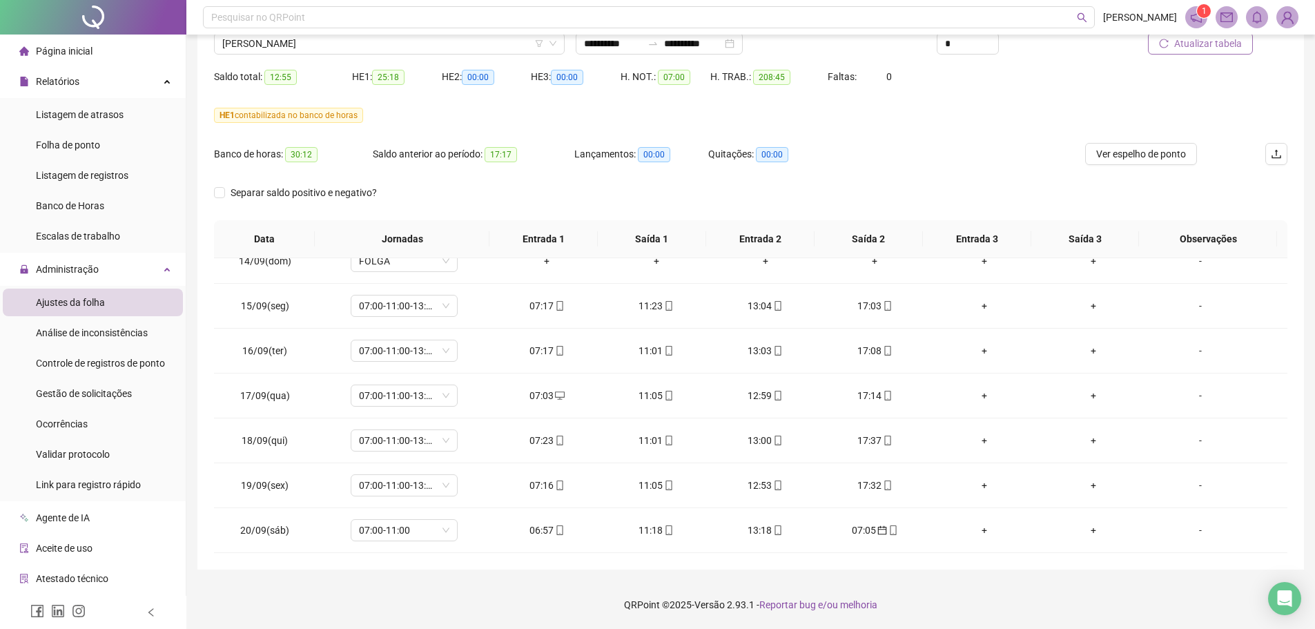
click at [1216, 51] on button "Atualizar tabela" at bounding box center [1200, 43] width 105 height 22
click at [870, 530] on div "+" at bounding box center [874, 530] width 87 height 15
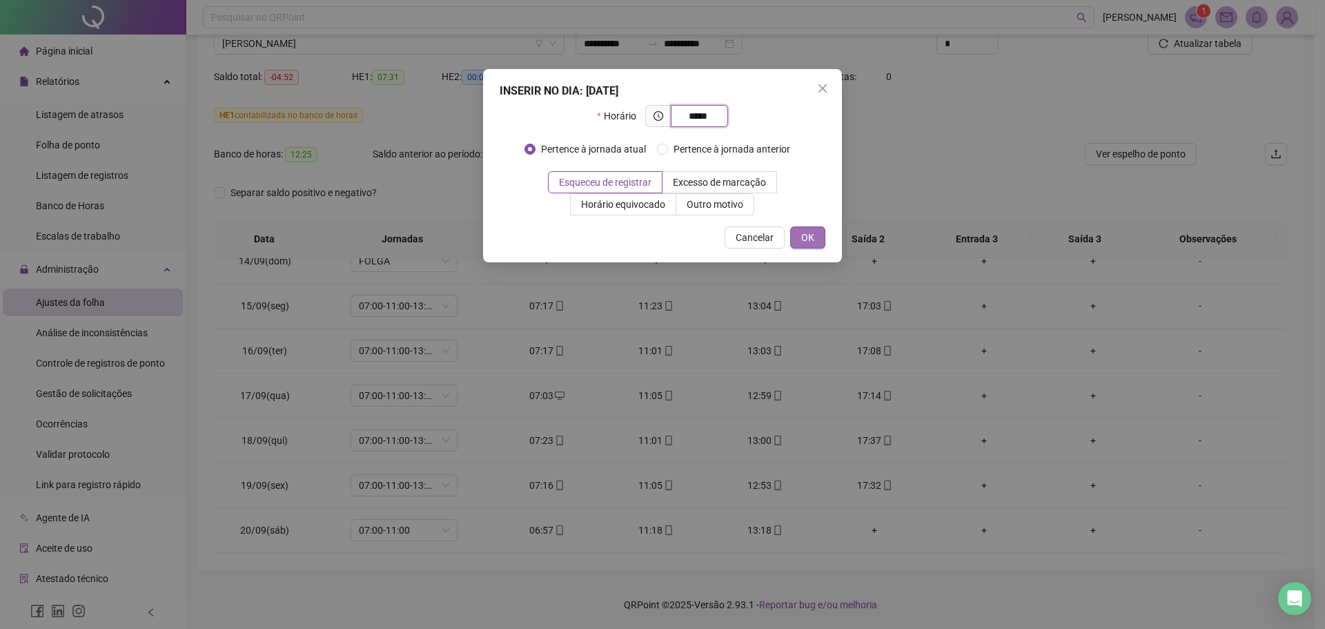
type input "*****"
click at [810, 231] on span "OK" at bounding box center [807, 237] width 13 height 15
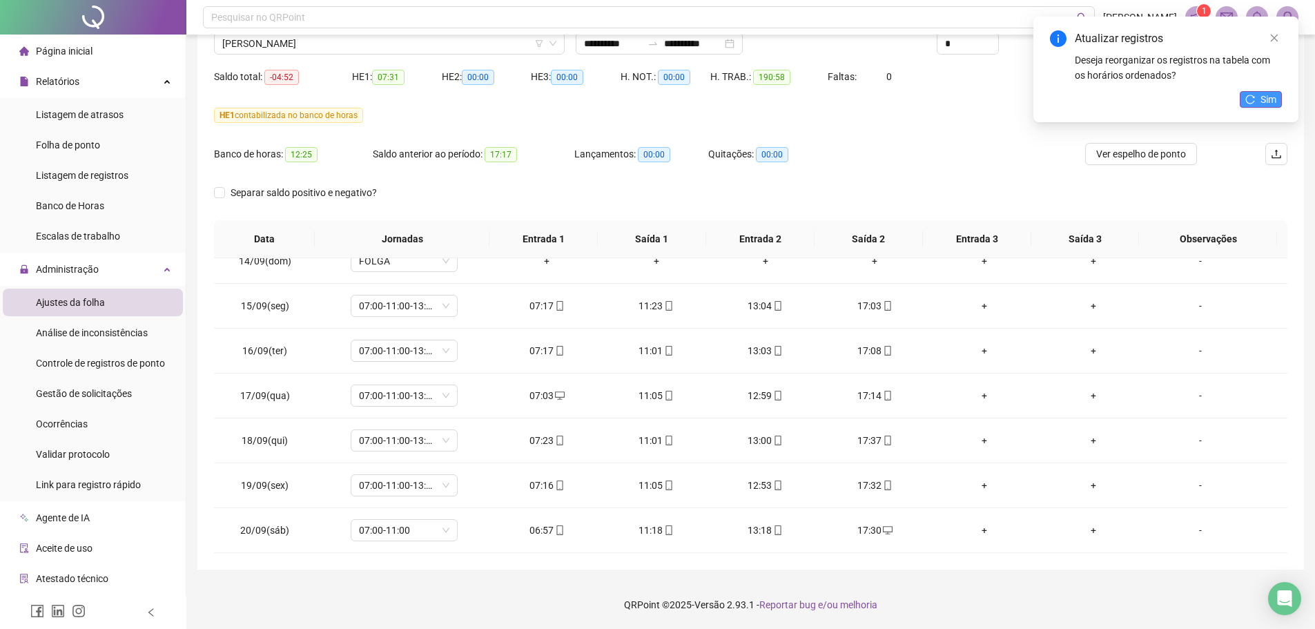
click at [1249, 93] on button "Sim" at bounding box center [1261, 99] width 42 height 17
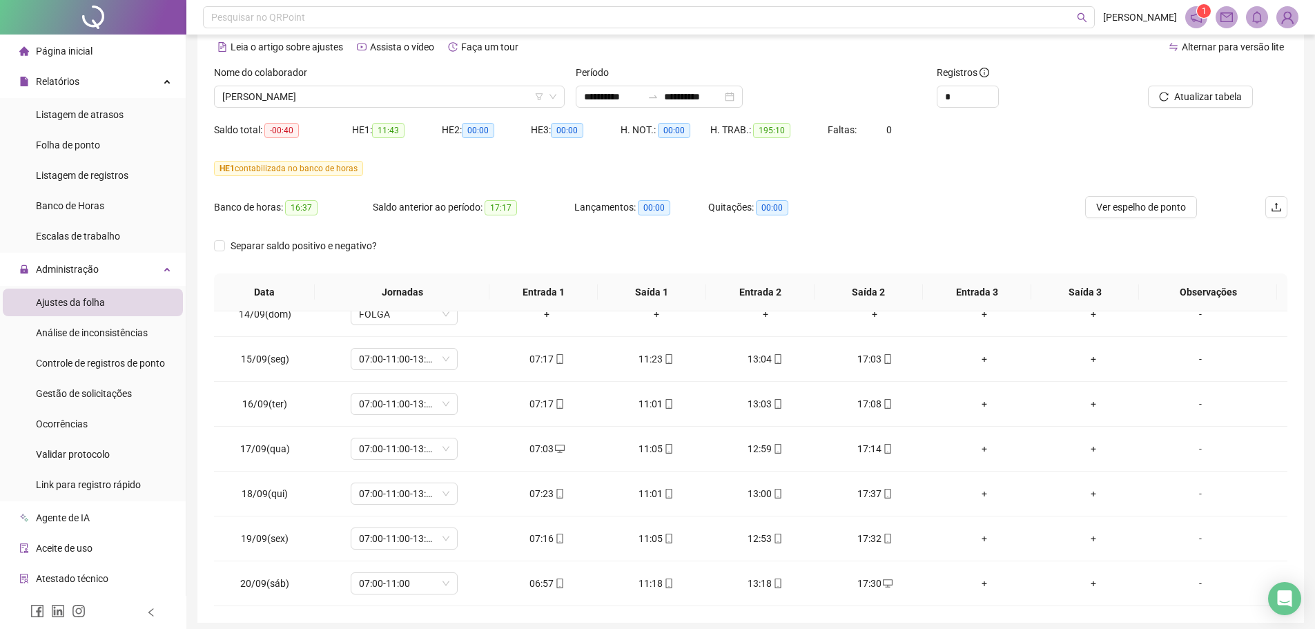
scroll to position [46, 0]
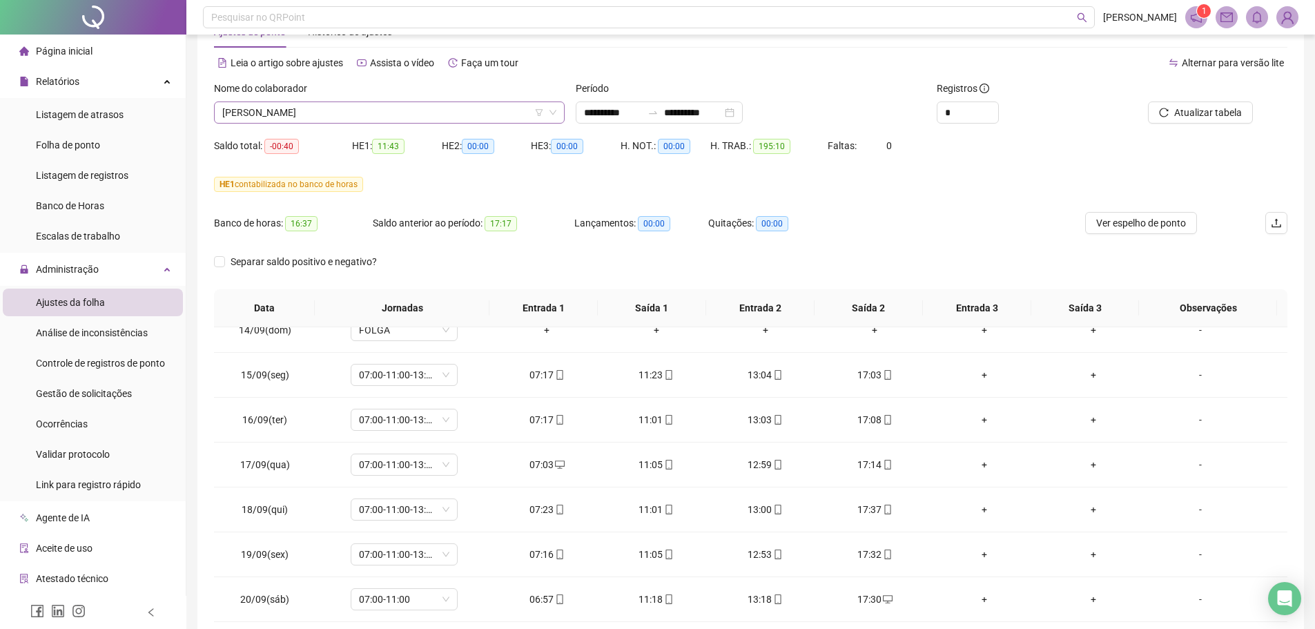
click at [342, 102] on span "[PERSON_NAME]" at bounding box center [389, 112] width 334 height 21
click at [329, 119] on span "[PERSON_NAME]" at bounding box center [389, 112] width 334 height 21
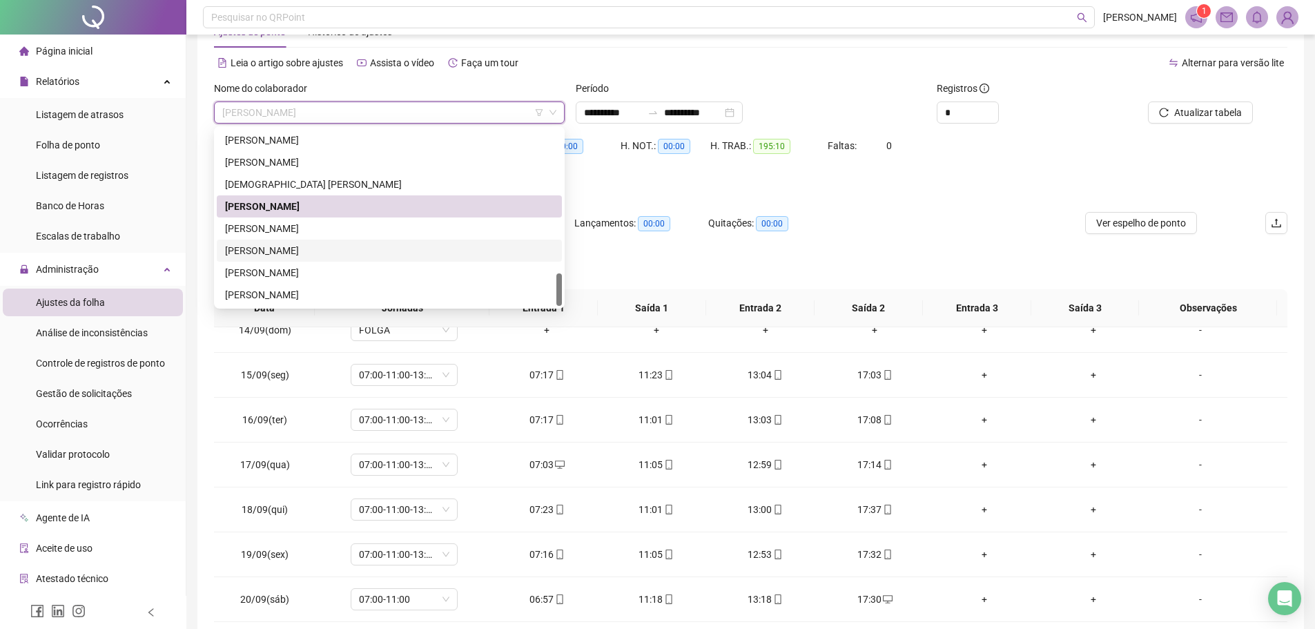
scroll to position [115, 0]
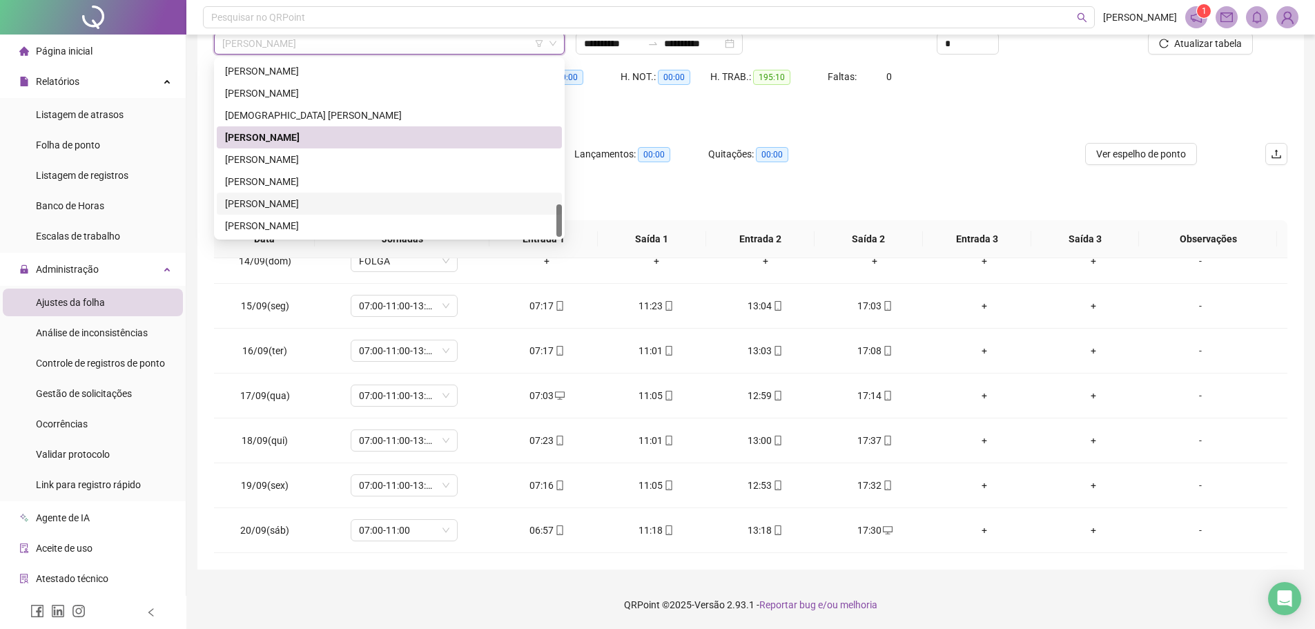
click at [273, 204] on div "[PERSON_NAME]" at bounding box center [389, 203] width 329 height 15
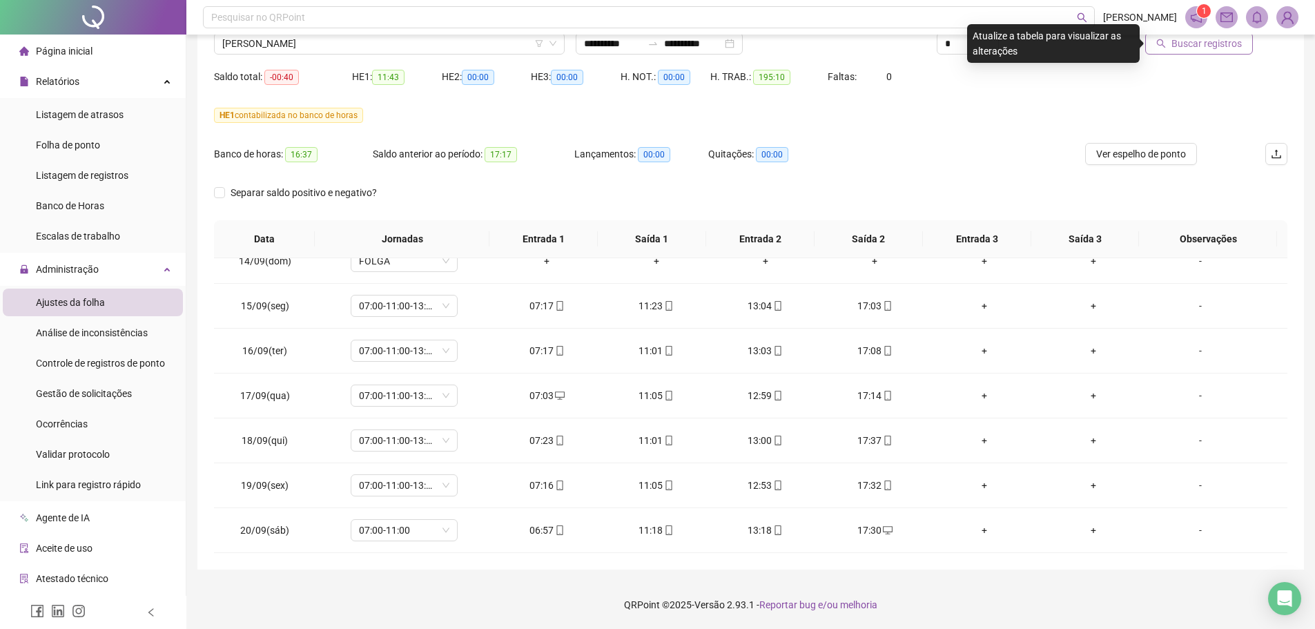
click at [1239, 45] on span "Buscar registros" at bounding box center [1206, 43] width 70 height 15
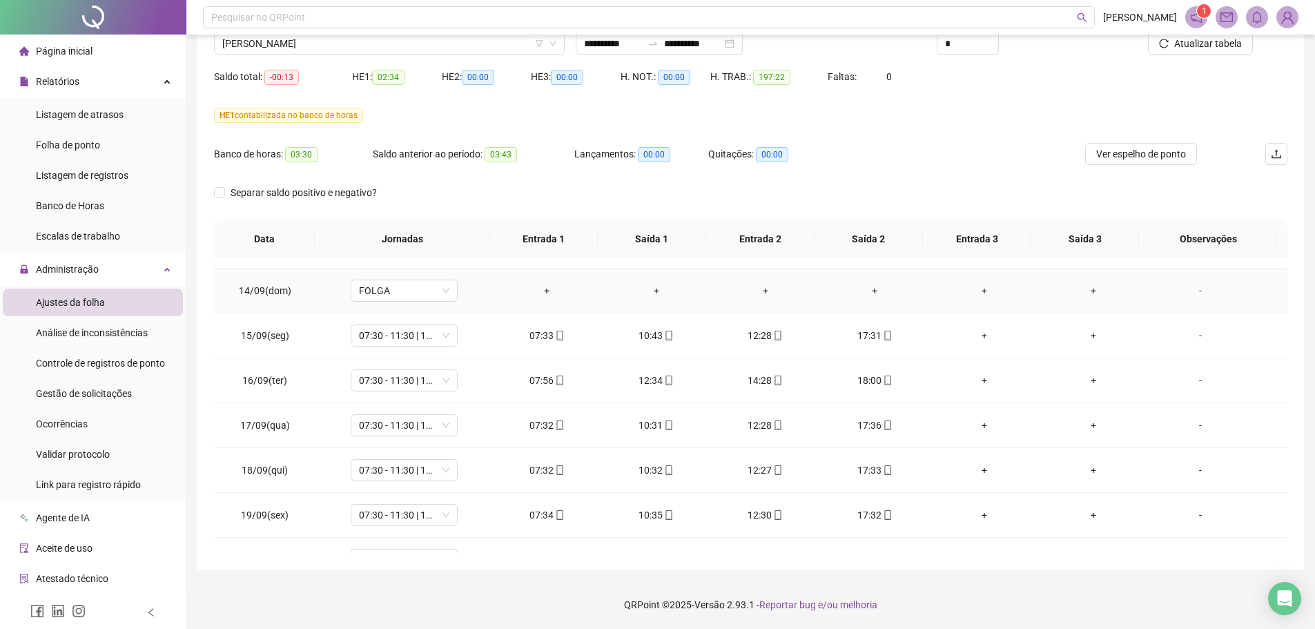
scroll to position [1096, 0]
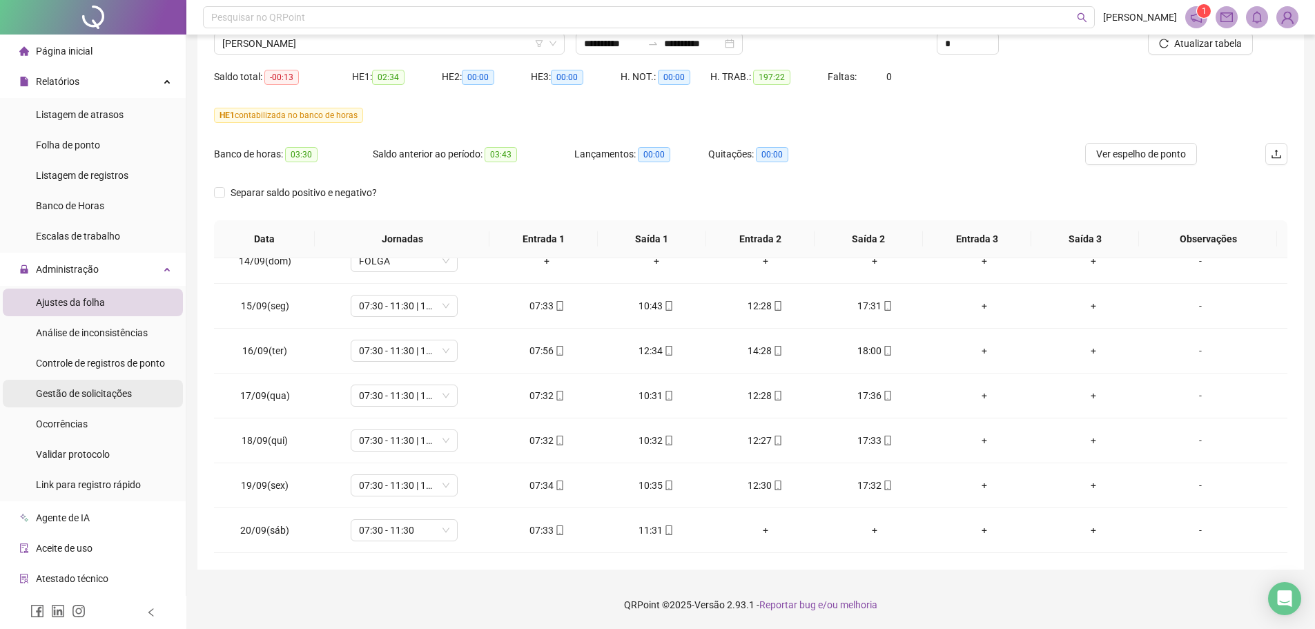
click at [83, 396] on span "Gestão de solicitações" at bounding box center [84, 393] width 96 height 11
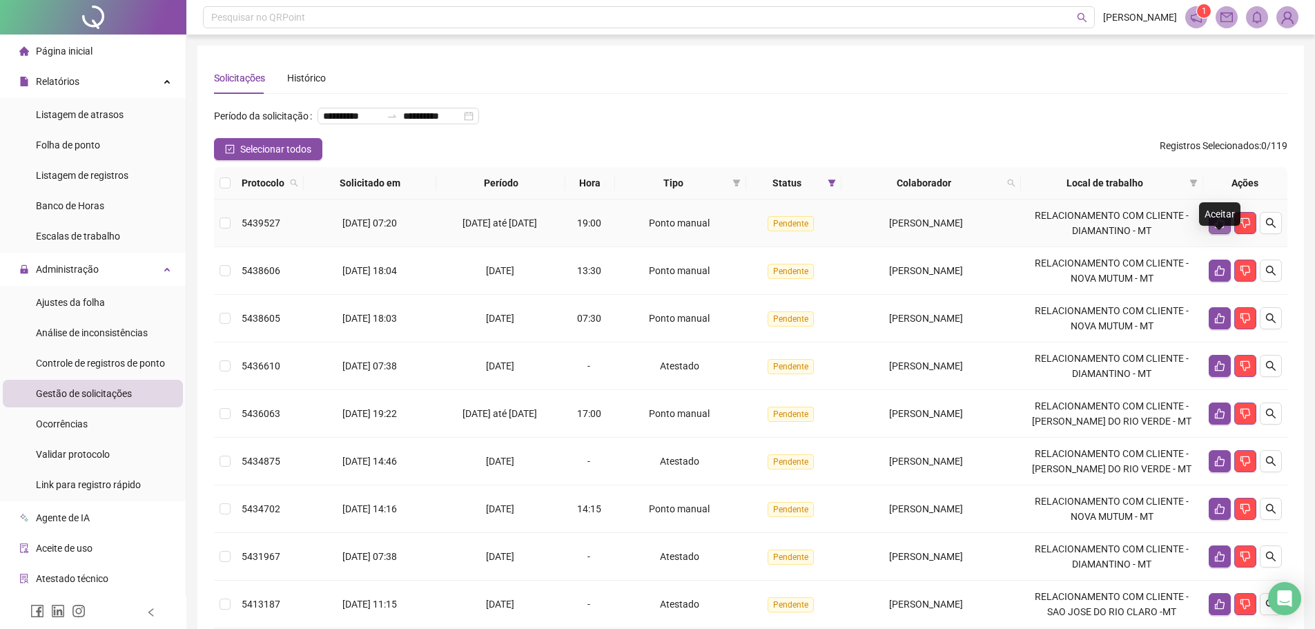
click at [1212, 234] on button "button" at bounding box center [1220, 223] width 22 height 22
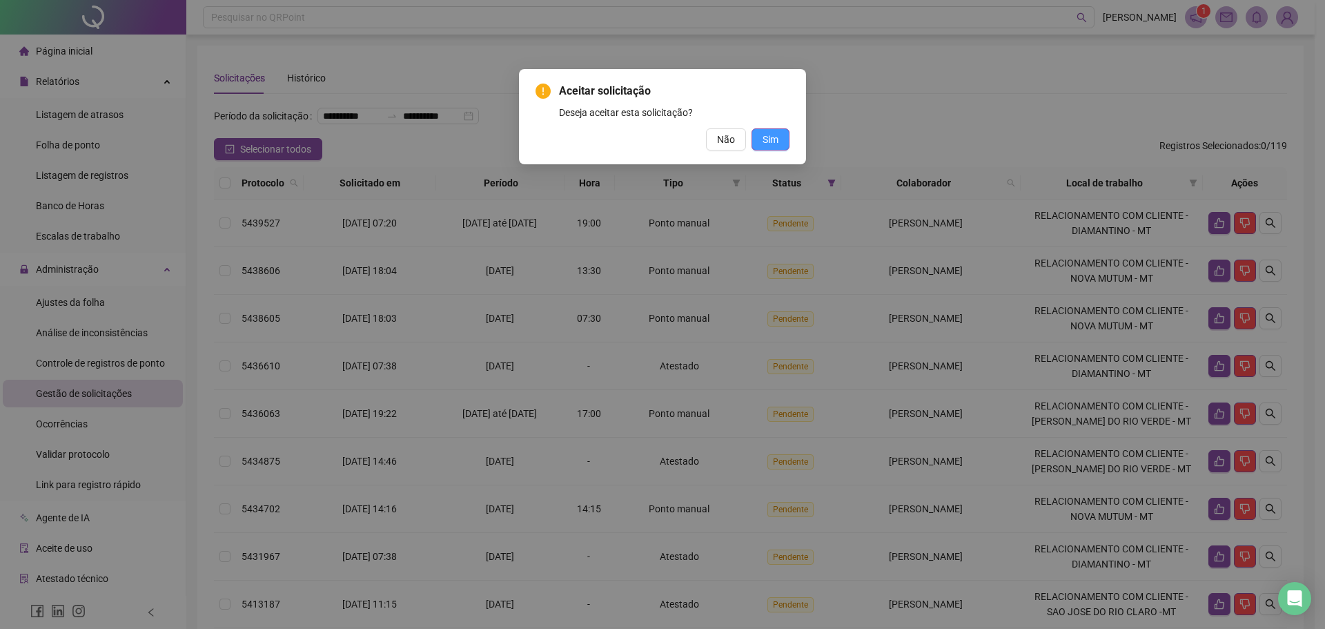
click at [771, 148] on button "Sim" at bounding box center [771, 139] width 38 height 22
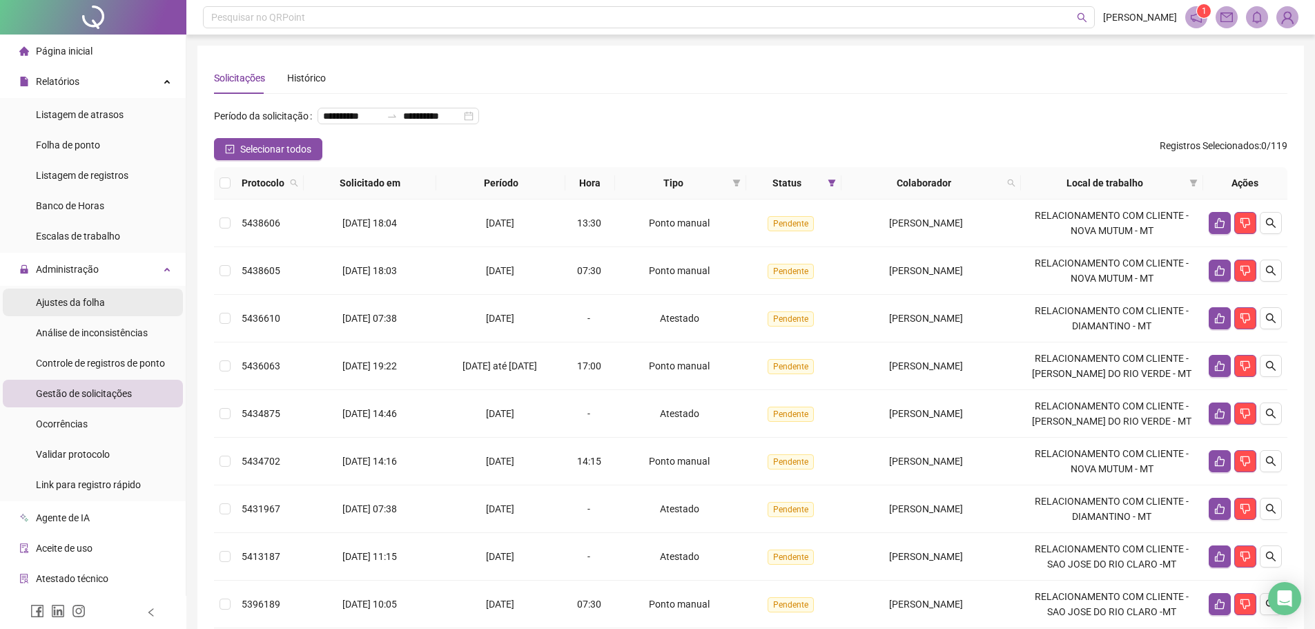
click at [71, 303] on span "Ajustes da folha" at bounding box center [70, 302] width 69 height 11
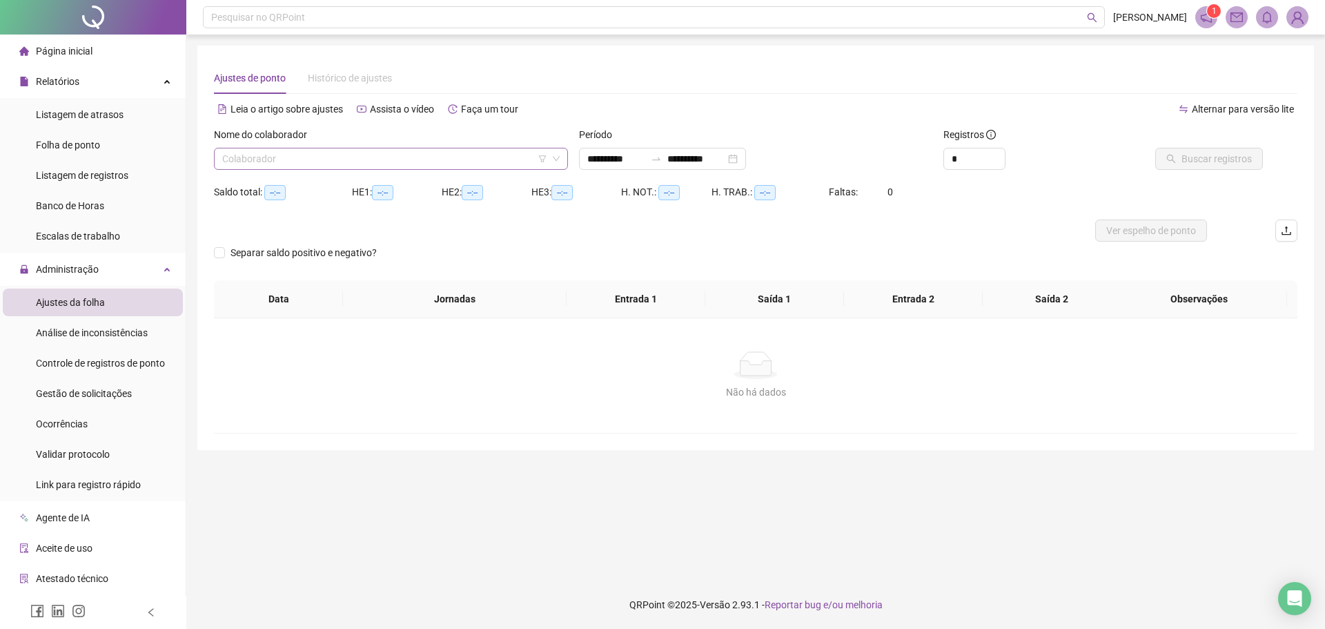
click at [327, 154] on input "search" at bounding box center [384, 158] width 325 height 21
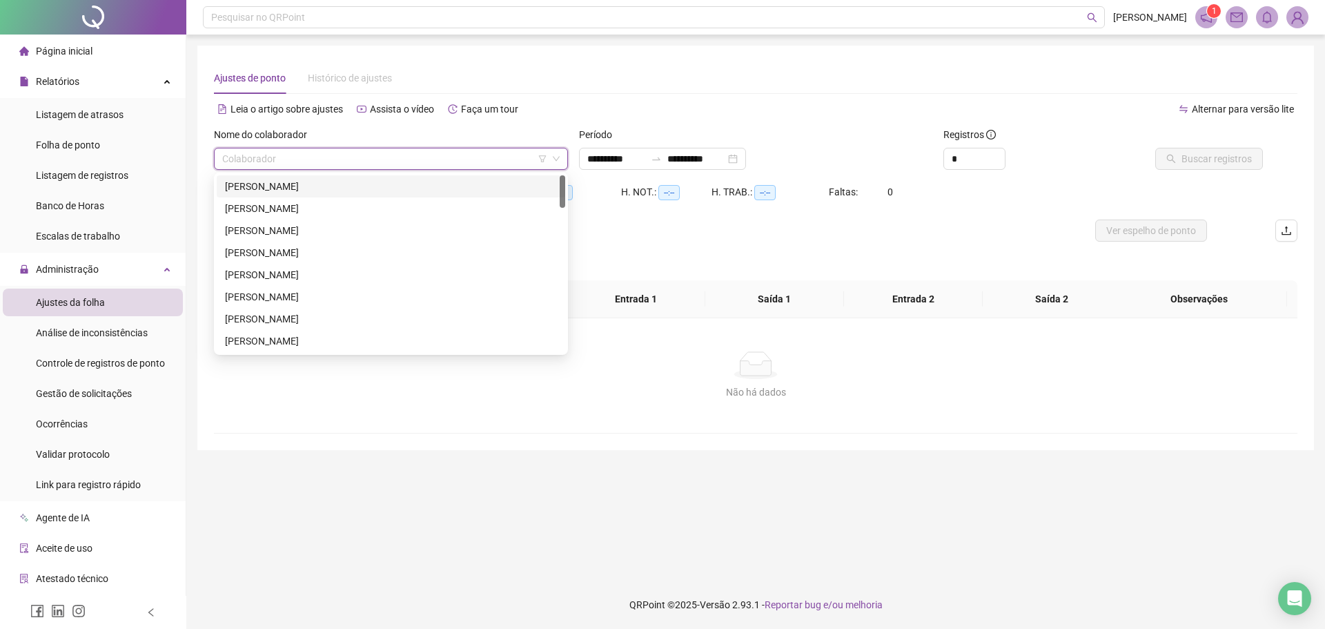
click at [265, 188] on div "[PERSON_NAME]" at bounding box center [391, 186] width 332 height 15
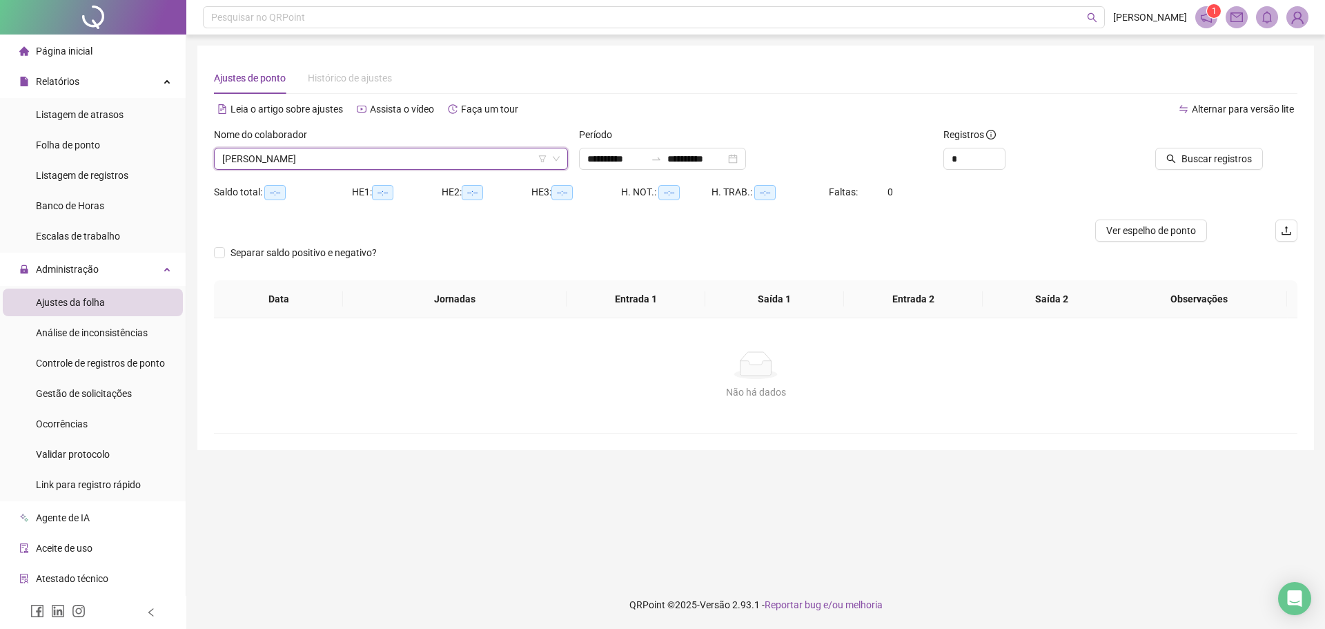
click at [569, 168] on div "Nome do colaborador [PERSON_NAME]" at bounding box center [390, 154] width 365 height 54
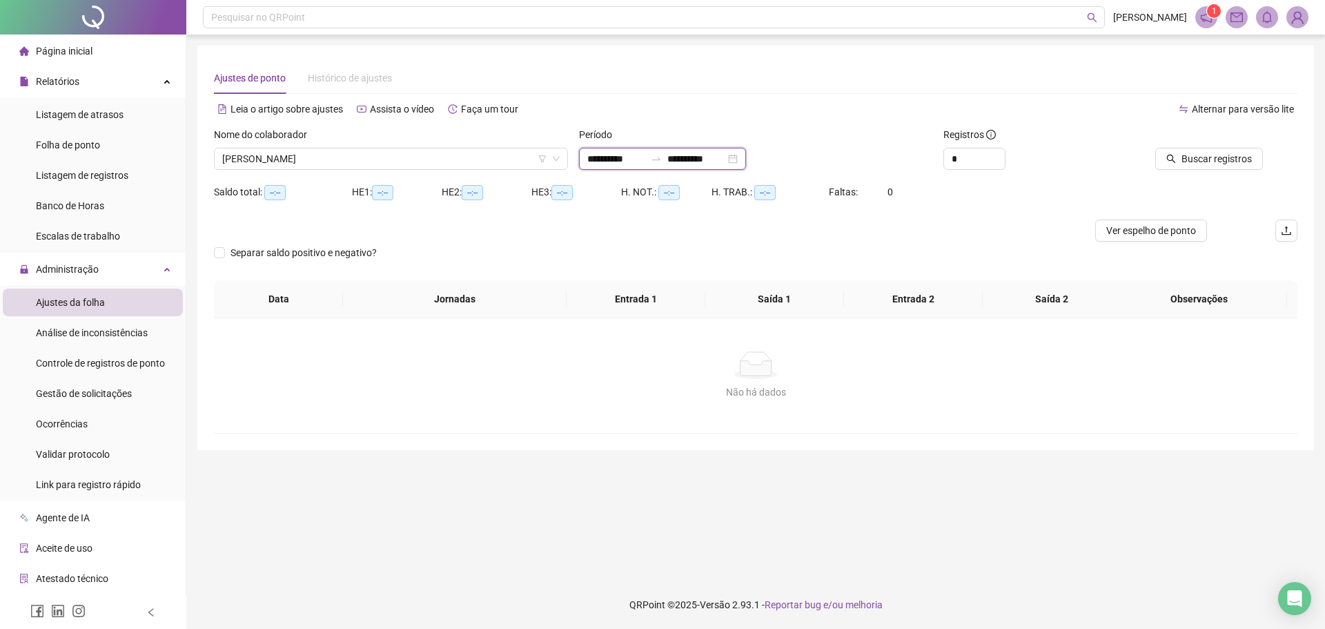
click at [619, 158] on input "**********" at bounding box center [616, 158] width 58 height 15
type input "**********"
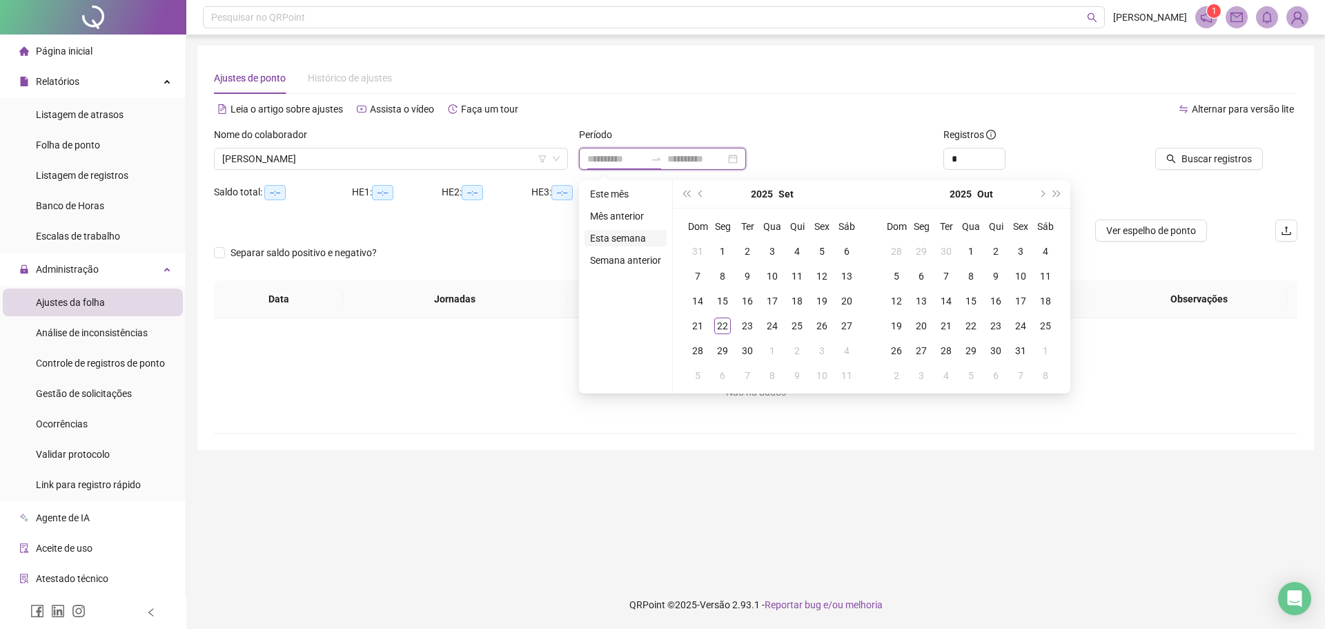
type input "**********"
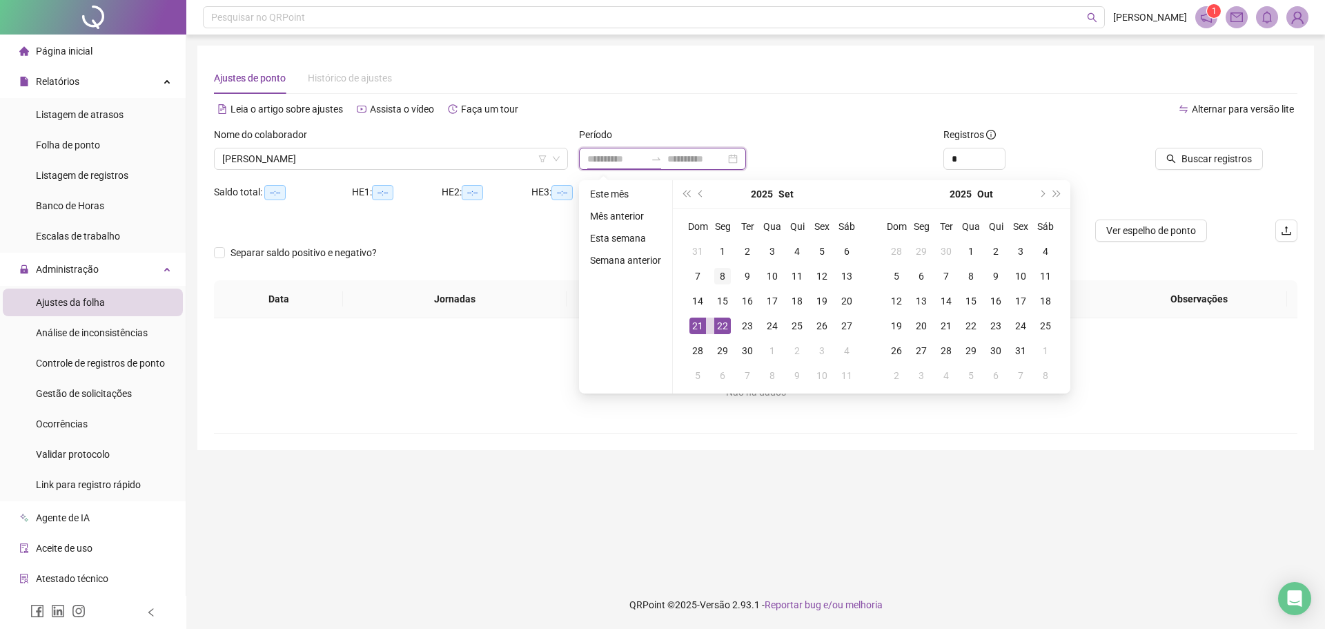
type input "**********"
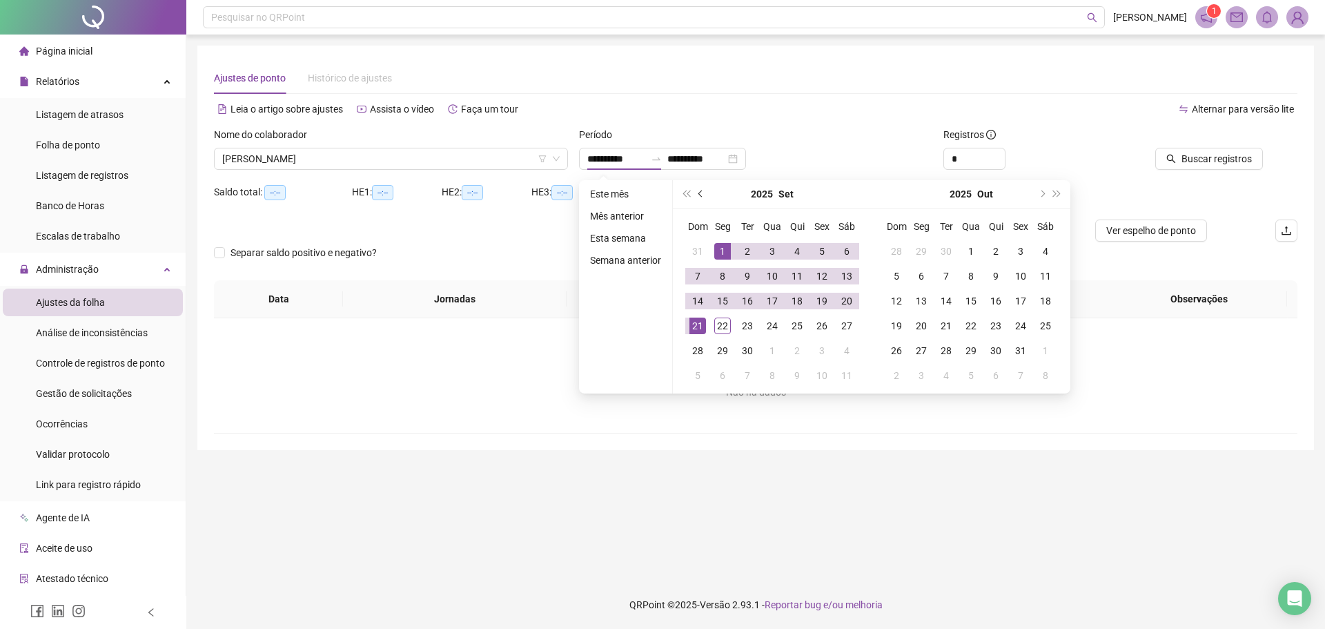
click at [702, 195] on span "prev-year" at bounding box center [702, 194] width 7 height 7
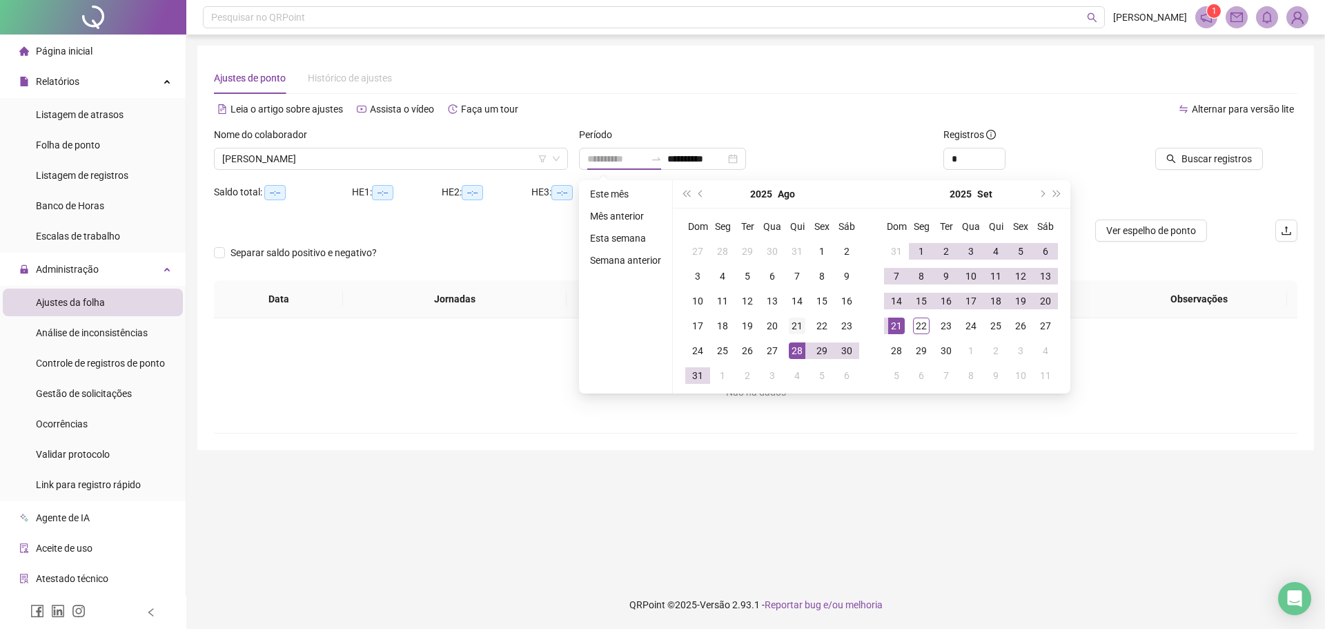
type input "**********"
click at [797, 324] on div "21" at bounding box center [797, 326] width 17 height 17
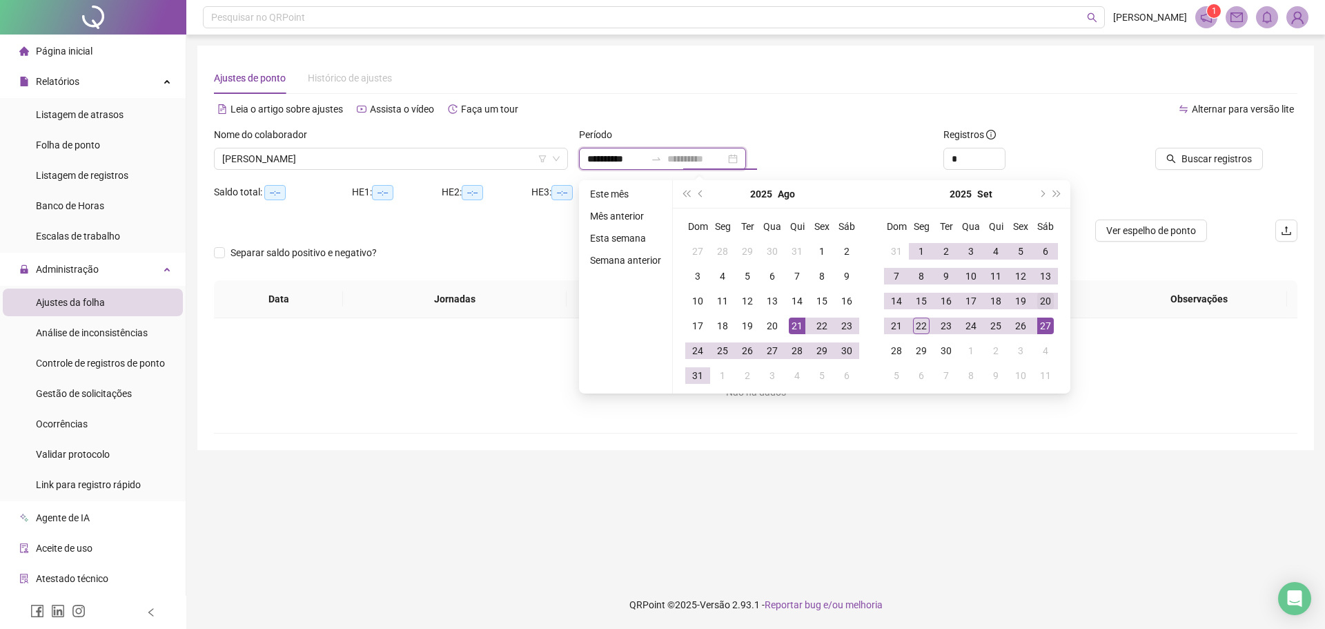
type input "**********"
click at [1038, 304] on div "20" at bounding box center [1045, 301] width 17 height 17
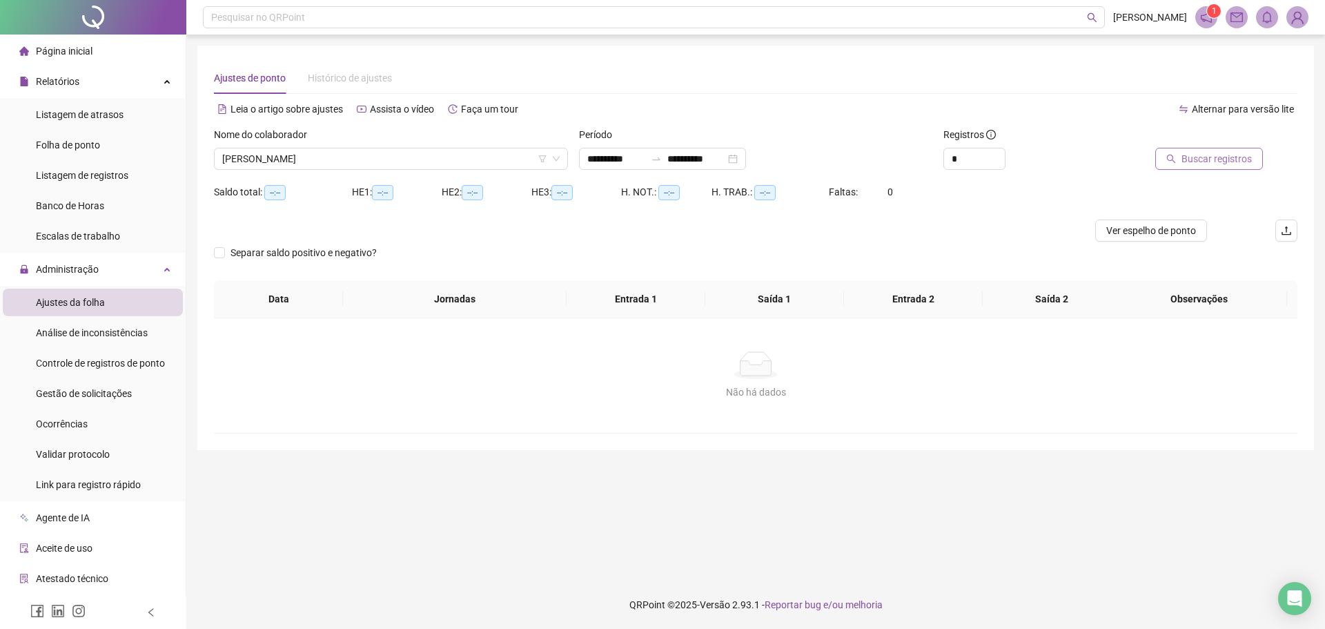
click at [1222, 162] on span "Buscar registros" at bounding box center [1217, 158] width 70 height 15
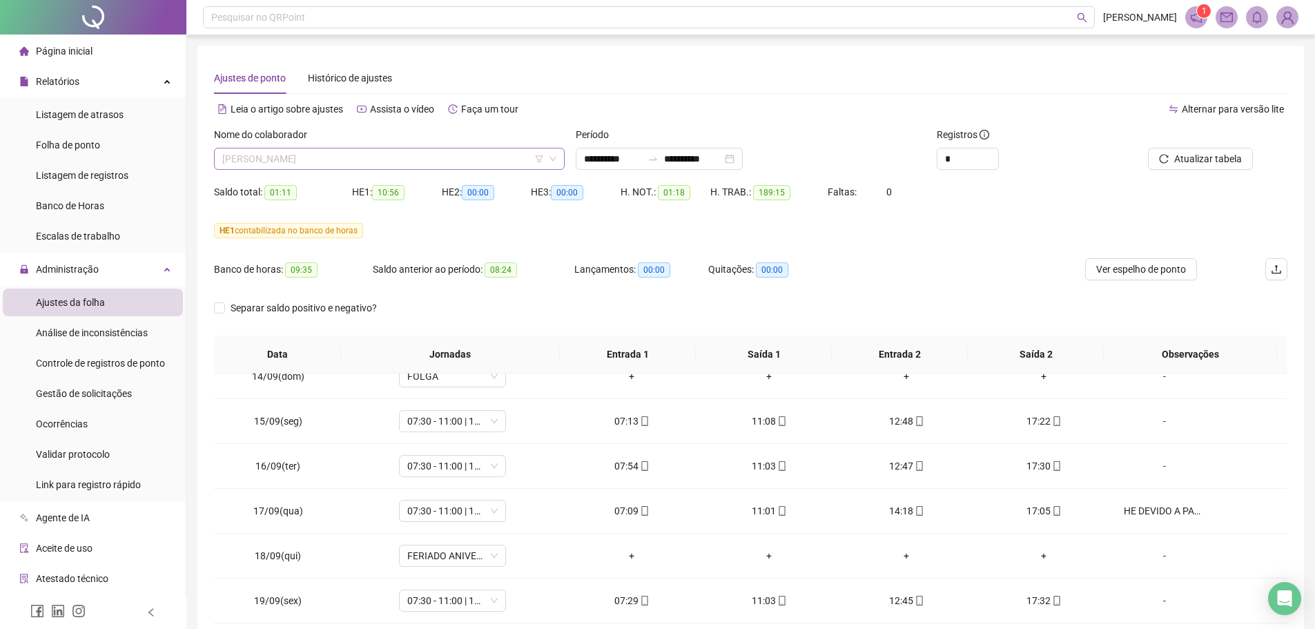
click at [329, 169] on div "[PERSON_NAME]" at bounding box center [389, 159] width 351 height 22
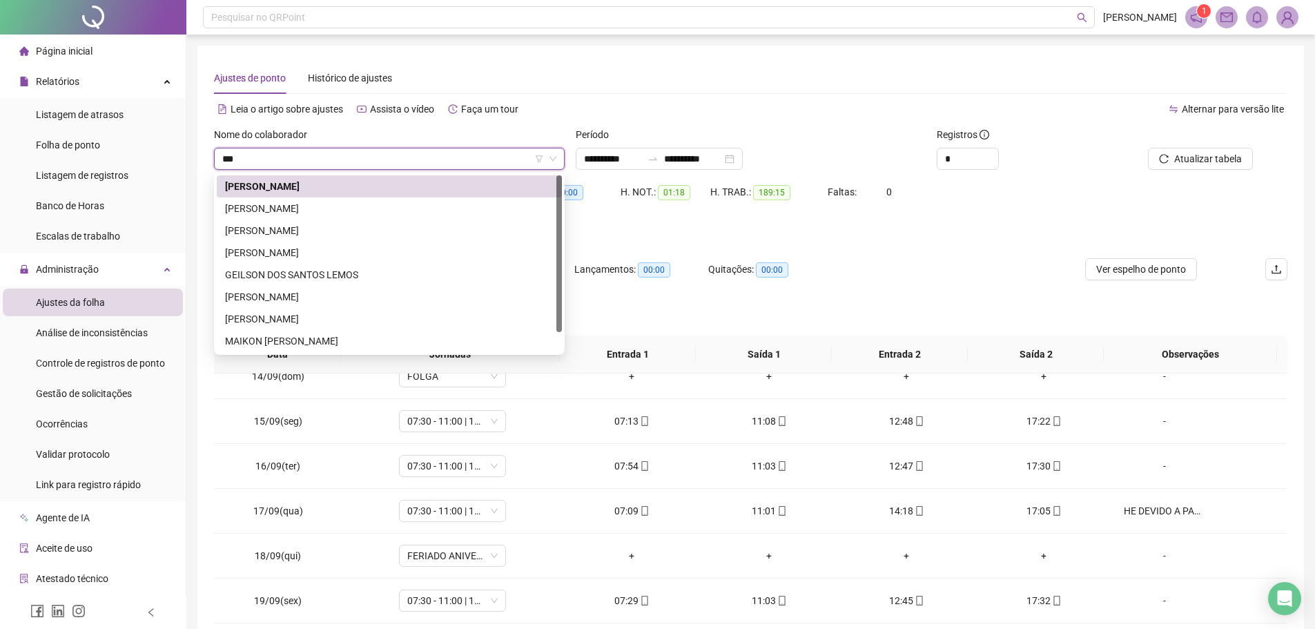
type input "****"
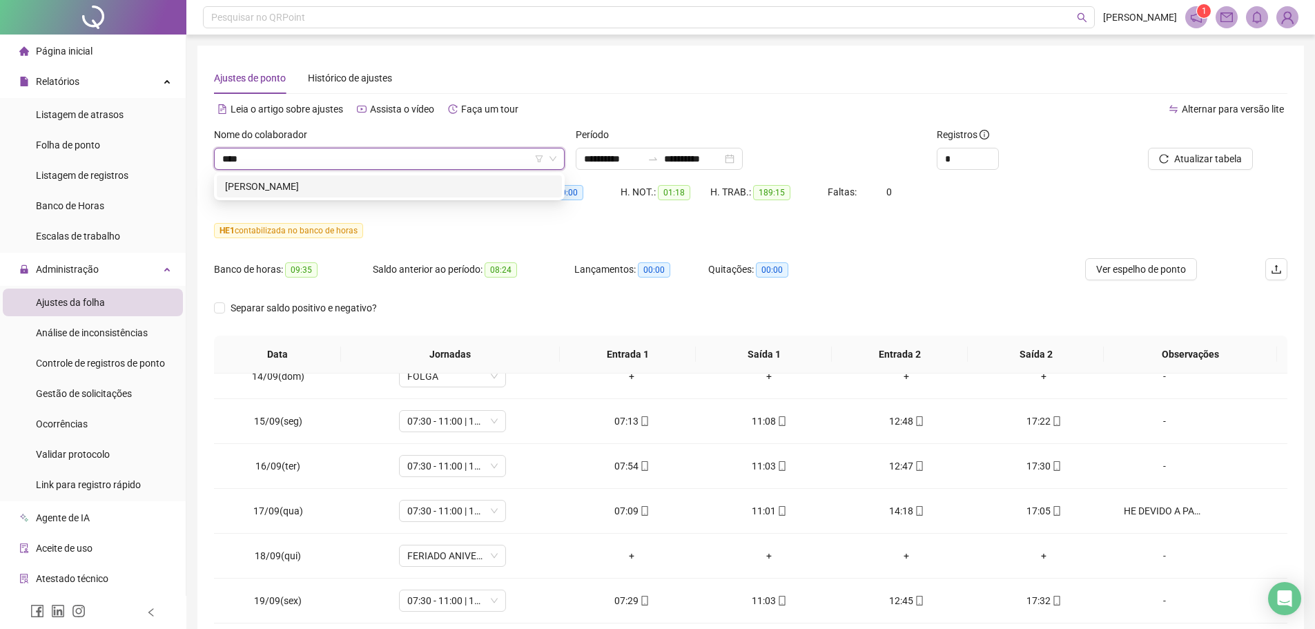
click at [318, 191] on div "[PERSON_NAME]" at bounding box center [389, 186] width 329 height 15
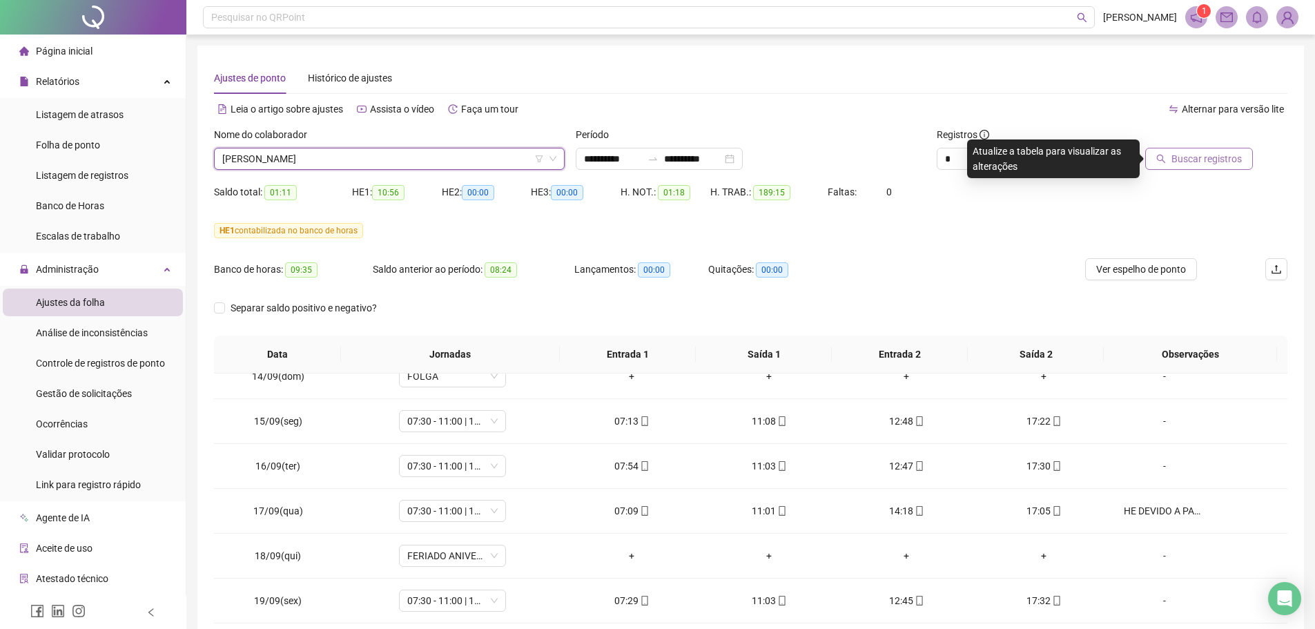
click at [1168, 153] on button "Buscar registros" at bounding box center [1199, 159] width 108 height 22
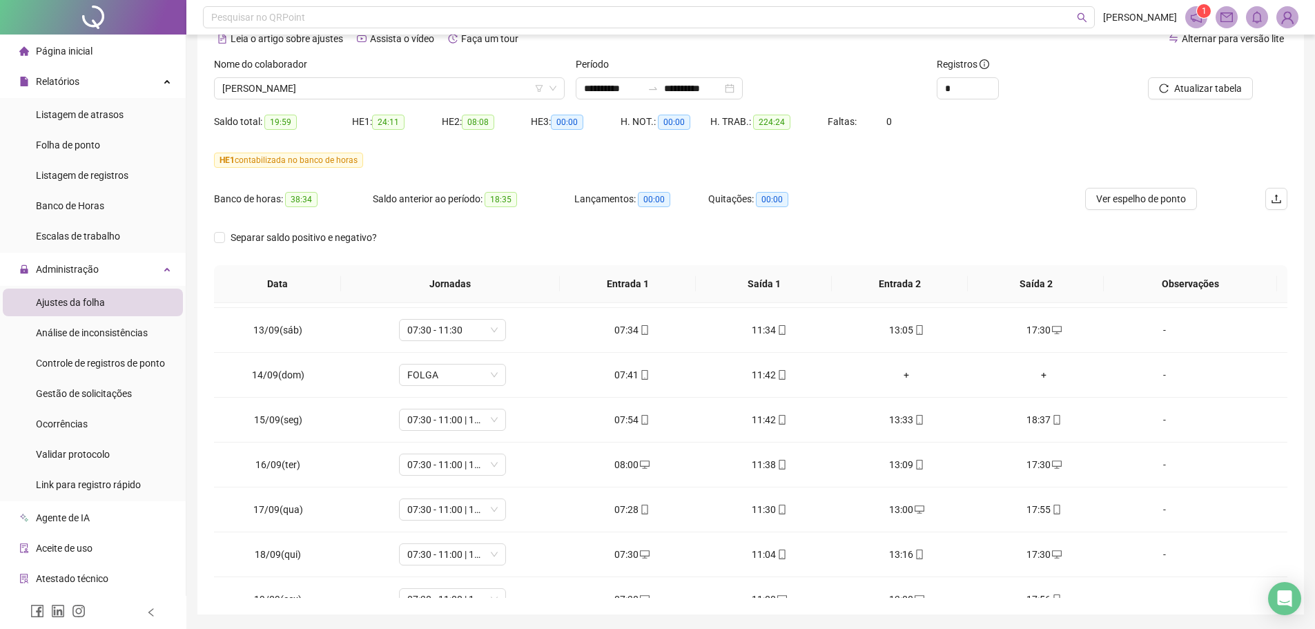
scroll to position [46, 0]
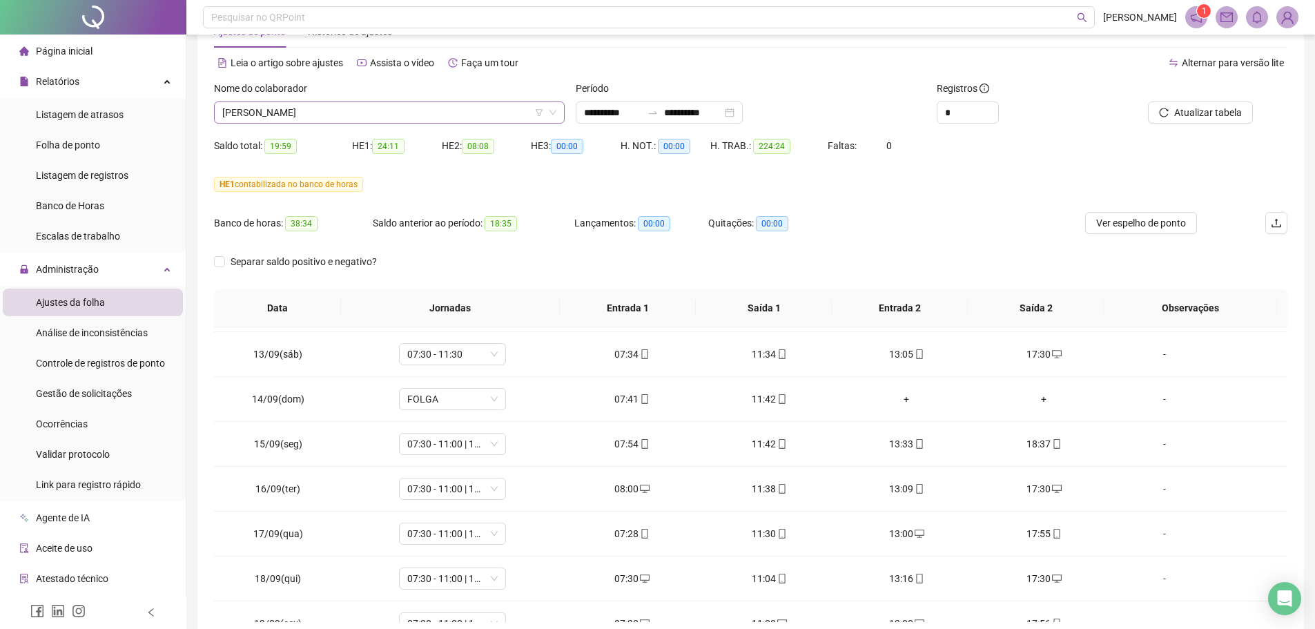
click at [385, 112] on span "[PERSON_NAME]" at bounding box center [389, 112] width 334 height 21
click at [325, 112] on span "[PERSON_NAME]" at bounding box center [389, 112] width 334 height 21
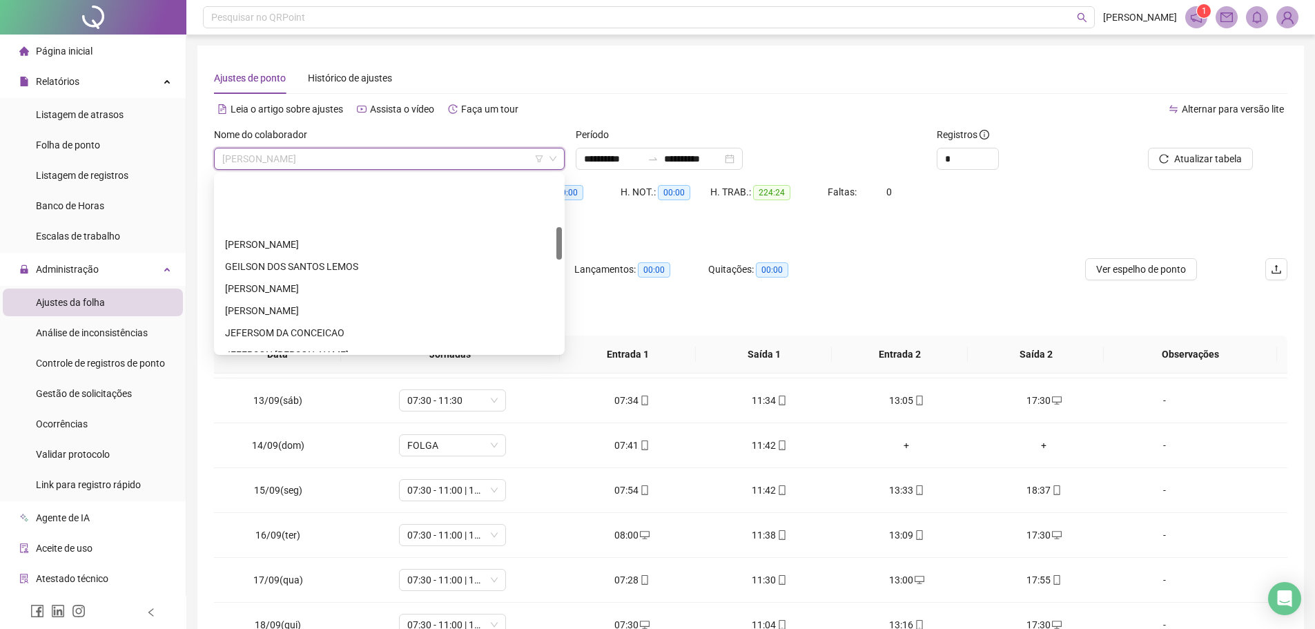
scroll to position [276, 0]
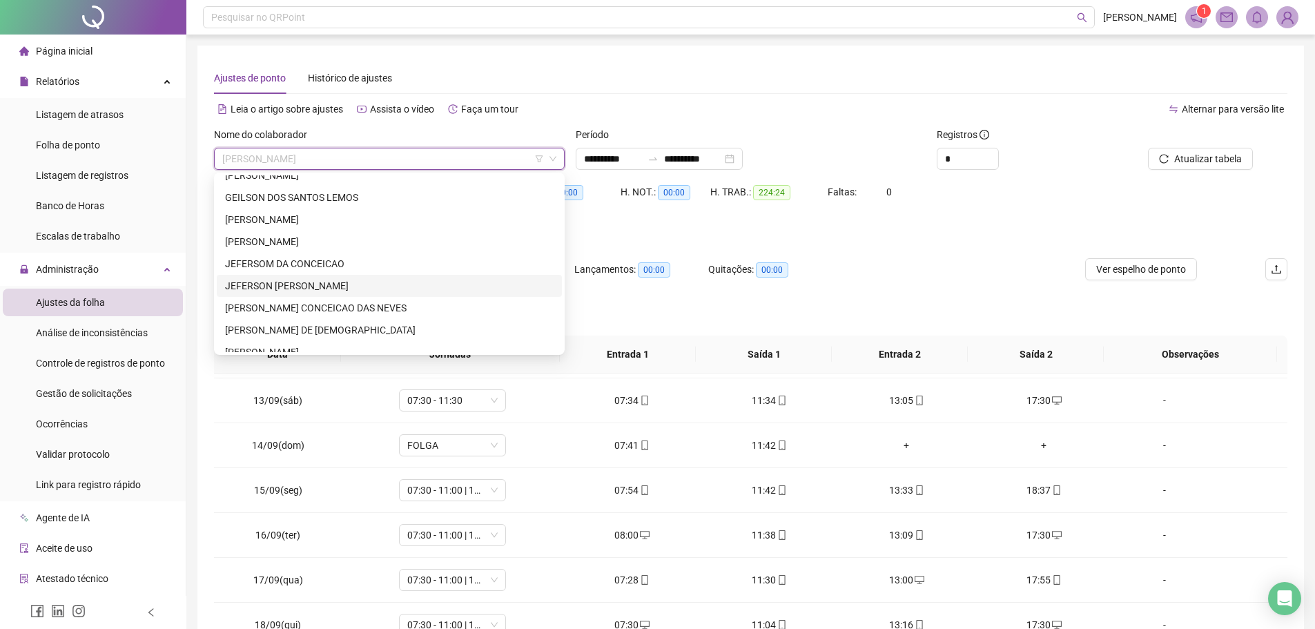
click at [264, 282] on div "JEFERSON [PERSON_NAME]" at bounding box center [389, 285] width 329 height 15
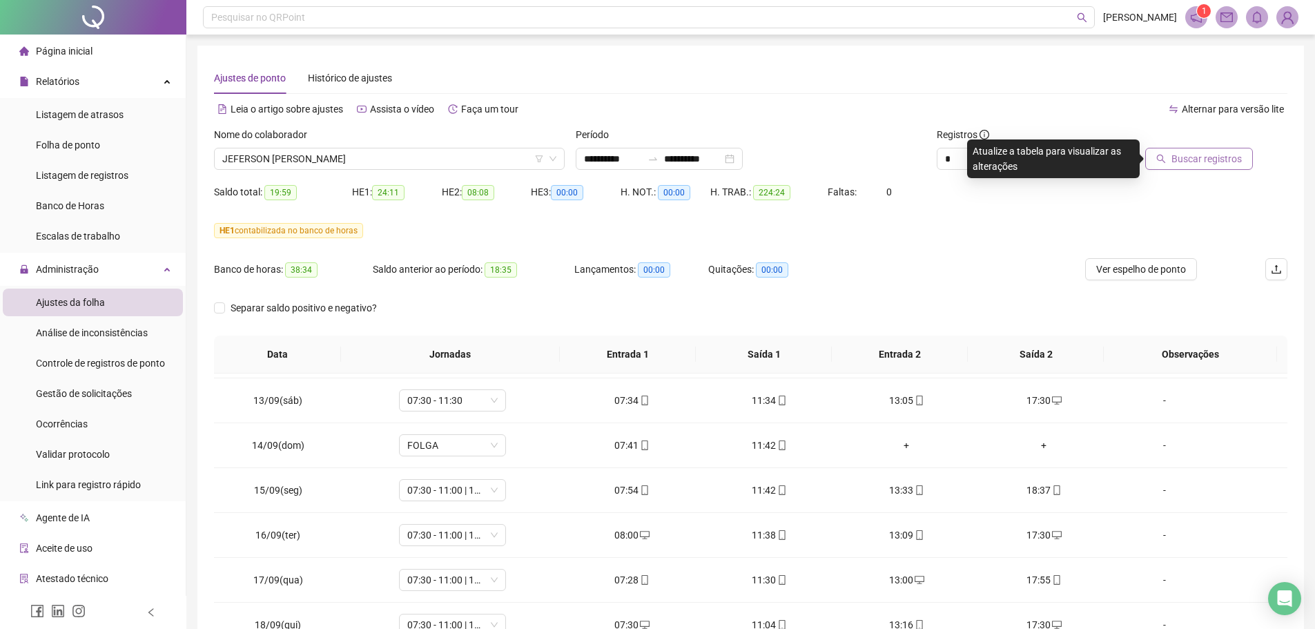
click at [1233, 150] on button "Buscar registros" at bounding box center [1199, 159] width 108 height 22
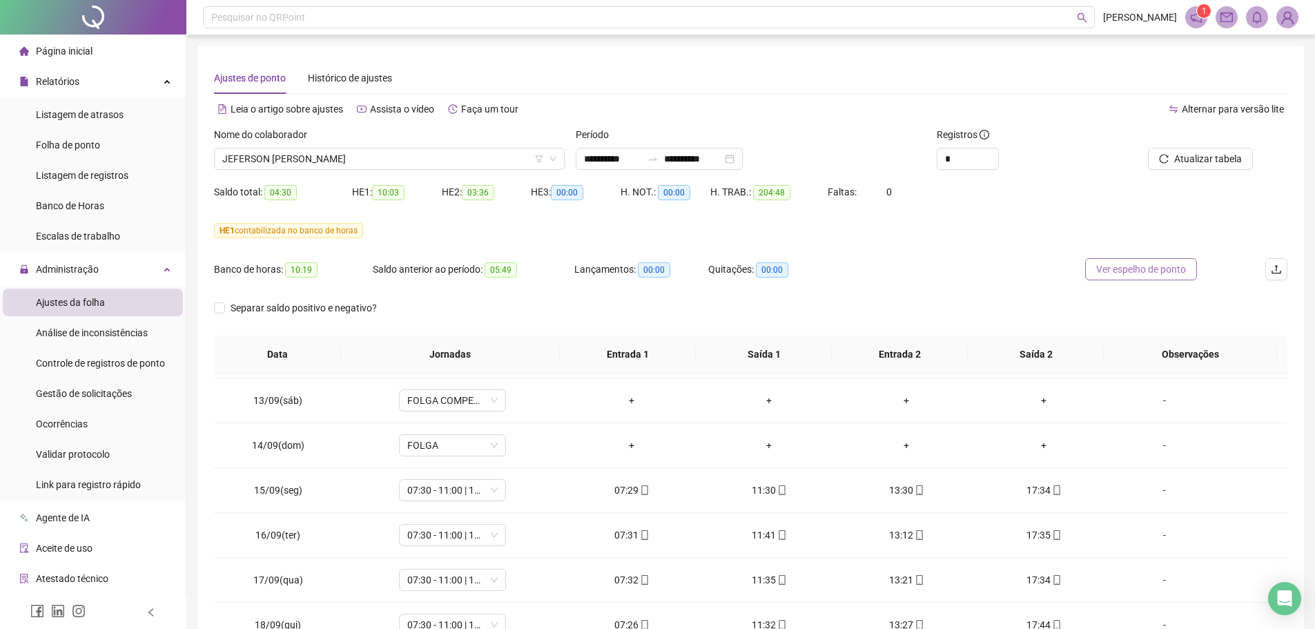
click at [1142, 272] on span "Ver espelho de ponto" at bounding box center [1141, 269] width 90 height 15
click at [367, 155] on span "JEFERSON [PERSON_NAME]" at bounding box center [389, 158] width 334 height 21
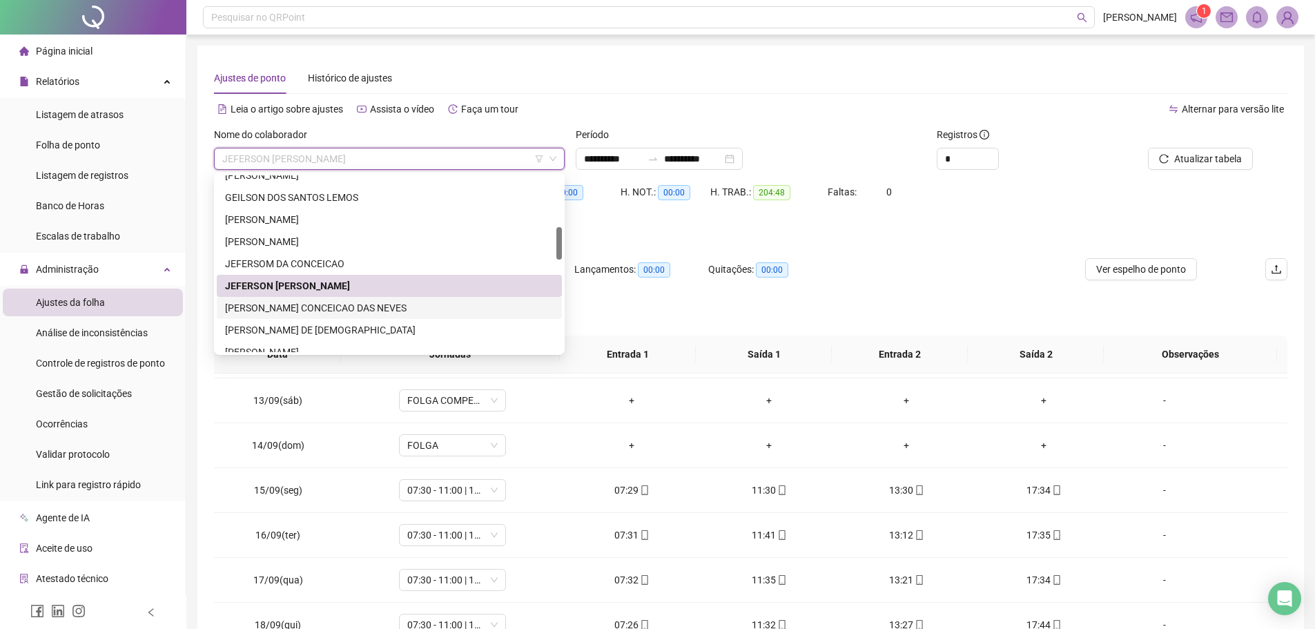
click at [302, 303] on div "[PERSON_NAME] CONCEICAO DAS NEVES" at bounding box center [389, 307] width 329 height 15
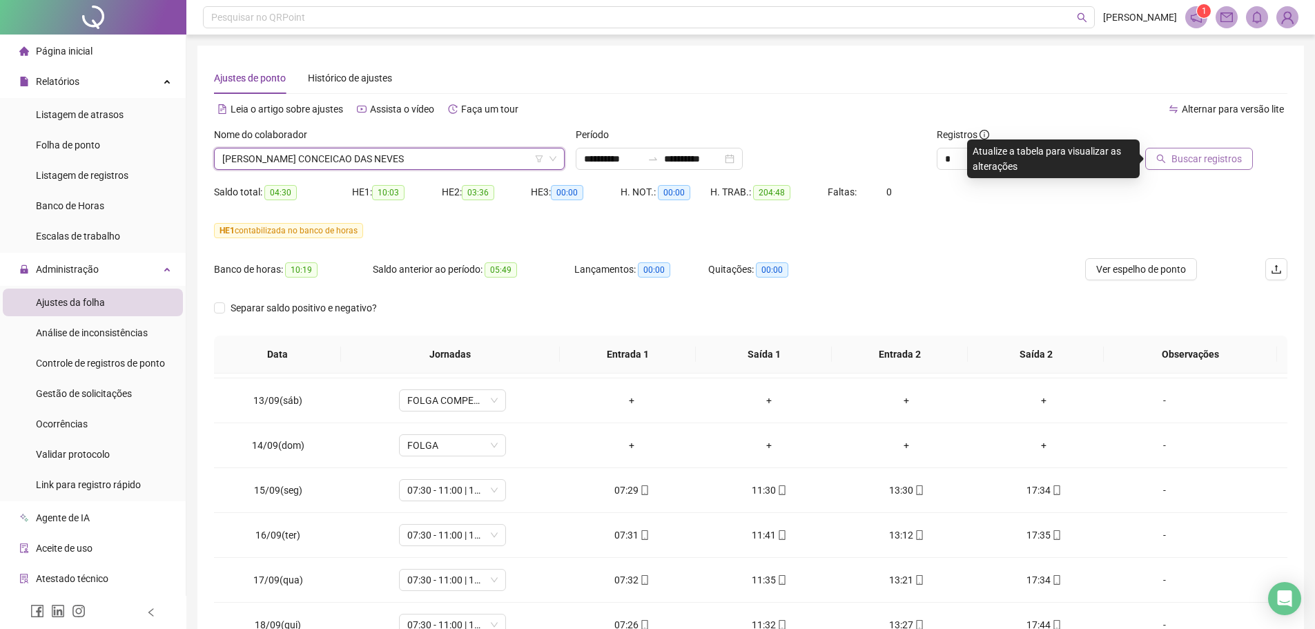
click at [1200, 155] on span "Buscar registros" at bounding box center [1206, 158] width 70 height 15
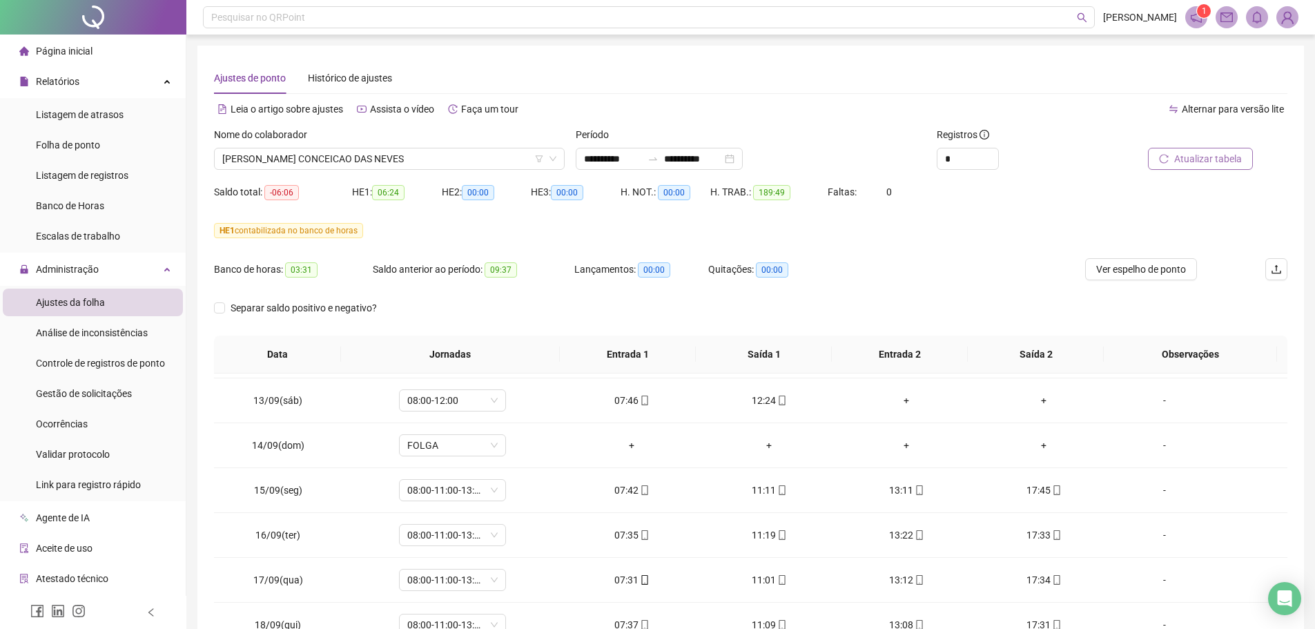
click at [1190, 160] on span "Atualizar tabela" at bounding box center [1208, 158] width 68 height 15
click at [1136, 277] on button "Ver espelho de ponto" at bounding box center [1141, 269] width 112 height 22
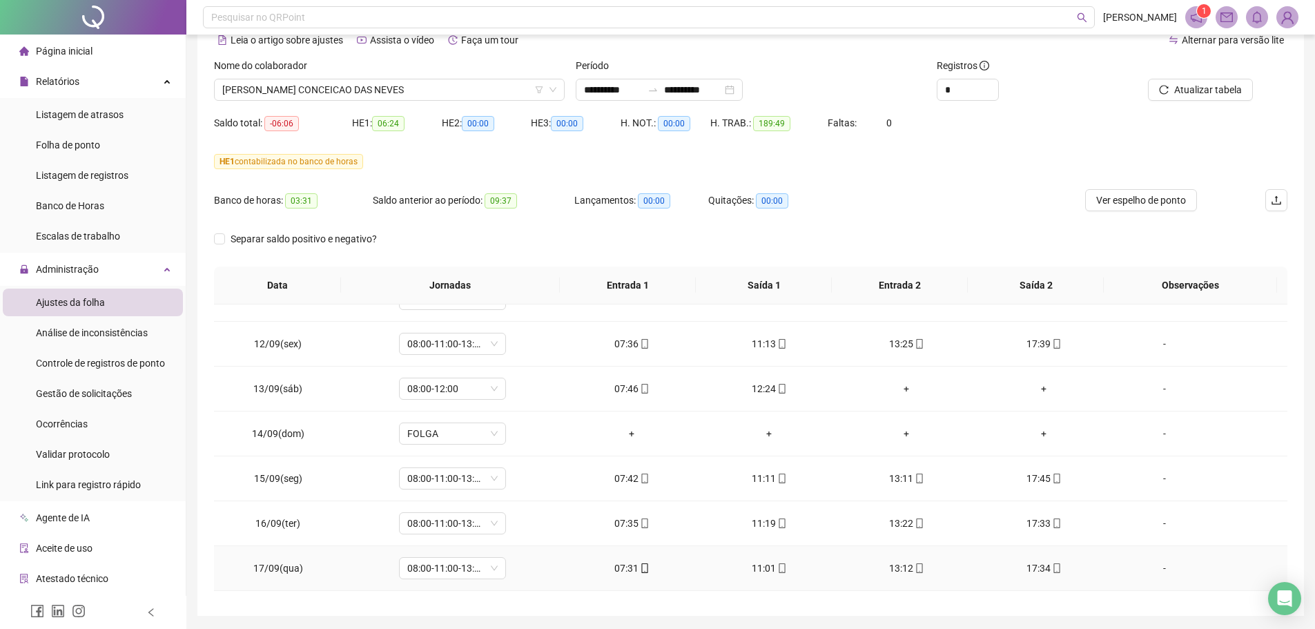
scroll to position [958, 0]
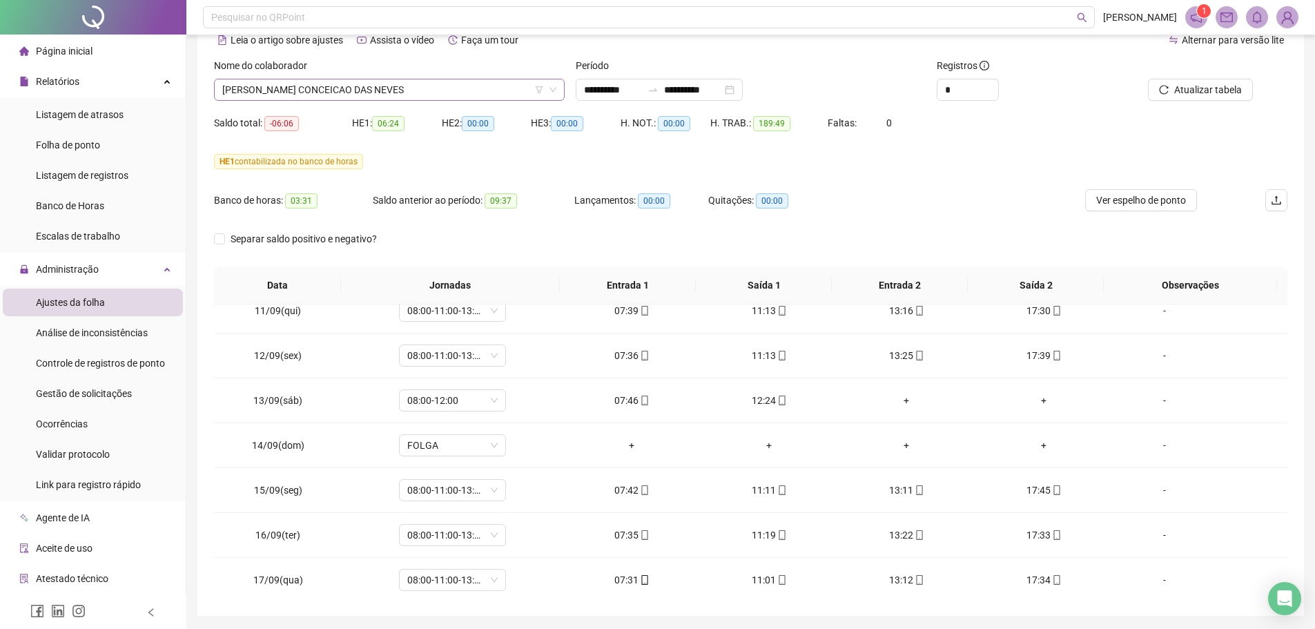
click at [399, 86] on span "[PERSON_NAME] CONCEICAO DAS NEVES" at bounding box center [389, 89] width 334 height 21
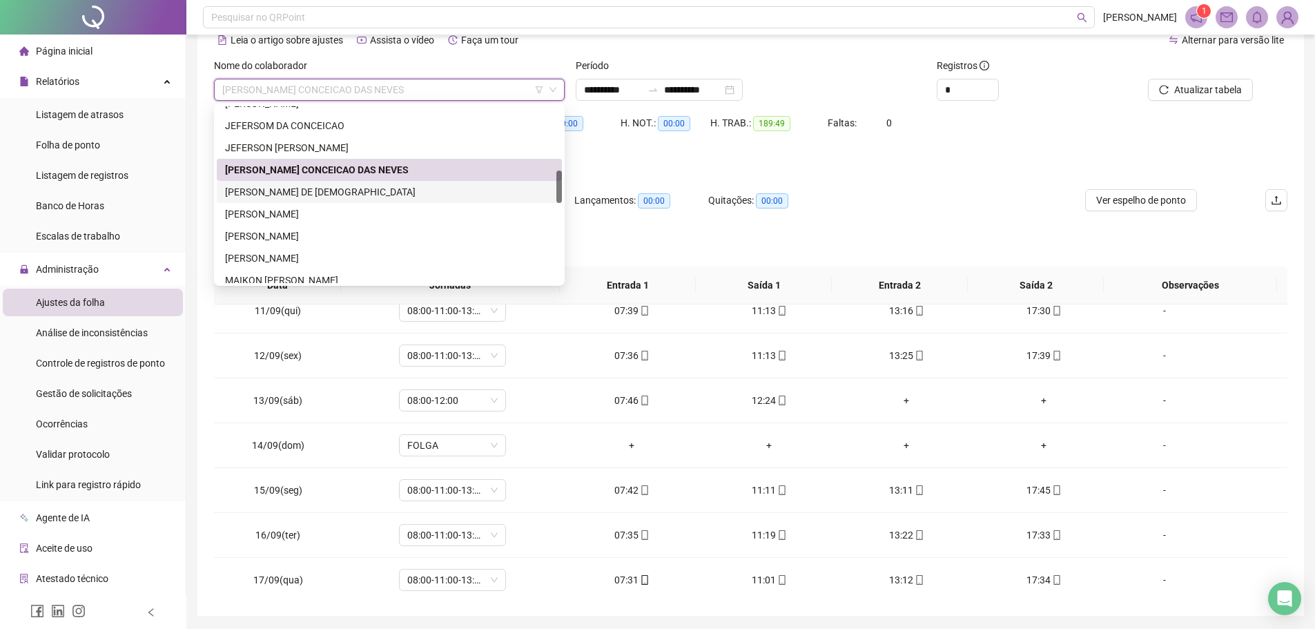
scroll to position [414, 0]
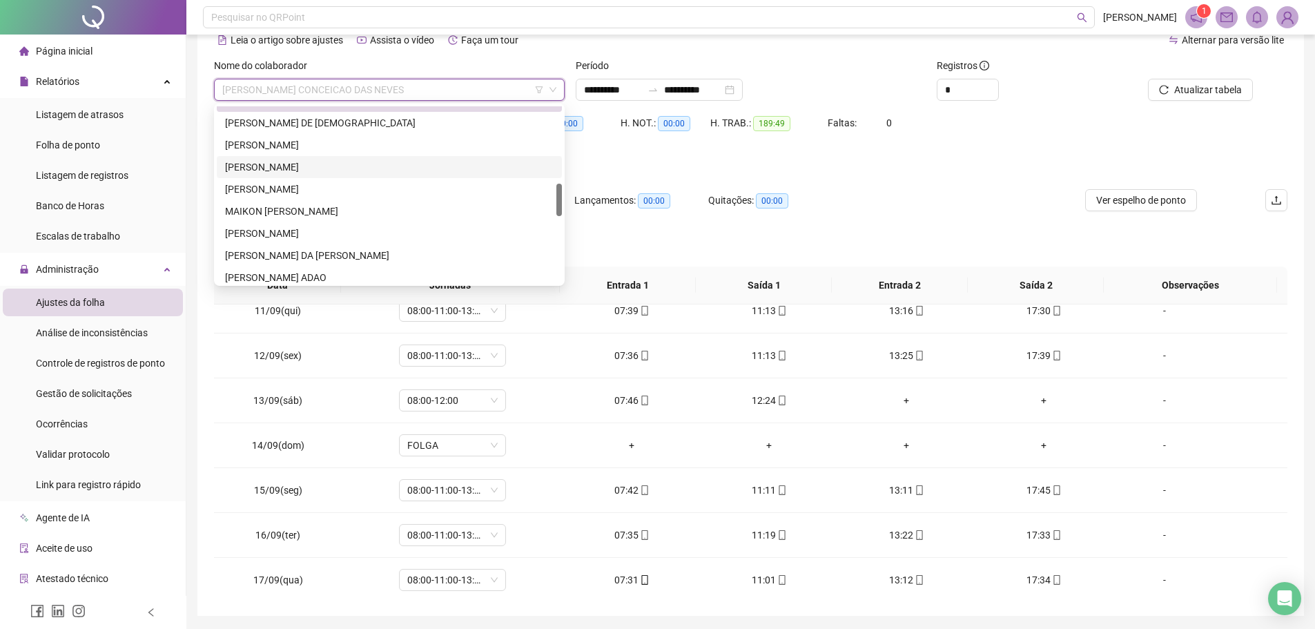
click at [311, 165] on div "[PERSON_NAME]" at bounding box center [389, 166] width 329 height 15
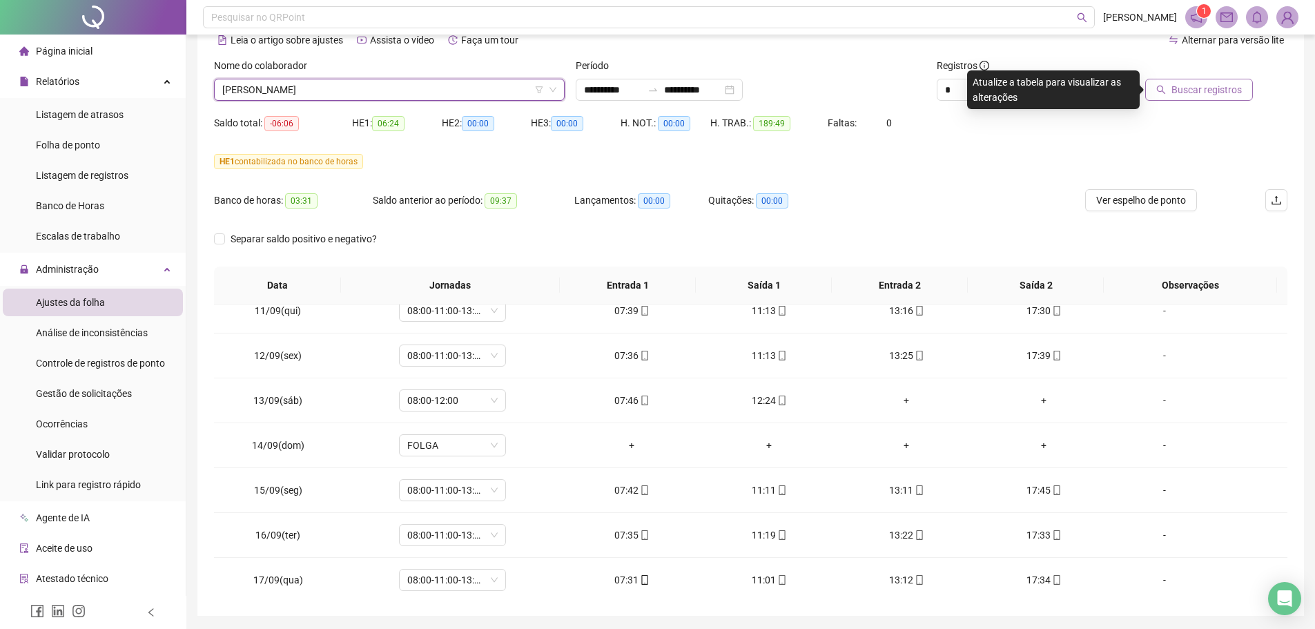
click at [1182, 95] on span "Buscar registros" at bounding box center [1206, 89] width 70 height 15
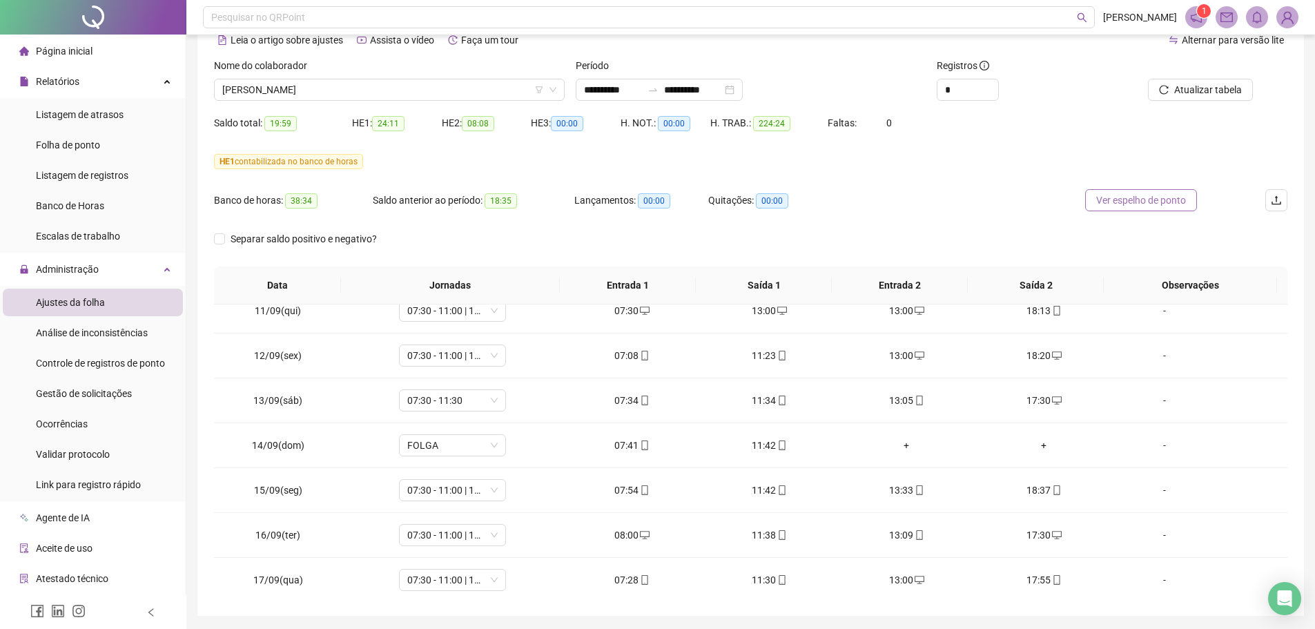
click at [1129, 198] on span "Ver espelho de ponto" at bounding box center [1141, 200] width 90 height 15
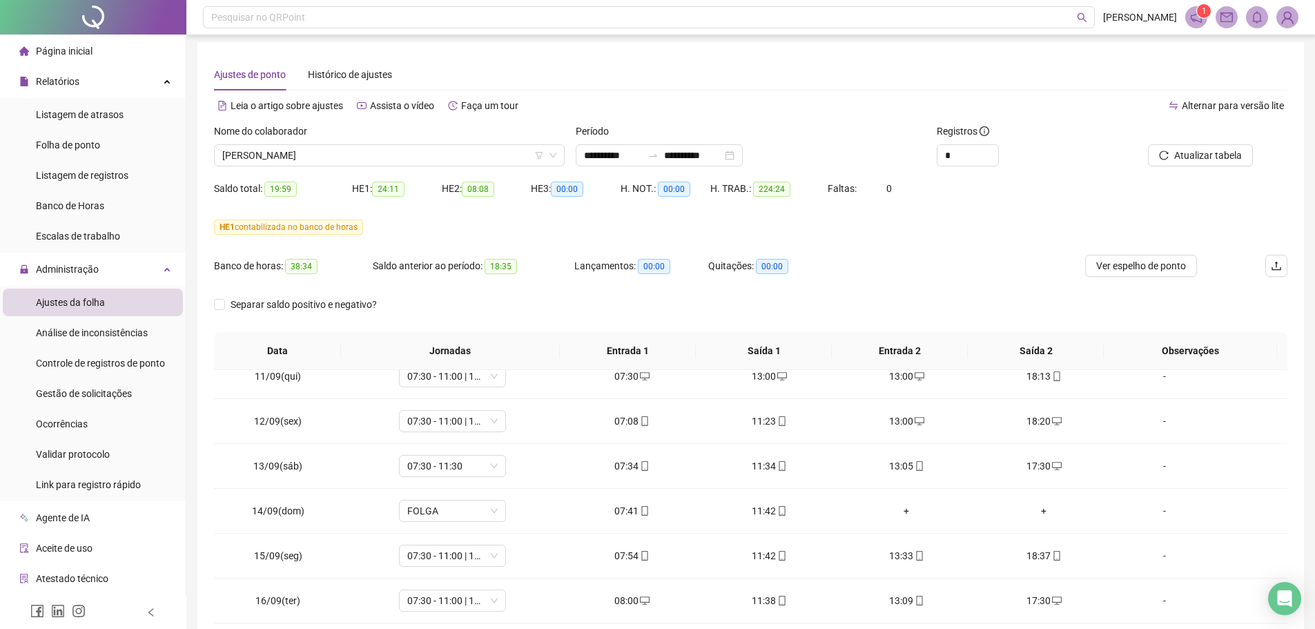
scroll to position [0, 0]
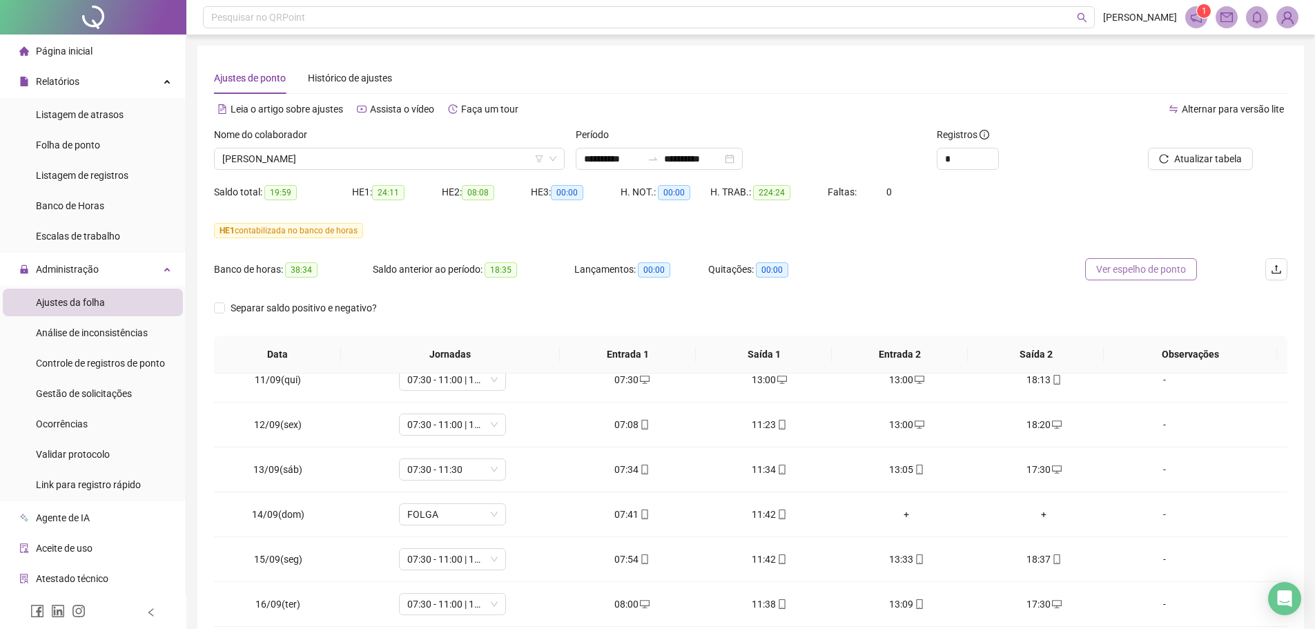
click at [1117, 273] on span "Ver espelho de ponto" at bounding box center [1141, 269] width 90 height 15
click at [378, 166] on span "[PERSON_NAME]" at bounding box center [389, 158] width 334 height 21
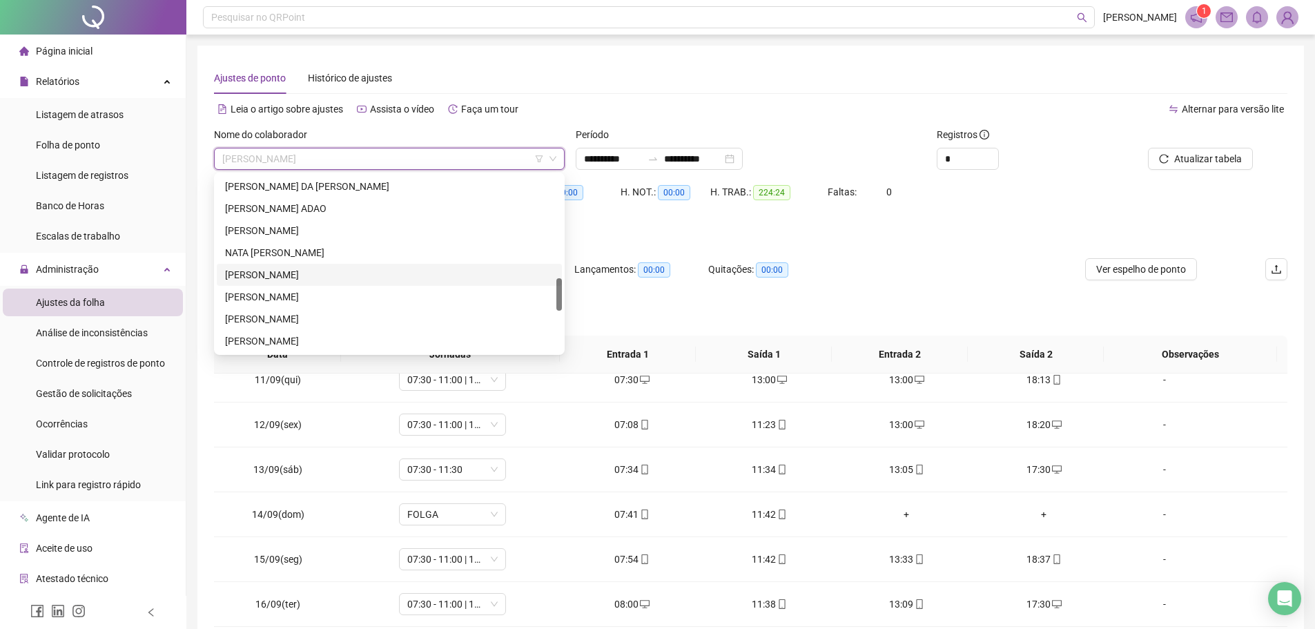
scroll to position [621, 0]
click at [289, 318] on div "[PERSON_NAME]" at bounding box center [389, 316] width 329 height 15
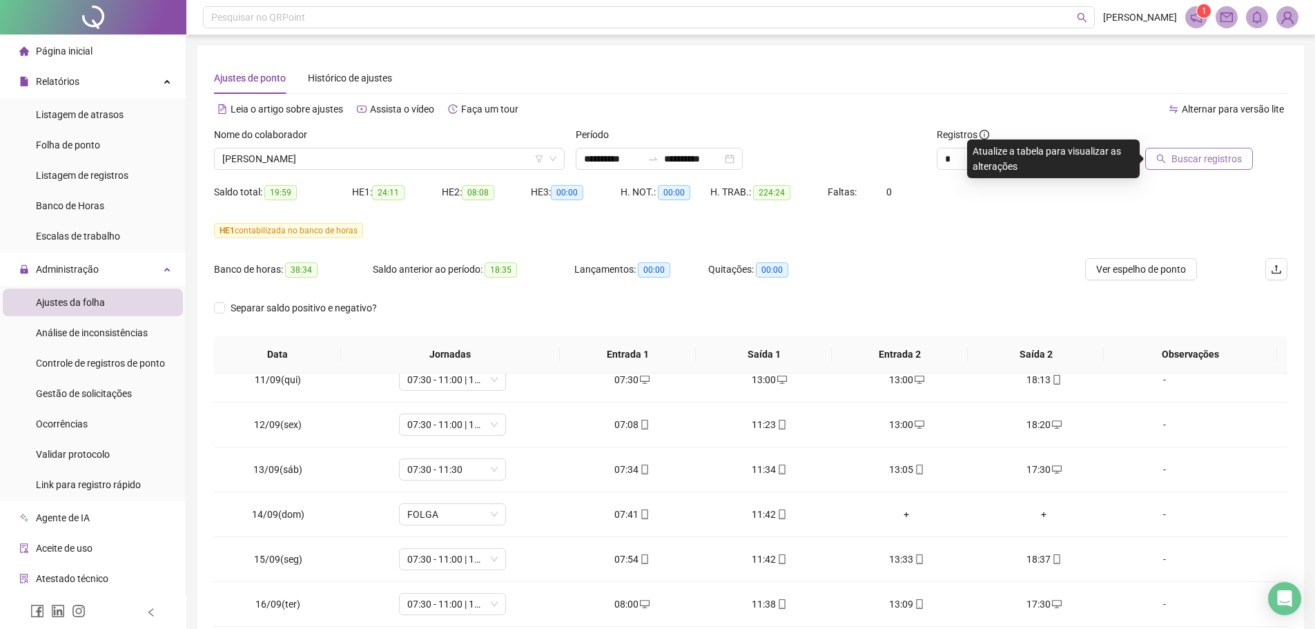
click at [1184, 159] on span "Buscar registros" at bounding box center [1206, 158] width 70 height 15
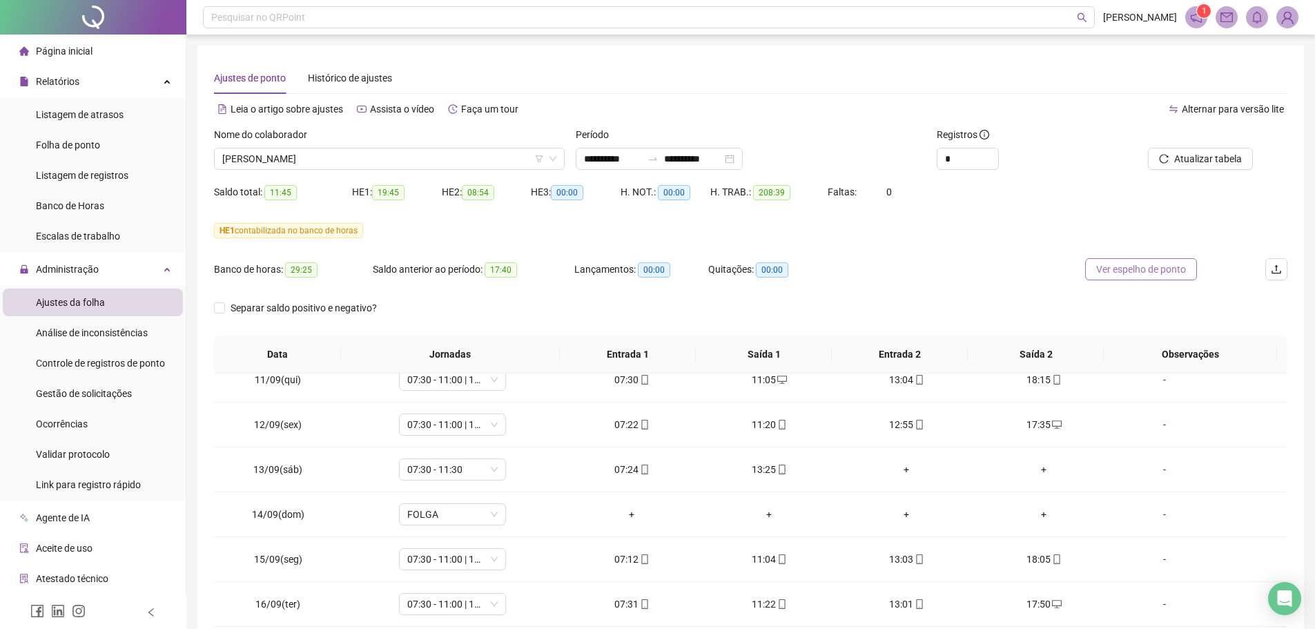
click at [1140, 277] on button "Ver espelho de ponto" at bounding box center [1141, 269] width 112 height 22
click at [302, 155] on span "[PERSON_NAME]" at bounding box center [389, 158] width 334 height 21
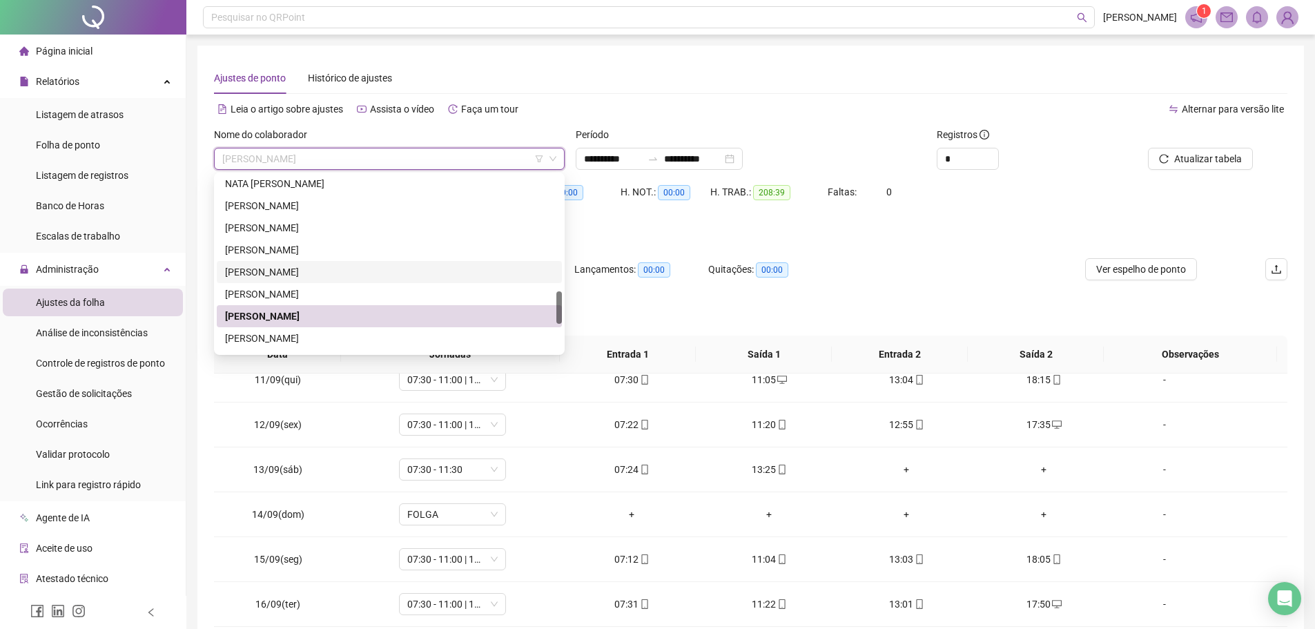
scroll to position [759, 0]
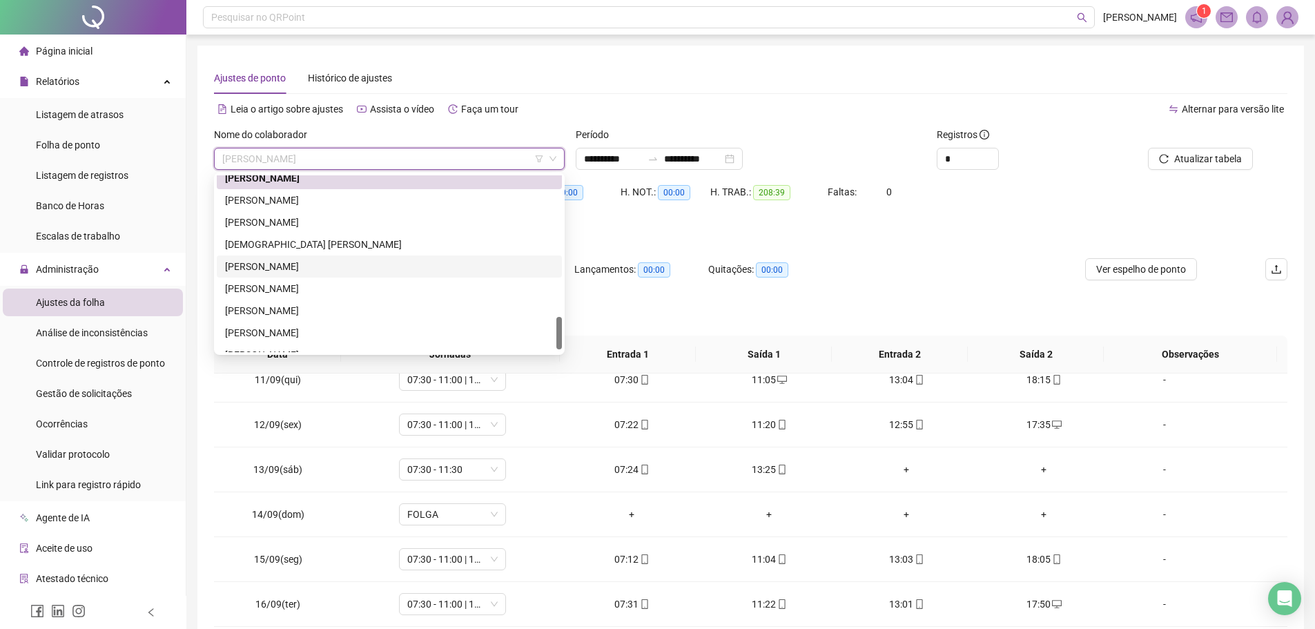
click at [266, 269] on div "[PERSON_NAME]" at bounding box center [389, 266] width 329 height 15
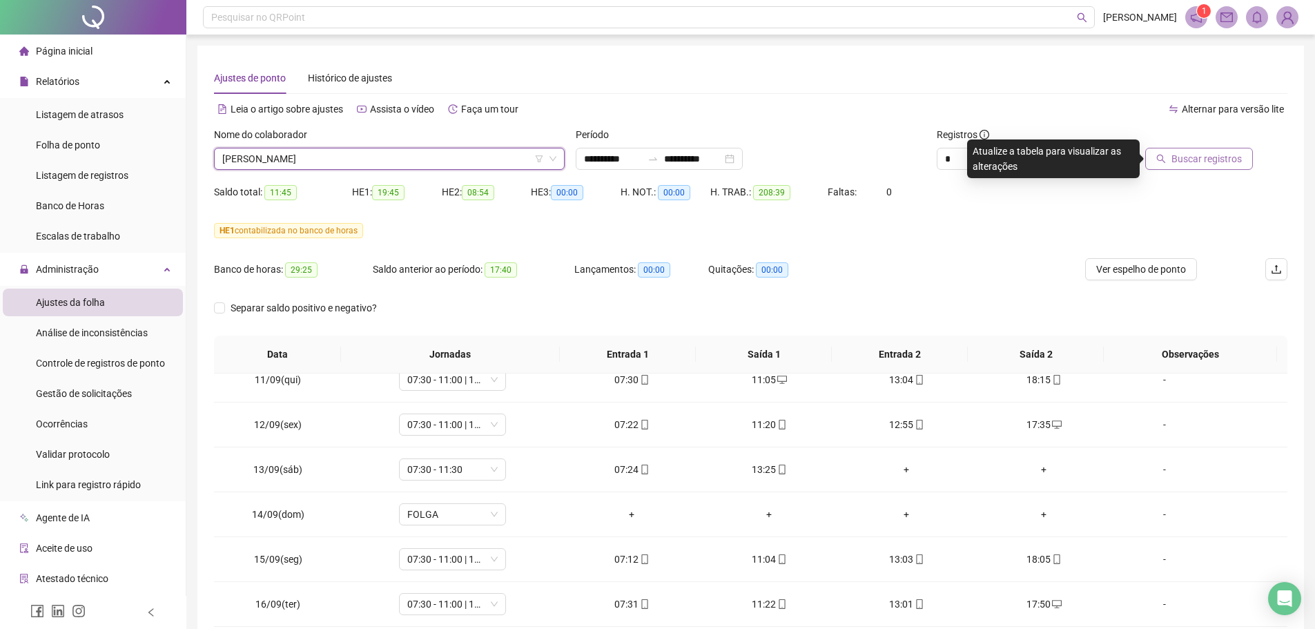
click at [1208, 154] on span "Buscar registros" at bounding box center [1206, 158] width 70 height 15
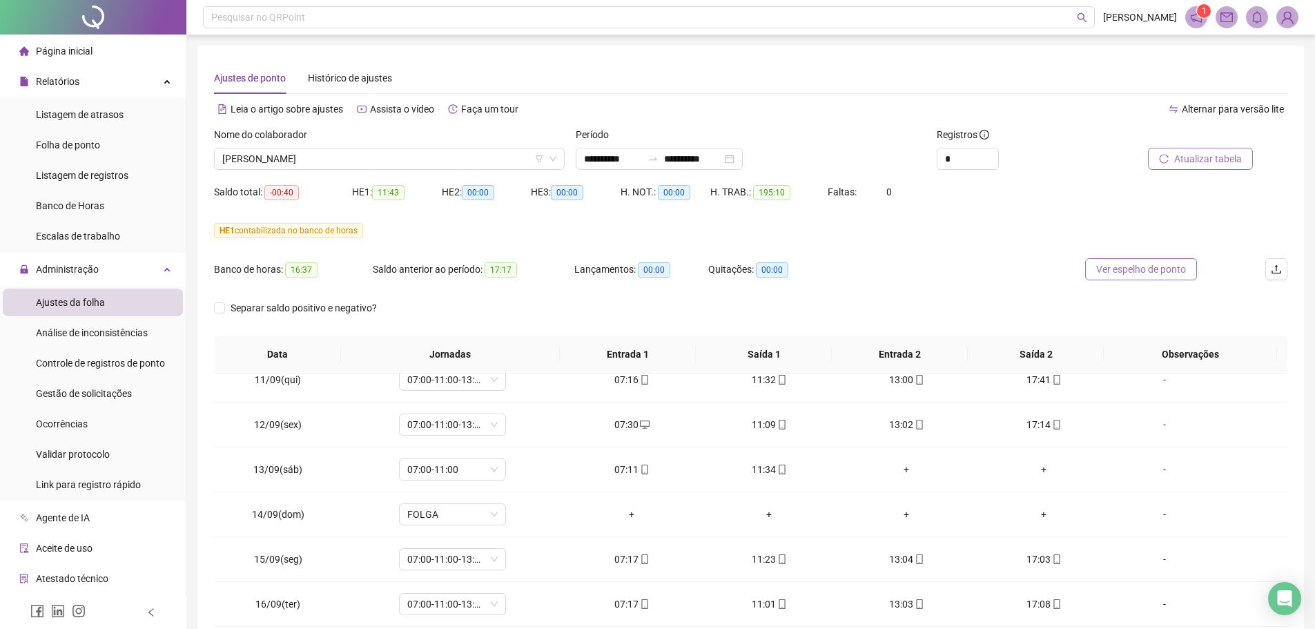
click at [1153, 273] on span "Ver espelho de ponto" at bounding box center [1141, 269] width 90 height 15
click at [321, 159] on span "[PERSON_NAME]" at bounding box center [389, 158] width 334 height 21
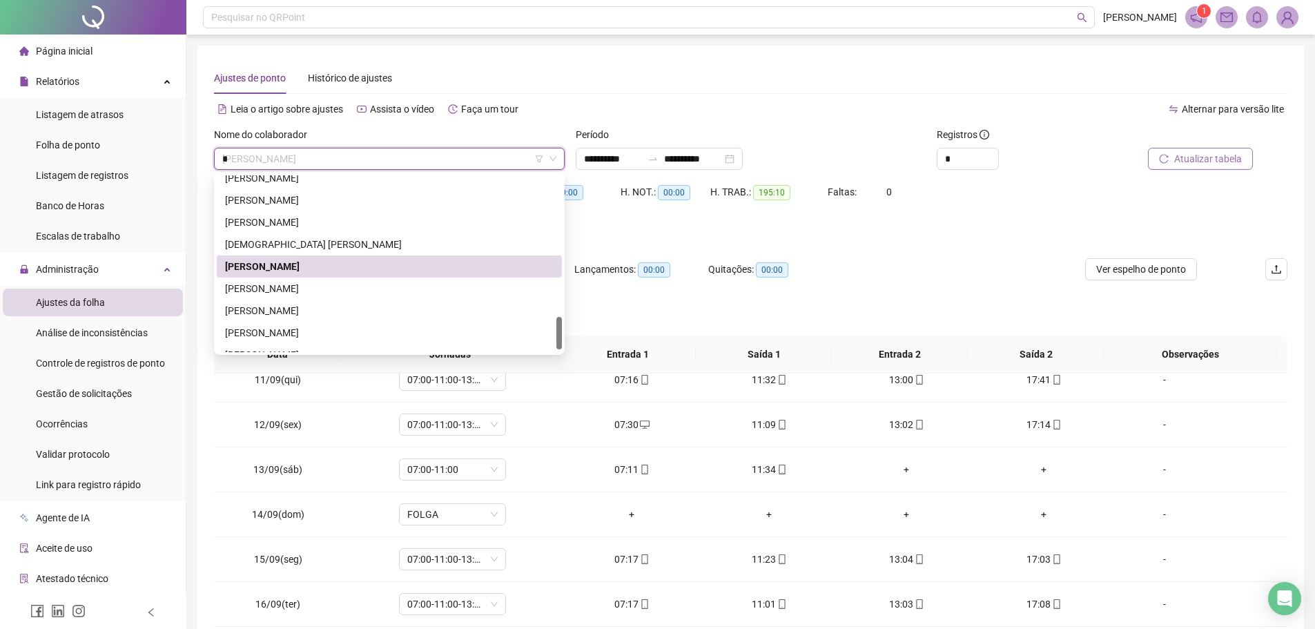
scroll to position [353, 0]
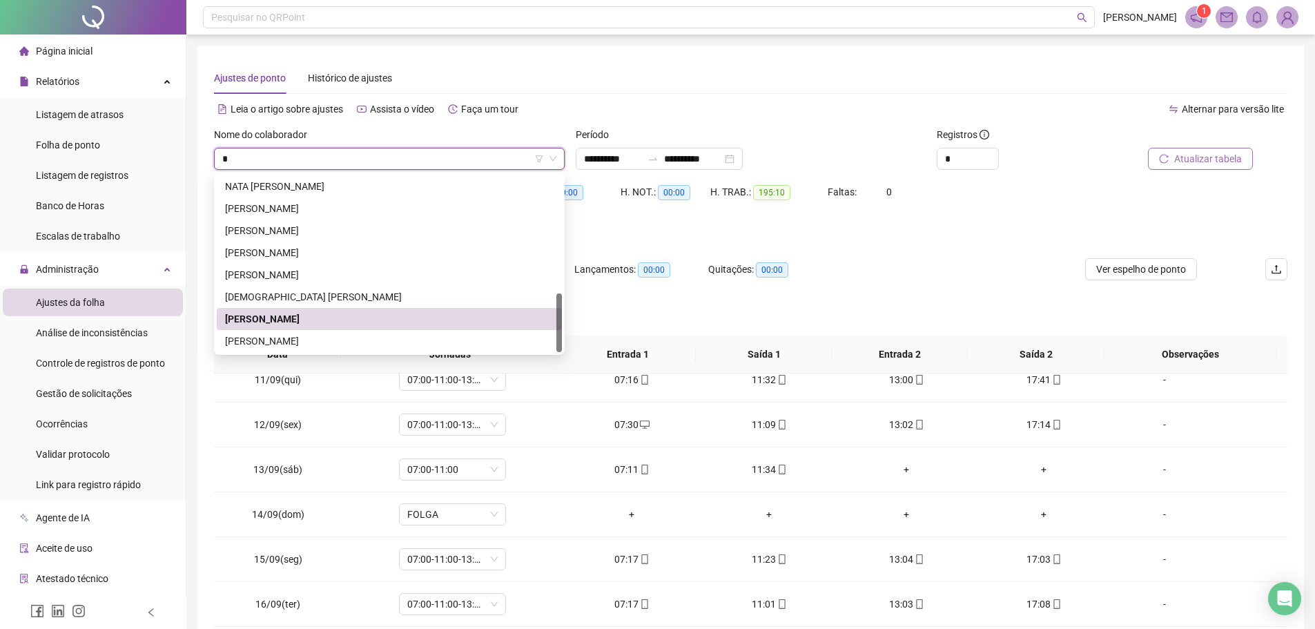
type input "**"
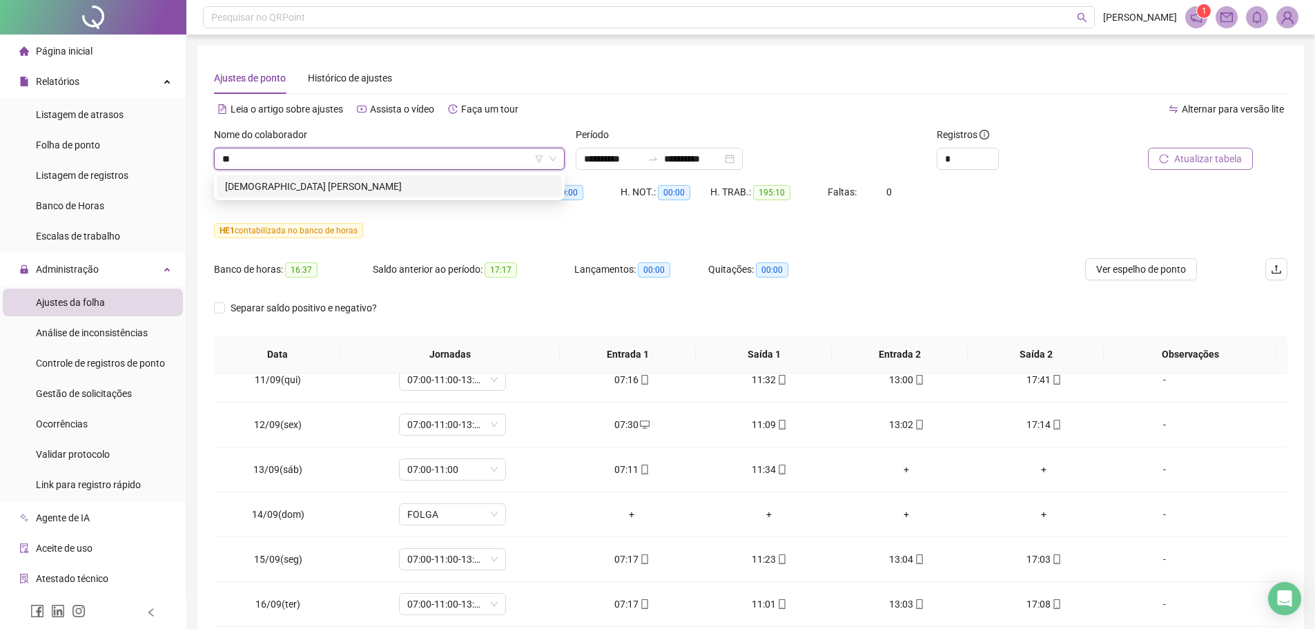
click at [396, 185] on div "[DEMOGRAPHIC_DATA] [PERSON_NAME]" at bounding box center [389, 186] width 329 height 15
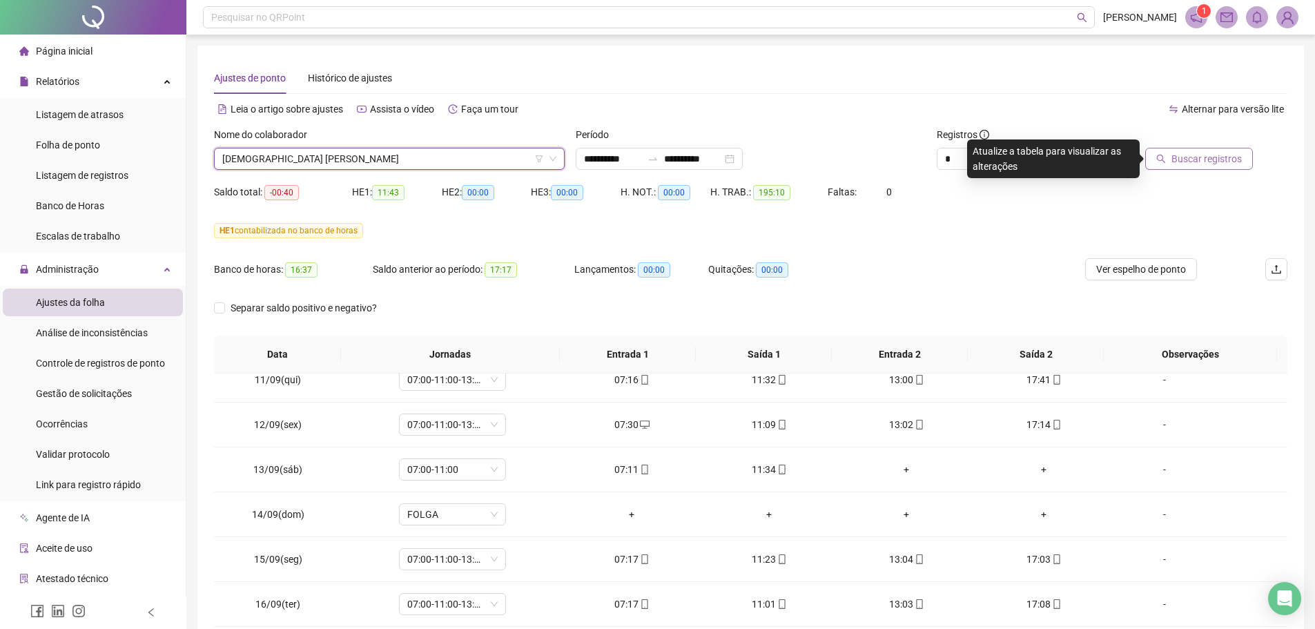
click at [1180, 158] on span "Buscar registros" at bounding box center [1206, 158] width 70 height 15
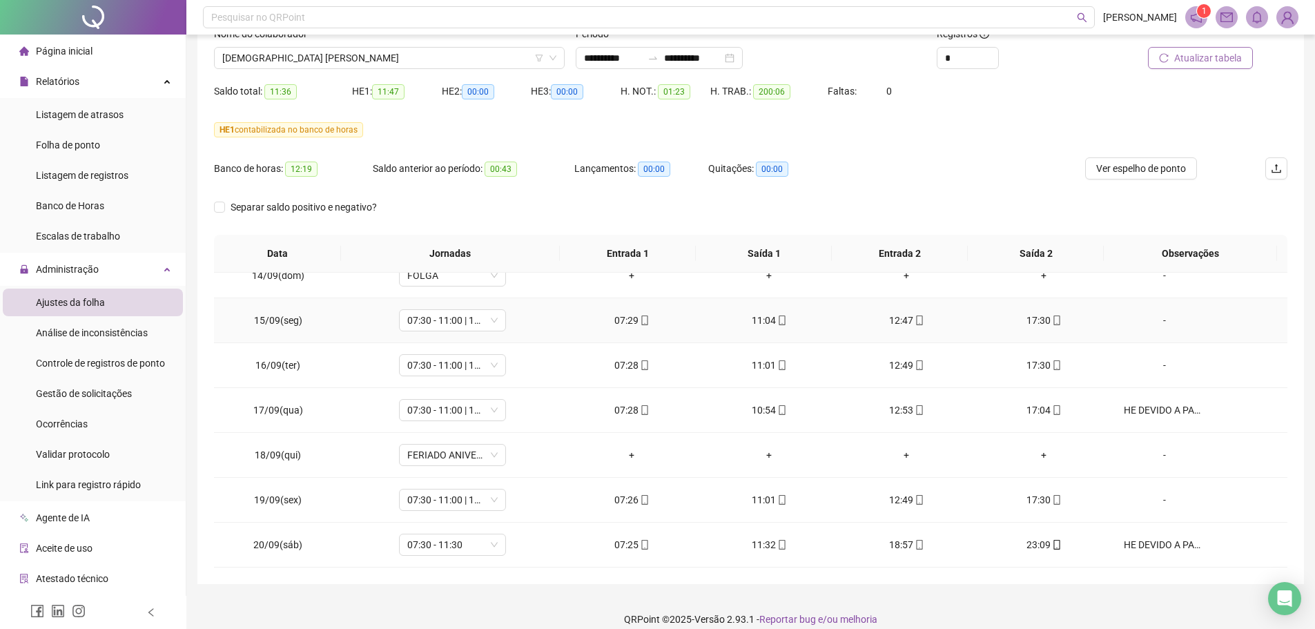
scroll to position [115, 0]
